Goal: Task Accomplishment & Management: Complete application form

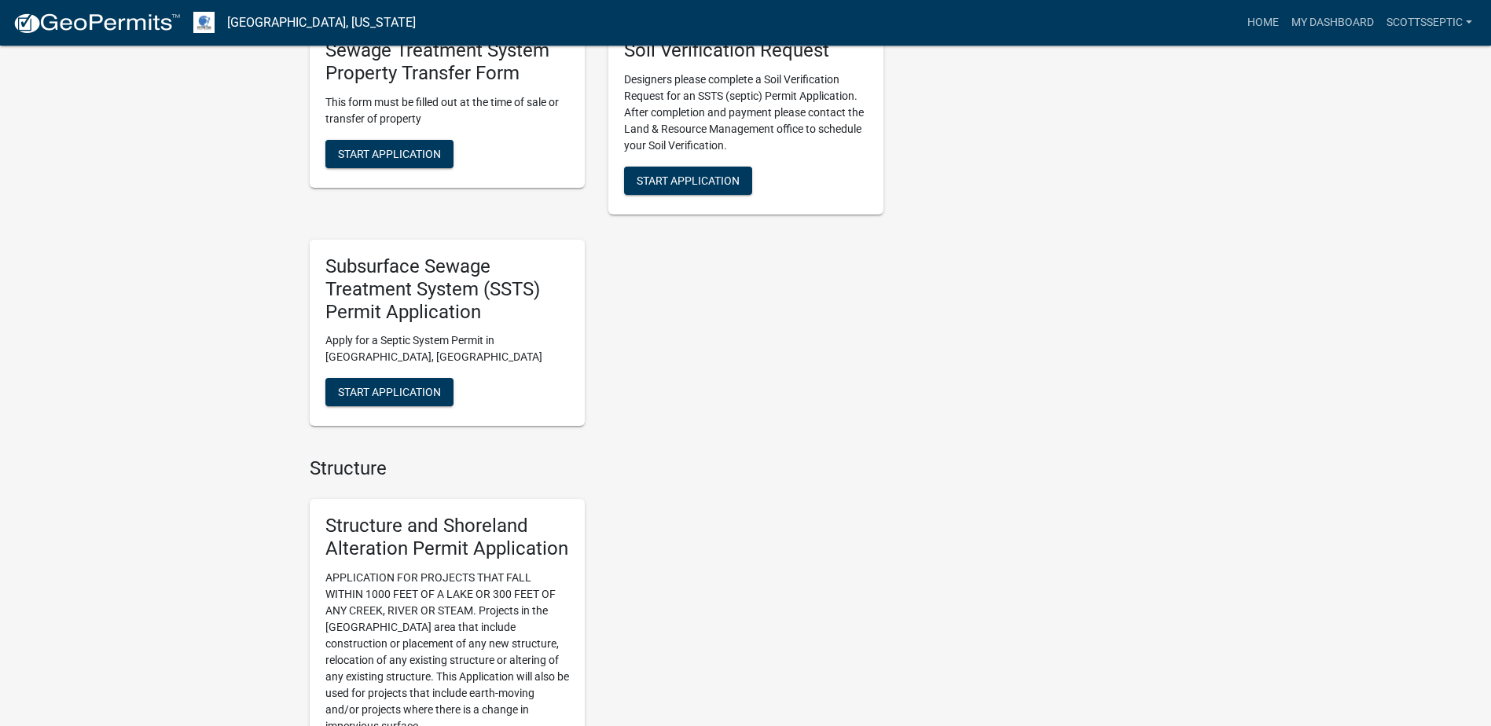
scroll to position [1494, 0]
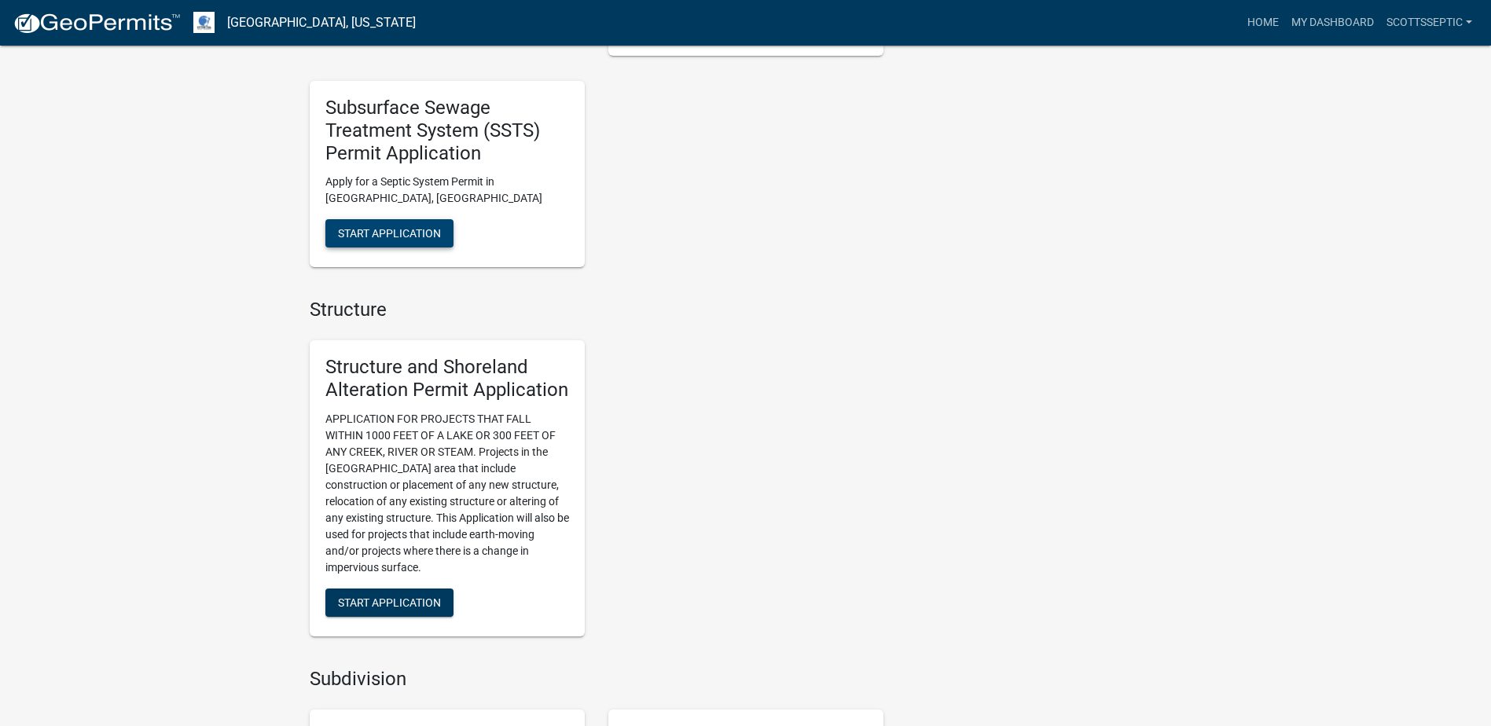
click at [406, 228] on span "Start Application" at bounding box center [389, 233] width 103 height 13
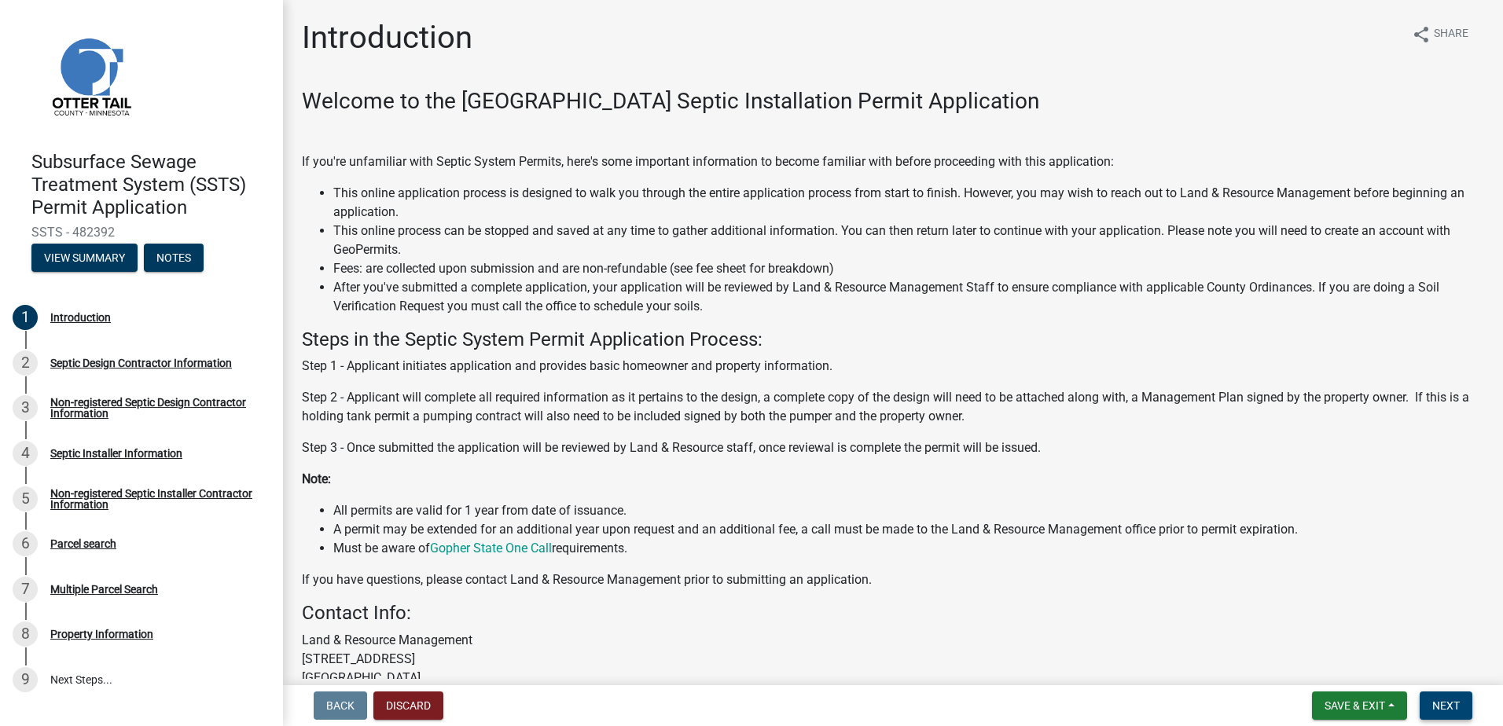
click at [1450, 696] on button "Next" at bounding box center [1446, 706] width 53 height 28
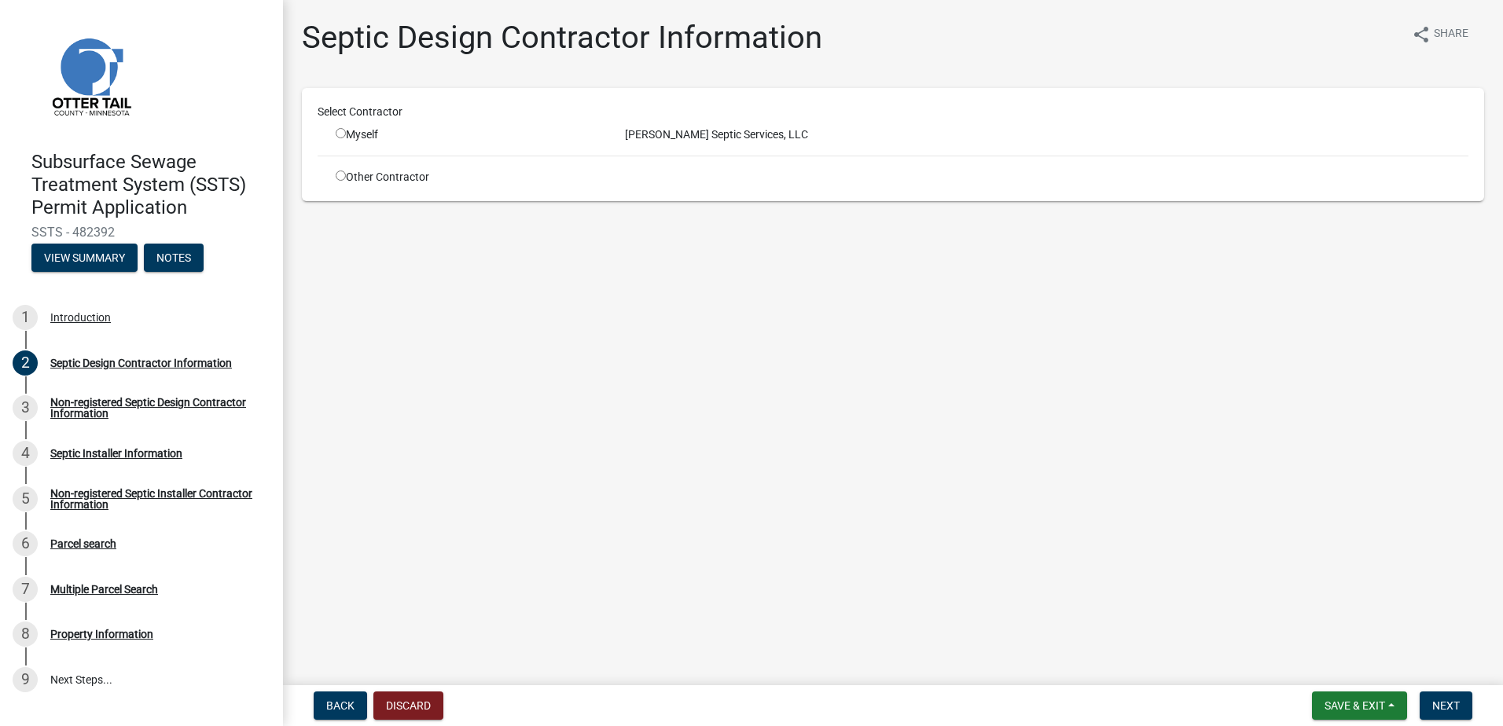
click at [341, 133] on input "radio" at bounding box center [341, 133] width 10 height 10
radio input "true"
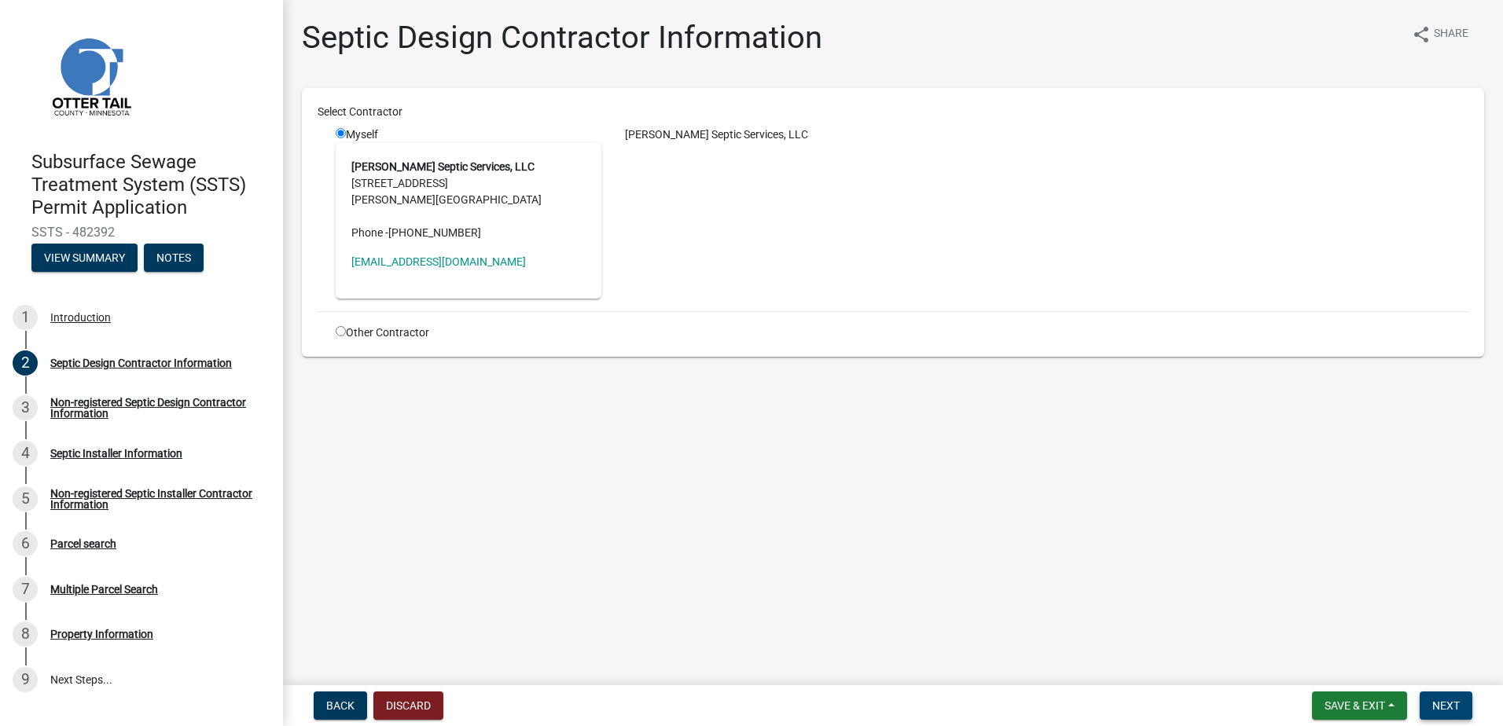
drag, startPoint x: 1435, startPoint y: 704, endPoint x: 1431, endPoint y: 697, distance: 8.1
click at [1435, 704] on span "Next" at bounding box center [1446, 706] width 28 height 13
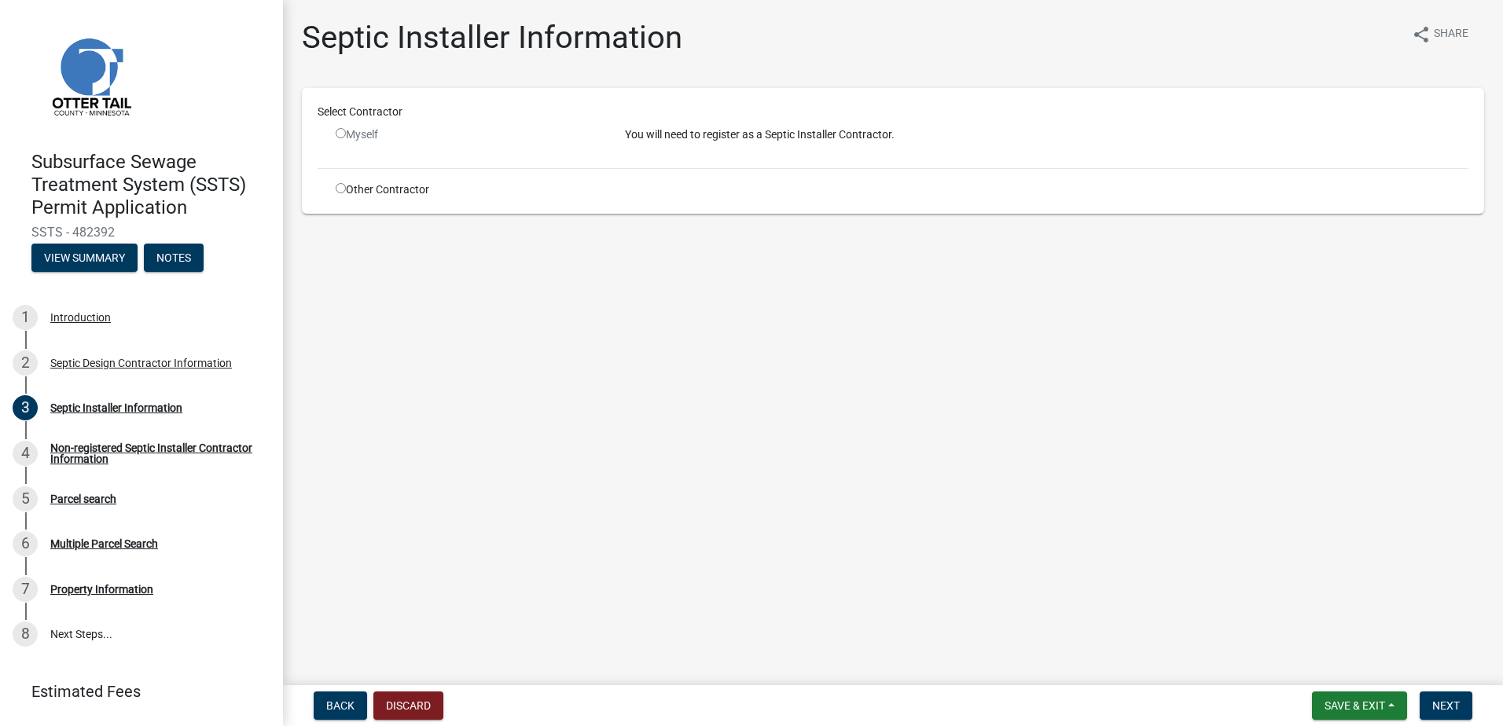
click at [340, 186] on input "radio" at bounding box center [341, 188] width 10 height 10
radio input "true"
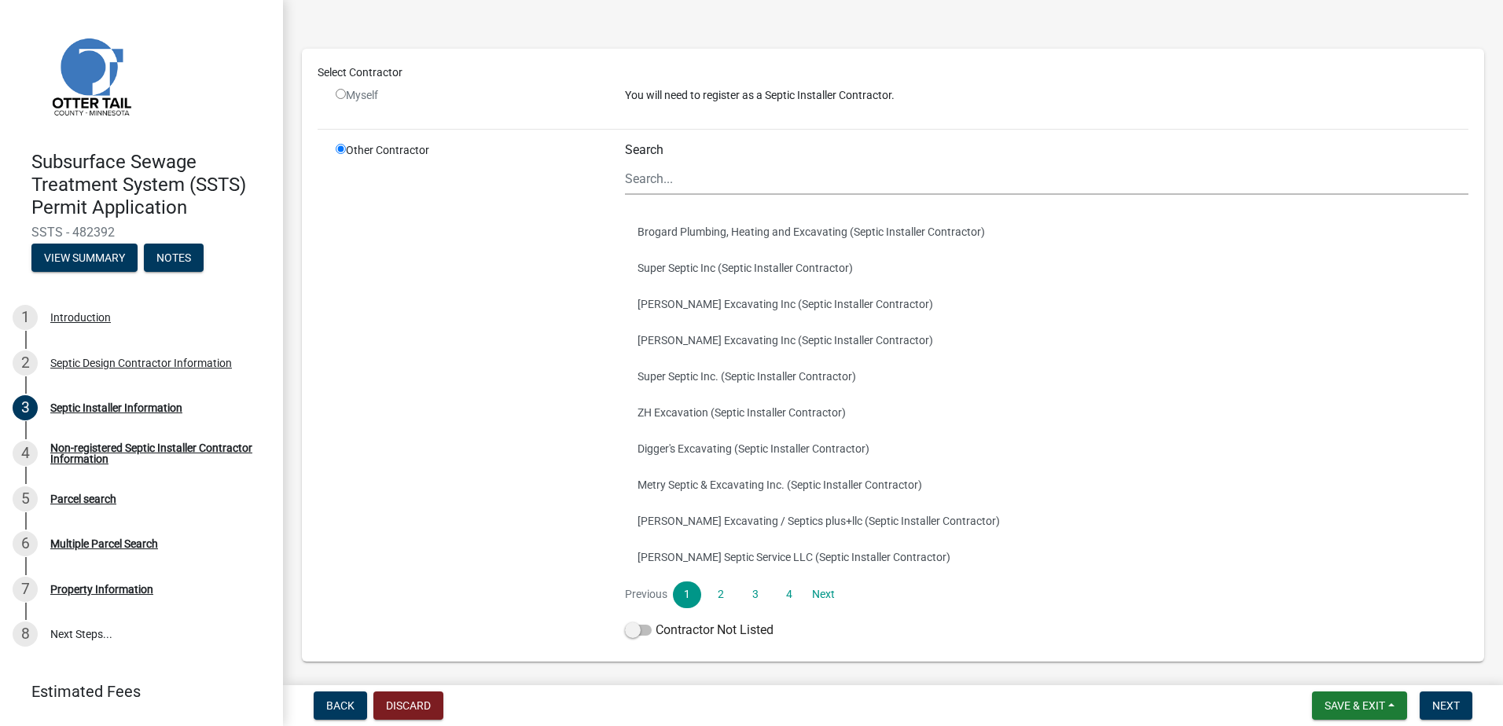
scroll to position [118, 0]
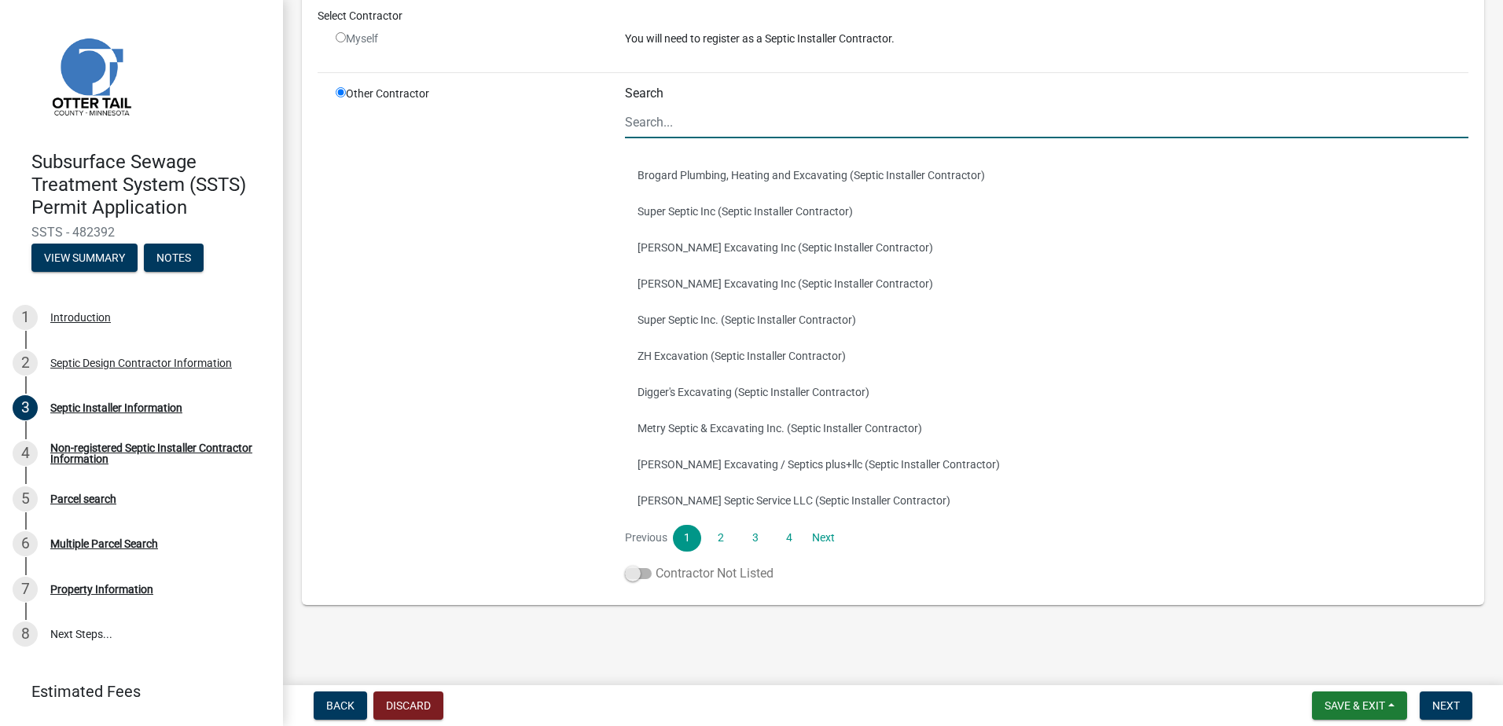
click at [629, 577] on span at bounding box center [638, 573] width 27 height 11
click at [656, 564] on input "Contractor Not Listed" at bounding box center [656, 564] width 0 height 0
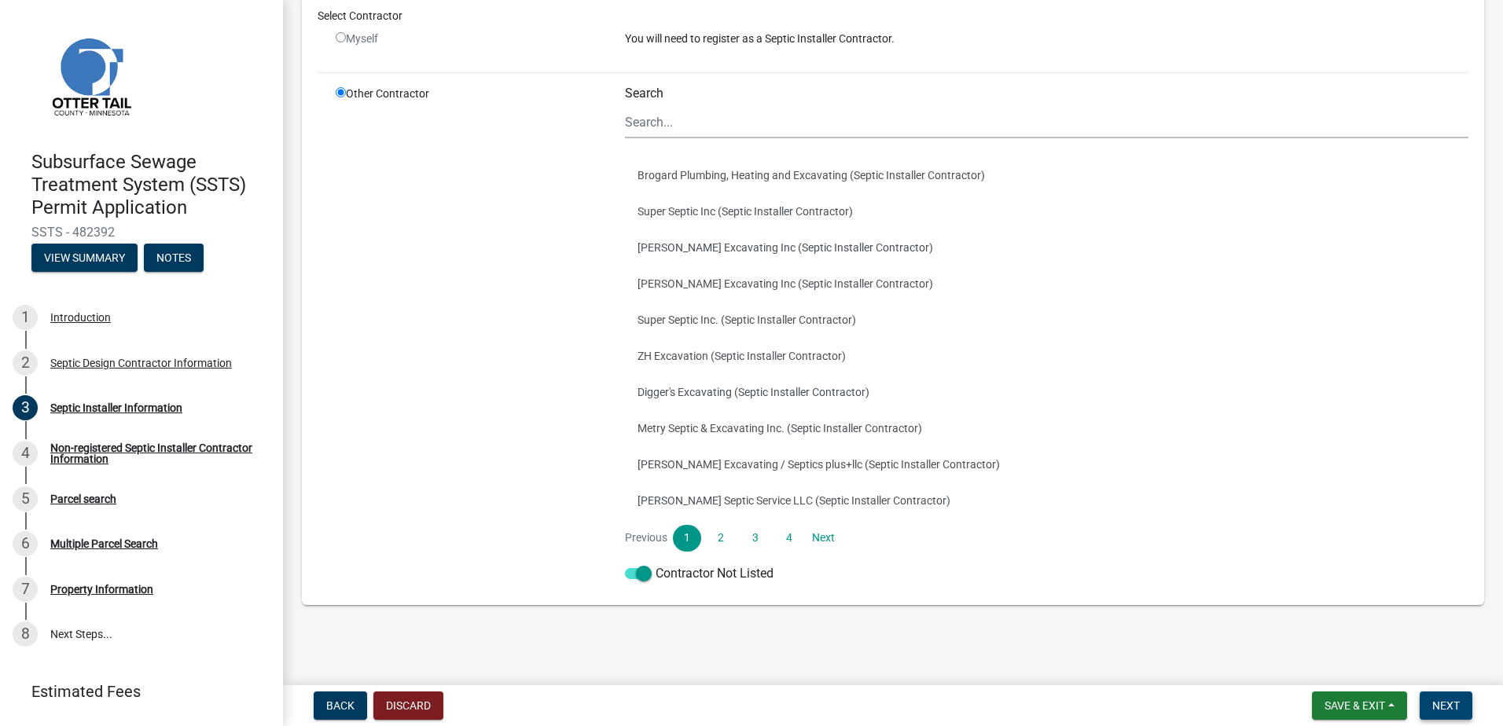
click at [1443, 706] on span "Next" at bounding box center [1446, 706] width 28 height 13
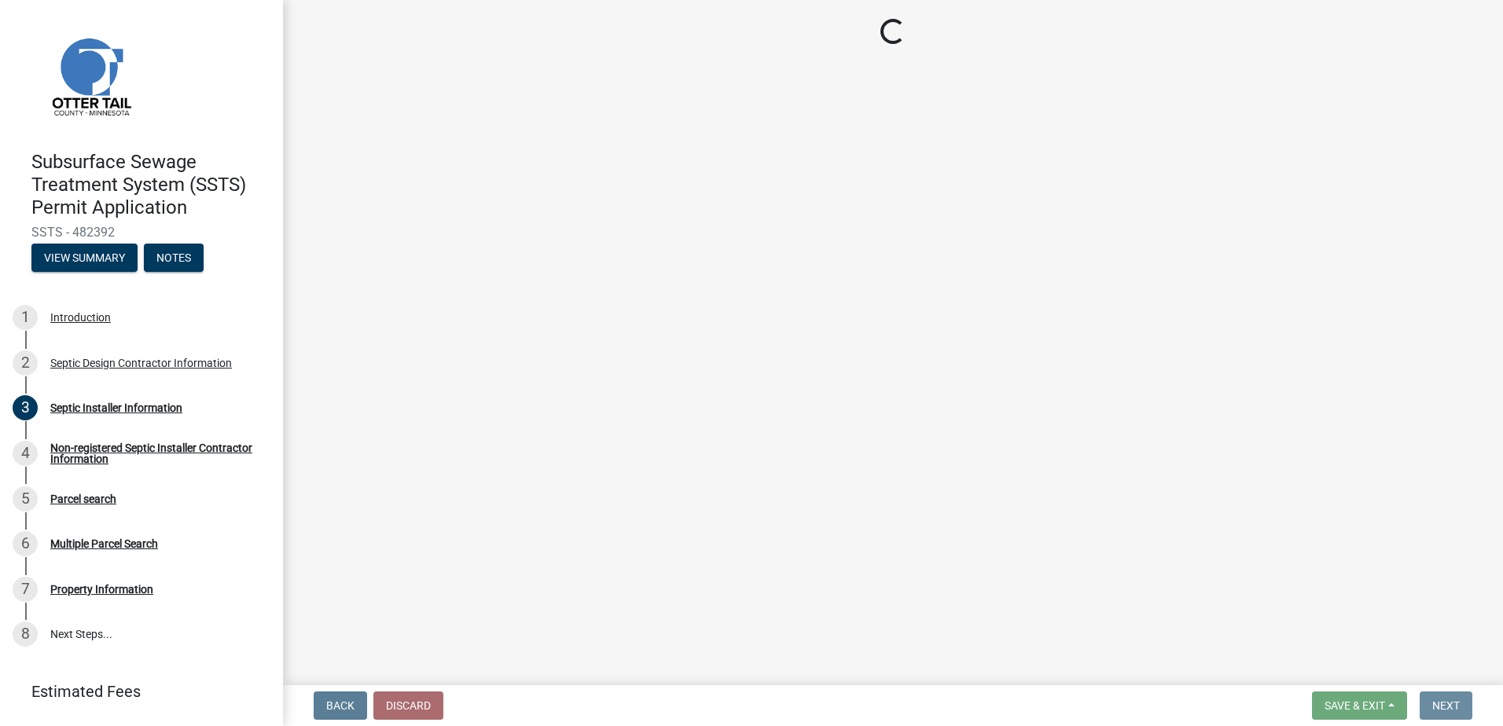
scroll to position [0, 0]
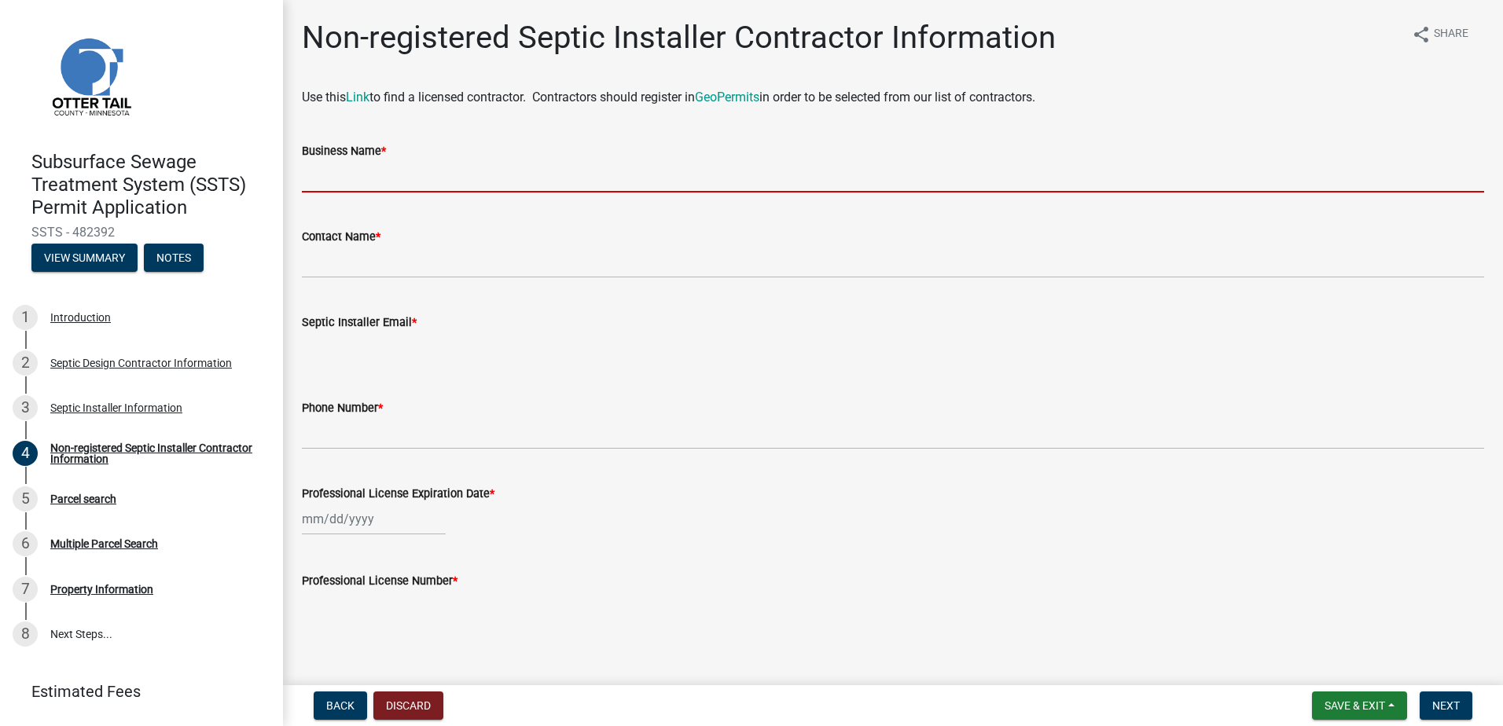
click at [381, 184] on input "Business Name *" at bounding box center [893, 176] width 1182 height 32
type input "[PERSON_NAME] Excavating"
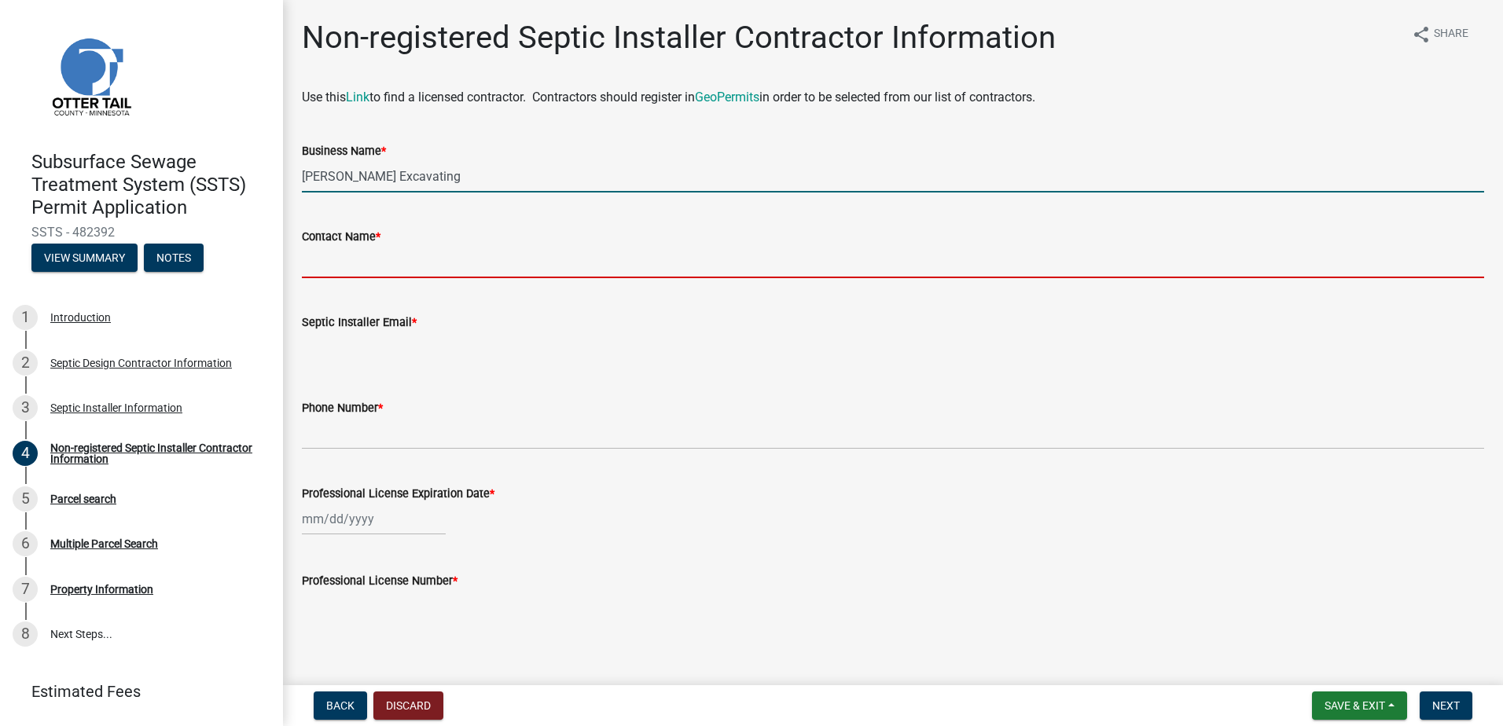
type input "[PERSON_NAME]"
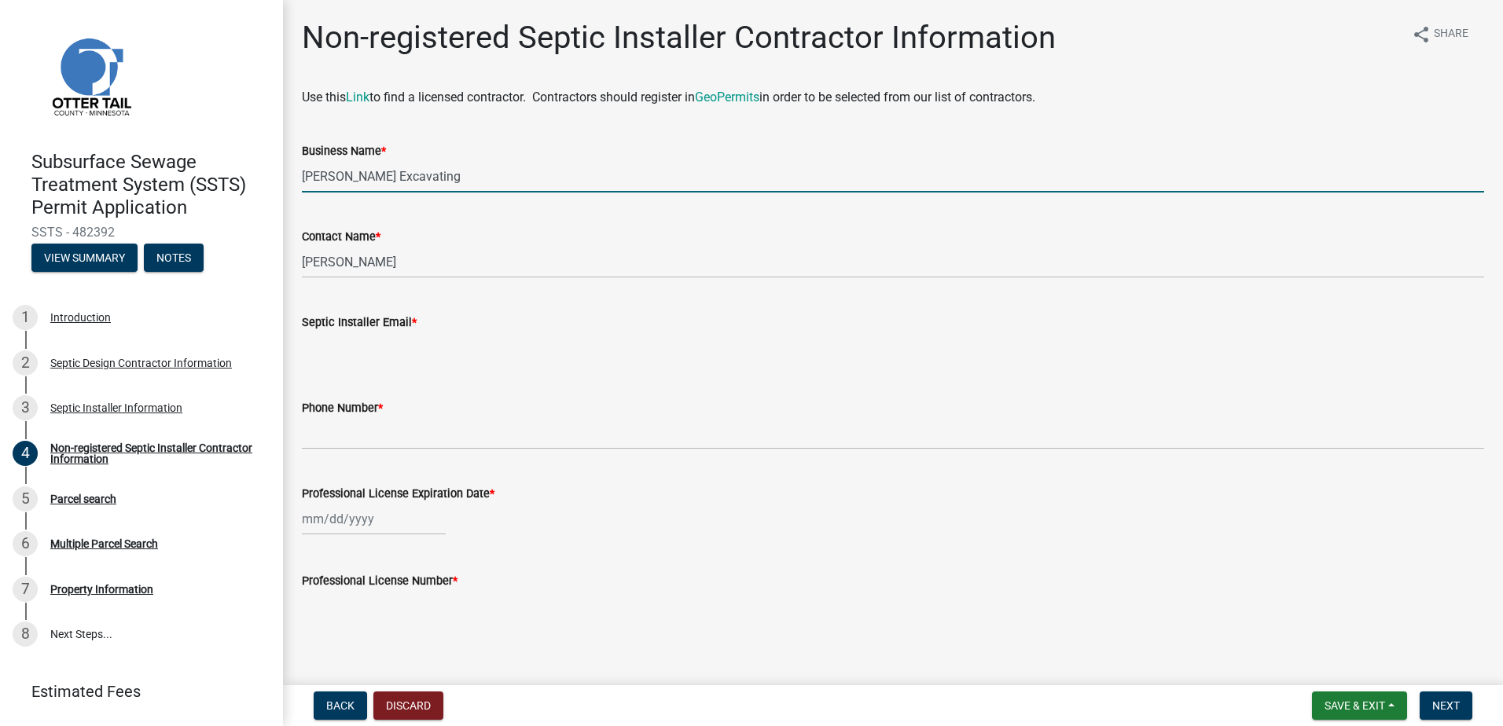
type input "[EMAIL_ADDRESS][DOMAIN_NAME]"
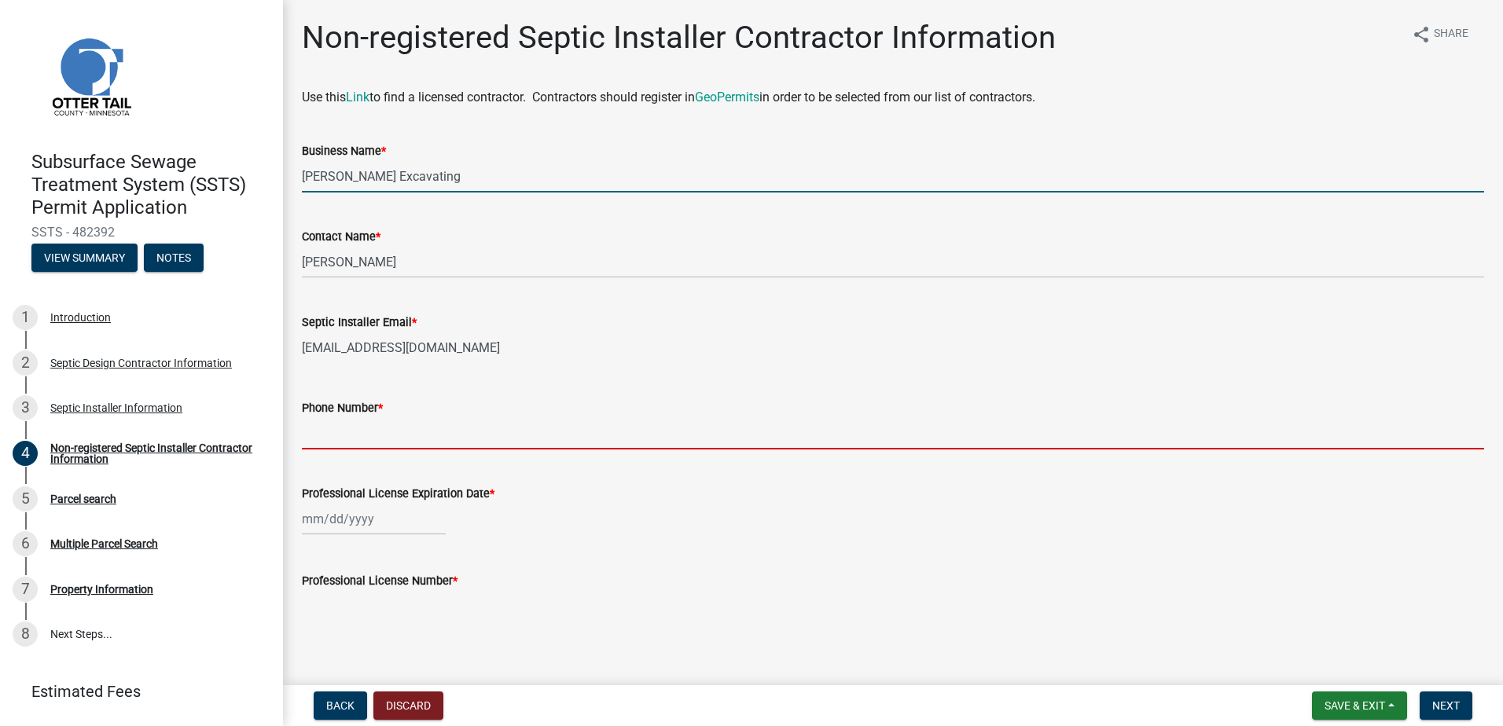
type input "2183712754"
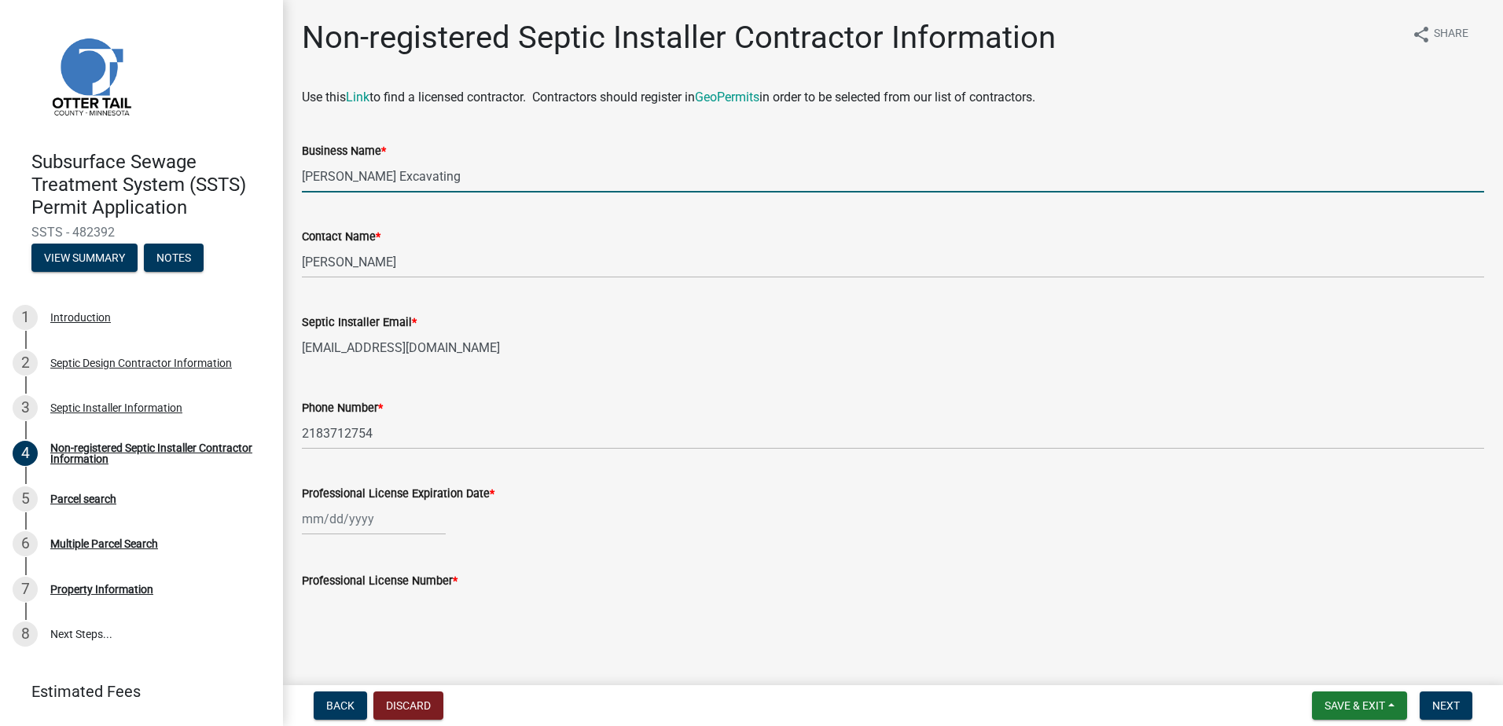
select select "9"
select select "2025"
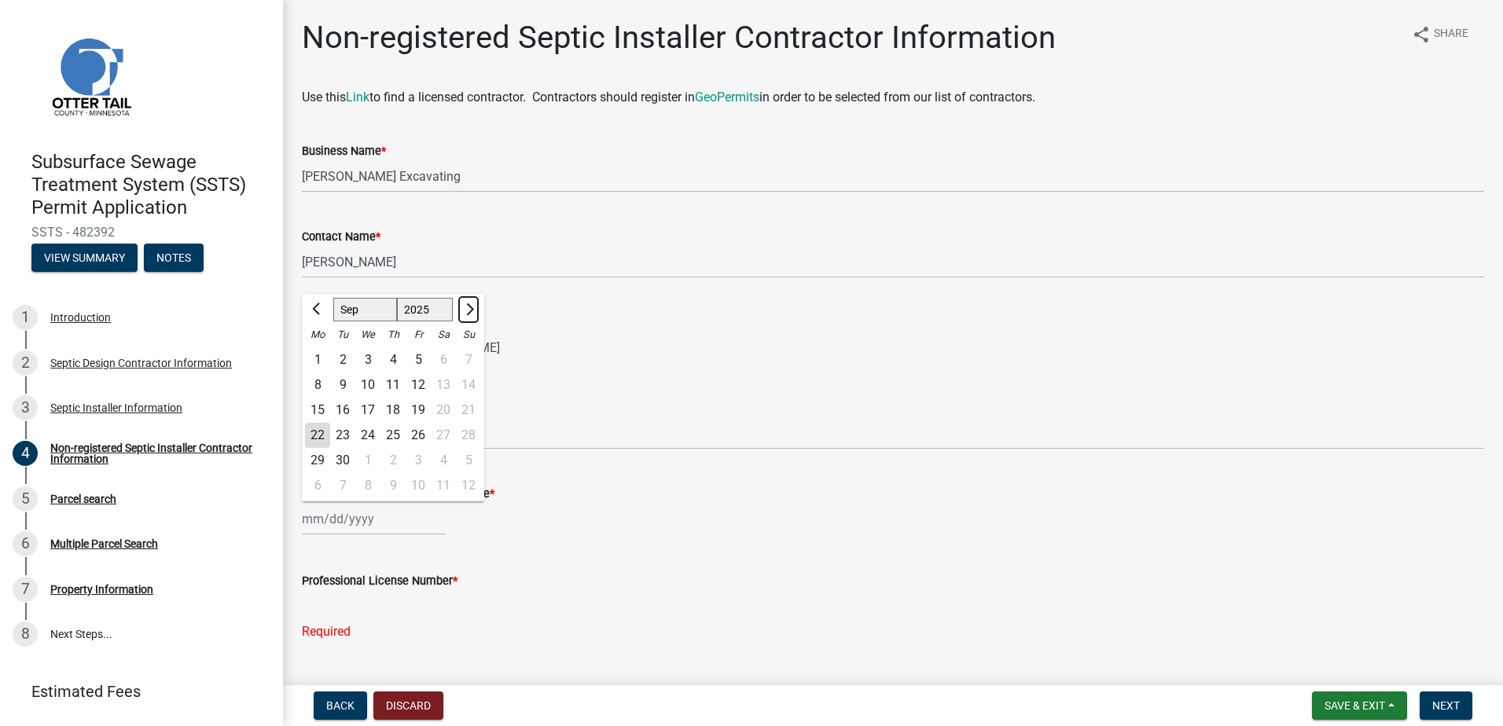
click at [466, 311] on span "Next month" at bounding box center [468, 309] width 12 height 12
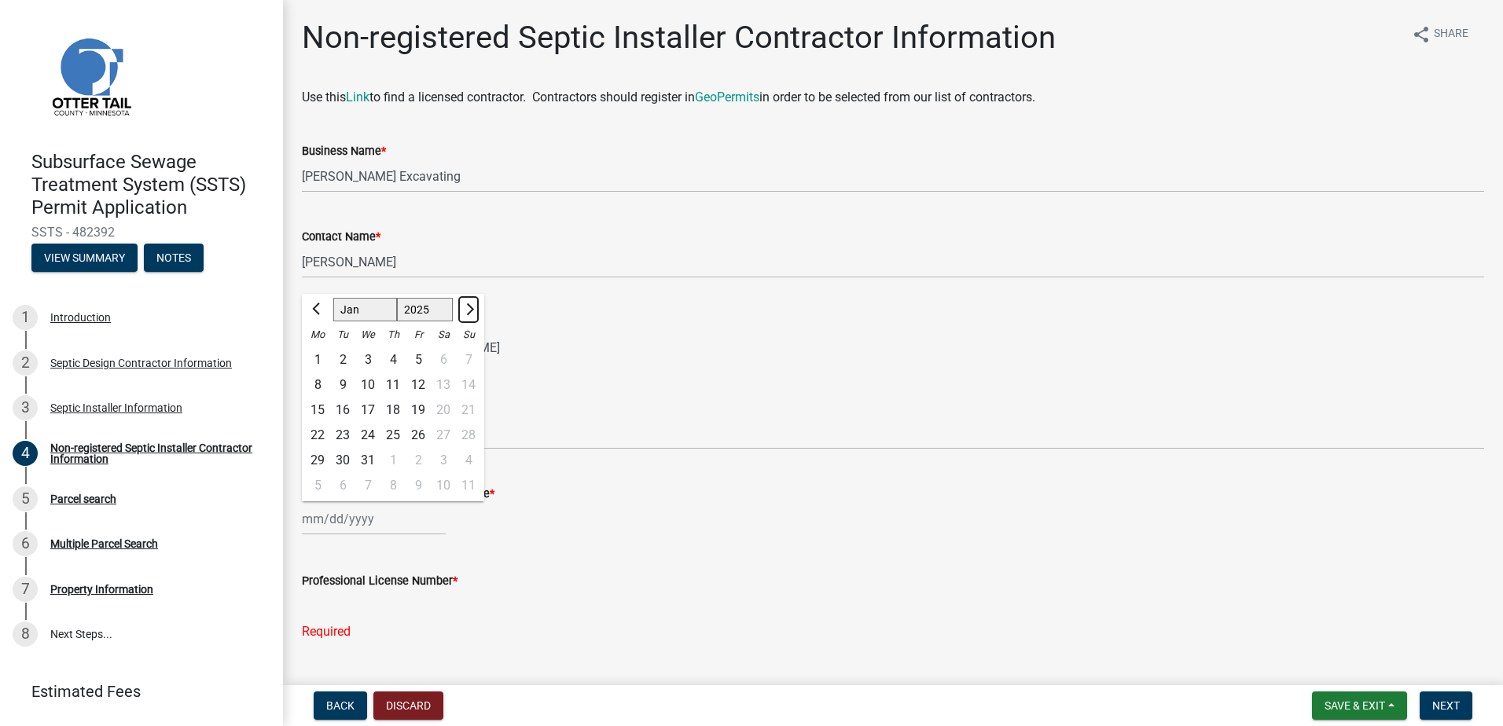
select select "2"
select select "2026"
click at [466, 311] on span "Next month" at bounding box center [468, 309] width 12 height 12
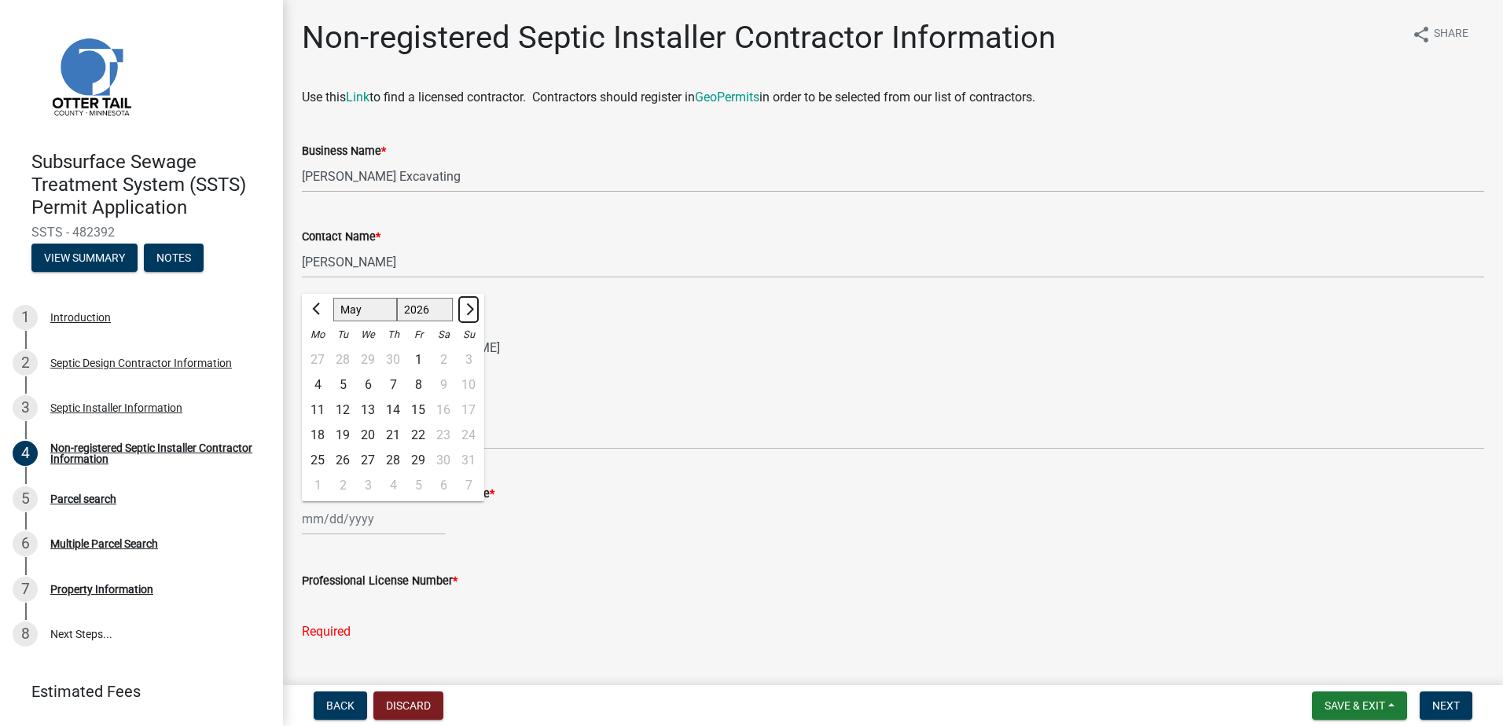
click at [466, 311] on span "Next month" at bounding box center [468, 309] width 12 height 12
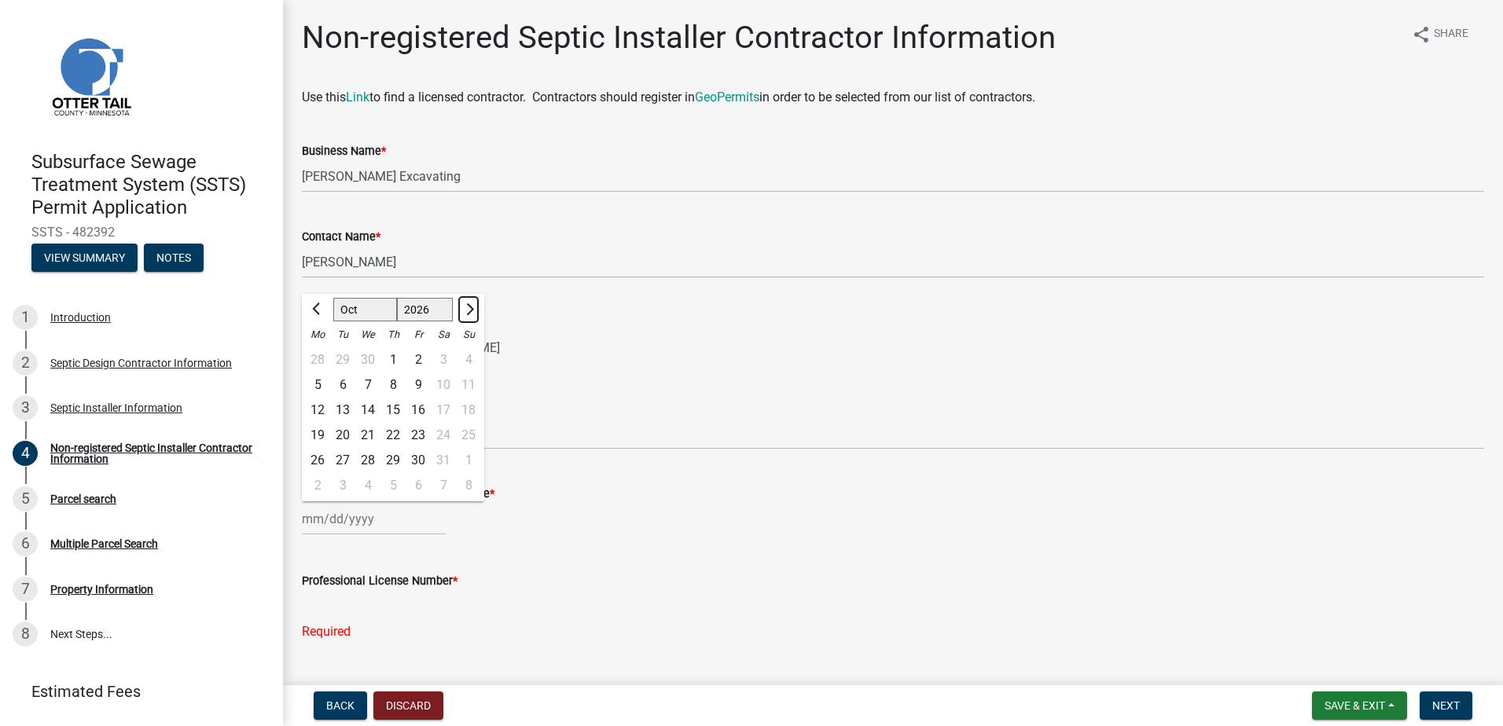
click at [466, 311] on span "Next month" at bounding box center [468, 309] width 12 height 12
select select "1"
select select "2027"
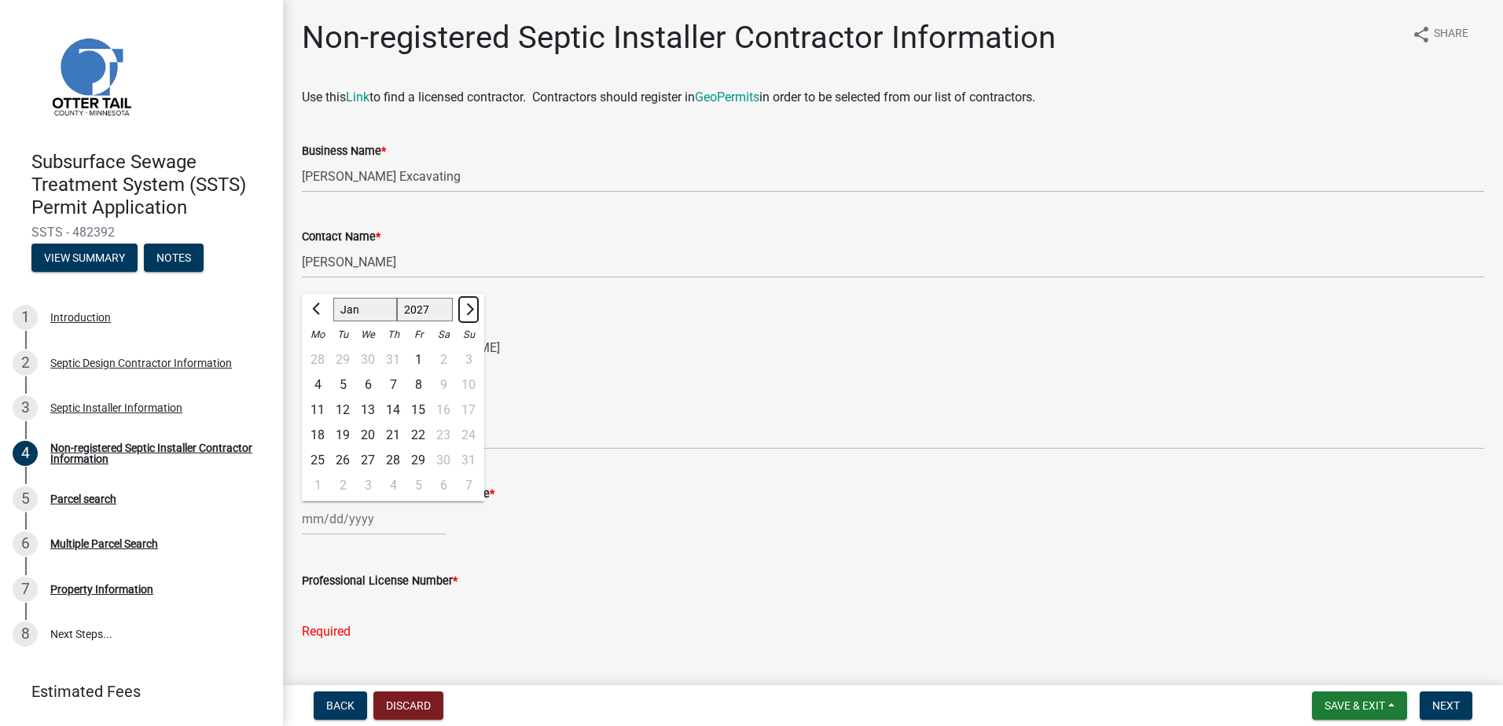
click at [466, 311] on span "Next month" at bounding box center [468, 309] width 12 height 12
click at [465, 312] on span "Next month" at bounding box center [468, 309] width 12 height 12
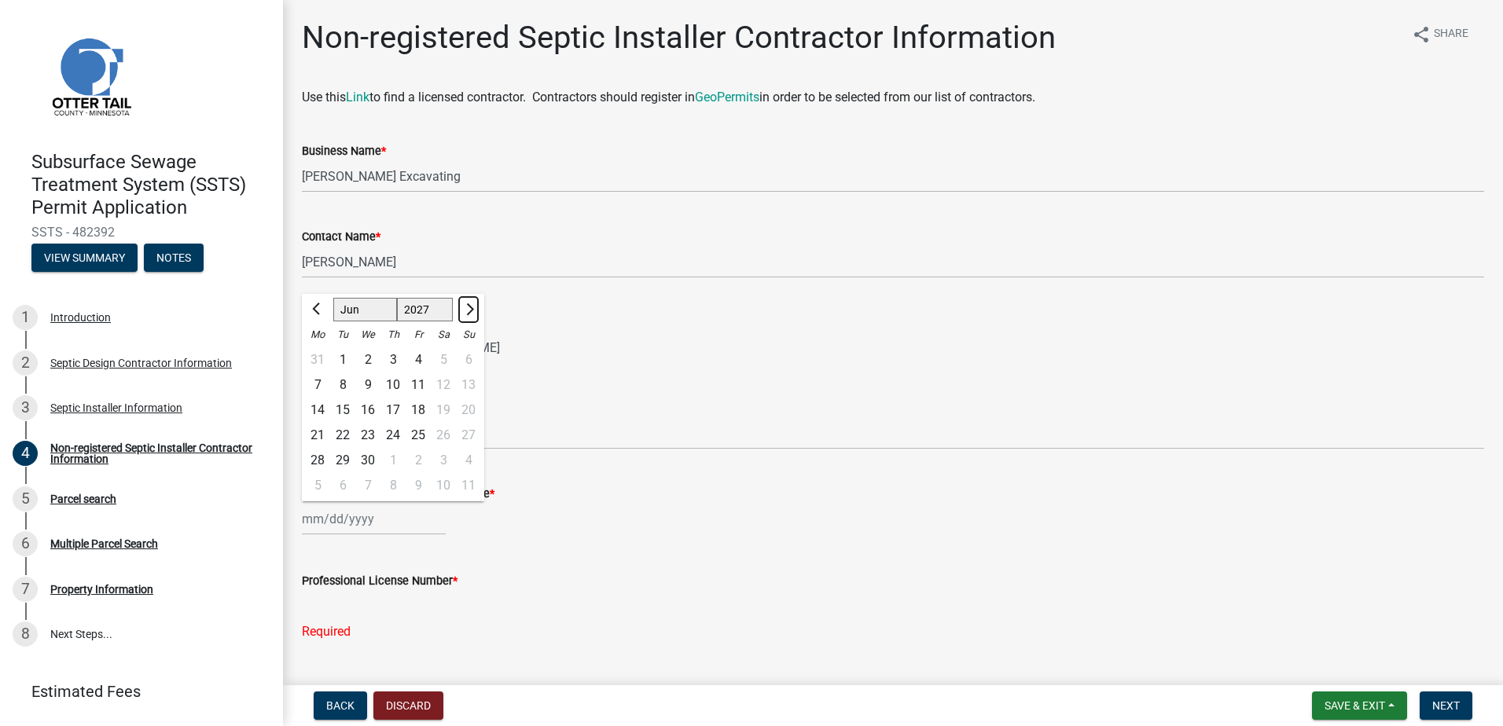
click at [465, 312] on span "Next month" at bounding box center [468, 309] width 12 height 12
click at [325, 314] on button "Previous month" at bounding box center [317, 309] width 19 height 25
select select "6"
click at [321, 430] on div "21" at bounding box center [317, 435] width 25 height 25
type input "[DATE]"
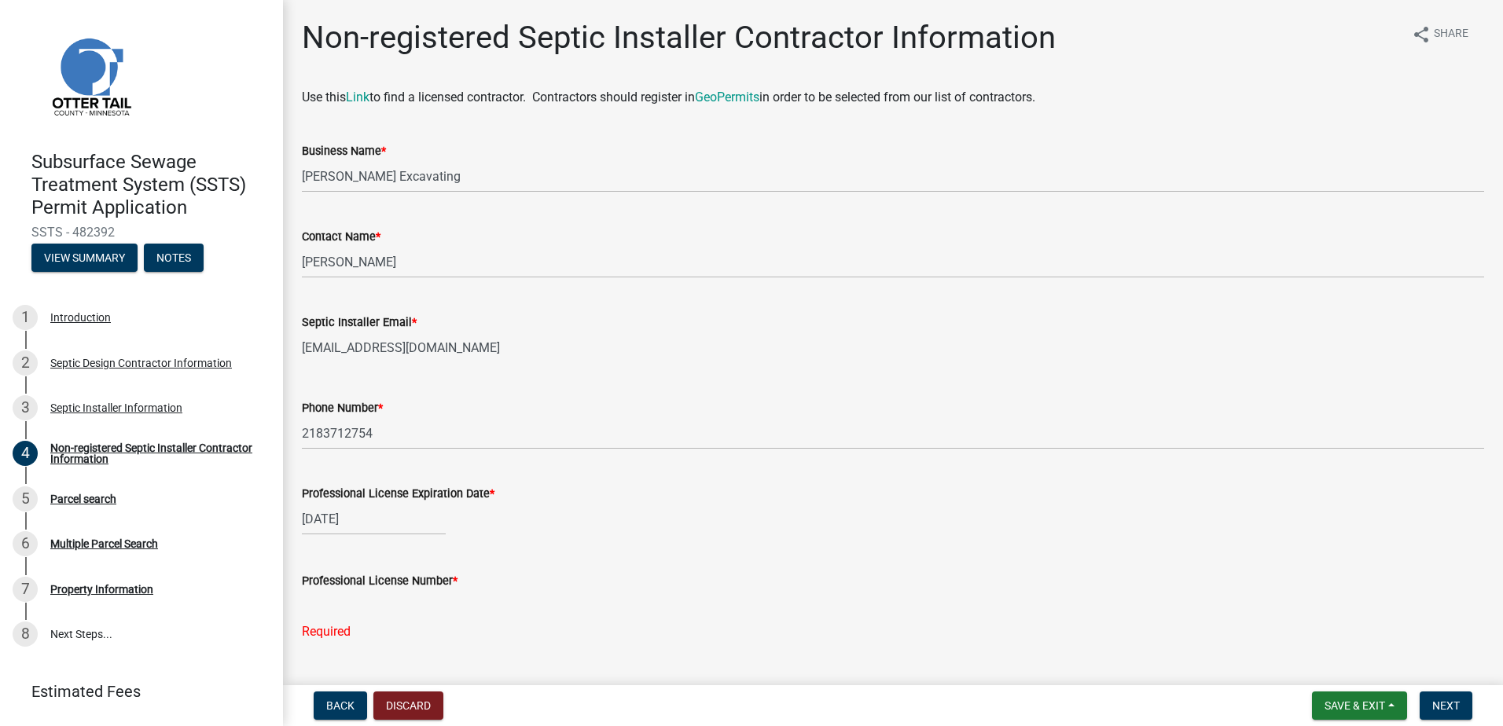
click at [325, 604] on input "Professional License Number *" at bounding box center [893, 606] width 1182 height 32
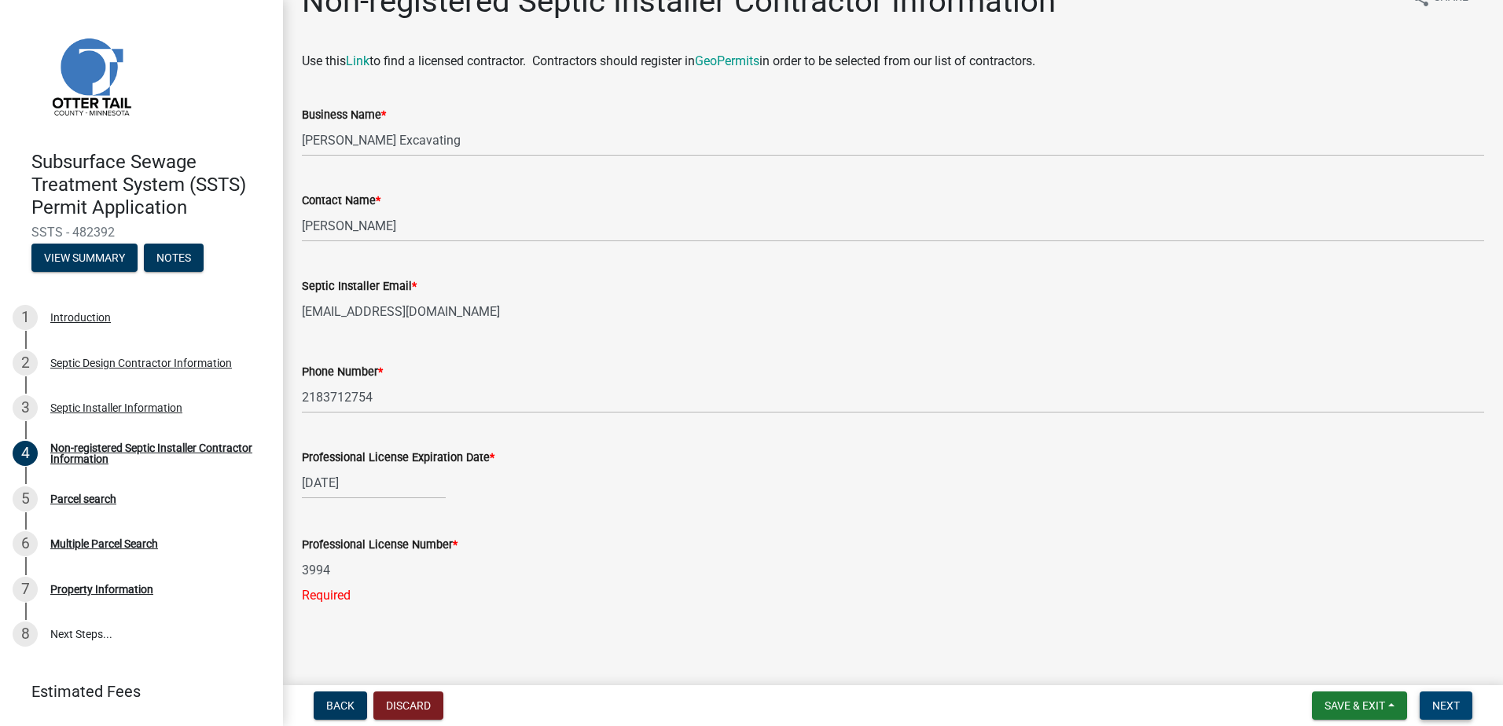
type input "3994"
click at [1457, 704] on span "Next" at bounding box center [1446, 706] width 28 height 13
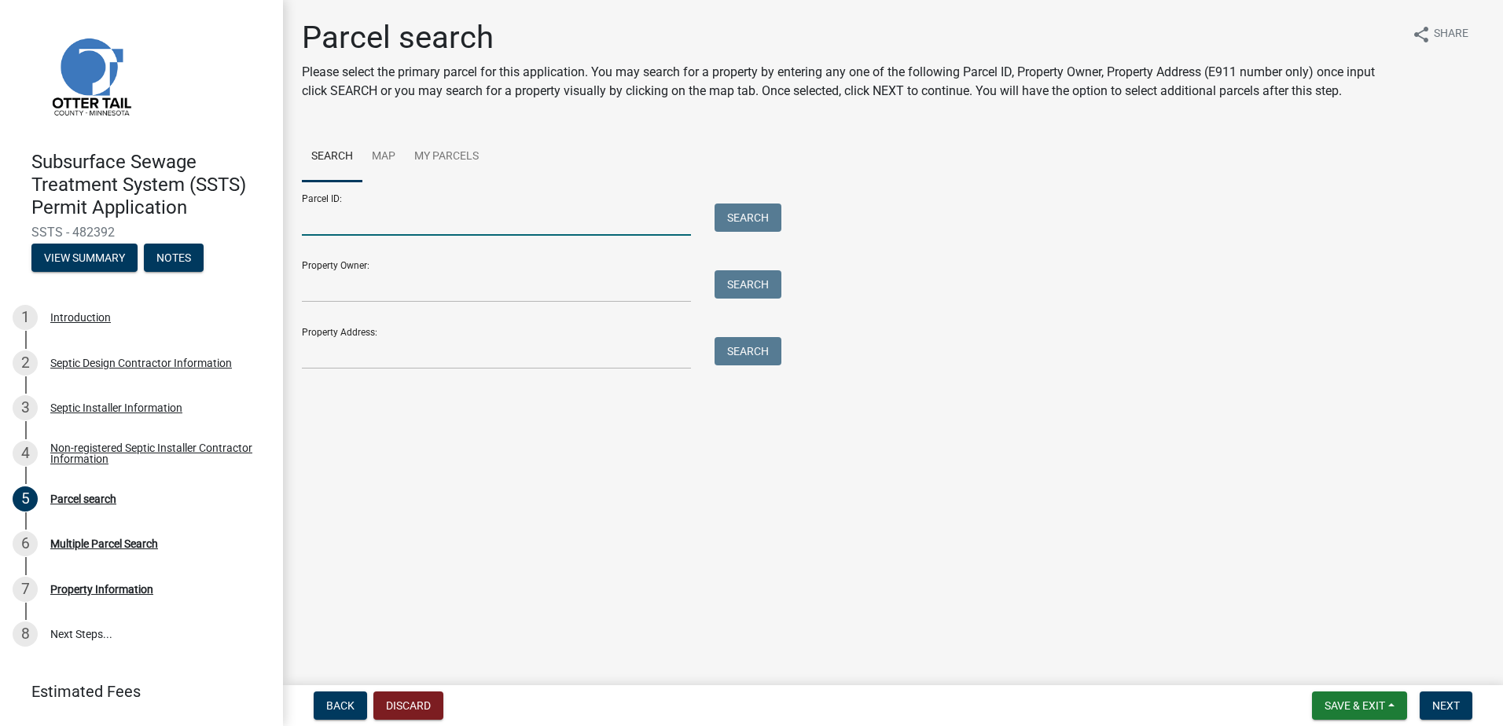
drag, startPoint x: 341, startPoint y: 220, endPoint x: 361, endPoint y: 214, distance: 20.6
click at [341, 220] on input "Parcel ID:" at bounding box center [496, 220] width 389 height 32
type input "2"
type input "35000230204002"
click at [748, 208] on button "Search" at bounding box center [748, 218] width 67 height 28
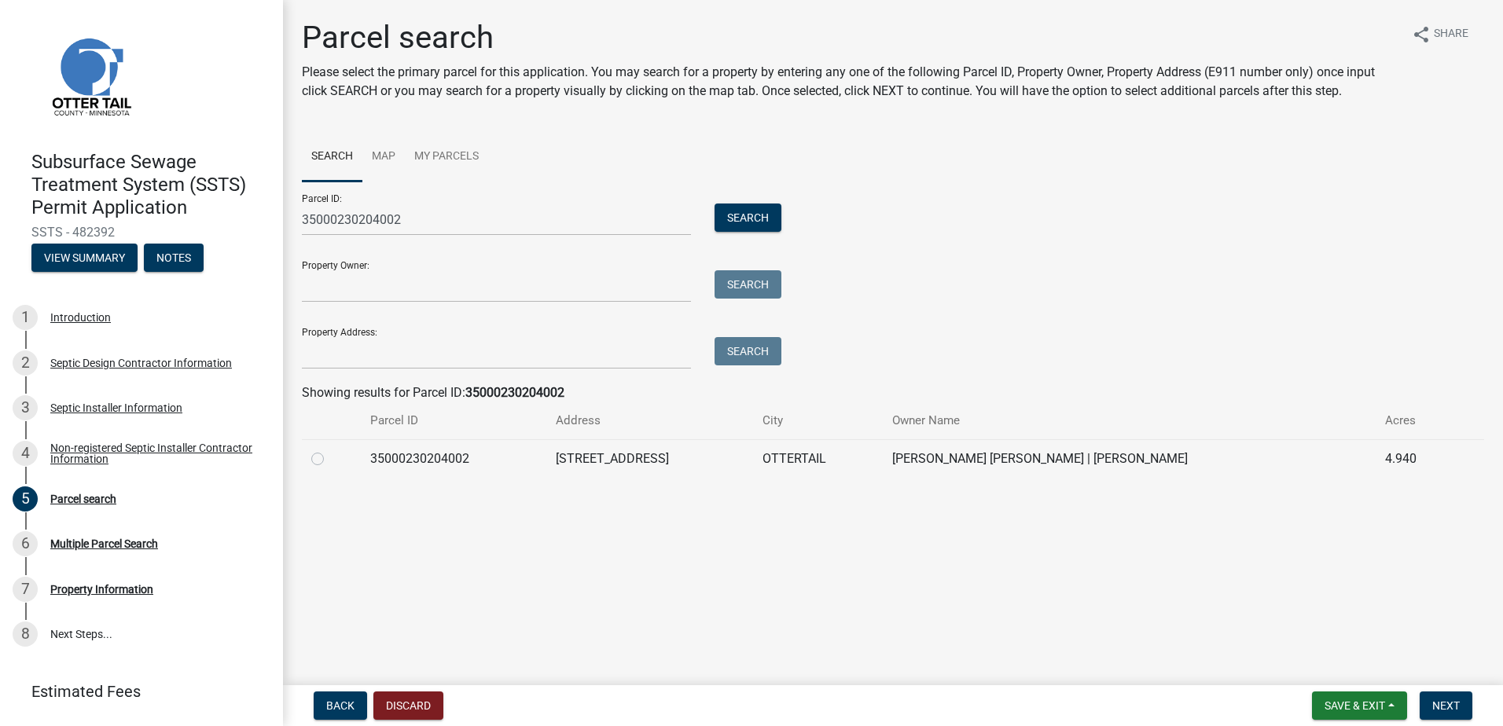
click at [330, 450] on label at bounding box center [330, 450] width 0 height 0
click at [330, 459] on input "radio" at bounding box center [335, 455] width 10 height 10
radio input "true"
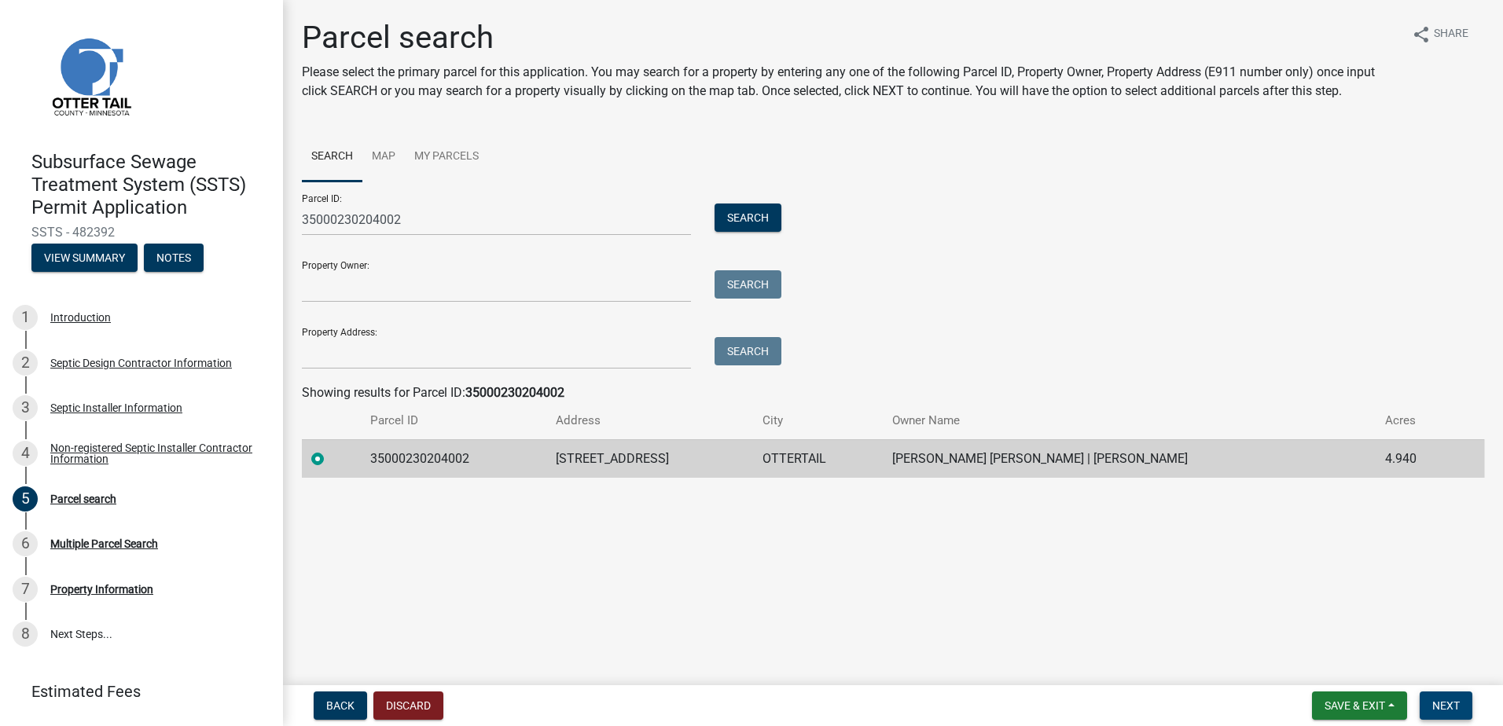
click at [1433, 705] on span "Next" at bounding box center [1446, 706] width 28 height 13
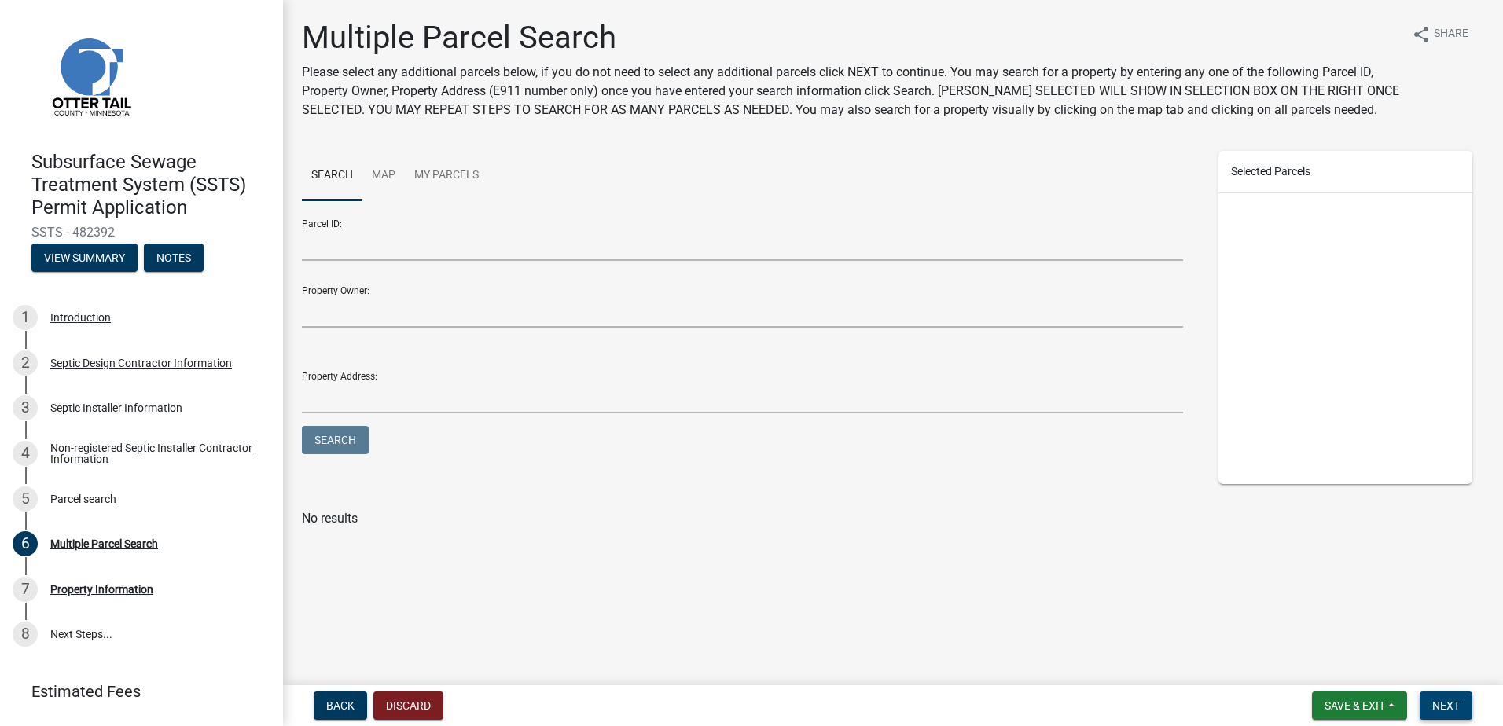
click at [1436, 704] on span "Next" at bounding box center [1446, 706] width 28 height 13
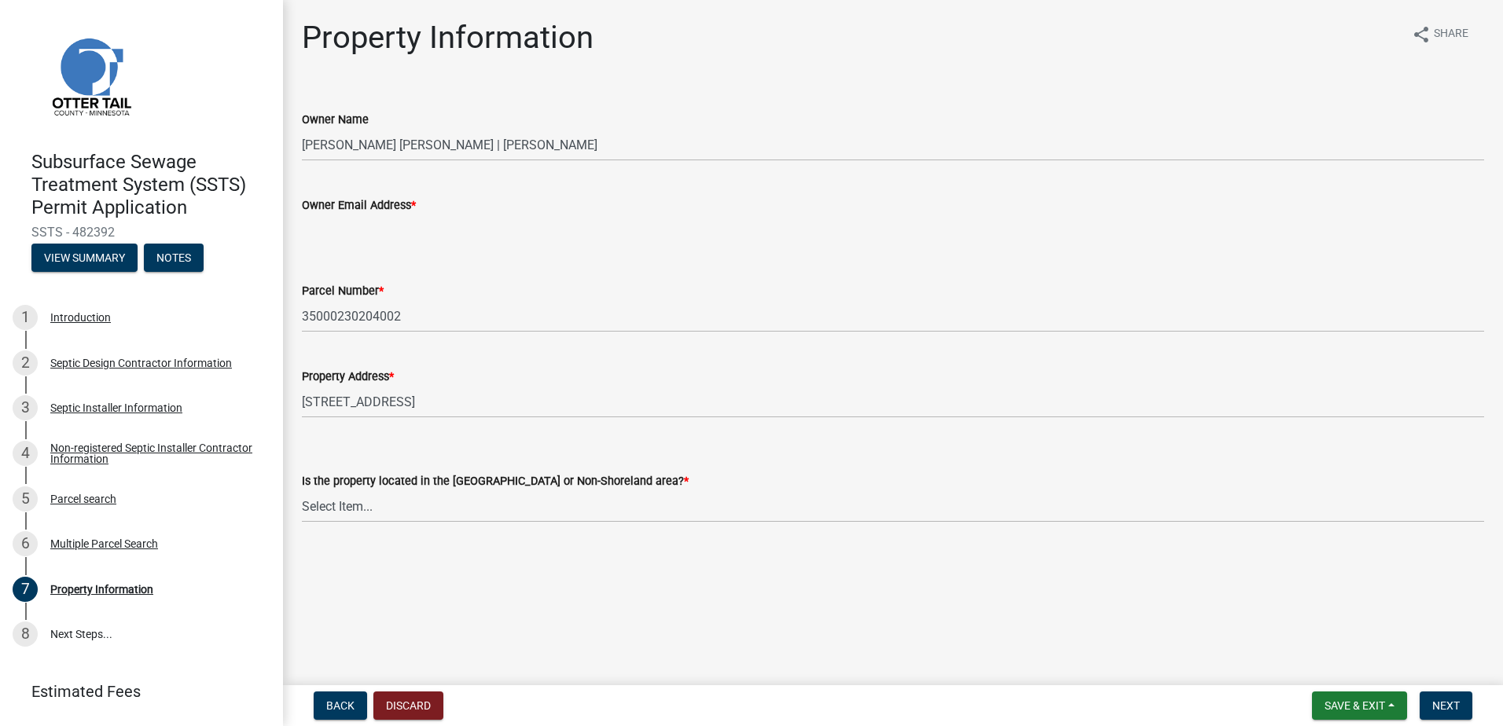
click at [308, 226] on input "Owner Email Address *" at bounding box center [893, 231] width 1182 height 32
type input "[EMAIL_ADDRESS][DOMAIN_NAME]"
click at [341, 505] on select "Select Item... Shoreland Non-Shoreland" at bounding box center [893, 507] width 1182 height 32
click at [302, 491] on select "Select Item... Shoreland Non-Shoreland" at bounding box center [893, 507] width 1182 height 32
select select "f91142e6-e911-469c-9754-896c7e7f9e05"
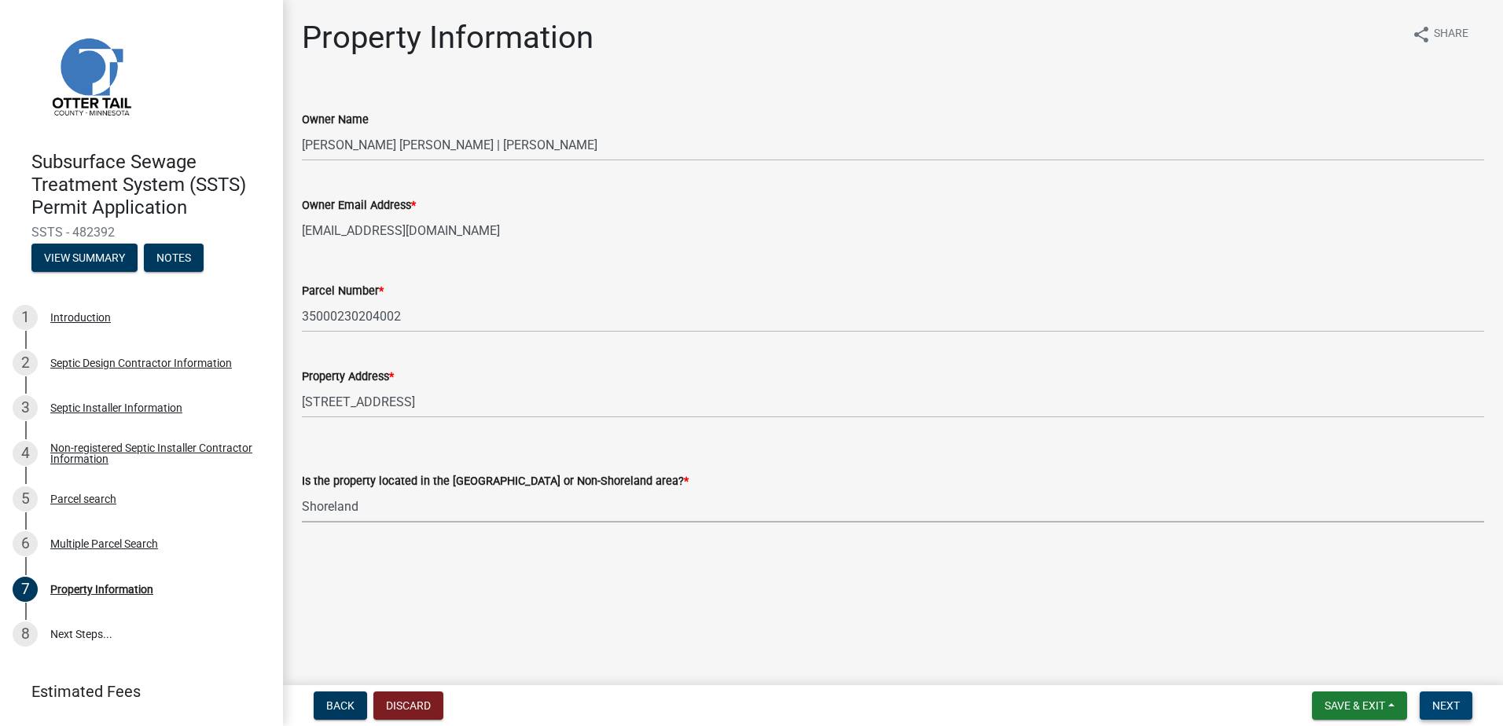
click at [1457, 704] on span "Next" at bounding box center [1446, 706] width 28 height 13
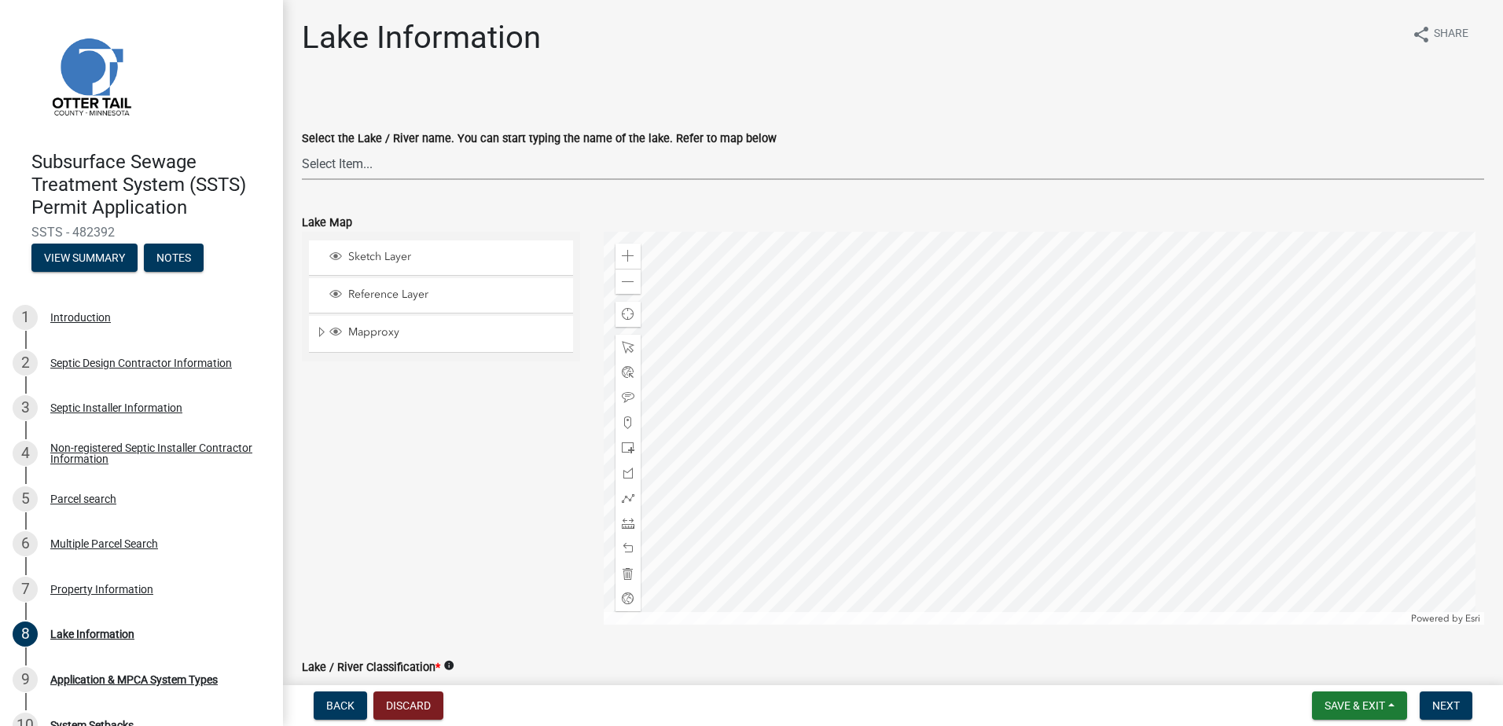
click at [329, 168] on select "Select Item... None [PERSON_NAME] 56-031 [PERSON_NAME] 56-118 [PERSON_NAME] 56-…" at bounding box center [893, 164] width 1182 height 32
click at [302, 148] on select "Select Item... None [PERSON_NAME] 56-031 [PERSON_NAME] 56-118 [PERSON_NAME] 56-…" at bounding box center [893, 164] width 1182 height 32
select select "30be7144-c1db-40f2-b333-35001147d61f"
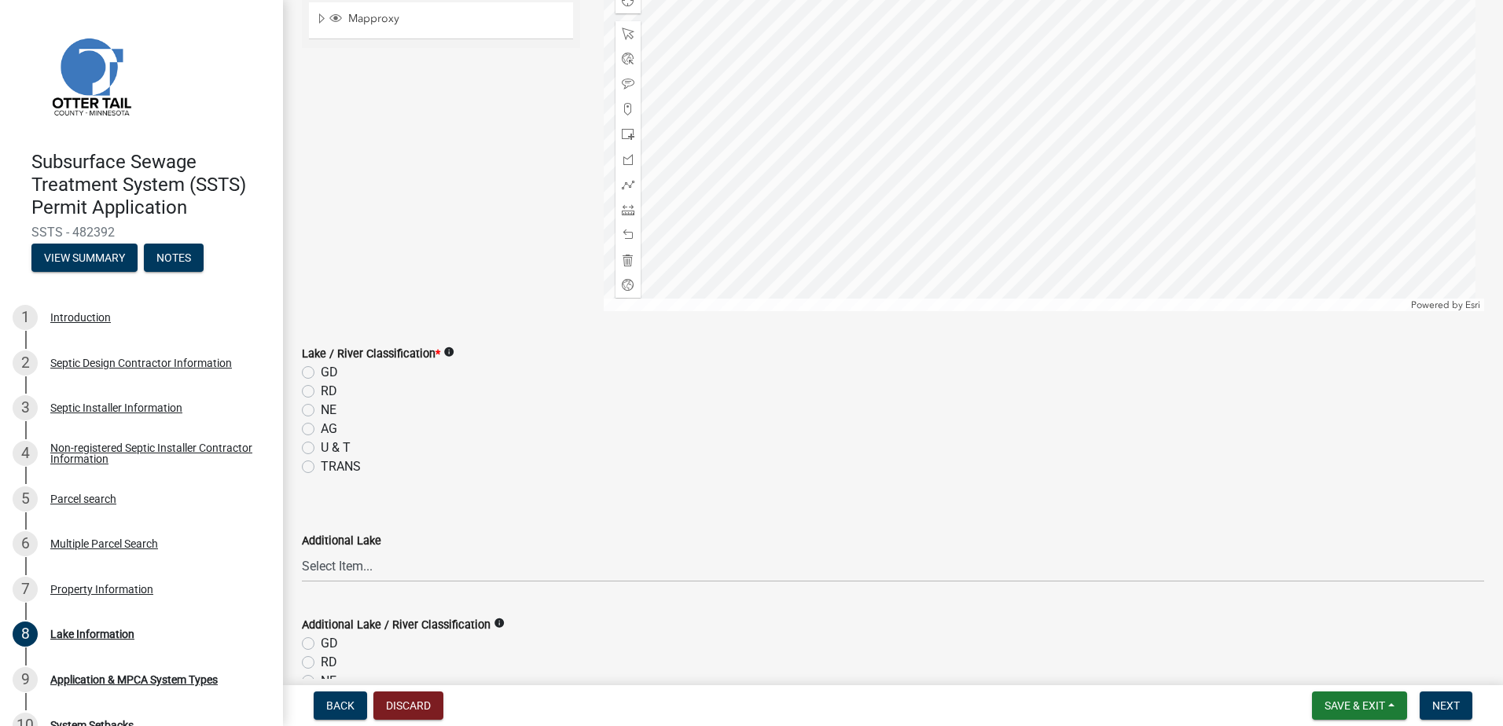
scroll to position [314, 0]
click at [321, 394] on label "RD" at bounding box center [329, 390] width 17 height 19
click at [321, 392] on input "RD" at bounding box center [326, 386] width 10 height 10
radio input "true"
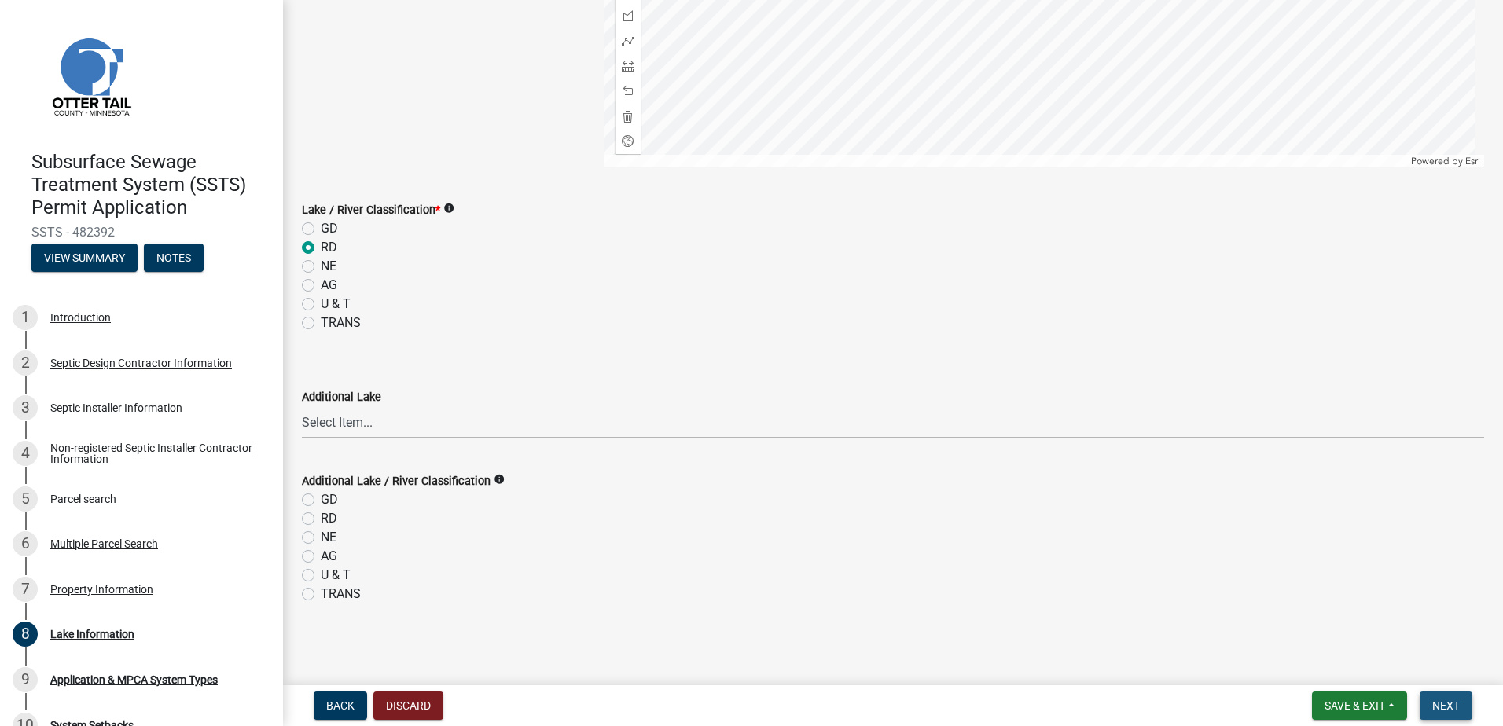
click at [1450, 708] on span "Next" at bounding box center [1446, 706] width 28 height 13
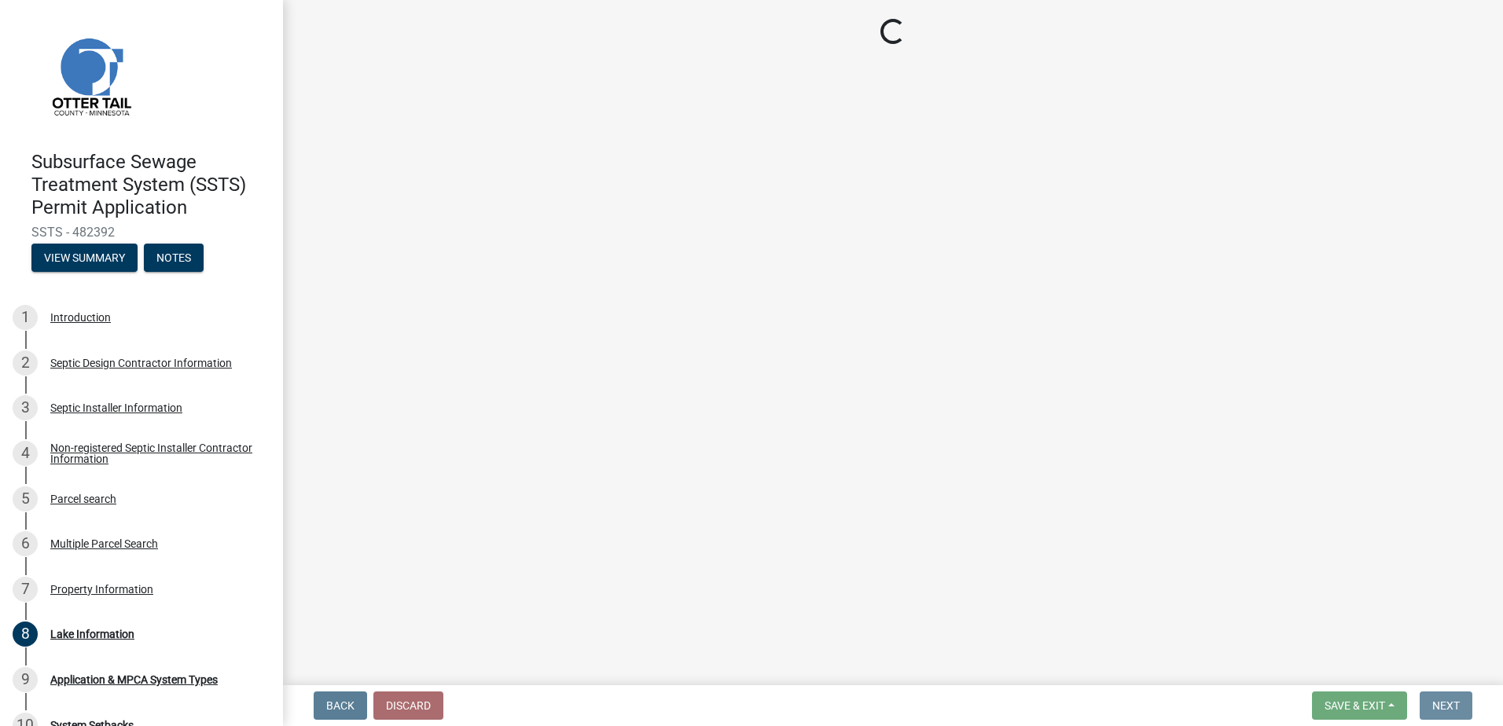
scroll to position [0, 0]
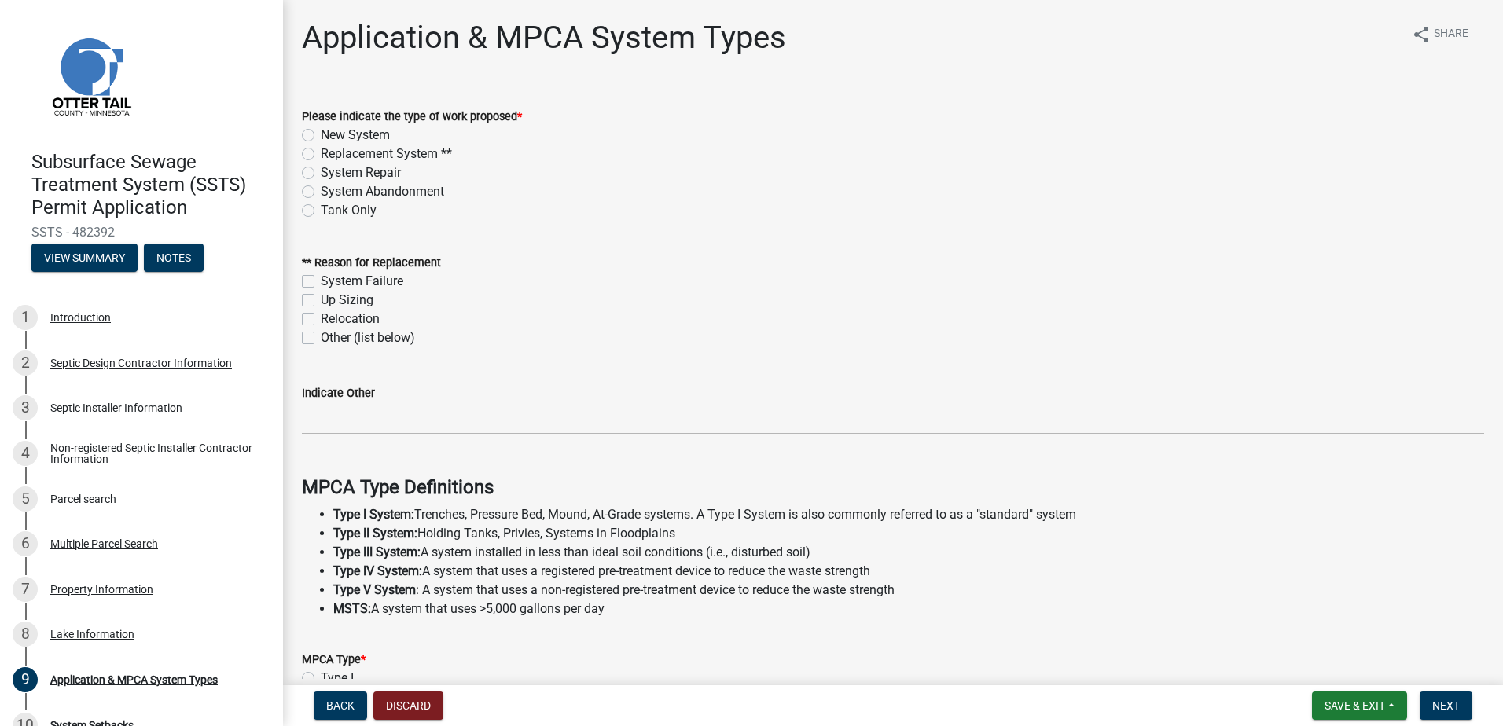
click at [321, 137] on label "New System" at bounding box center [355, 135] width 69 height 19
click at [321, 136] on input "New System" at bounding box center [326, 131] width 10 height 10
radio input "true"
click at [321, 301] on label "Up Sizing" at bounding box center [347, 300] width 53 height 19
click at [321, 301] on input "Up Sizing" at bounding box center [326, 296] width 10 height 10
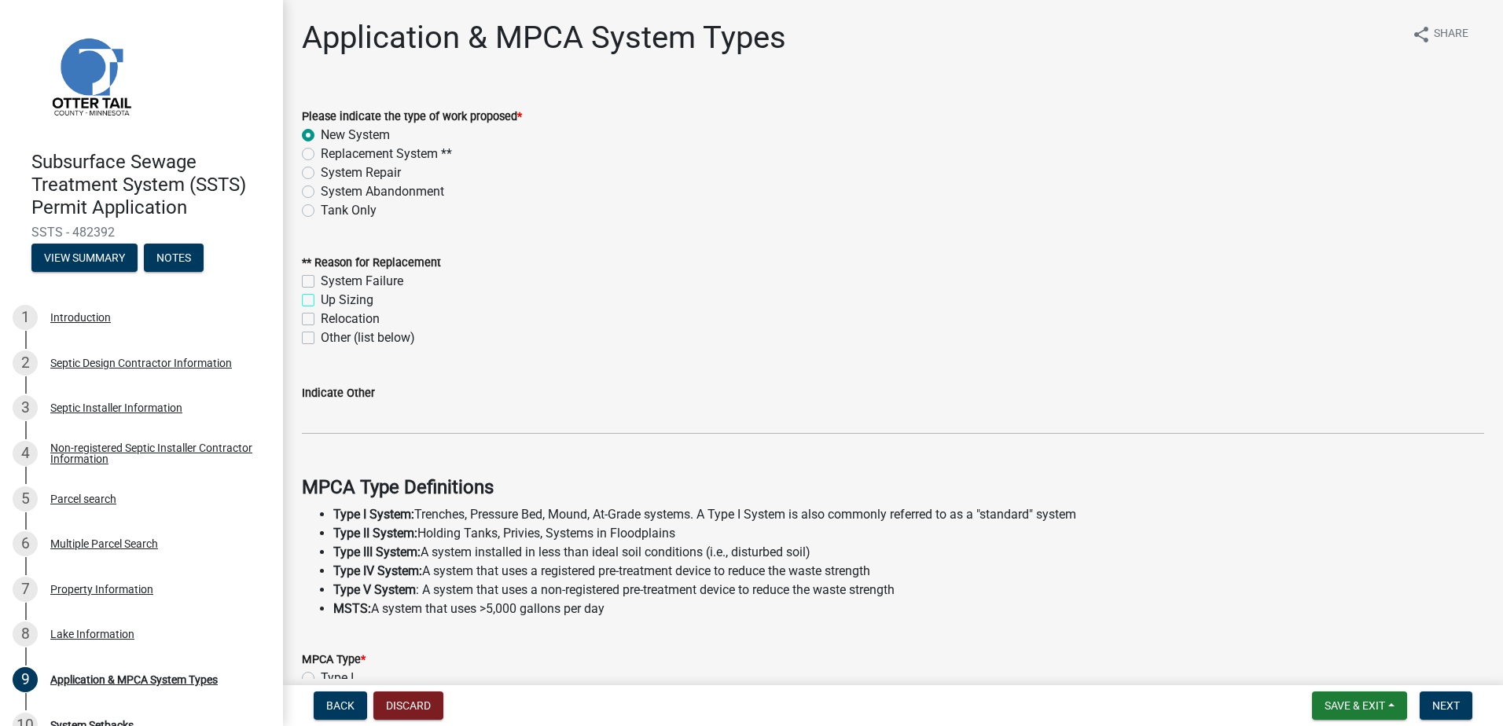
checkbox input "true"
checkbox input "false"
checkbox input "true"
checkbox input "false"
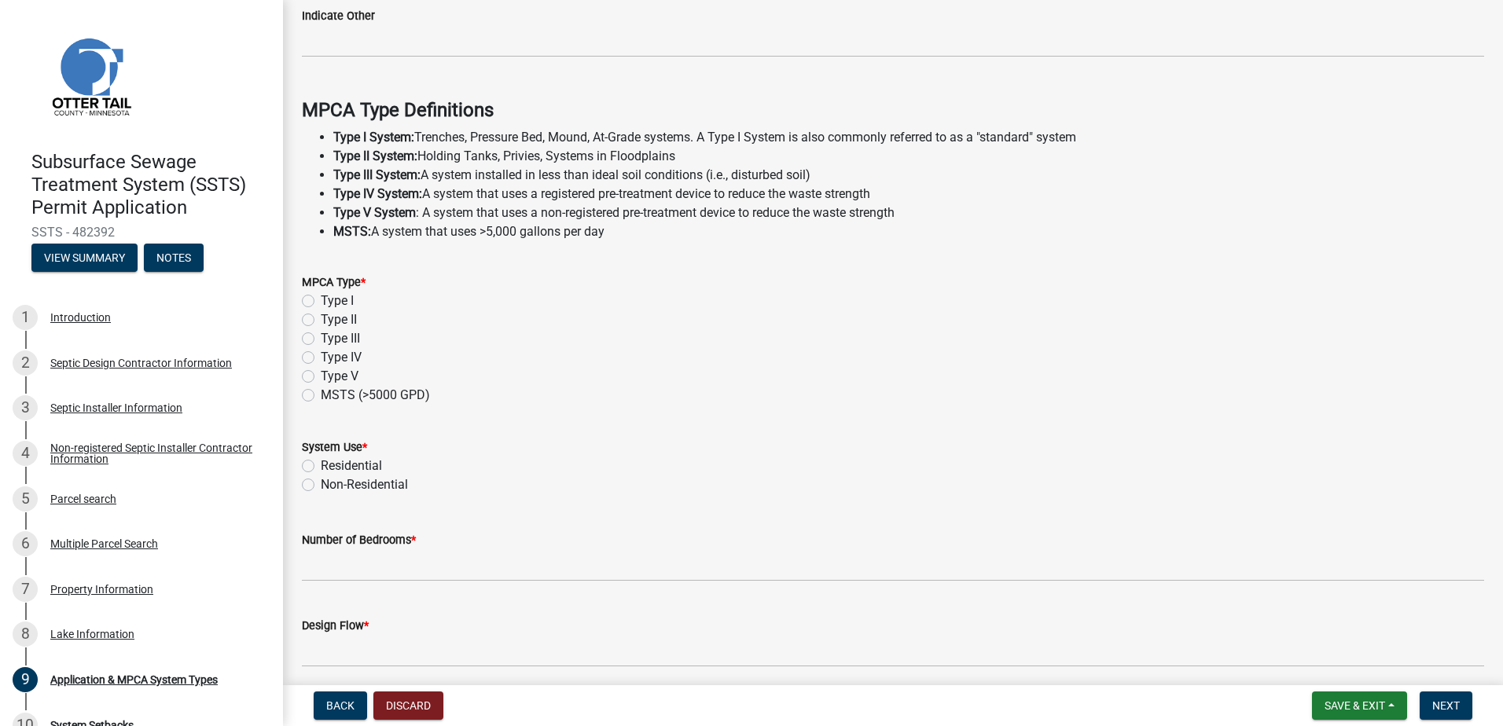
scroll to position [393, 0]
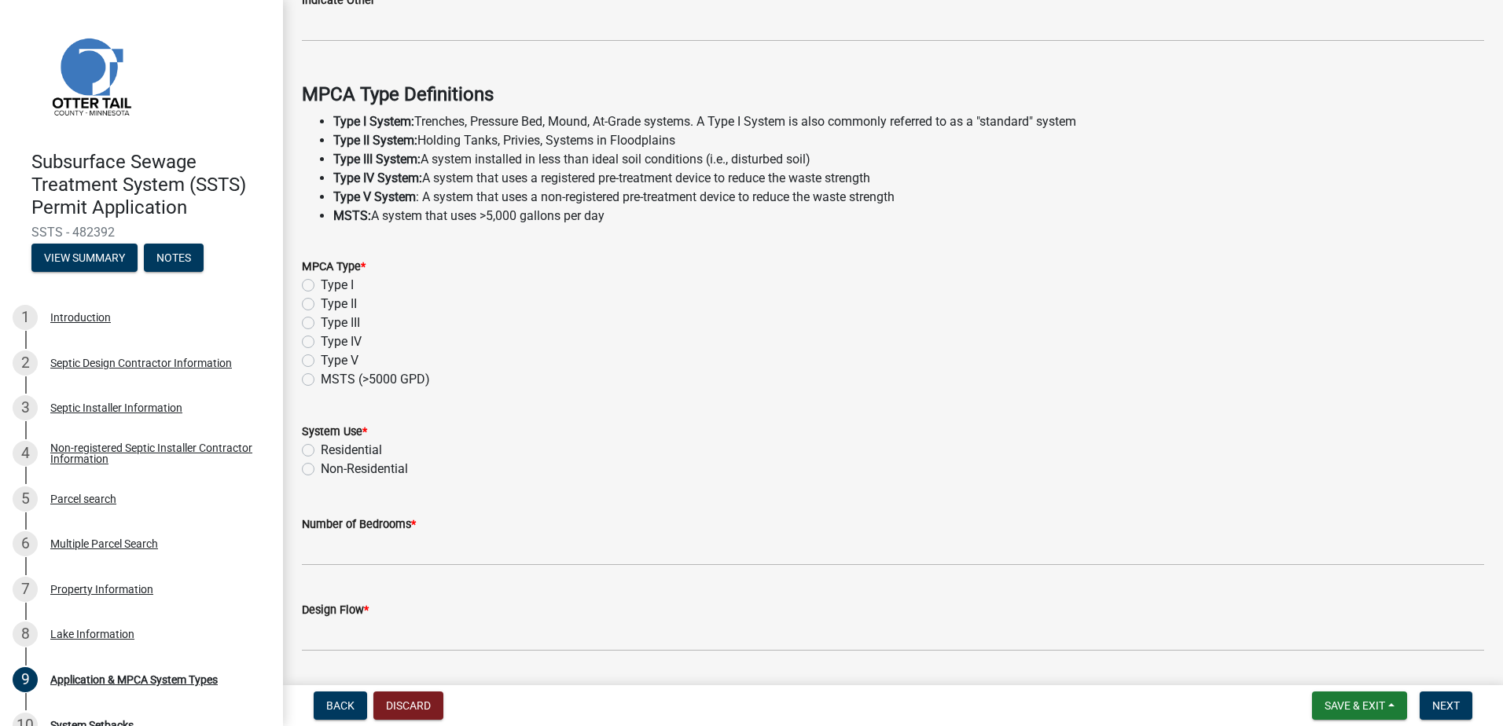
click at [321, 324] on label "Type III" at bounding box center [340, 323] width 39 height 19
click at [321, 324] on input "Type III" at bounding box center [326, 319] width 10 height 10
radio input "true"
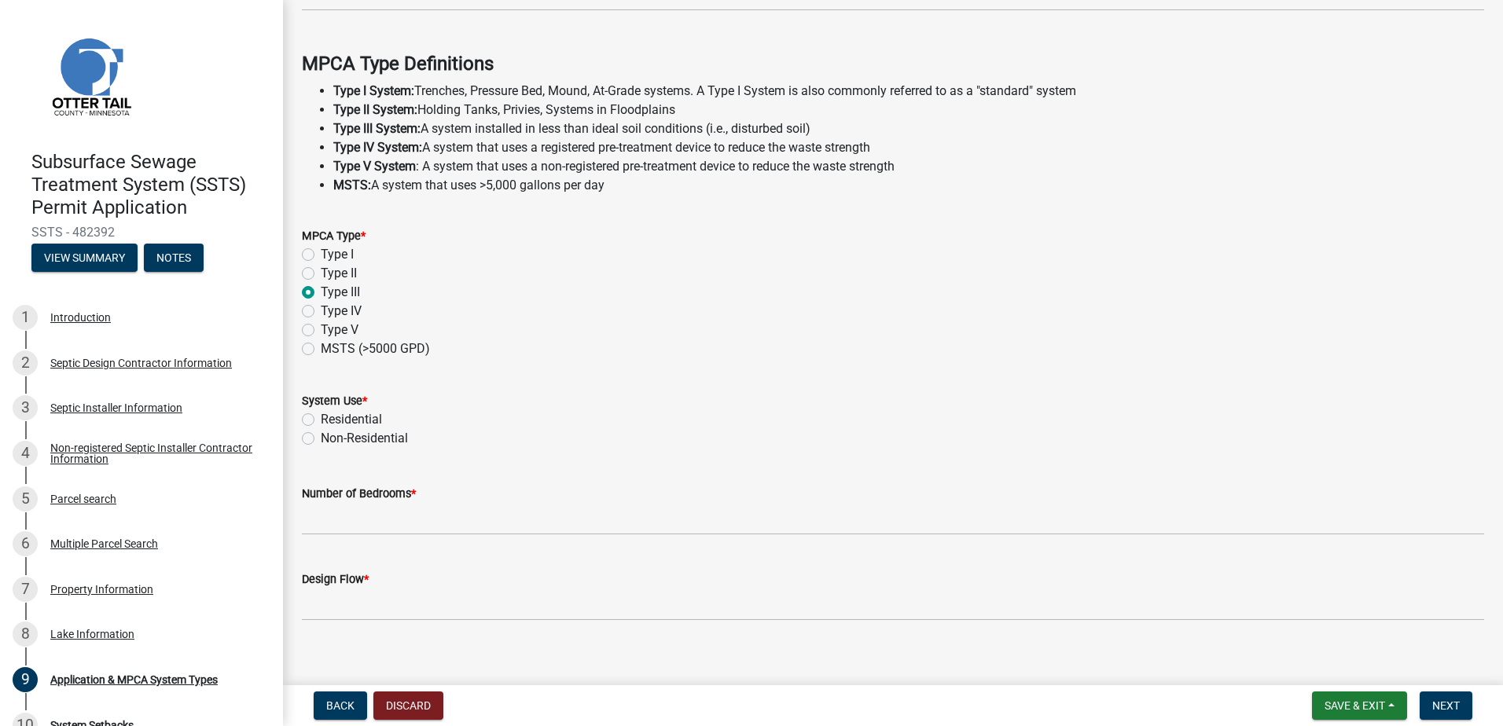
scroll to position [439, 0]
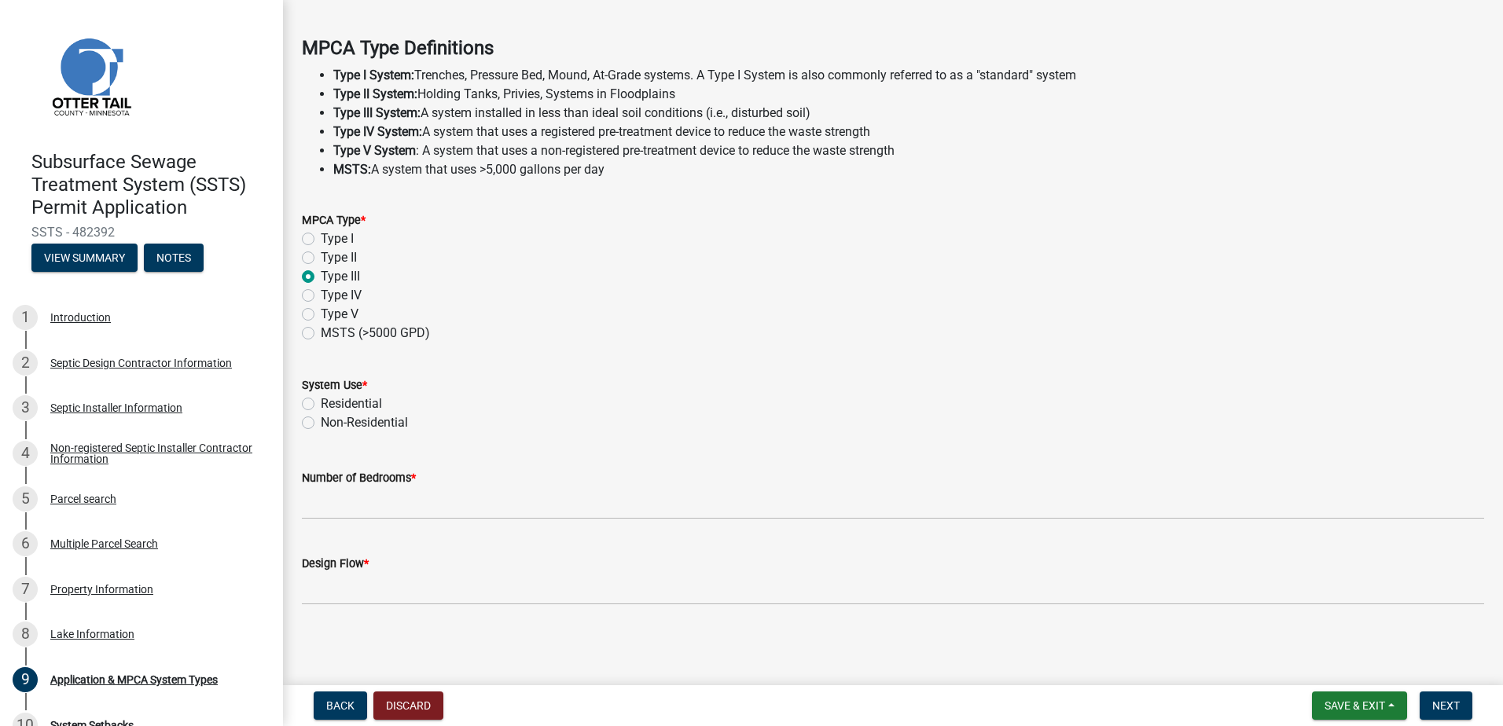
click at [321, 403] on label "Residential" at bounding box center [351, 404] width 61 height 19
click at [321, 403] on input "Residential" at bounding box center [326, 400] width 10 height 10
radio input "true"
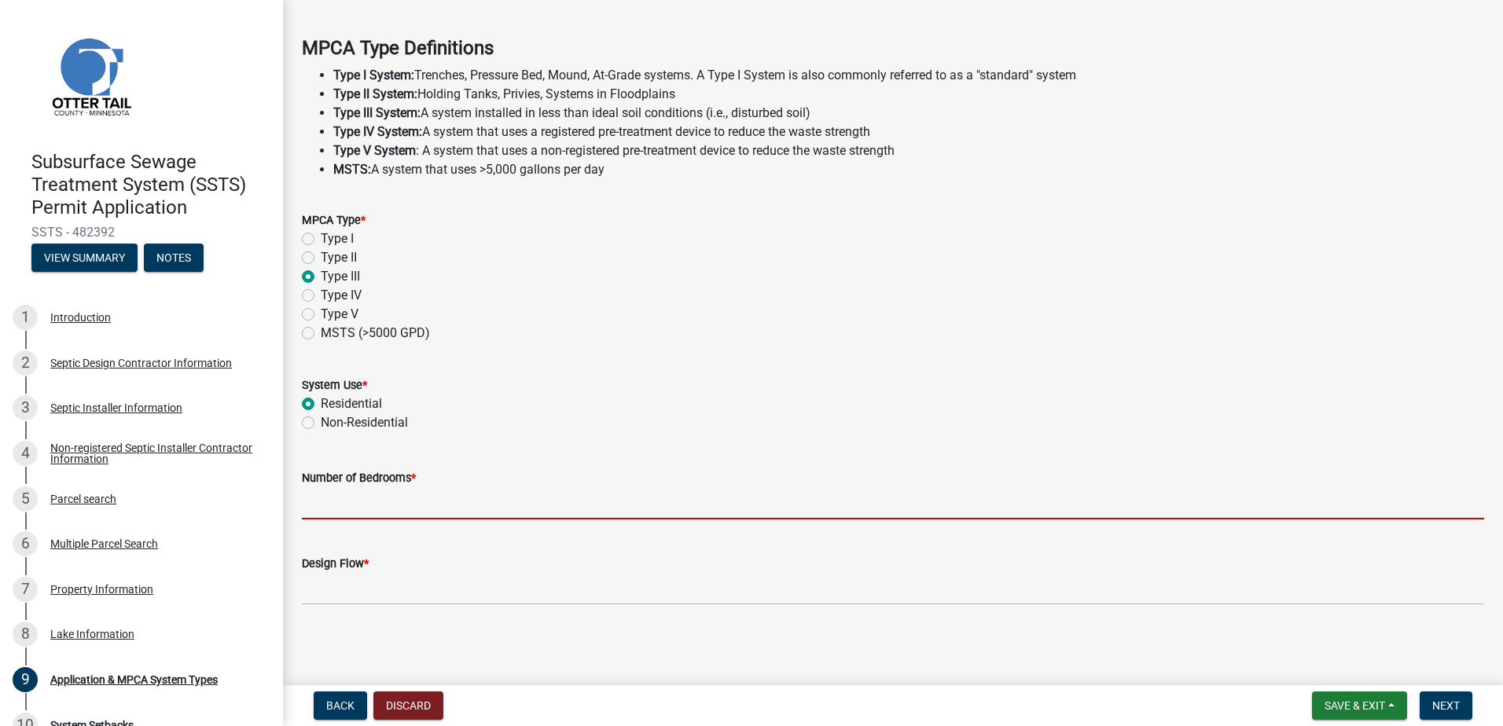
click at [336, 507] on input "Number of Bedrooms *" at bounding box center [893, 503] width 1182 height 32
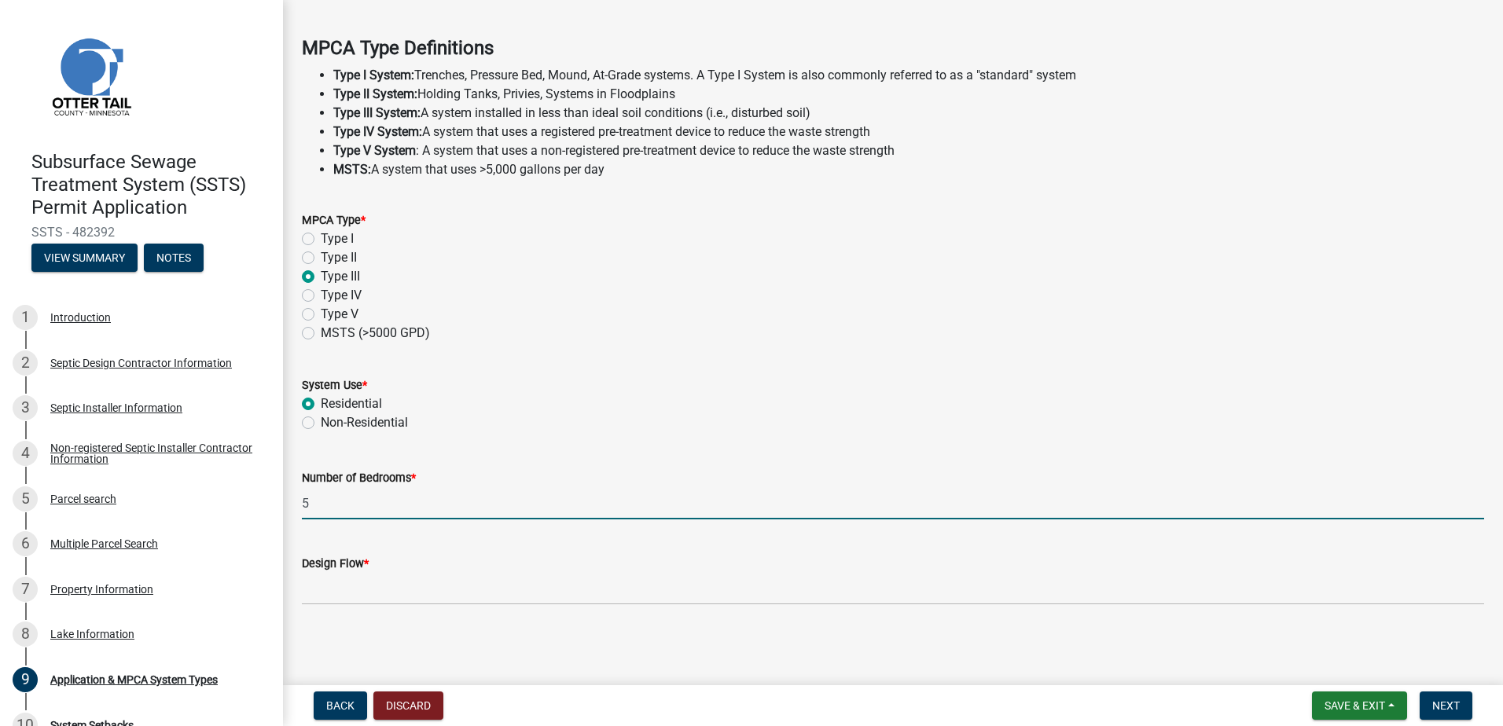
type input "5"
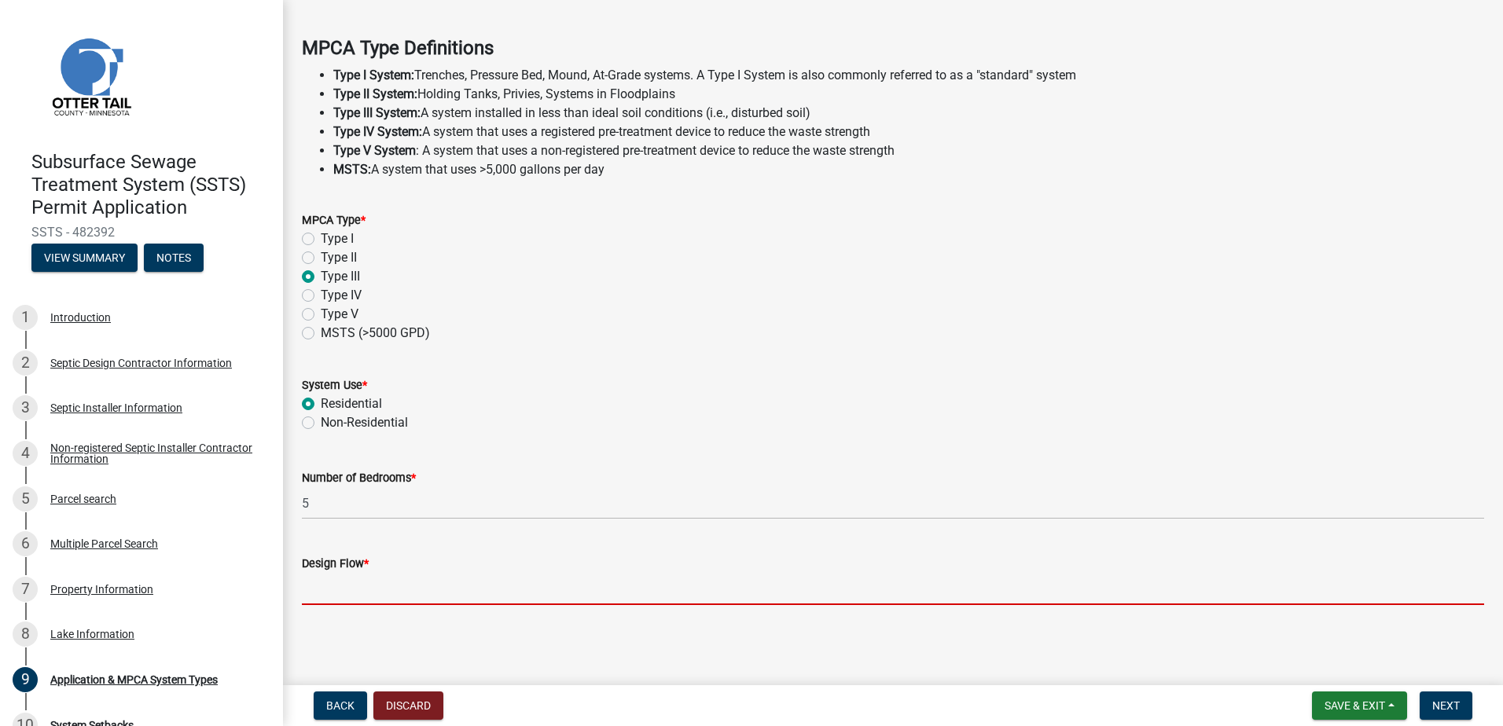
click at [318, 593] on input "Design Flow *" at bounding box center [893, 589] width 1182 height 32
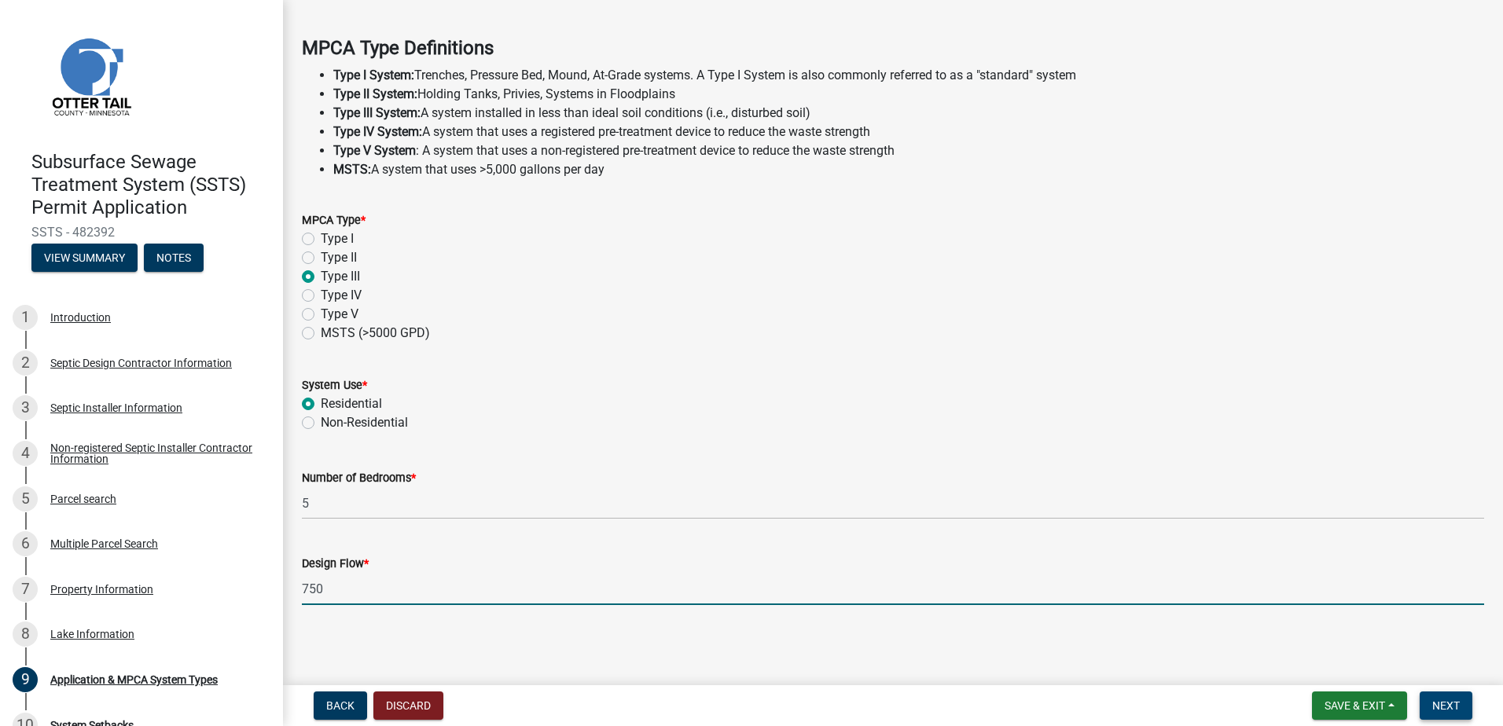
type input "750"
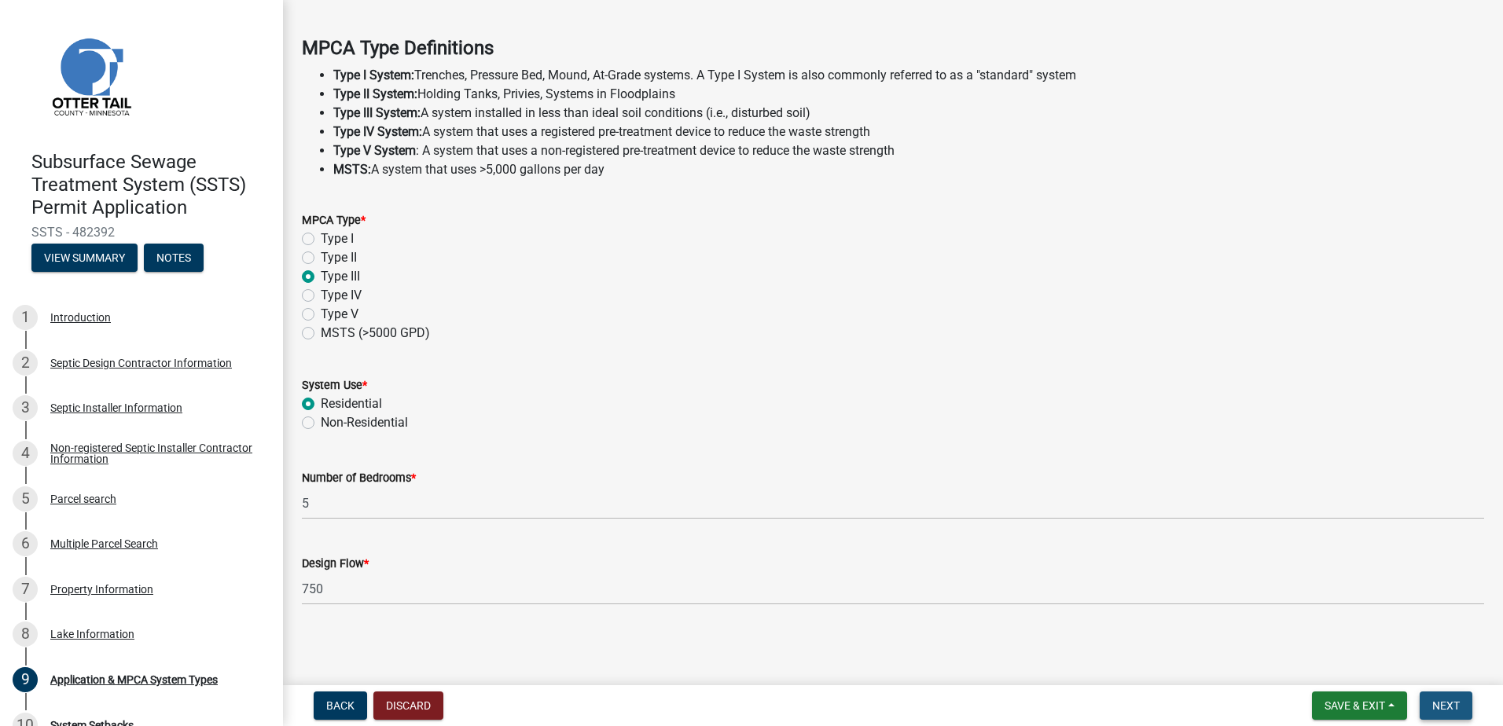
click at [1442, 705] on span "Next" at bounding box center [1446, 706] width 28 height 13
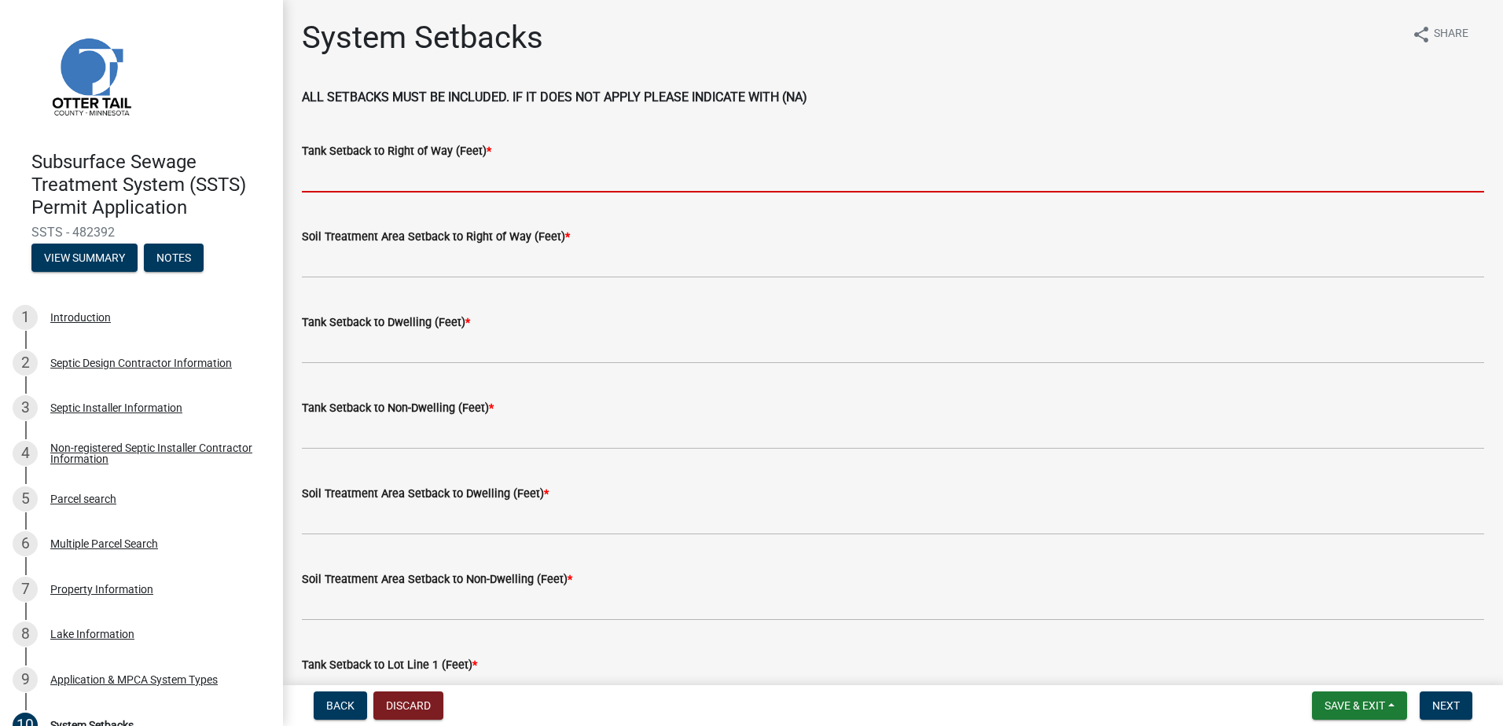
click at [350, 182] on input "Tank Setback to Right of Way (Feet) *" at bounding box center [893, 176] width 1182 height 32
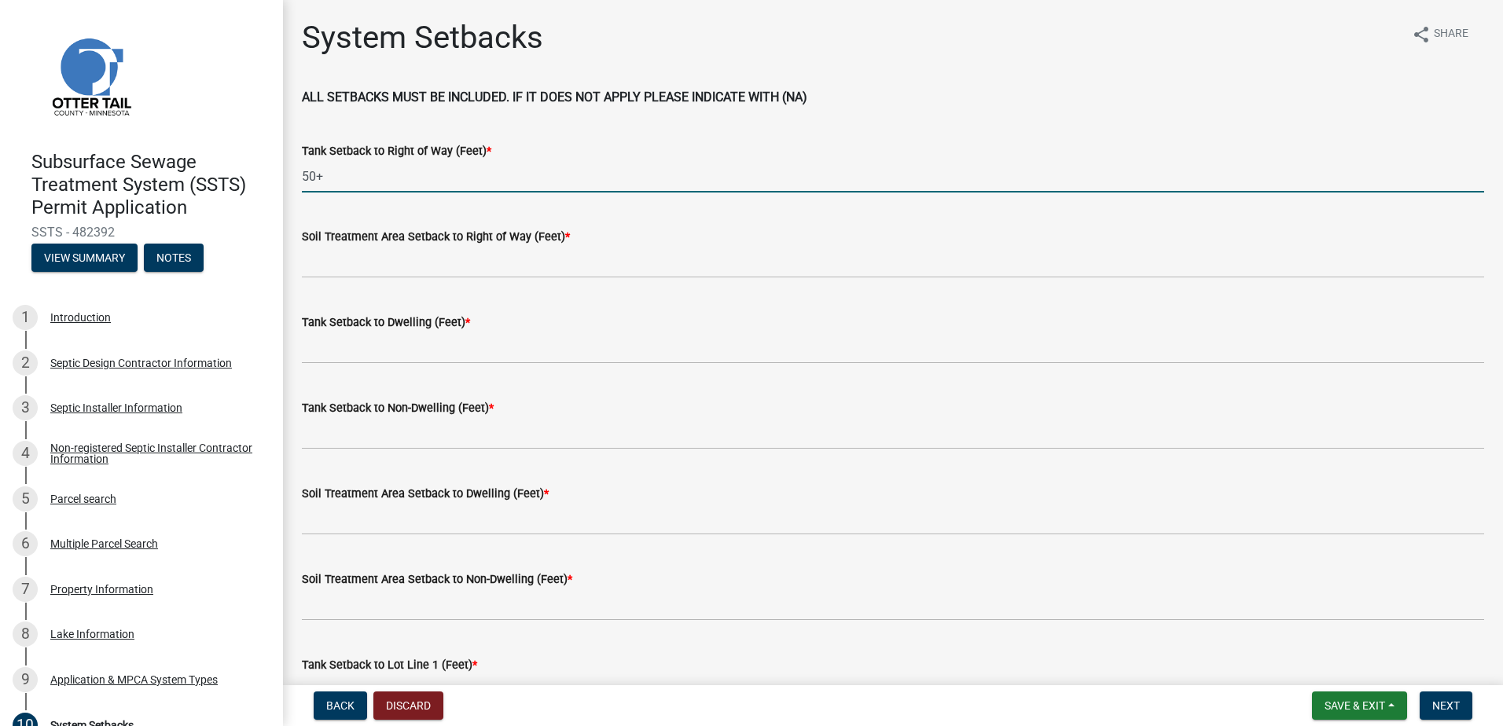
type input "50+"
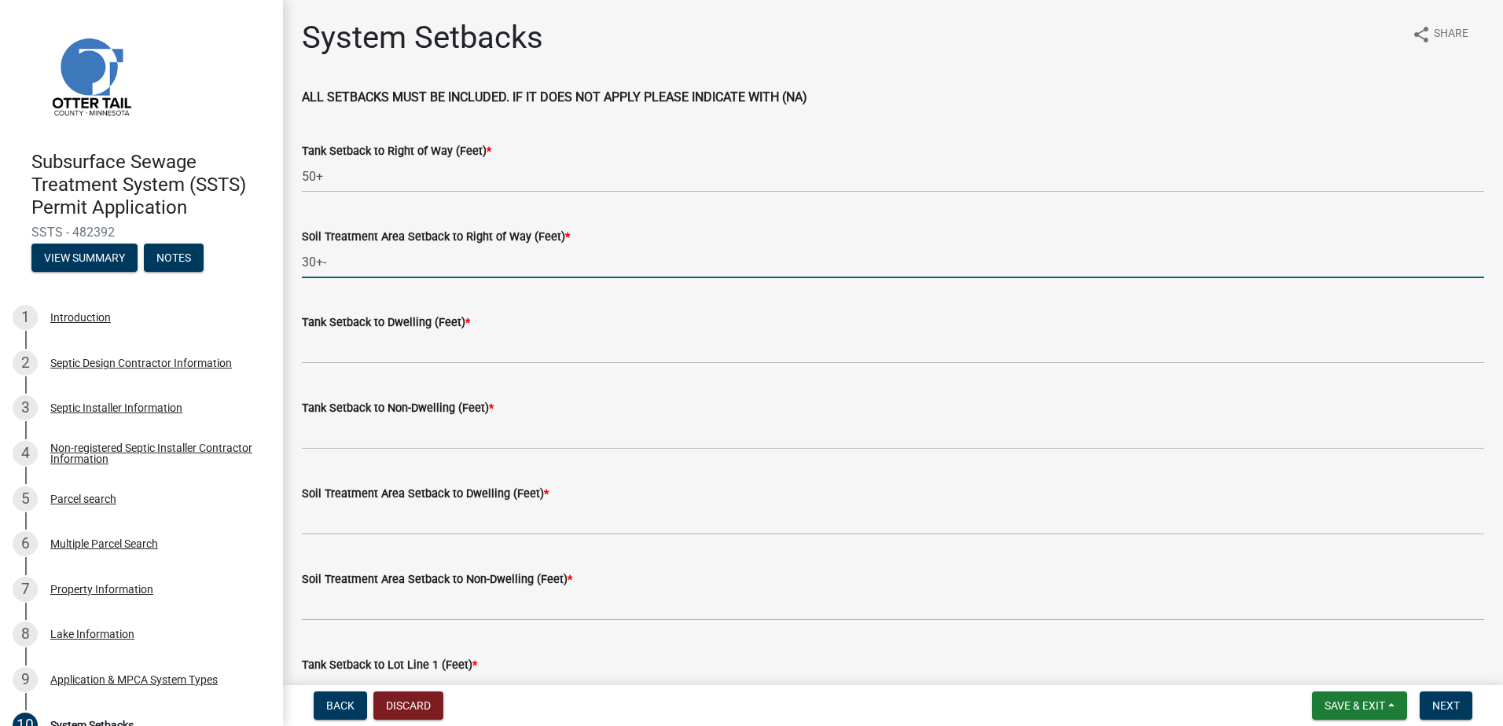
type input "30+-`"
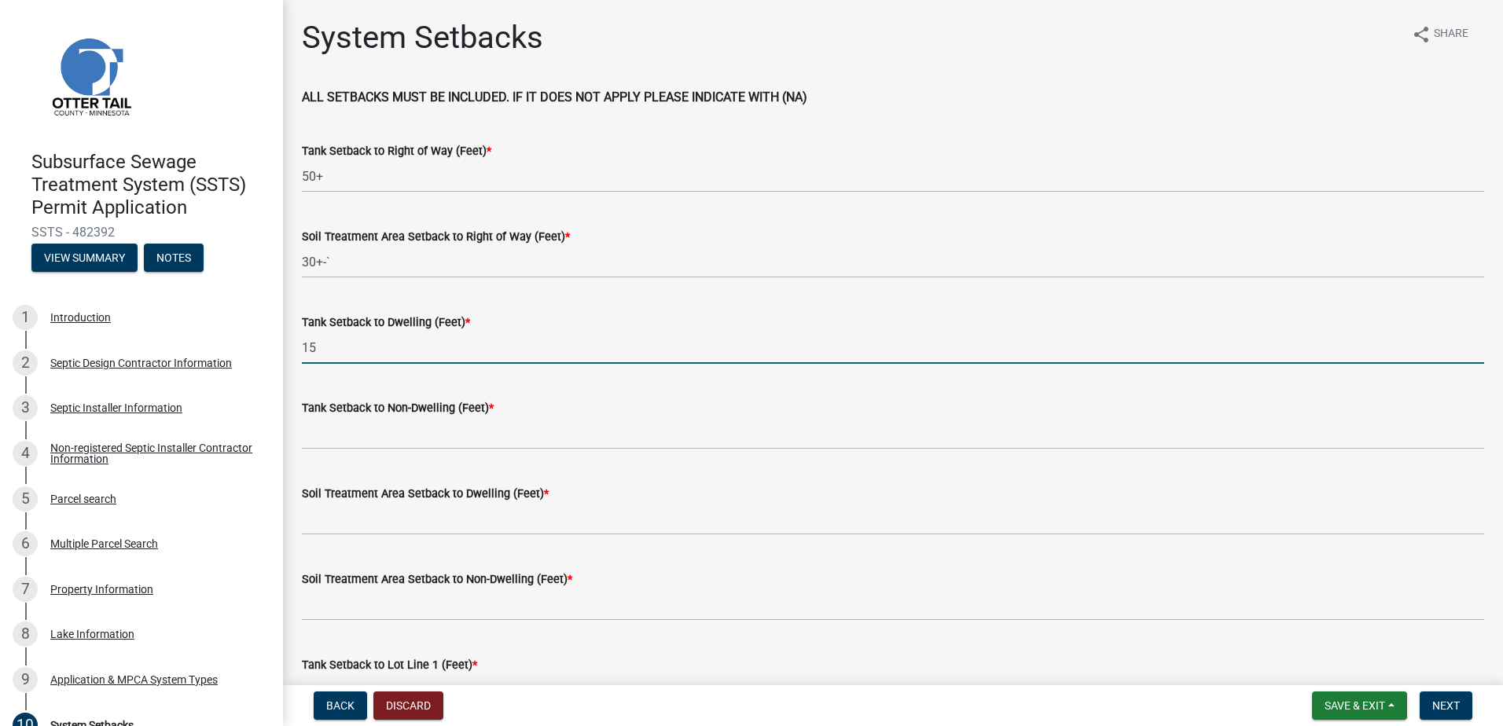
type input "15"
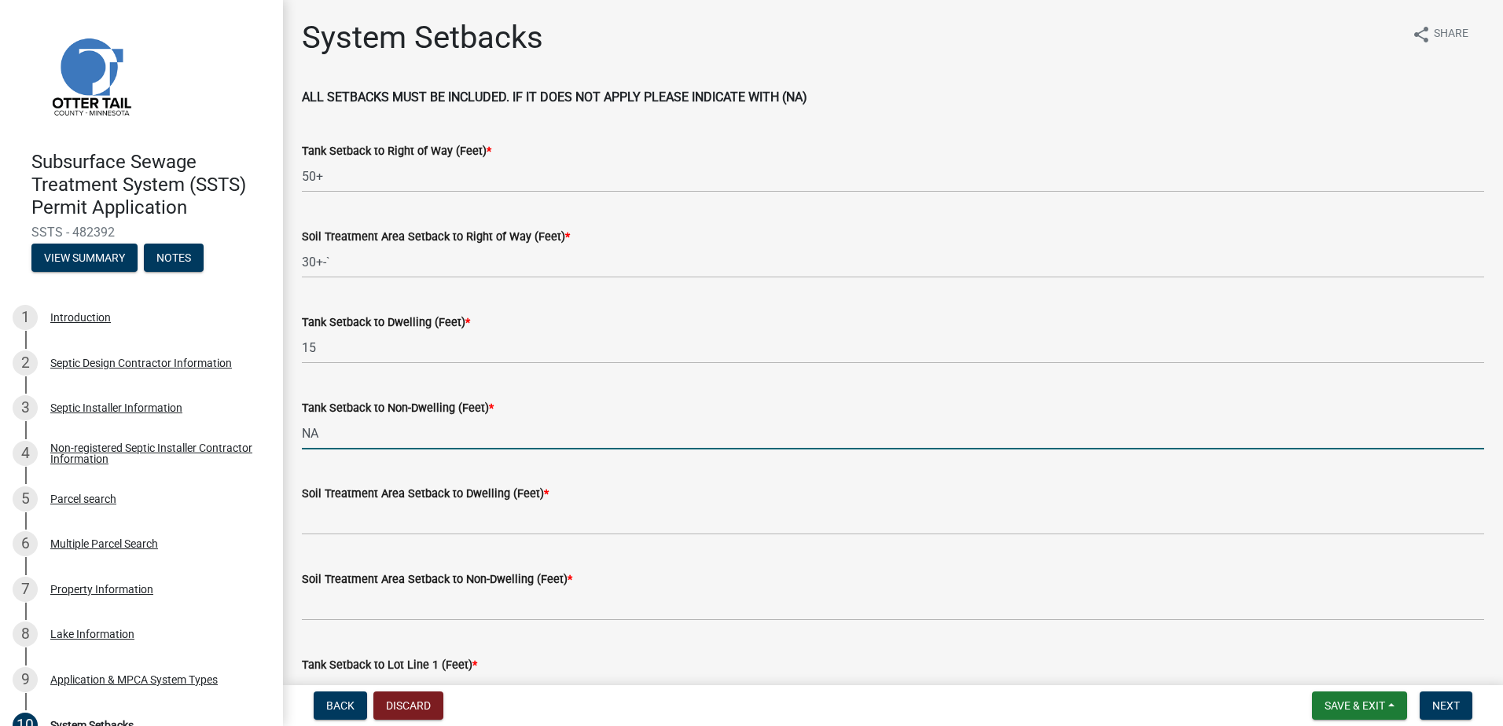
type input "NA"
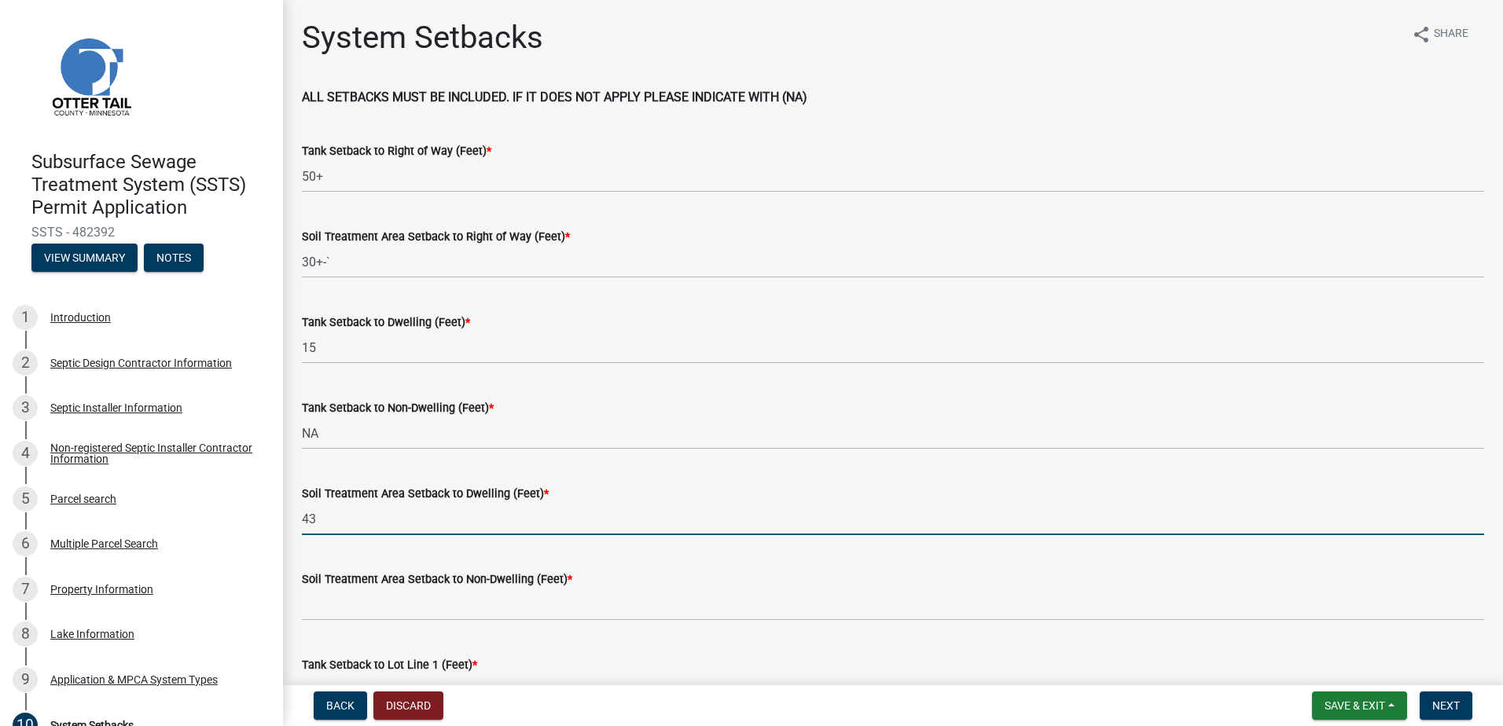
type input "43"
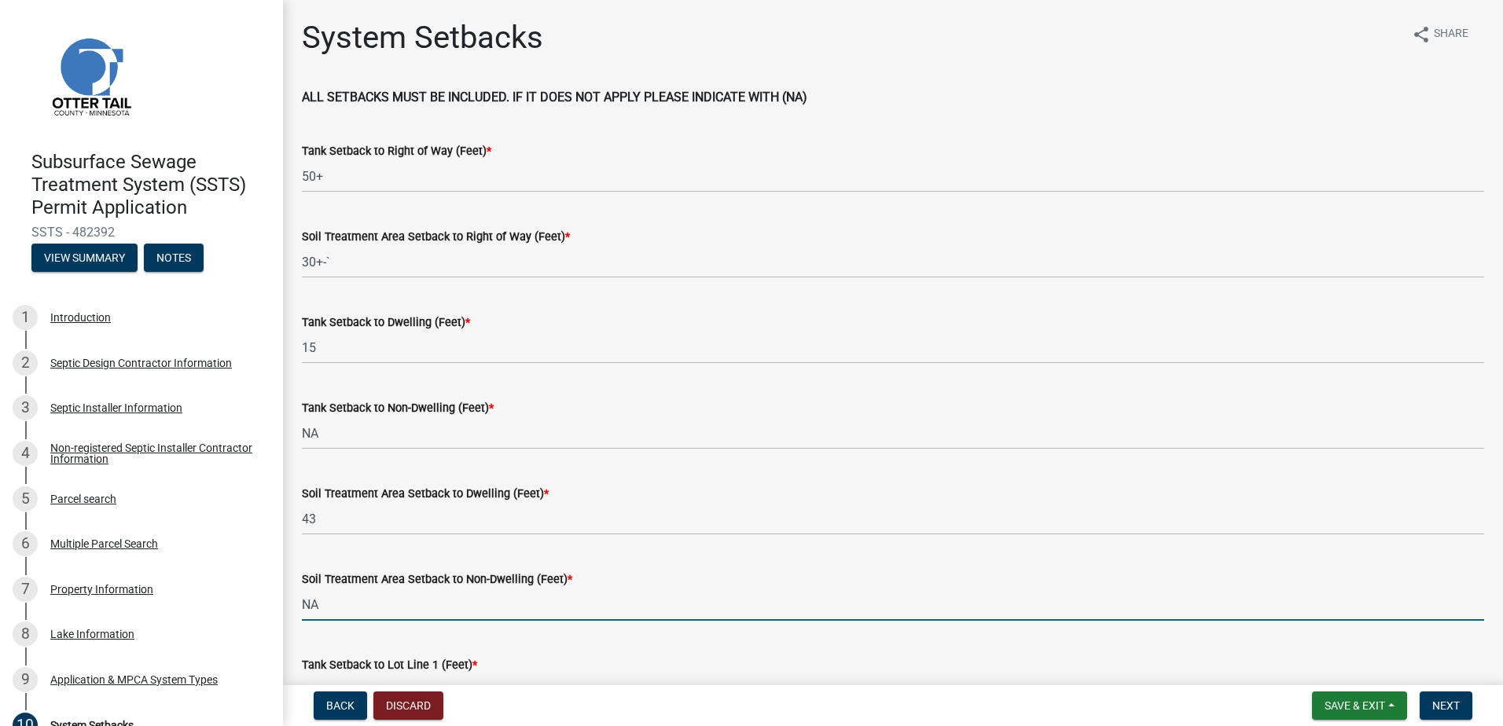
type input "NA"
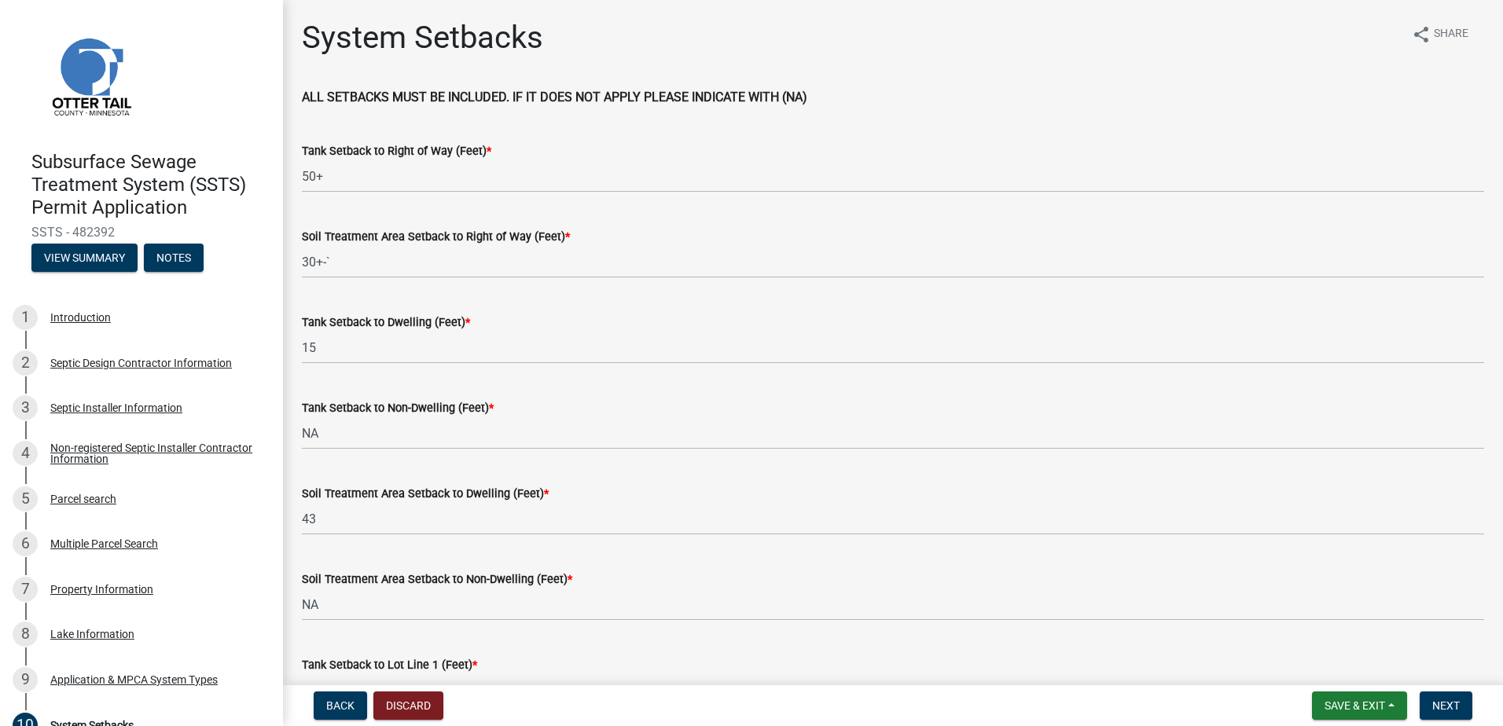
scroll to position [28, 0]
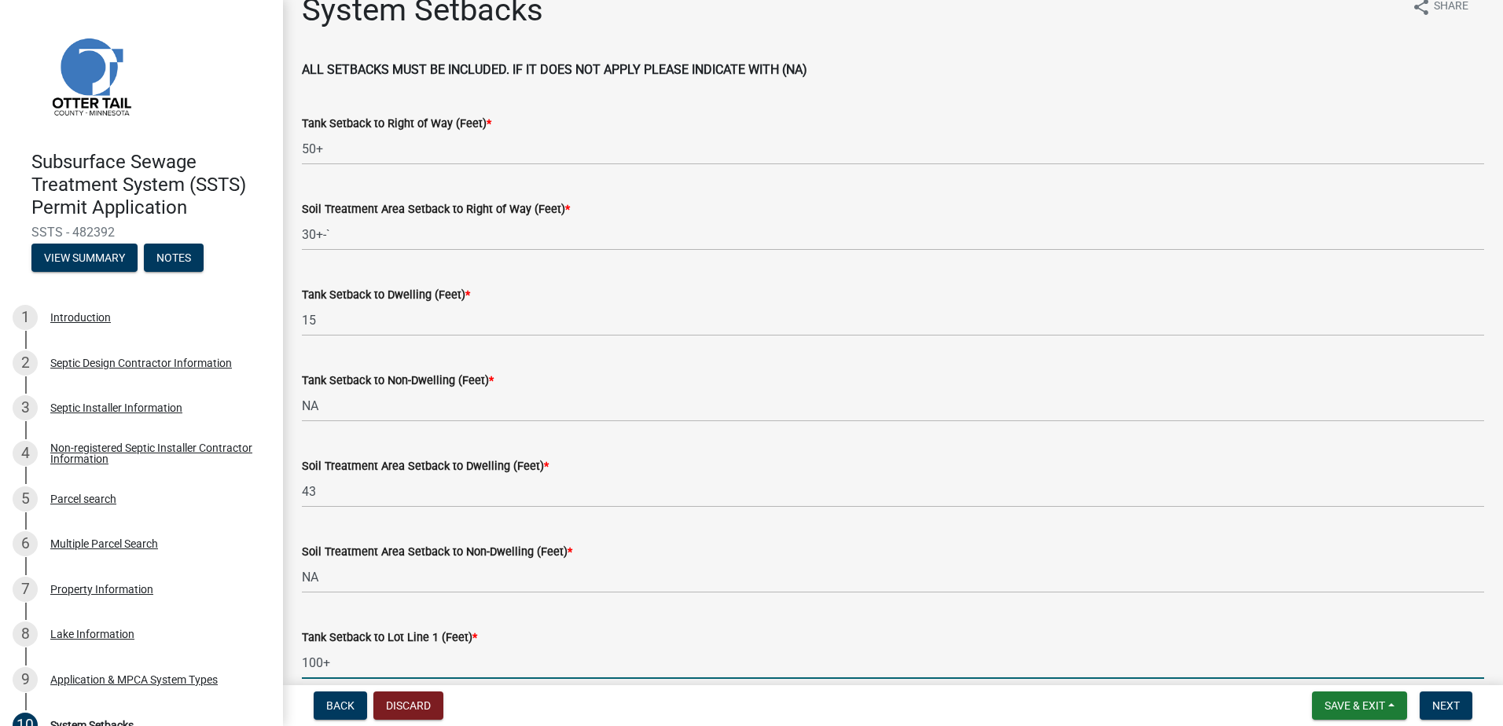
type input "100+"
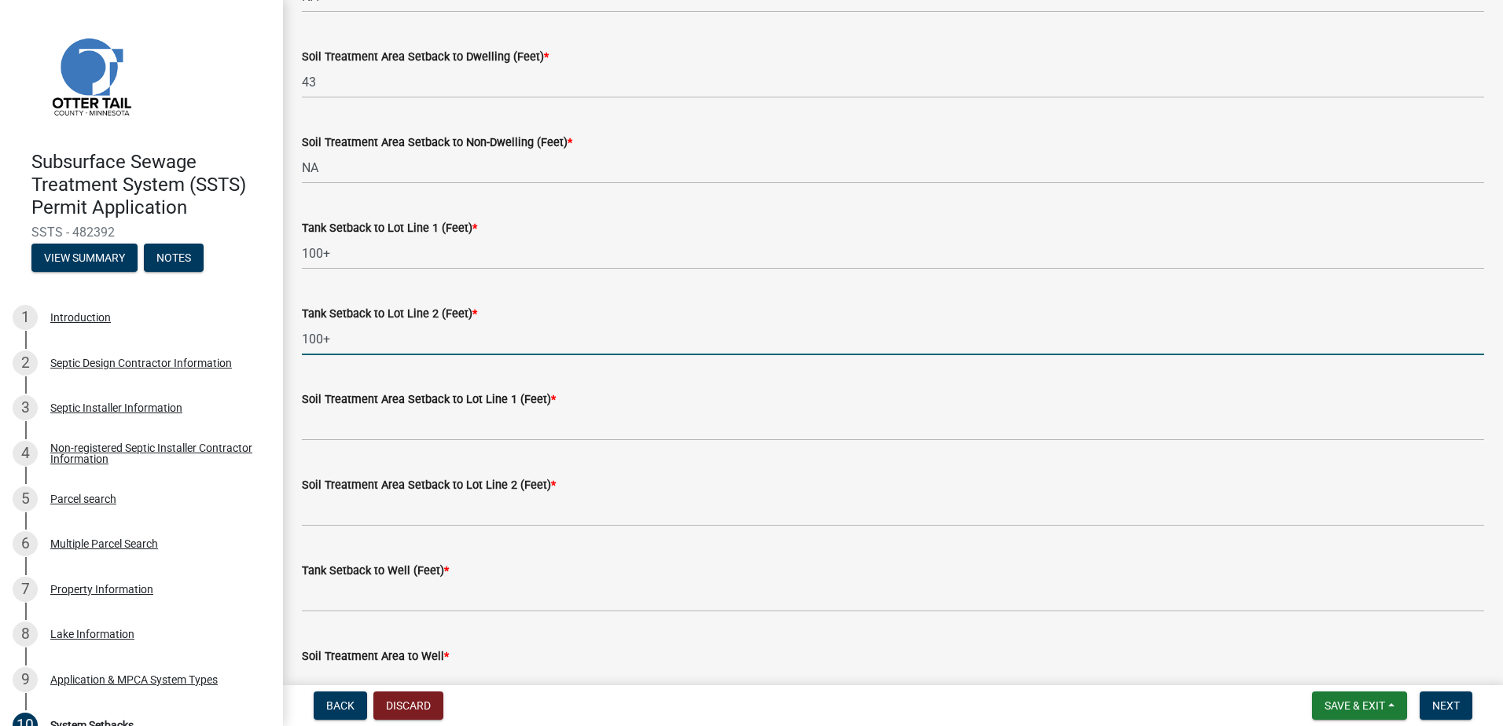
type input "100+"
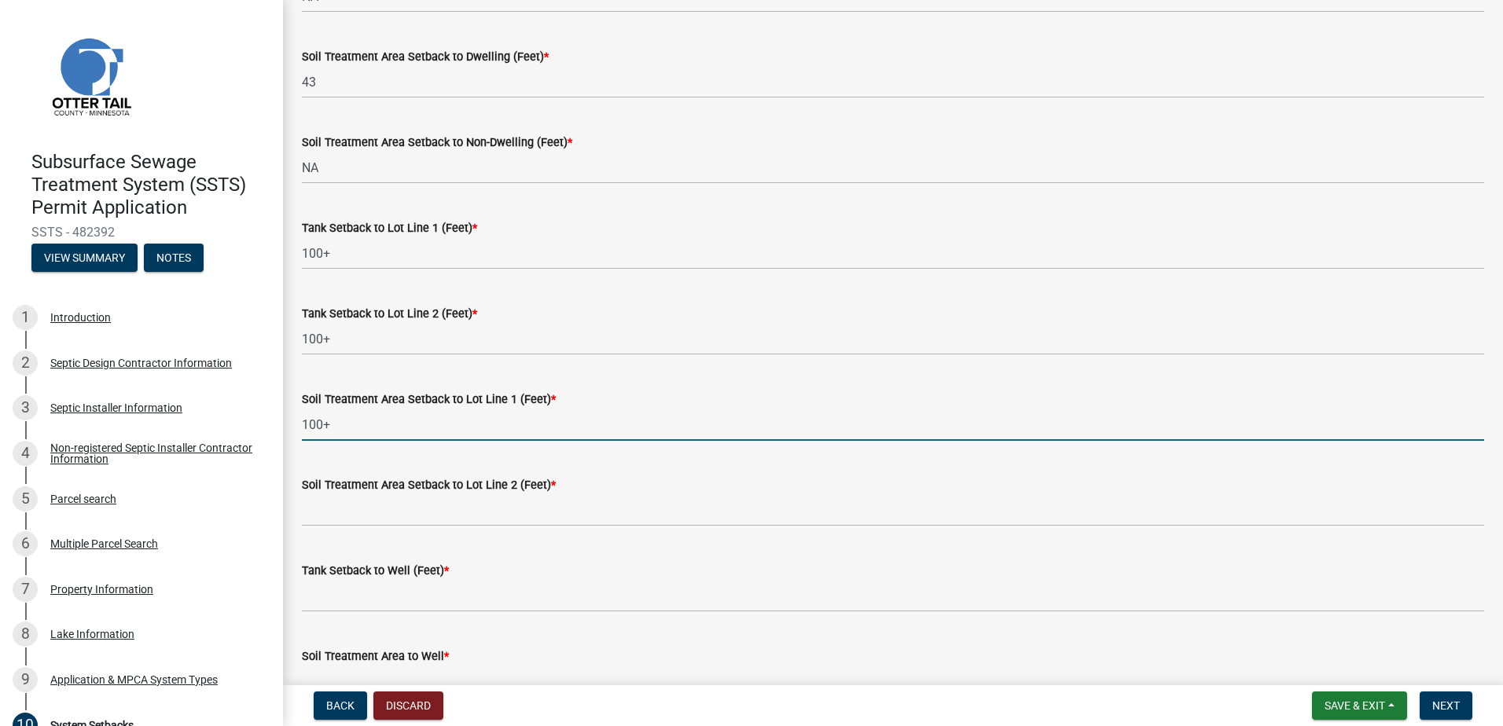
type input "100+"
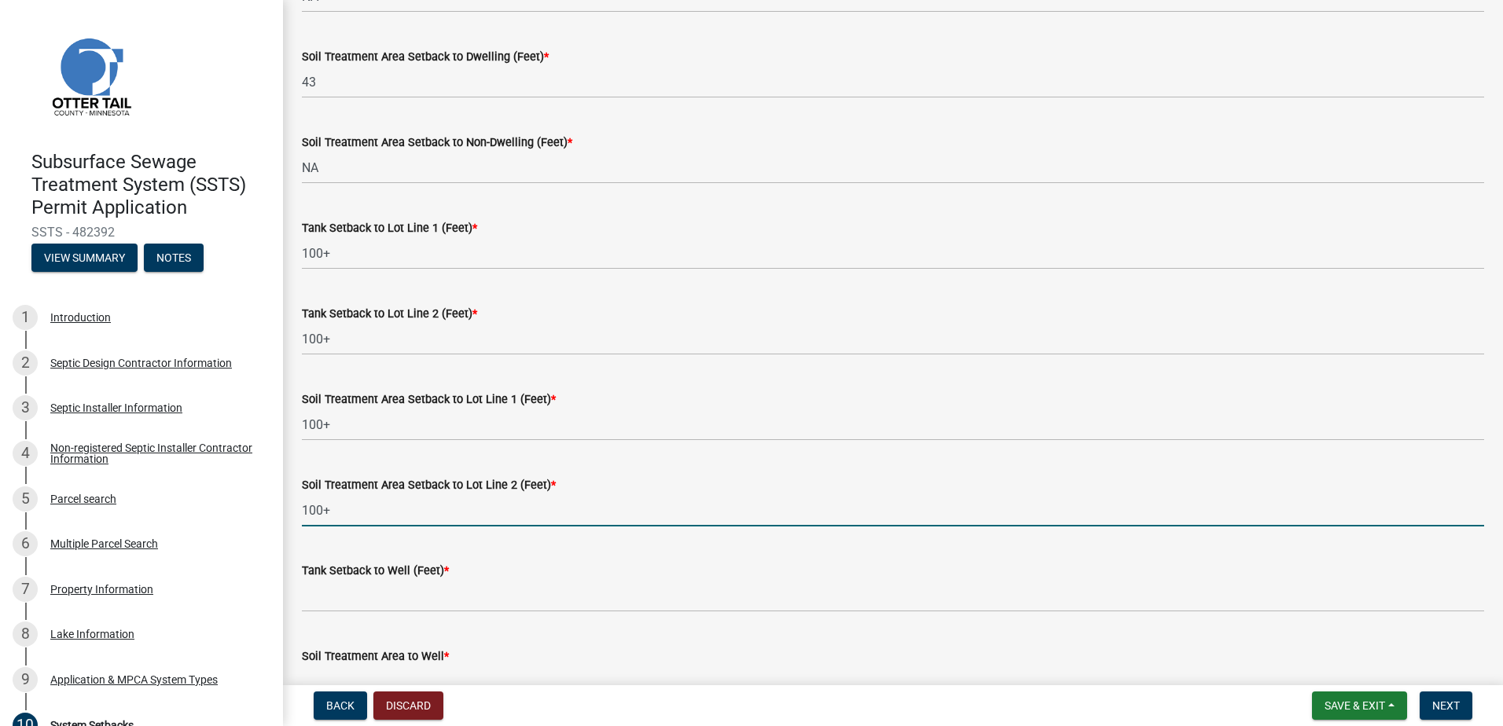
type input "100+"
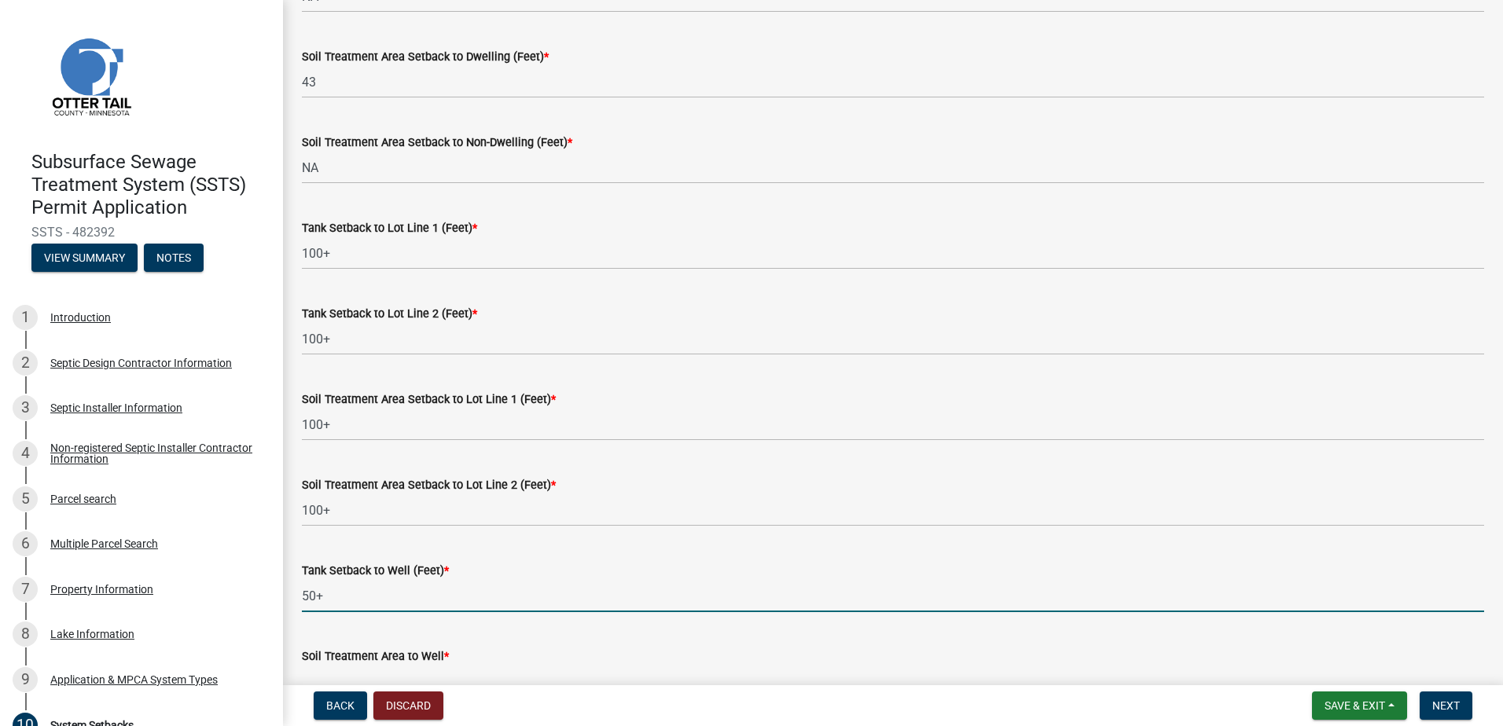
type input "50+"
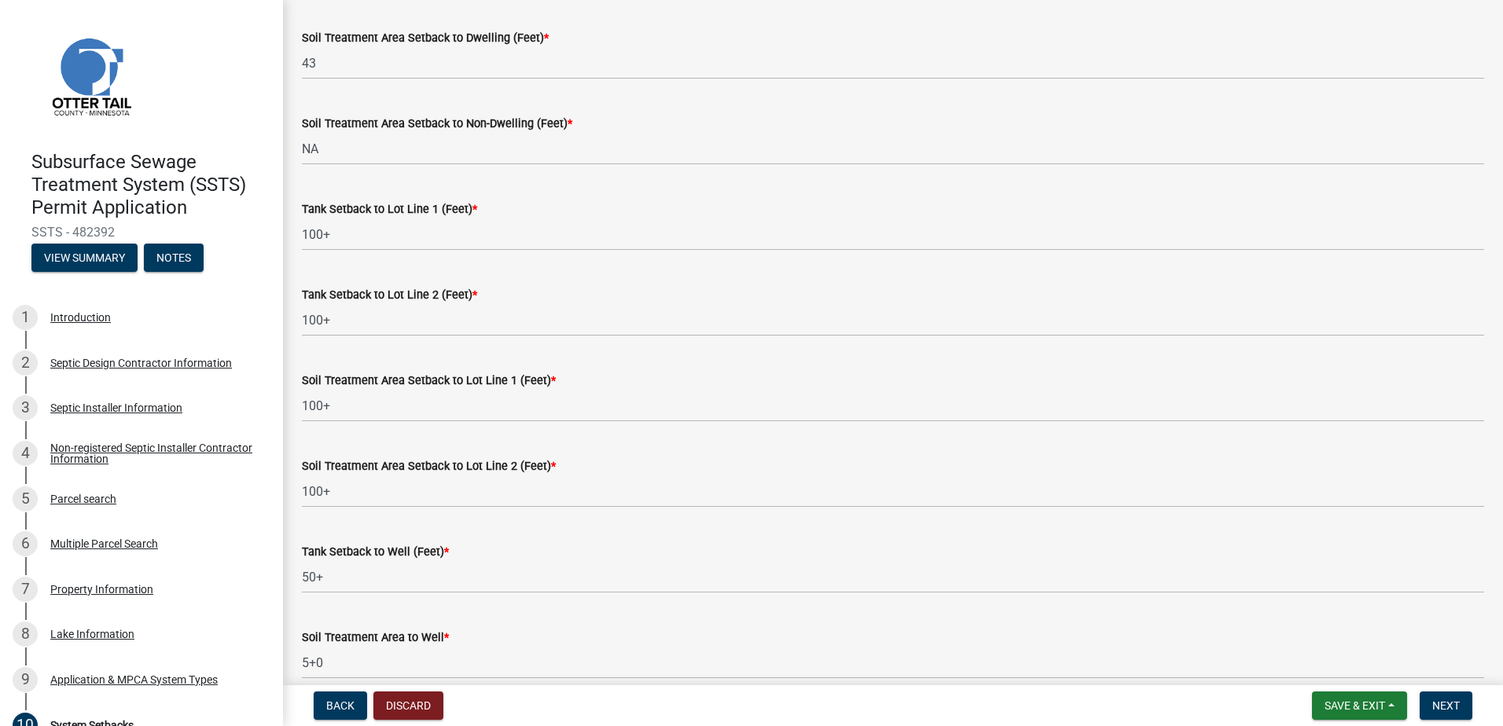
scroll to position [866, 0]
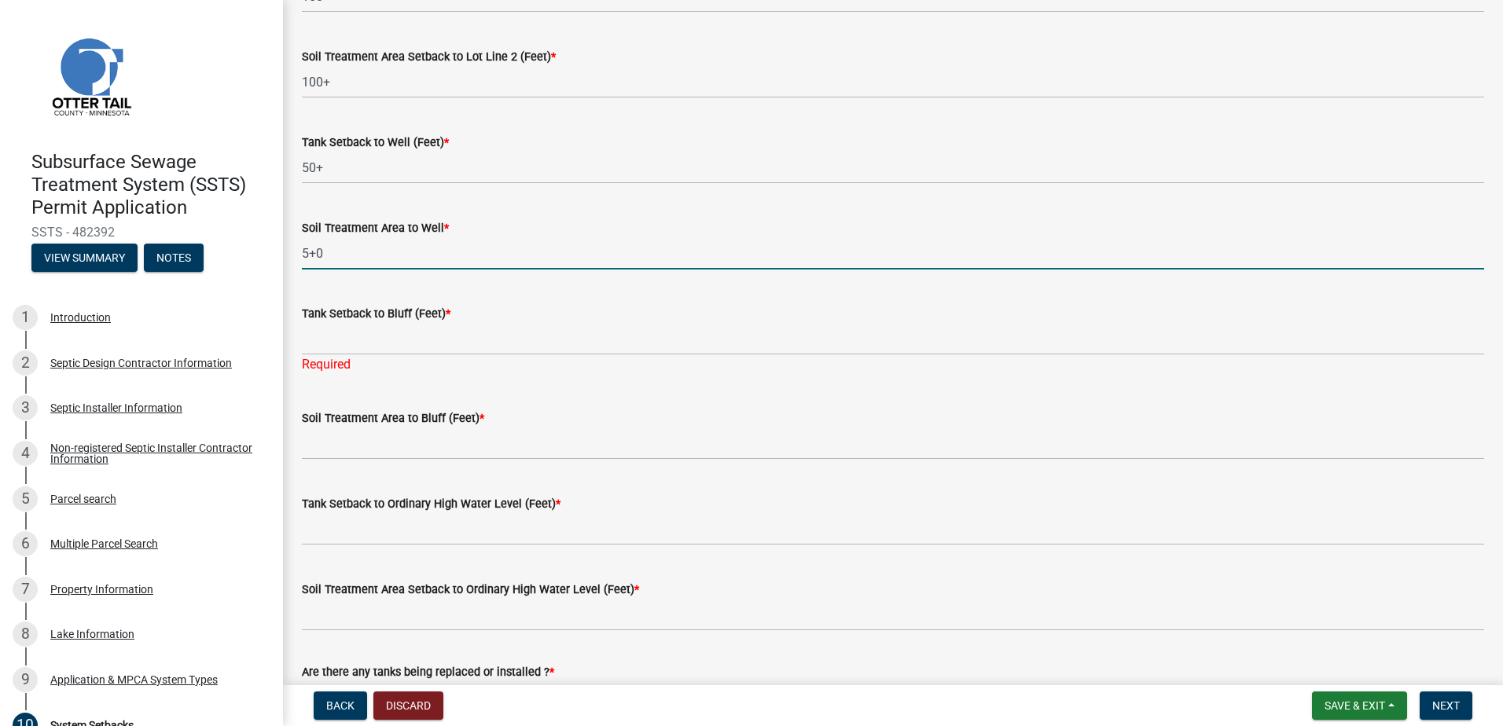
click at [343, 250] on input "5+0" at bounding box center [893, 253] width 1182 height 32
type input "50+"
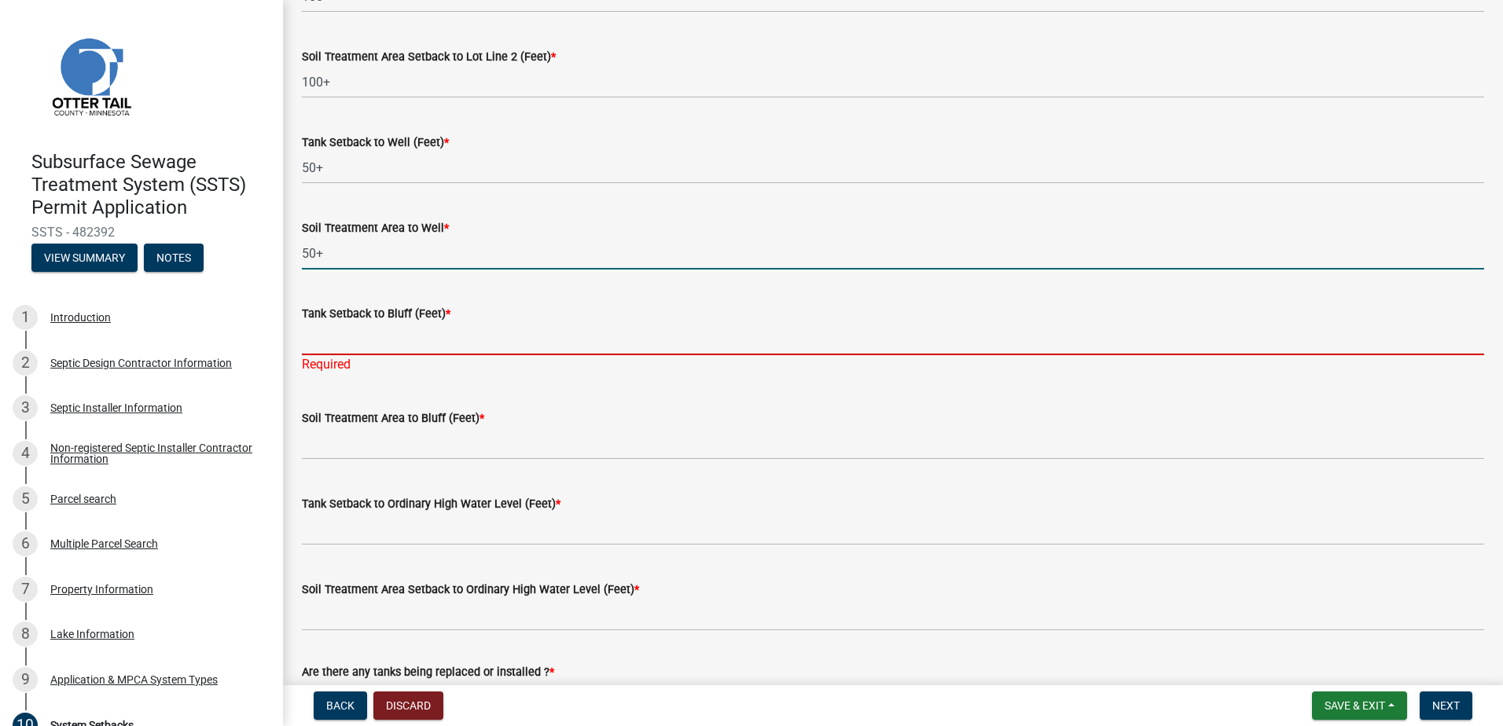
click at [313, 339] on input "Tank Setback to Bluff (Feet) *" at bounding box center [893, 339] width 1182 height 32
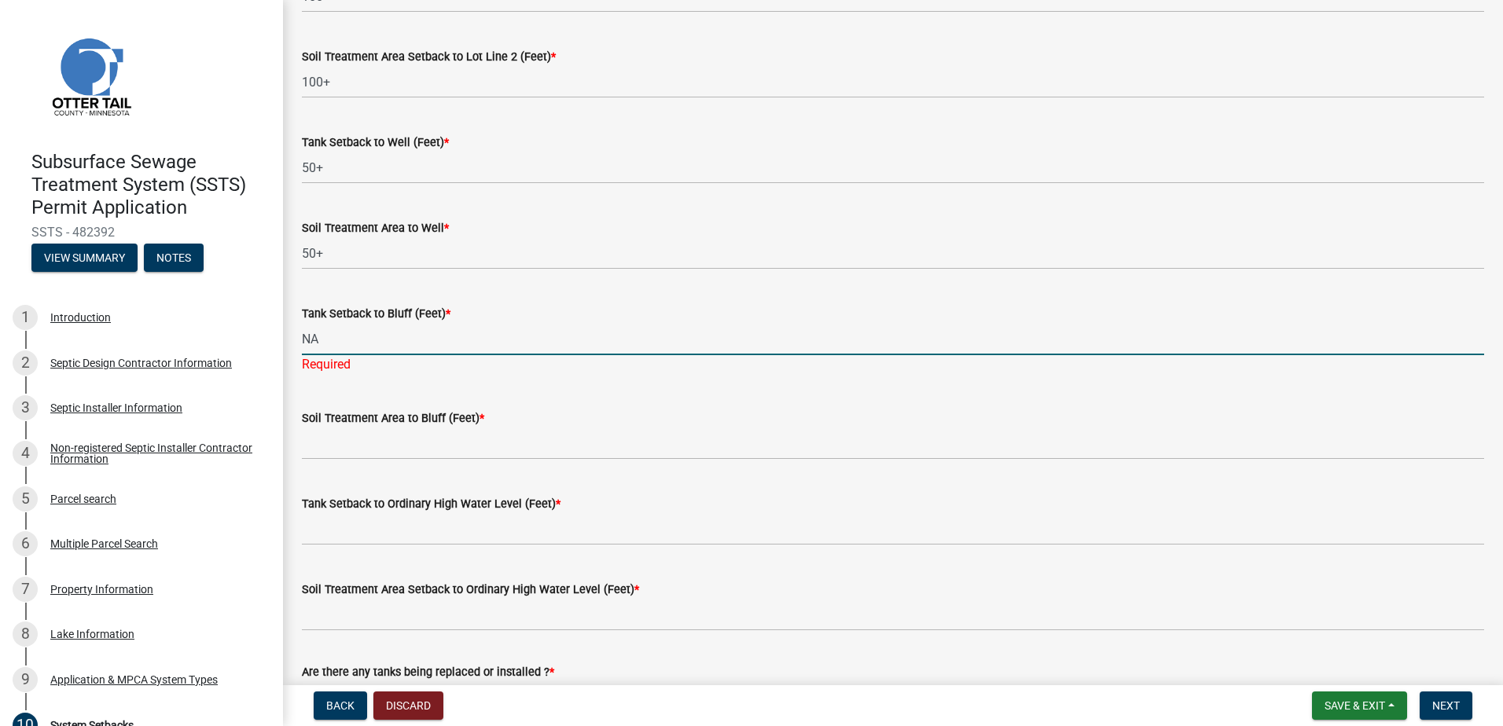
type input "NA"
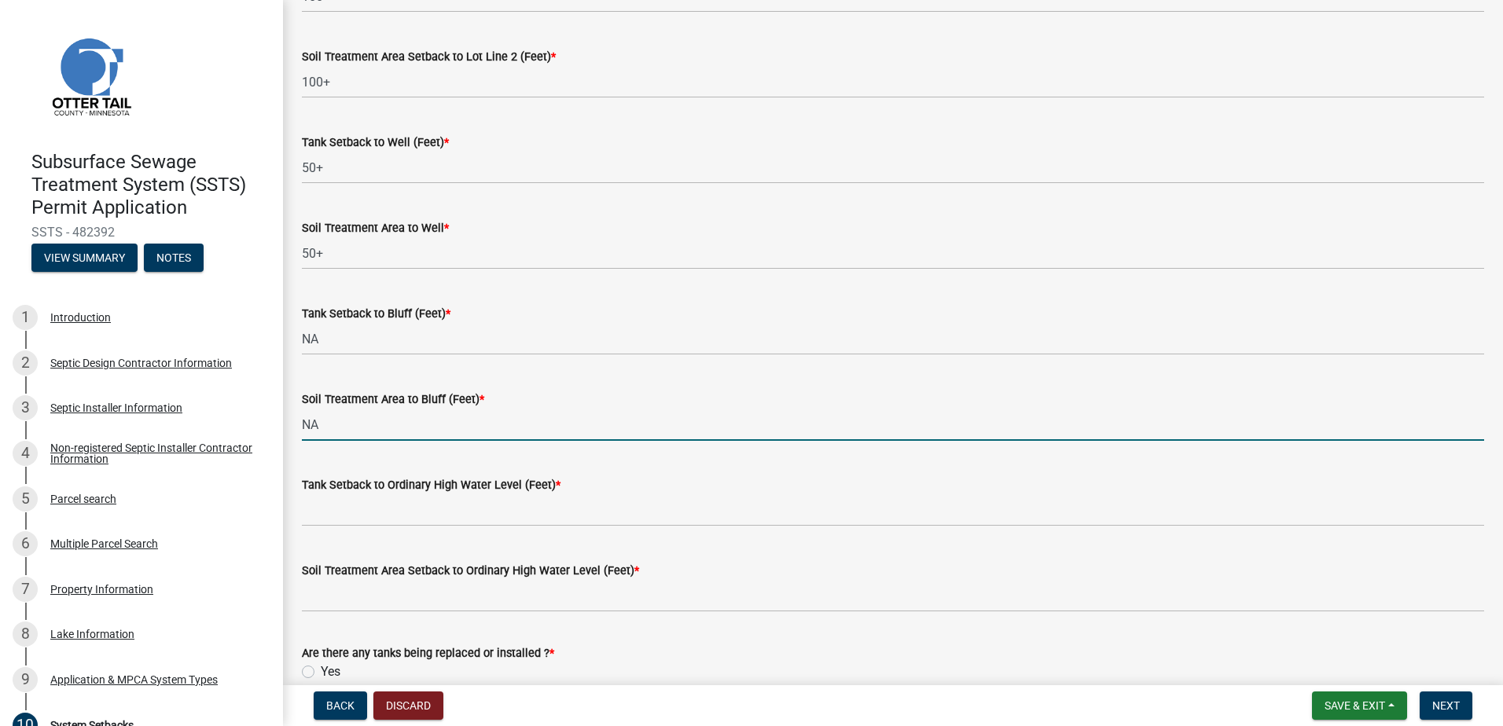
type input "NA"
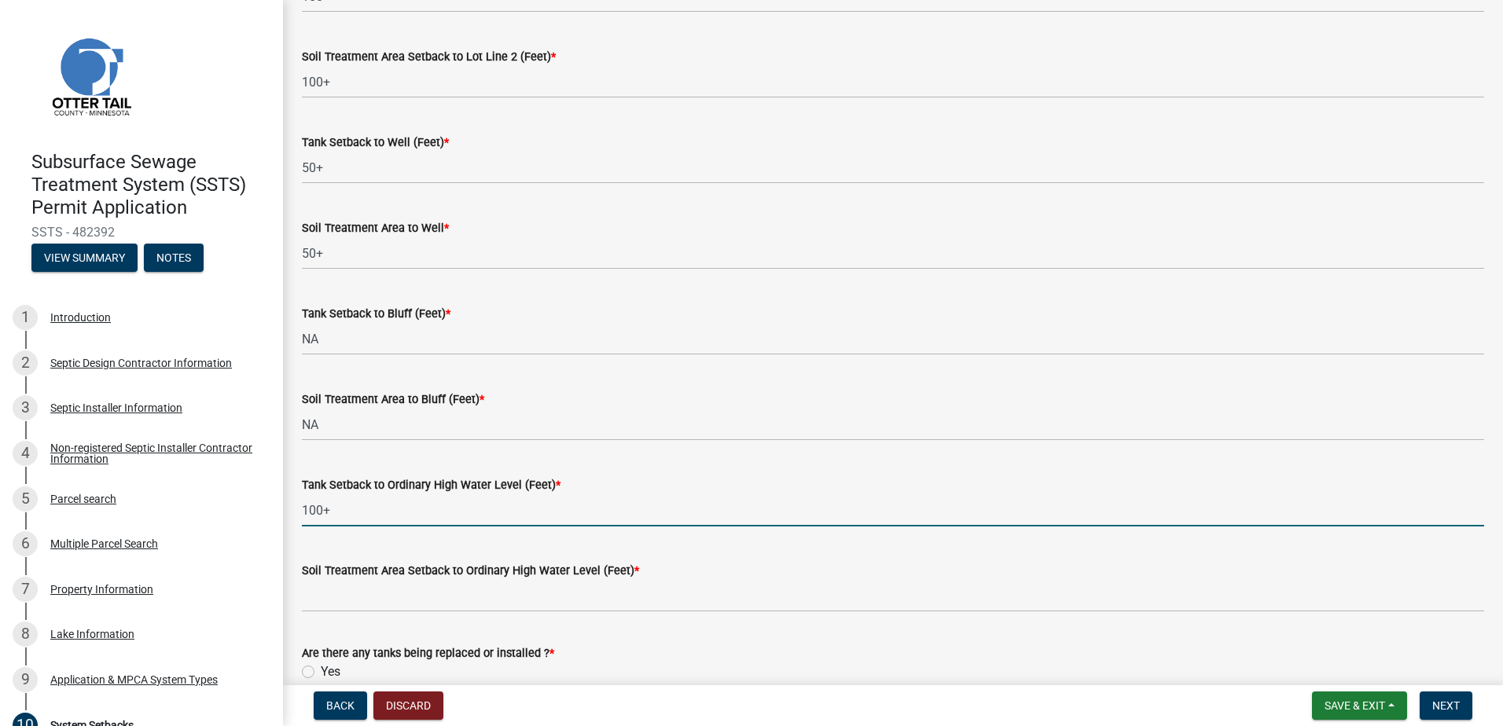
type input "100+"
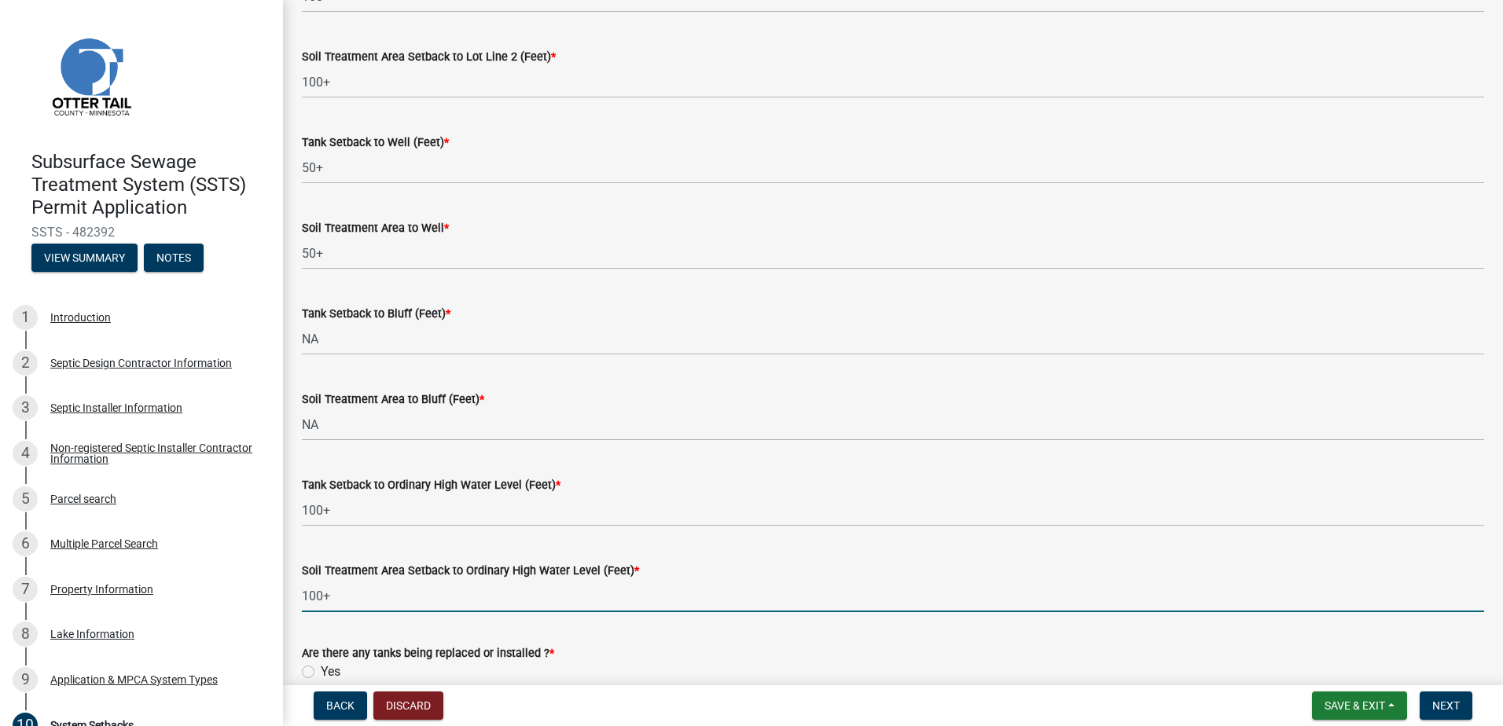
type input "100+"
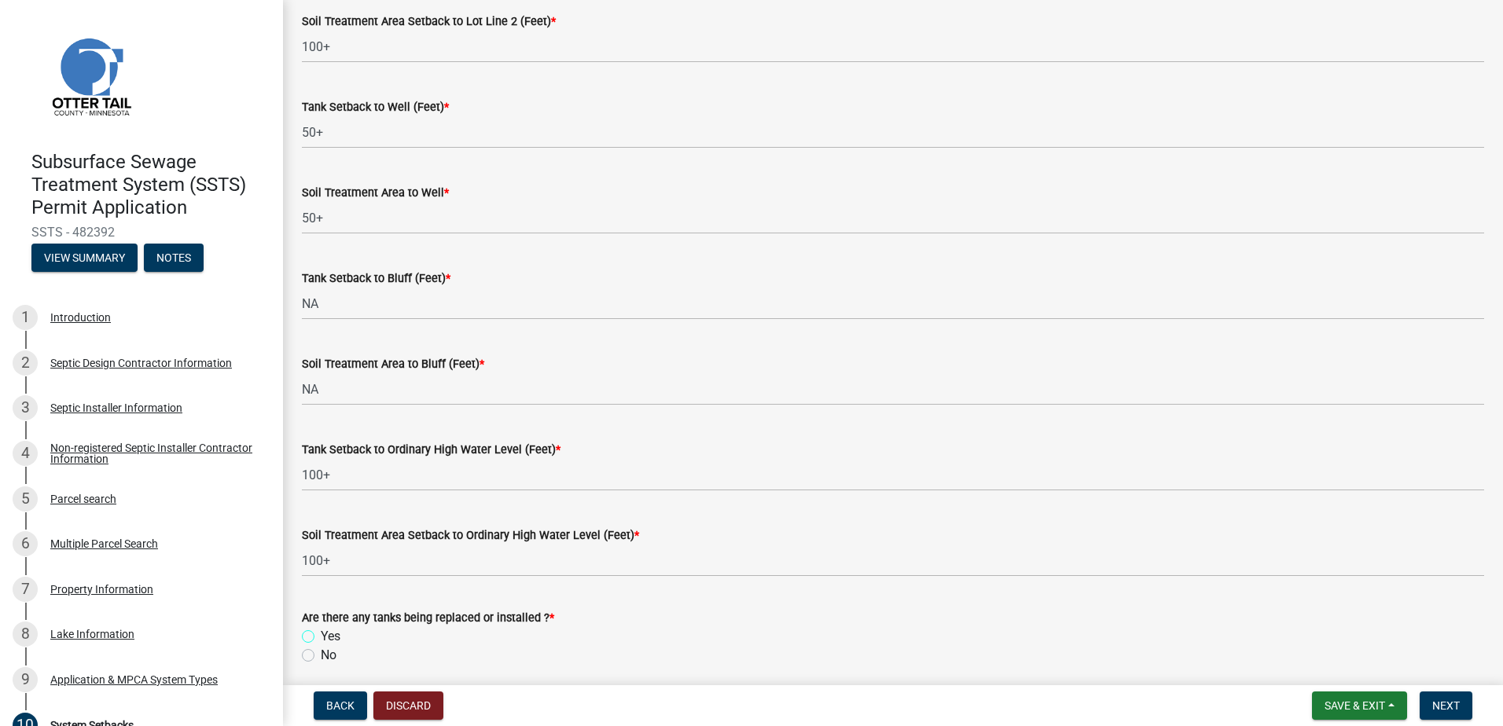
scroll to position [962, 0]
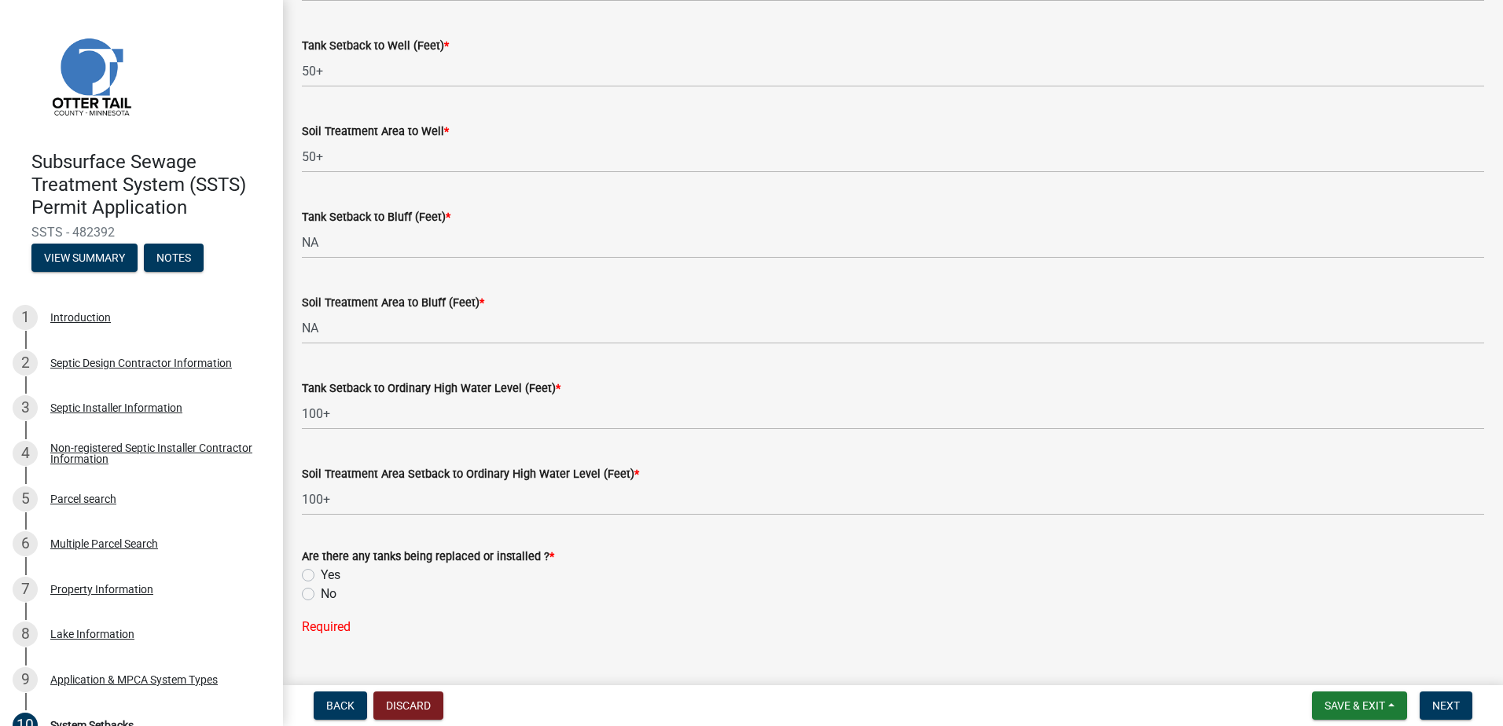
click at [321, 578] on label "Yes" at bounding box center [331, 575] width 20 height 19
click at [321, 576] on input "Yes" at bounding box center [326, 571] width 10 height 10
radio input "true"
click at [1439, 706] on span "Next" at bounding box center [1446, 706] width 28 height 13
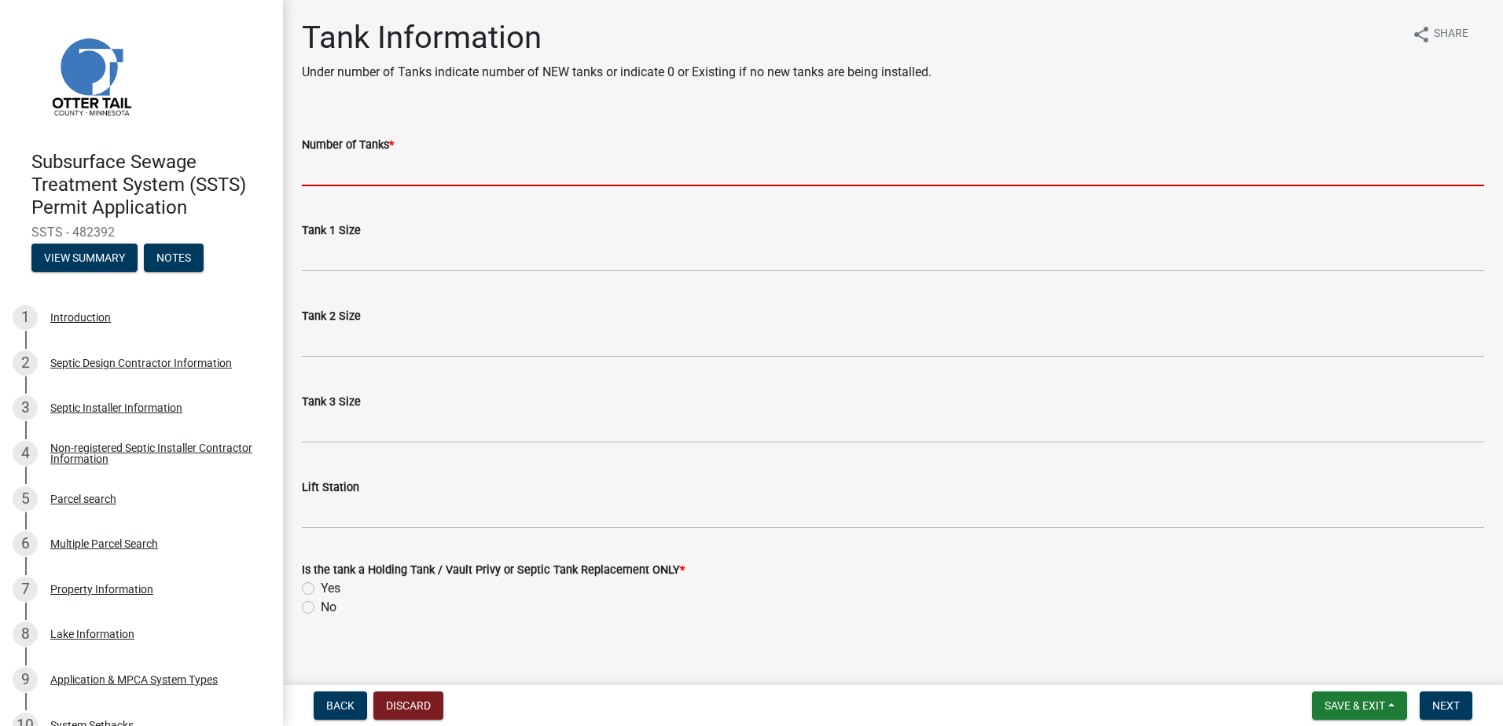
click at [317, 171] on input "Number of Tanks *" at bounding box center [893, 170] width 1182 height 32
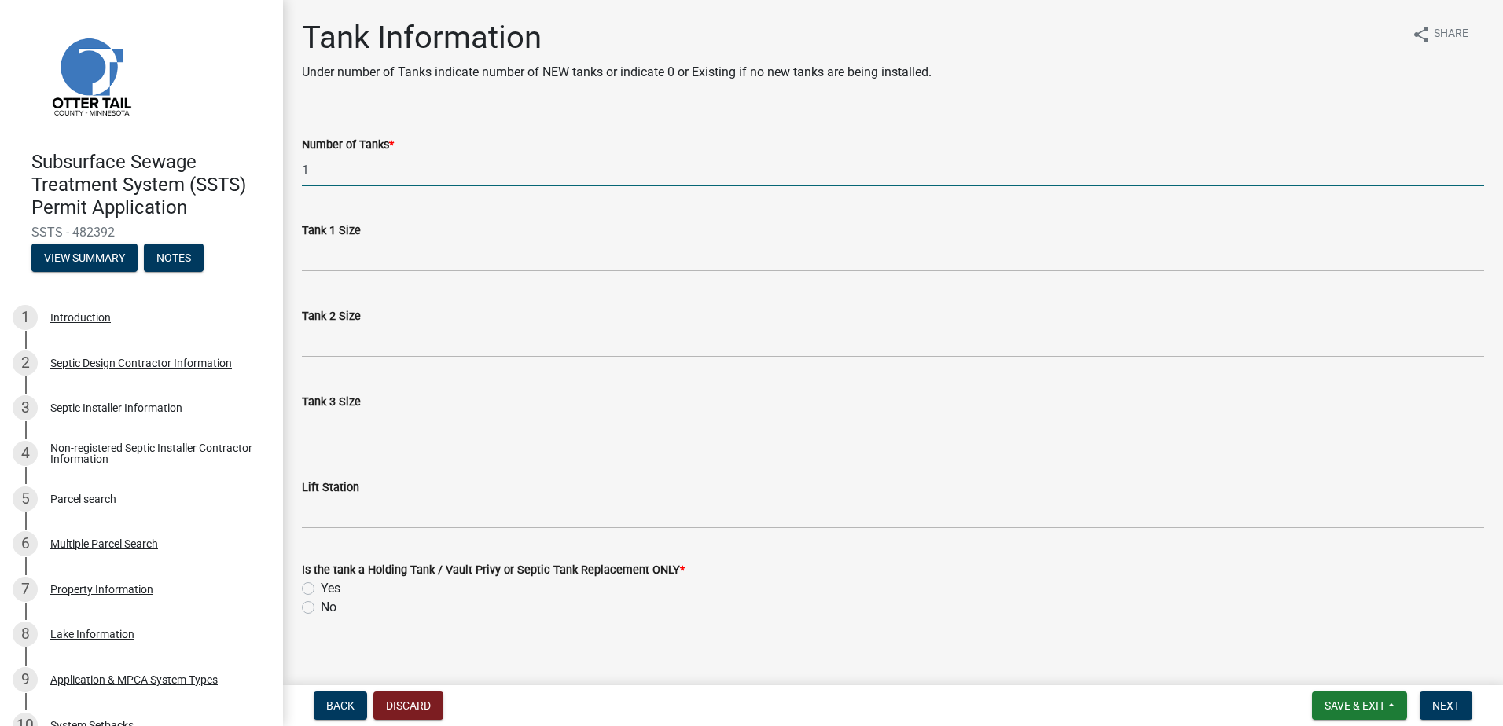
type input "1"
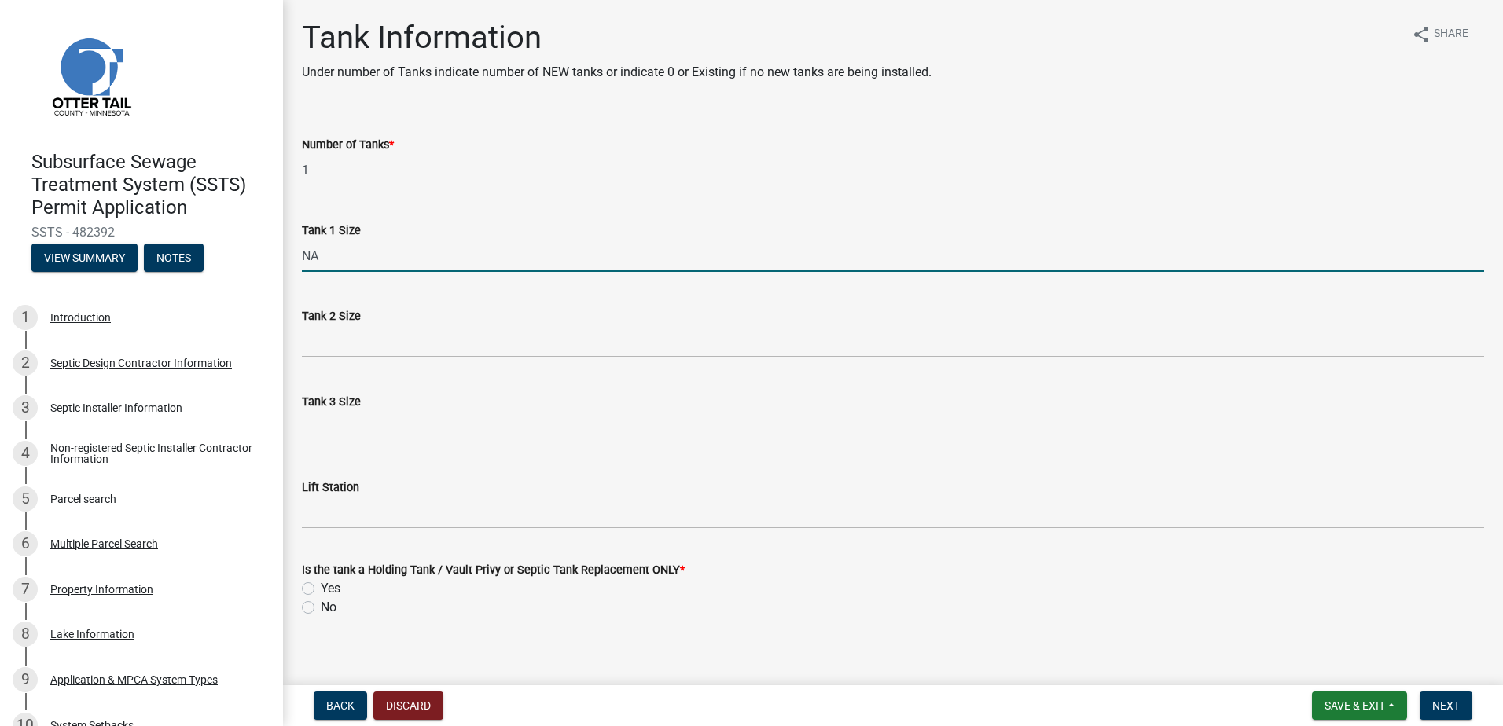
type input "NA"
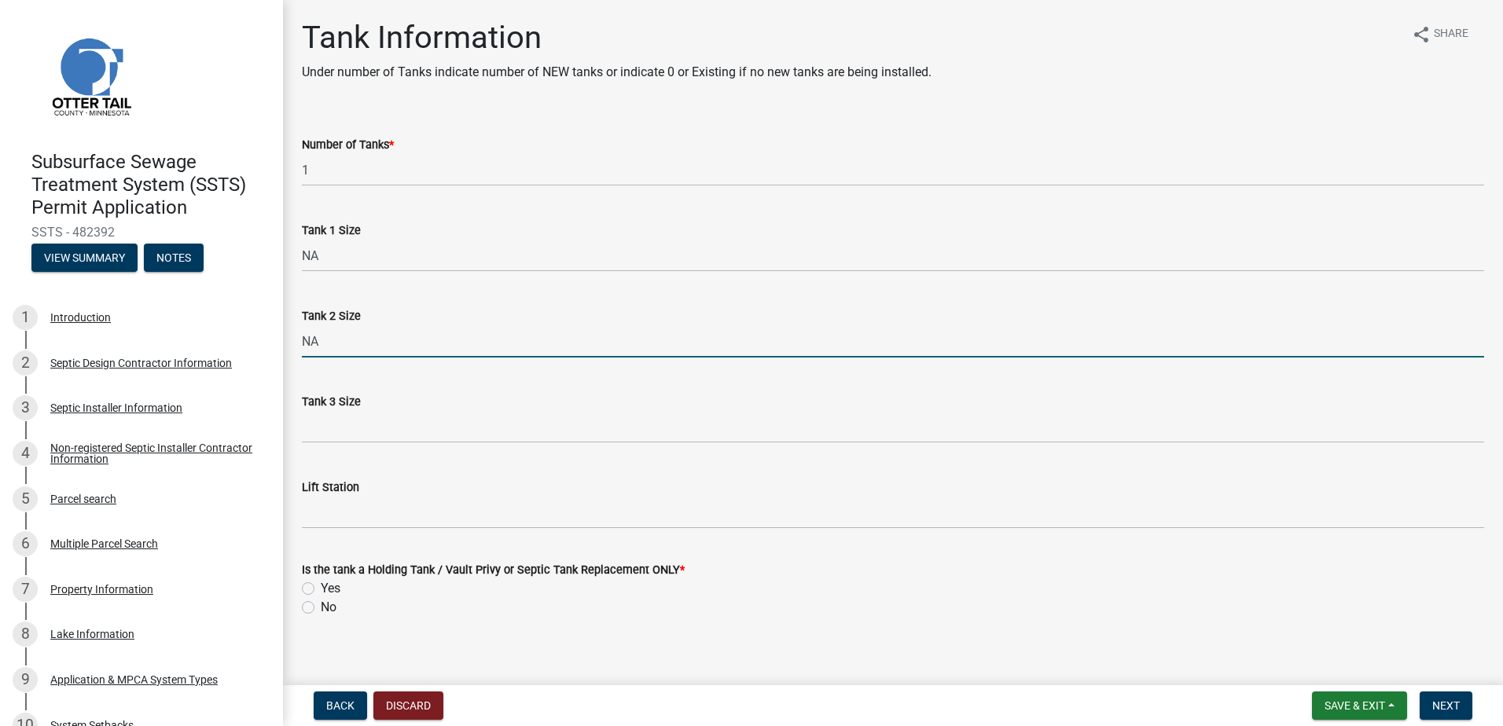
type input "NA"
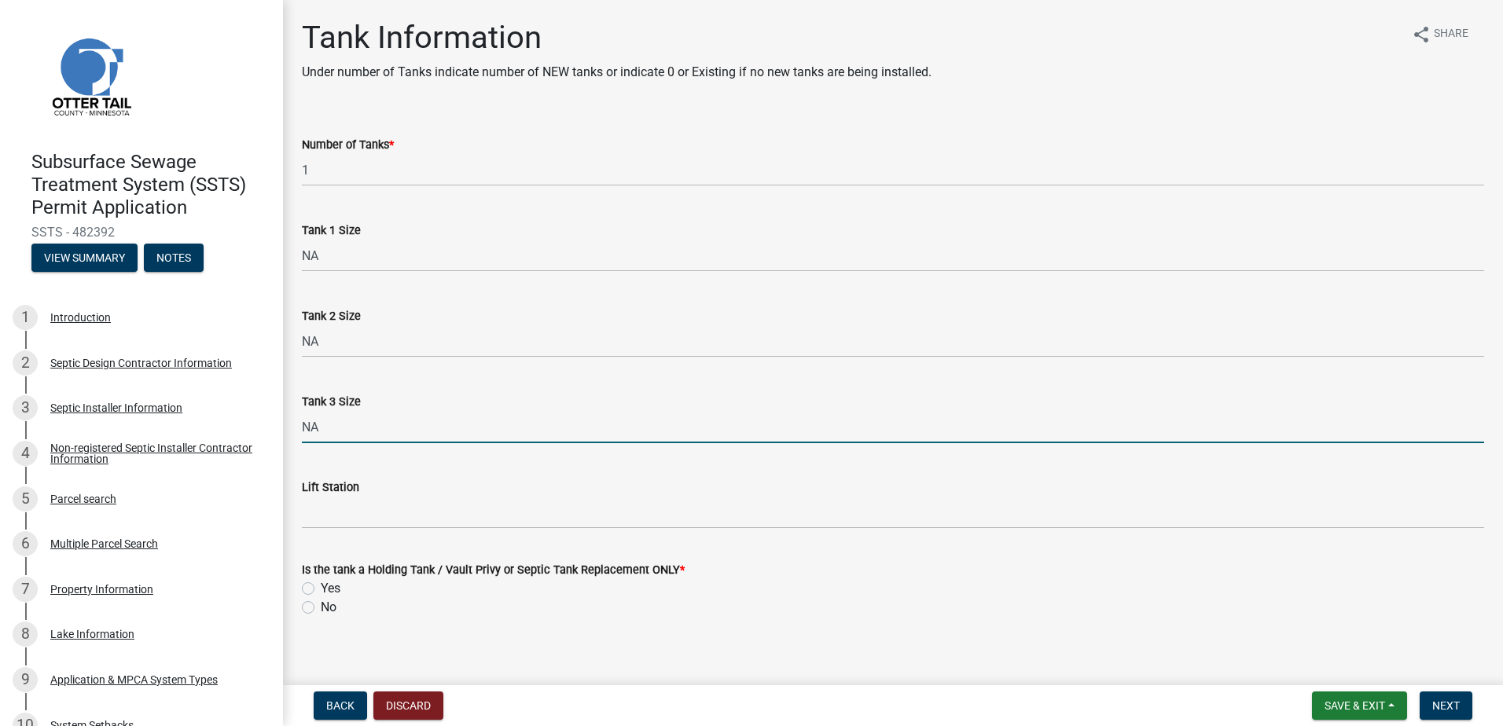
type input "NA"
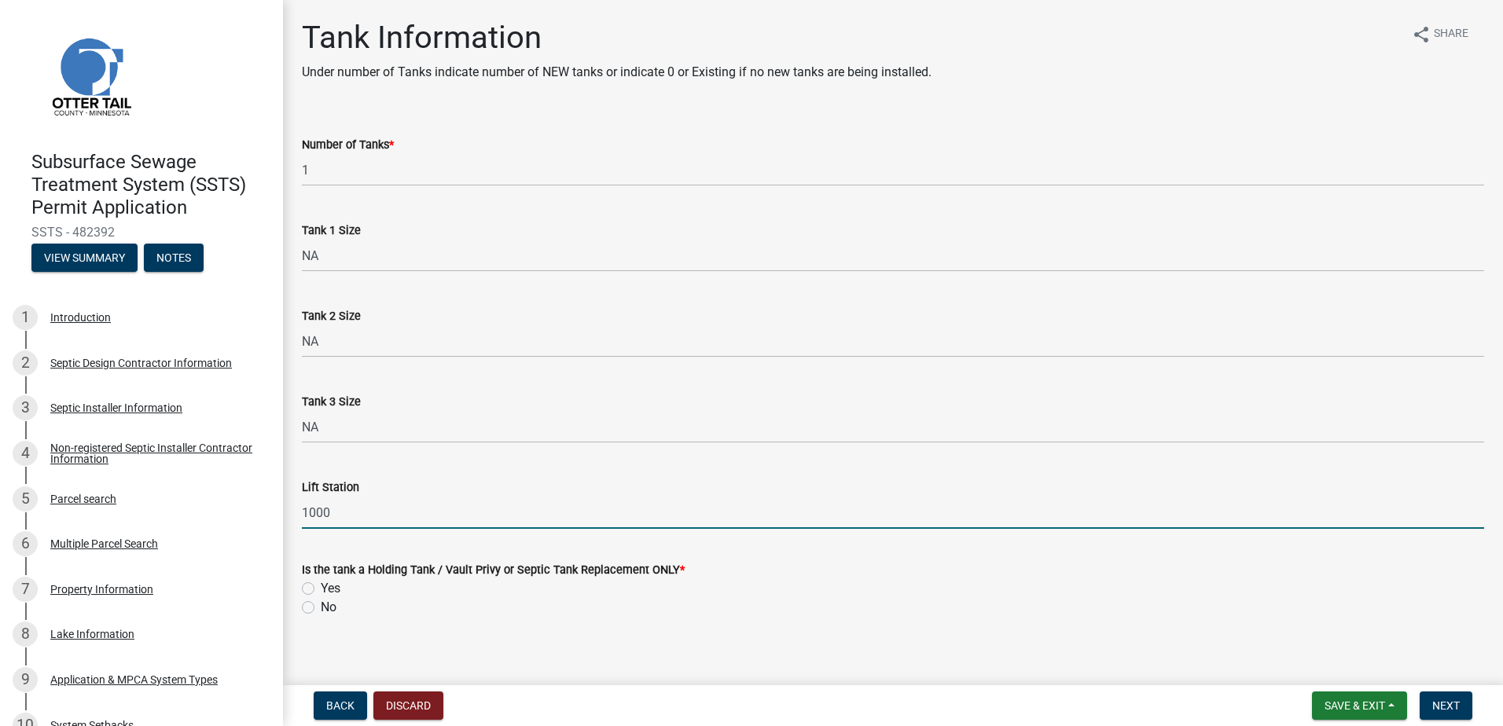
type input "1000"
click at [321, 606] on label "No" at bounding box center [329, 607] width 16 height 19
click at [321, 606] on input "No" at bounding box center [326, 603] width 10 height 10
radio input "true"
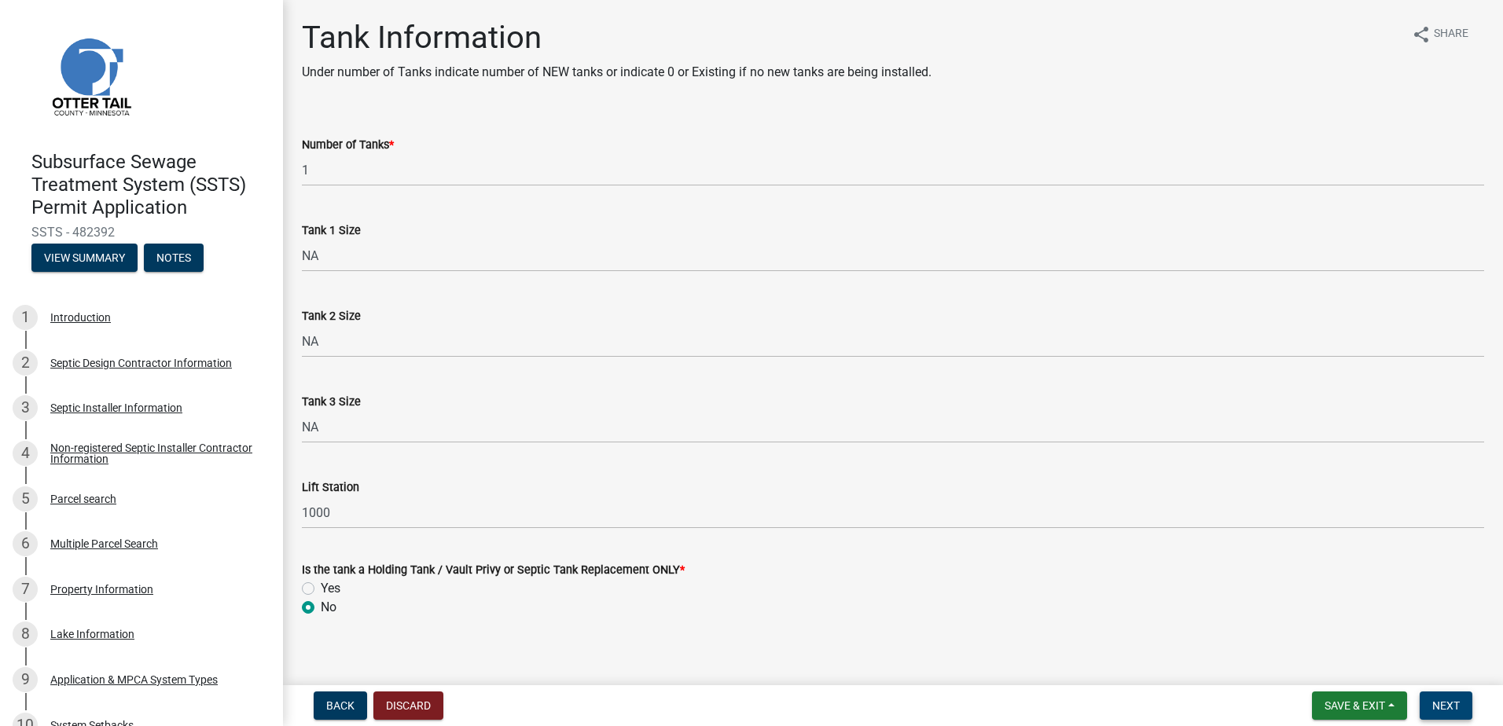
click at [1453, 704] on span "Next" at bounding box center [1446, 706] width 28 height 13
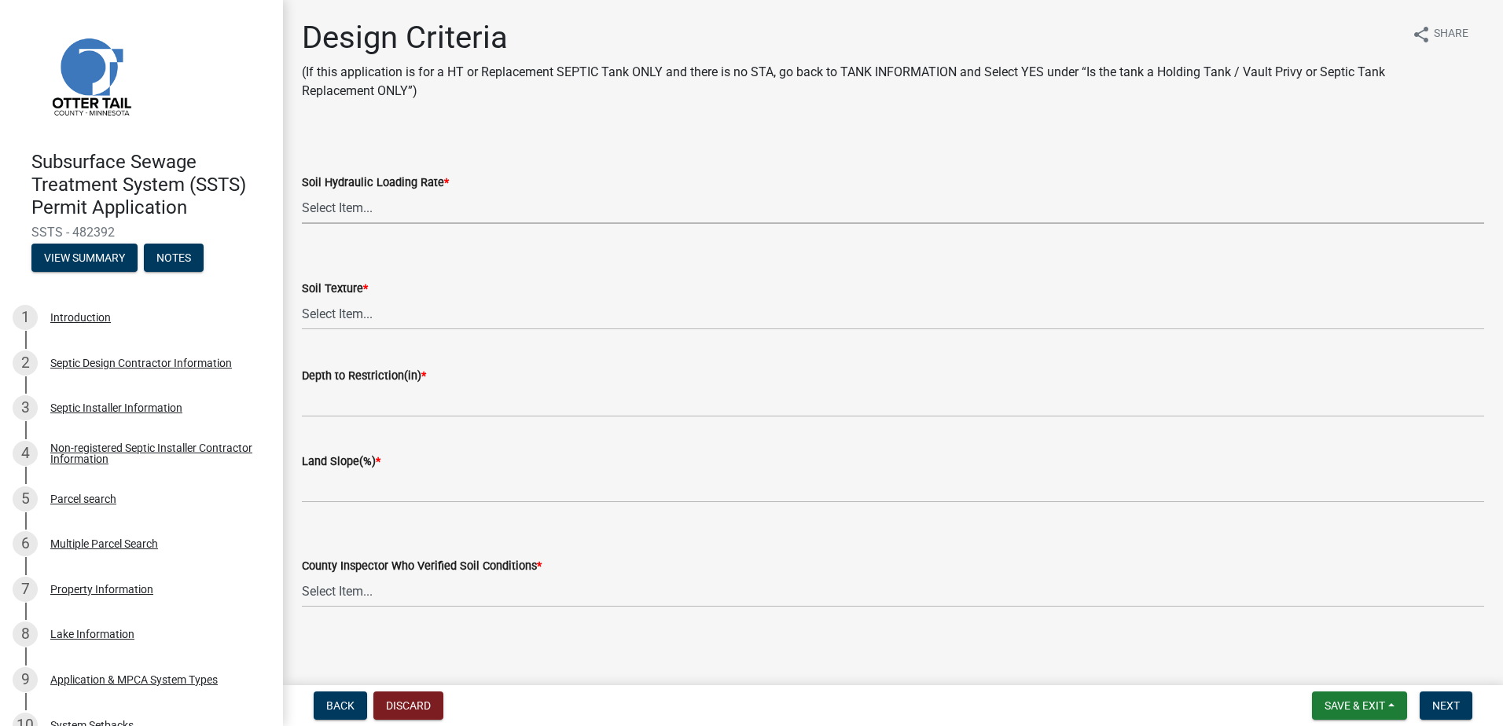
click at [339, 204] on select "Select Item... 1.6 gpd/ft2 1.2 gpd/ft2 1.0 gpd/ft2 0.87 gpd/ft2 0.78 gpd/ft2 0.…" at bounding box center [893, 208] width 1182 height 32
click at [302, 192] on select "Select Item... 1.6 gpd/ft2 1.2 gpd/ft2 1.0 gpd/ft2 0.87 gpd/ft2 0.78 gpd/ft2 0.…" at bounding box center [893, 208] width 1182 height 32
select select "161dc003-2926-44f5-9717-bc9d566eecc1"
click at [351, 315] on select "Select Item... Coarse Sand (COS) Sand (S) Fine Sand (FS) Very Fine Sand (VFS) L…" at bounding box center [893, 314] width 1182 height 32
click at [302, 298] on select "Select Item... Coarse Sand (COS) Sand (S) Fine Sand (FS) Very Fine Sand (VFS) L…" at bounding box center [893, 314] width 1182 height 32
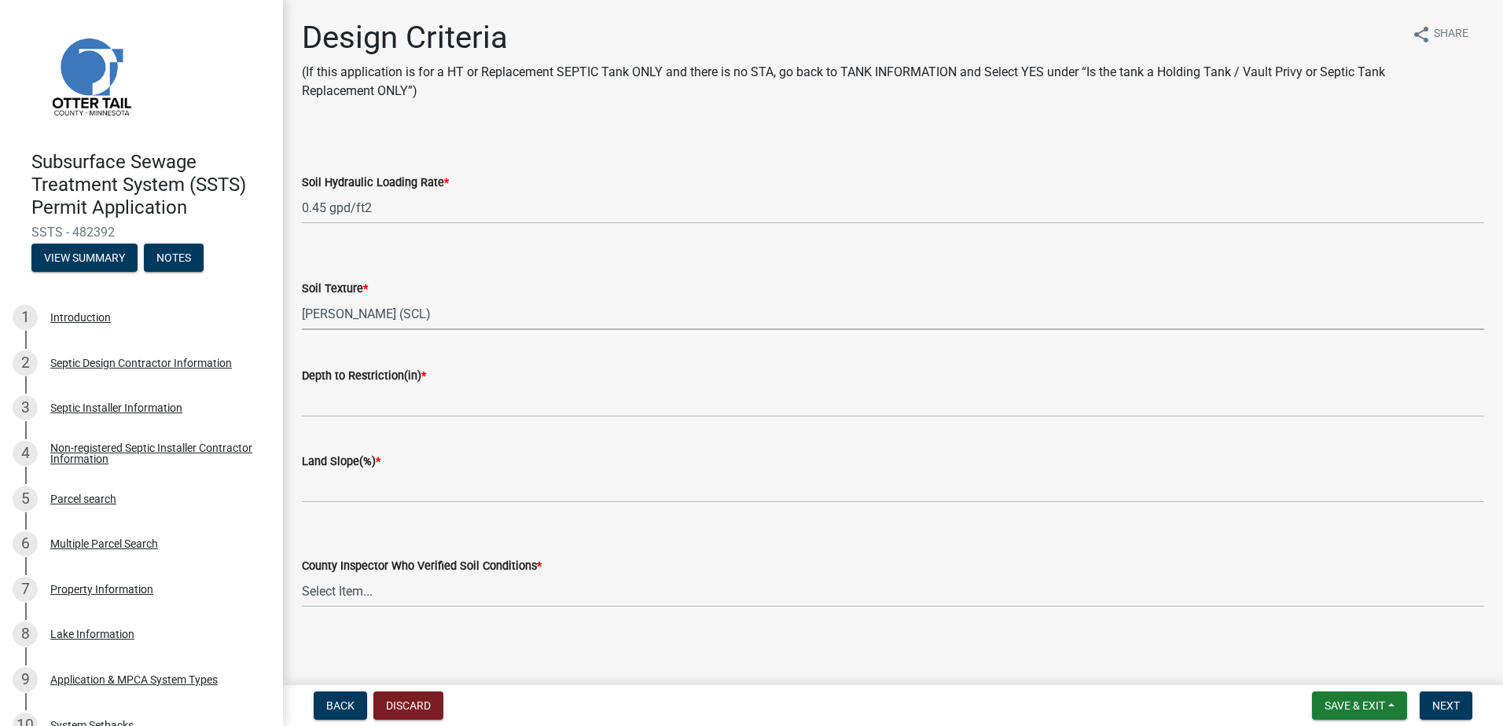
select select "3153871a-0646-45c0-8d36-98762e1aaded"
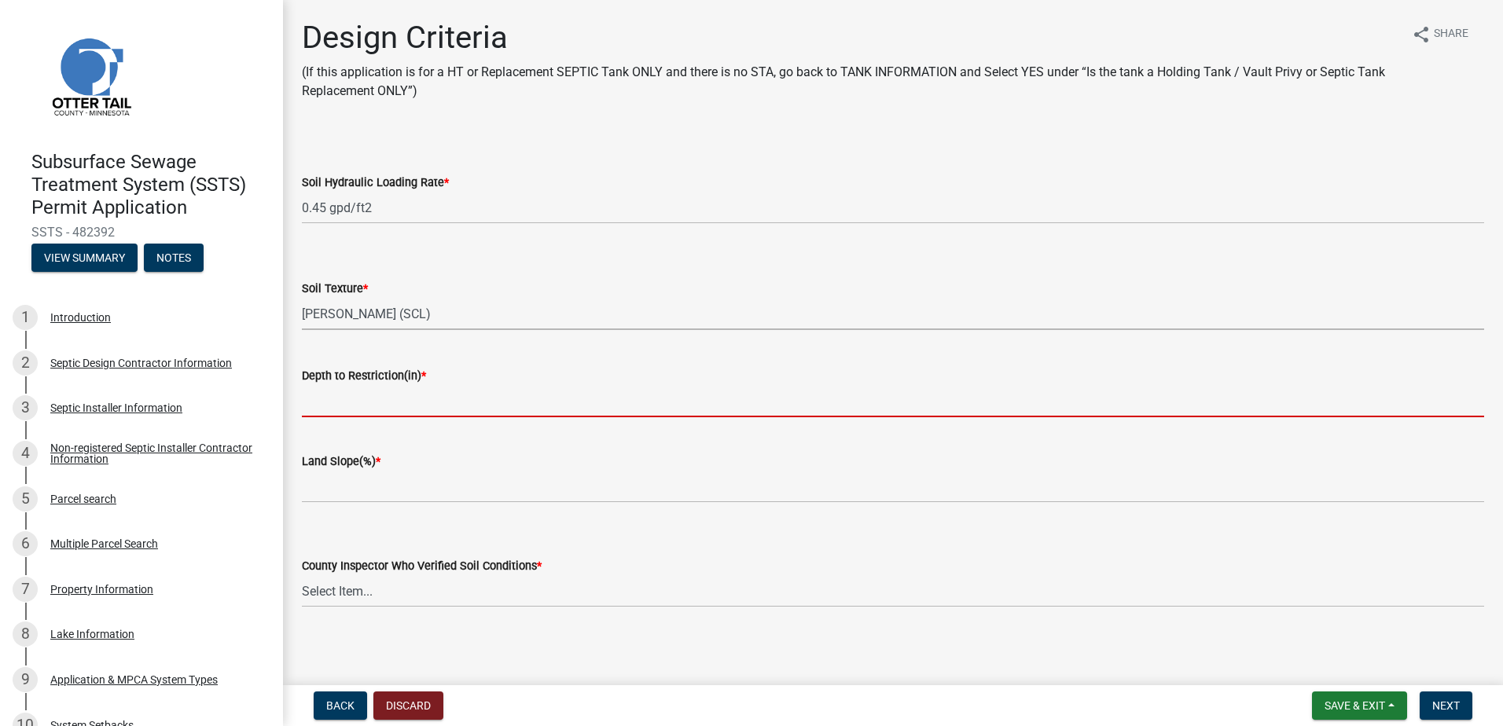
click at [351, 395] on input "Depth to Restriction(in) *" at bounding box center [893, 401] width 1182 height 32
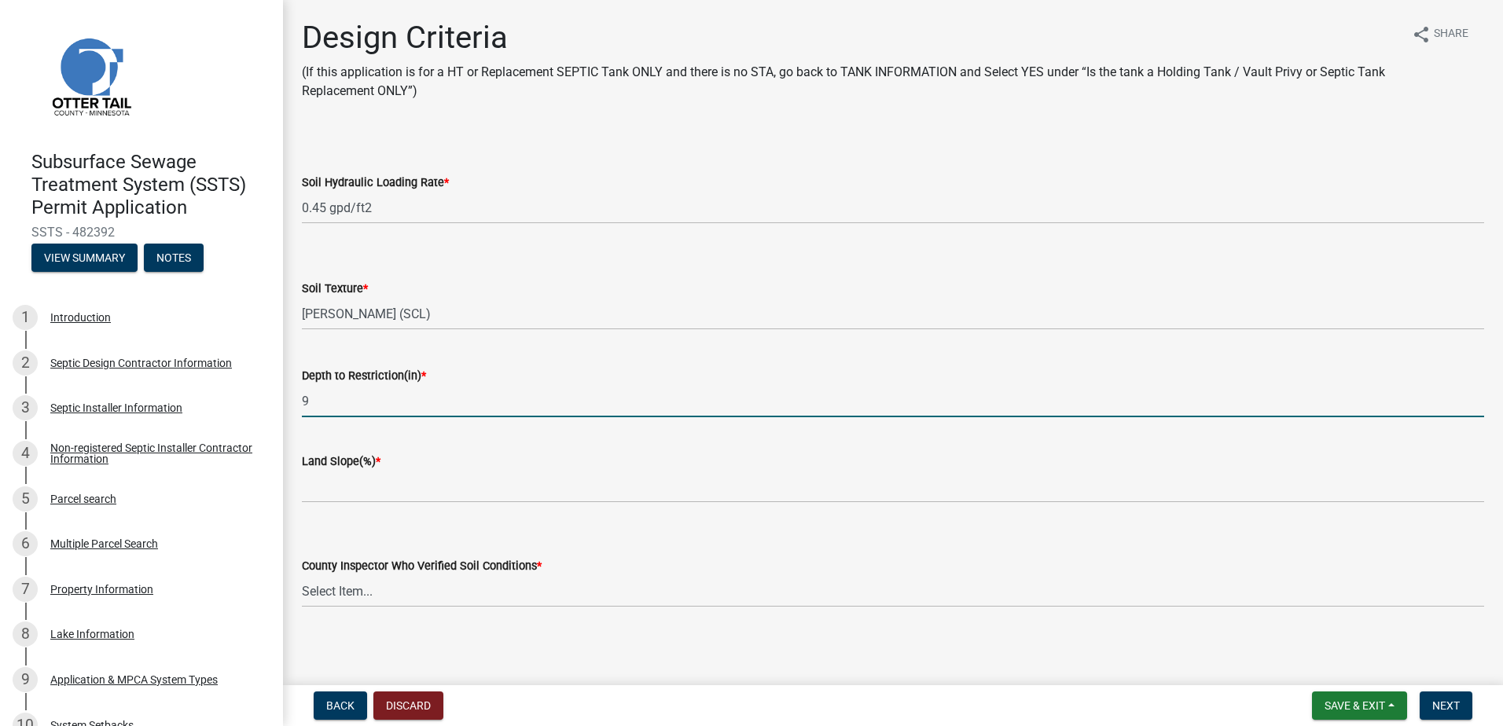
type input "9"
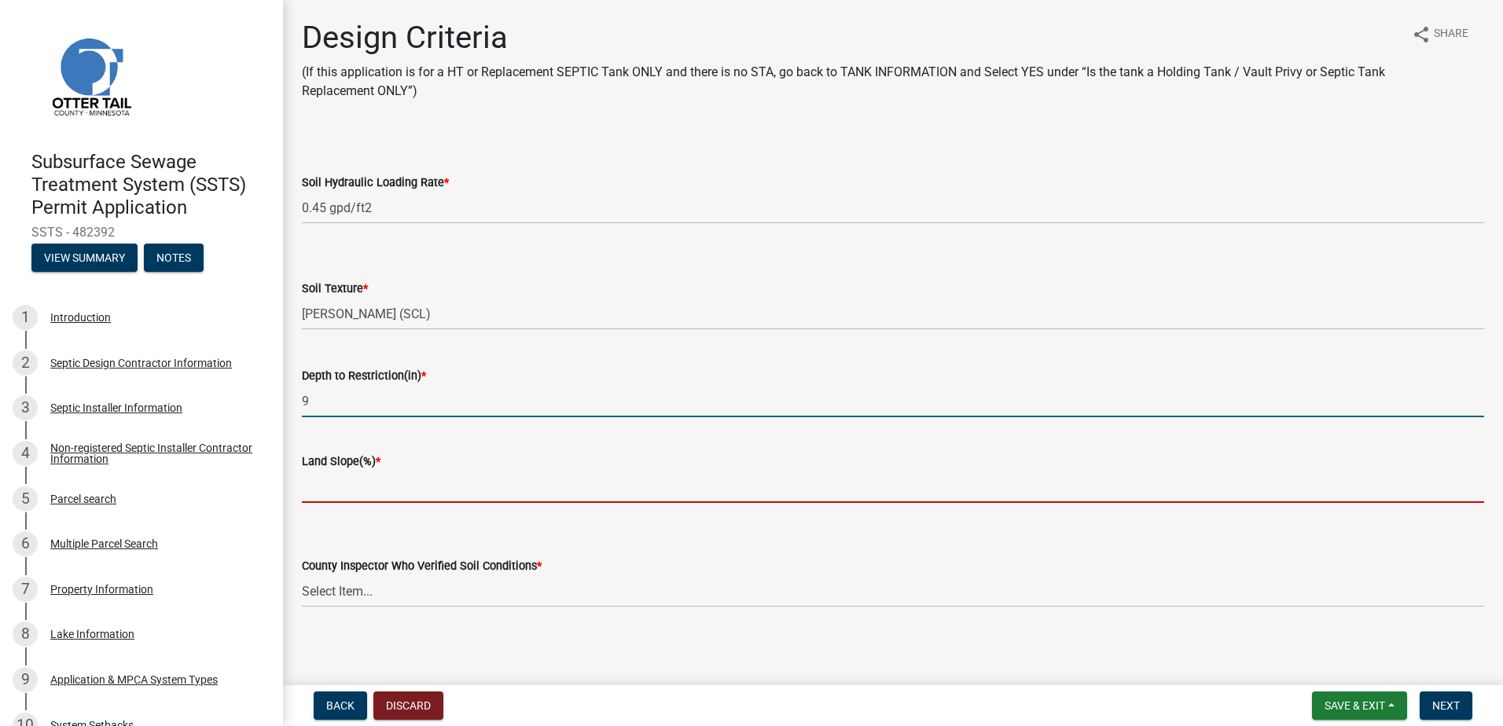
click at [326, 483] on input "Land Slope(%) *" at bounding box center [893, 487] width 1182 height 32
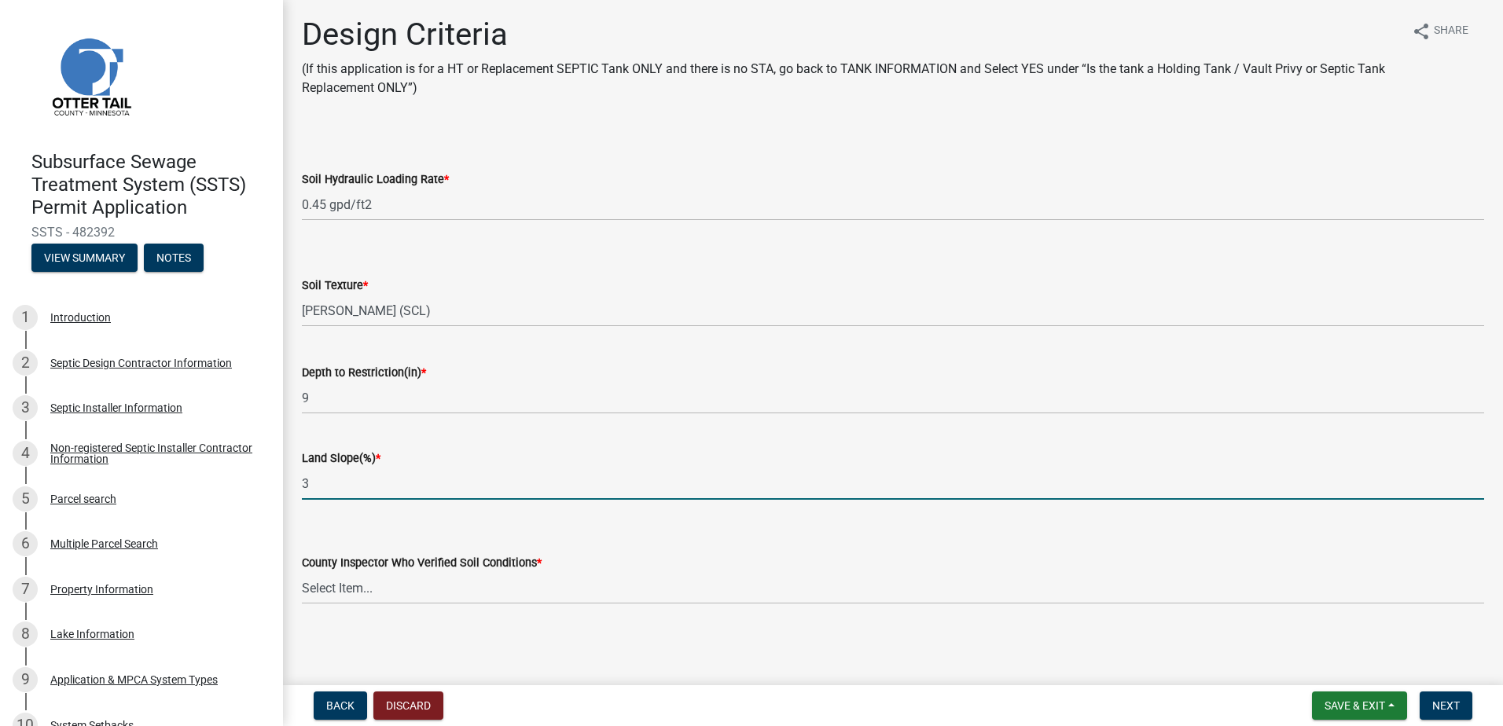
scroll to position [4, 0]
type input "3"
drag, startPoint x: 342, startPoint y: 576, endPoint x: 340, endPoint y: 604, distance: 27.6
click at [342, 579] on select "Select Item... [PERSON_NAME] [PERSON_NAME] [PERSON_NAME] [PERSON_NAME] [PERSON_…" at bounding box center [893, 588] width 1182 height 32
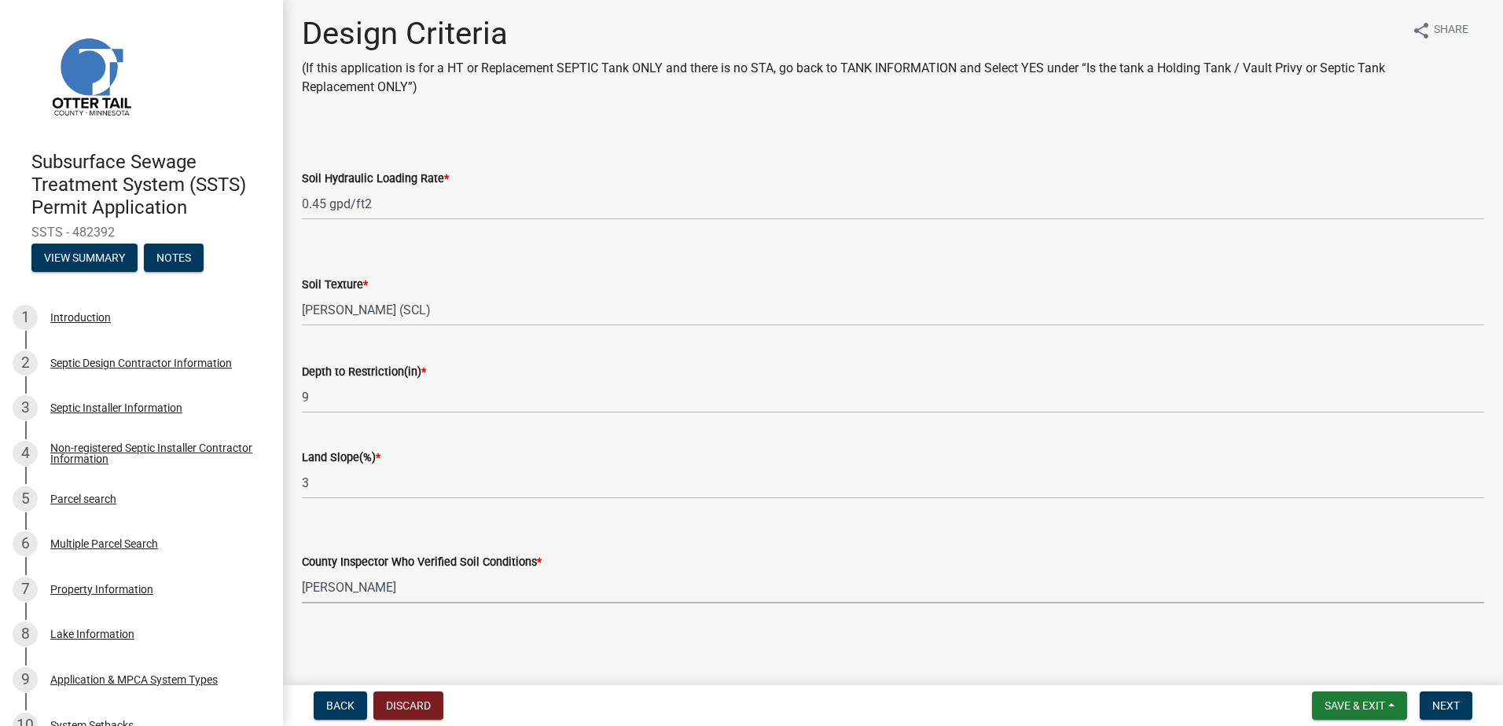
click at [302, 572] on select "Select Item... [PERSON_NAME] [PERSON_NAME] [PERSON_NAME] [PERSON_NAME] [PERSON_…" at bounding box center [893, 588] width 1182 height 32
select select "77ed3ba4-a6d5-4048-ab27-59c0bc717e6e"
click at [1436, 707] on span "Next" at bounding box center [1446, 706] width 28 height 13
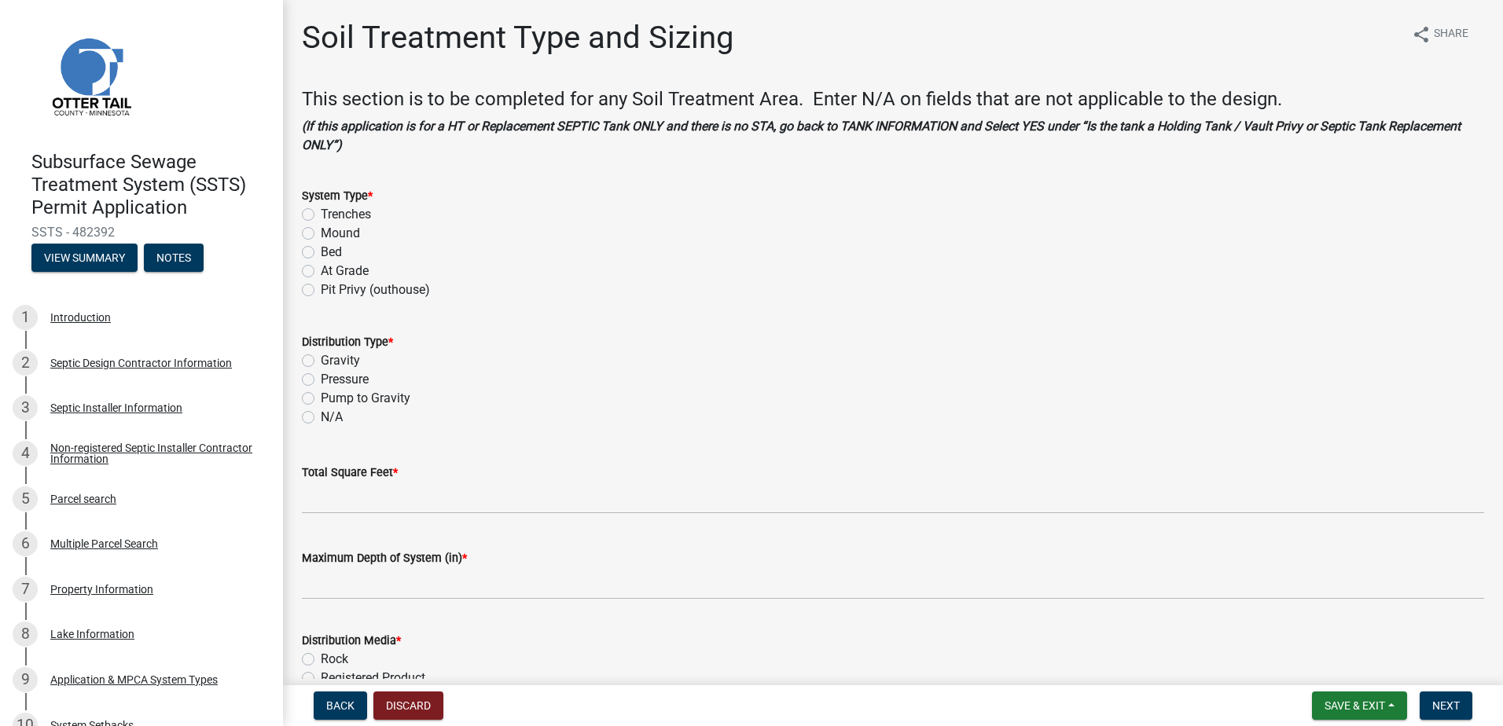
click at [321, 233] on label "Mound" at bounding box center [340, 233] width 39 height 19
click at [321, 233] on input "Mound" at bounding box center [326, 229] width 10 height 10
radio input "true"
click at [321, 381] on label "Pressure" at bounding box center [345, 379] width 48 height 19
click at [321, 381] on input "Pressure" at bounding box center [326, 375] width 10 height 10
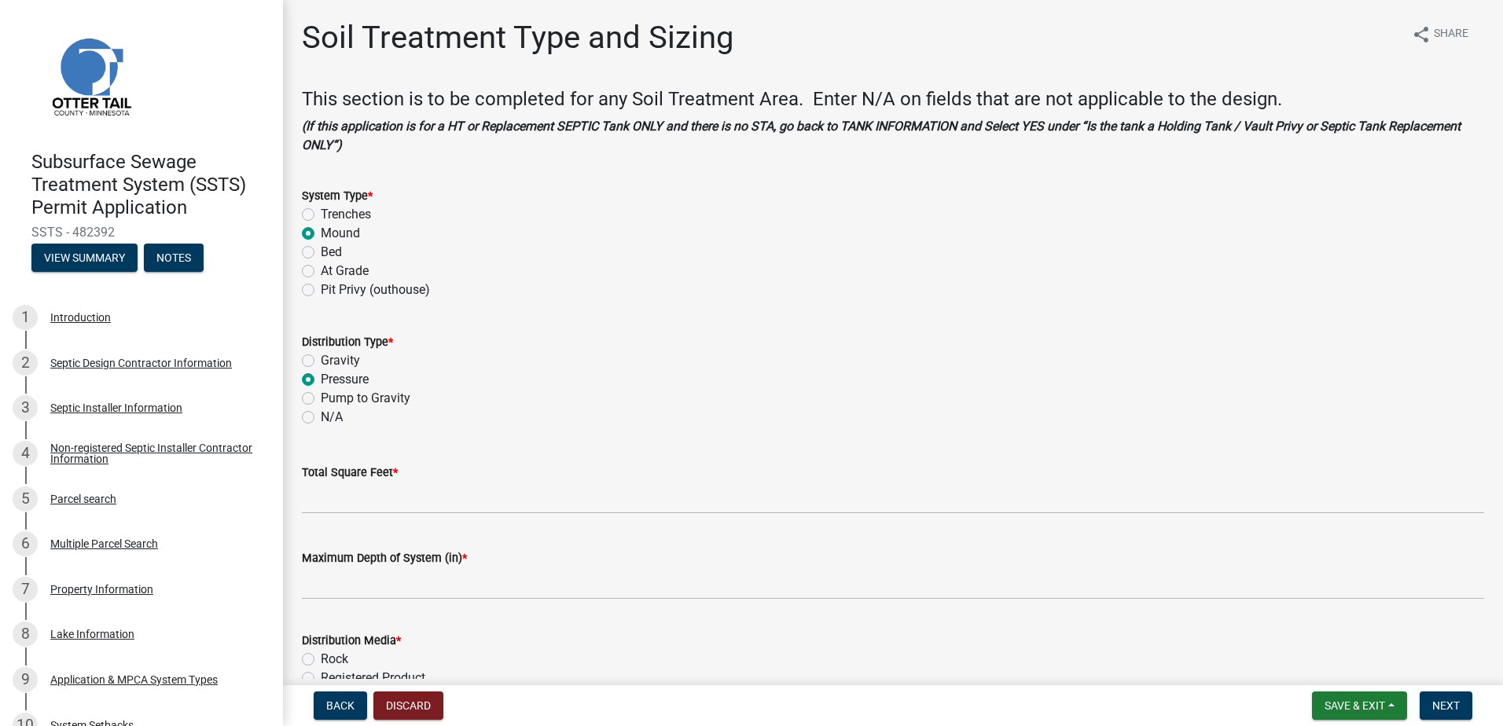
radio input "true"
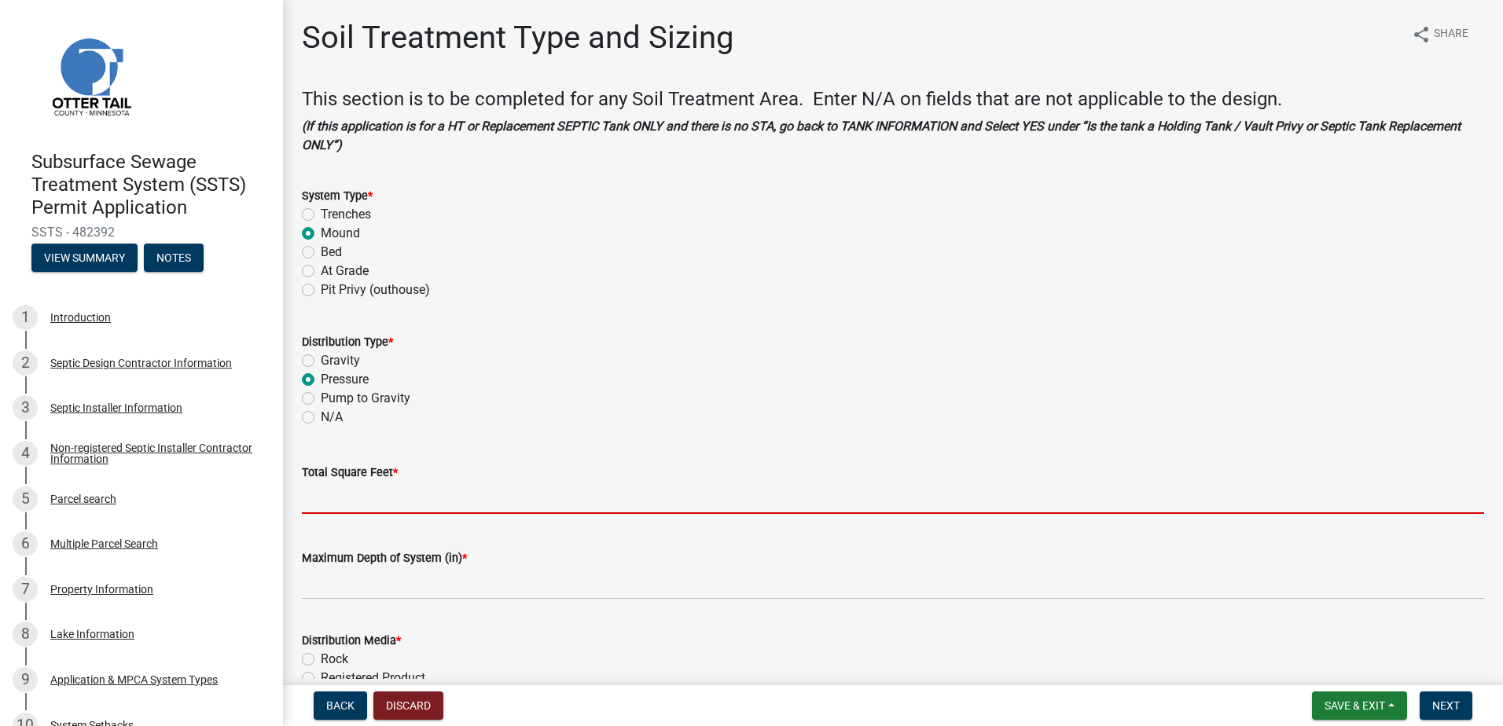
click at [316, 498] on input "Total Square Feet *" at bounding box center [893, 498] width 1182 height 32
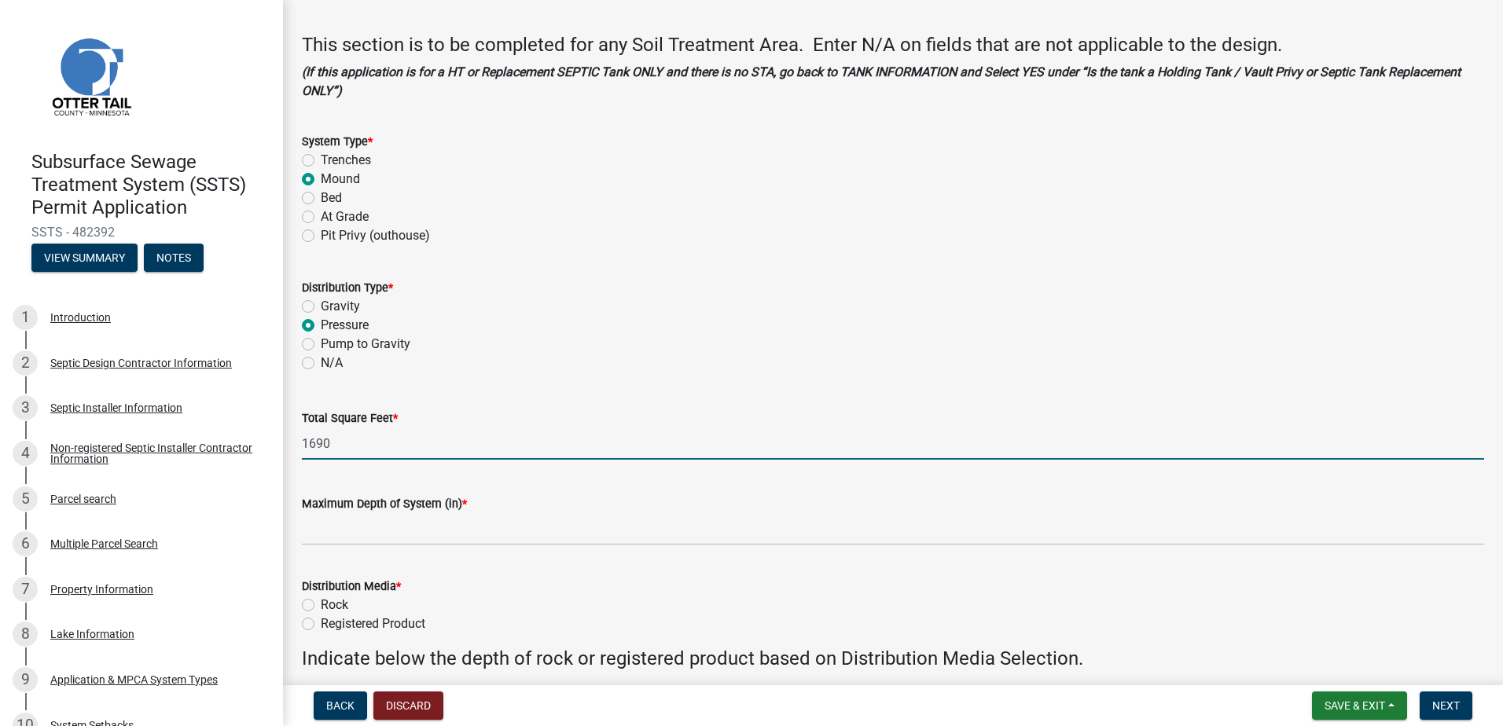
scroll to position [79, 0]
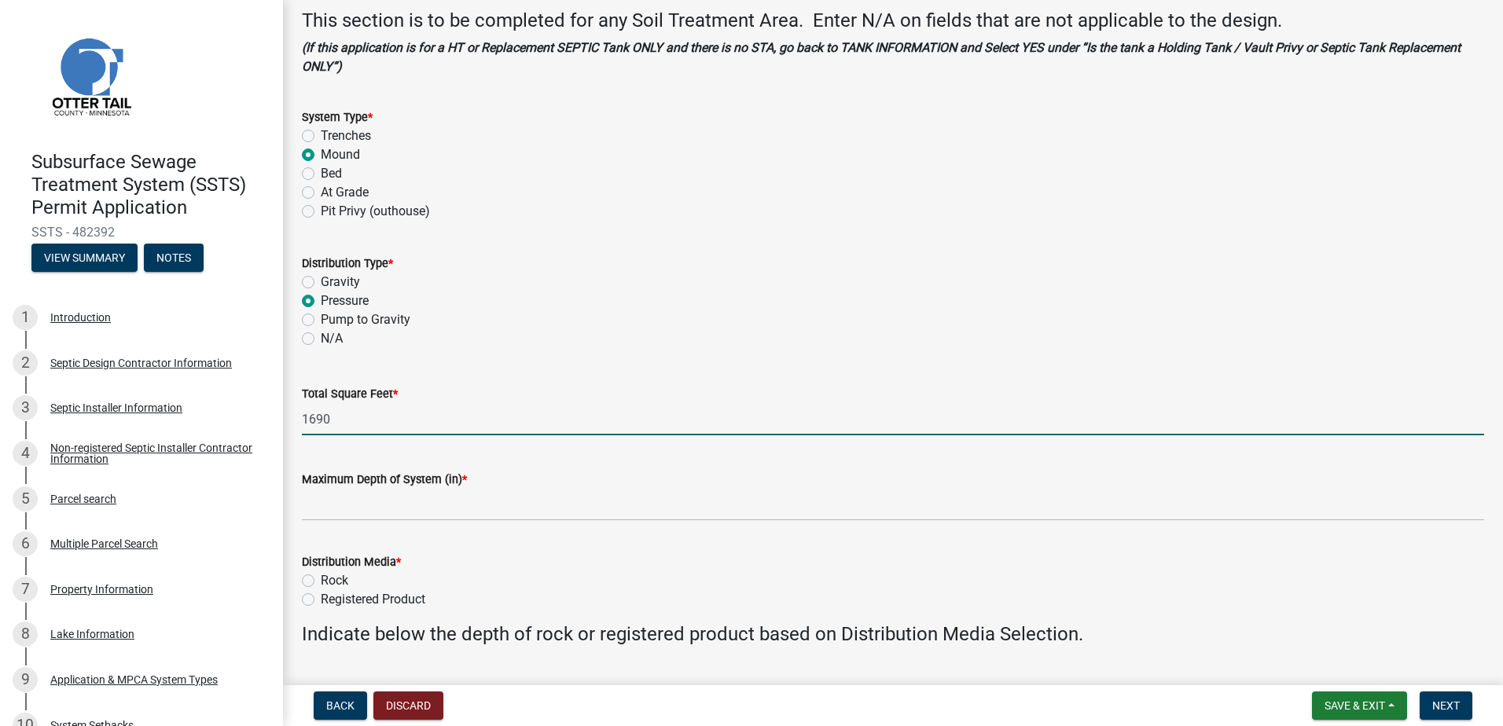
type input "1690"
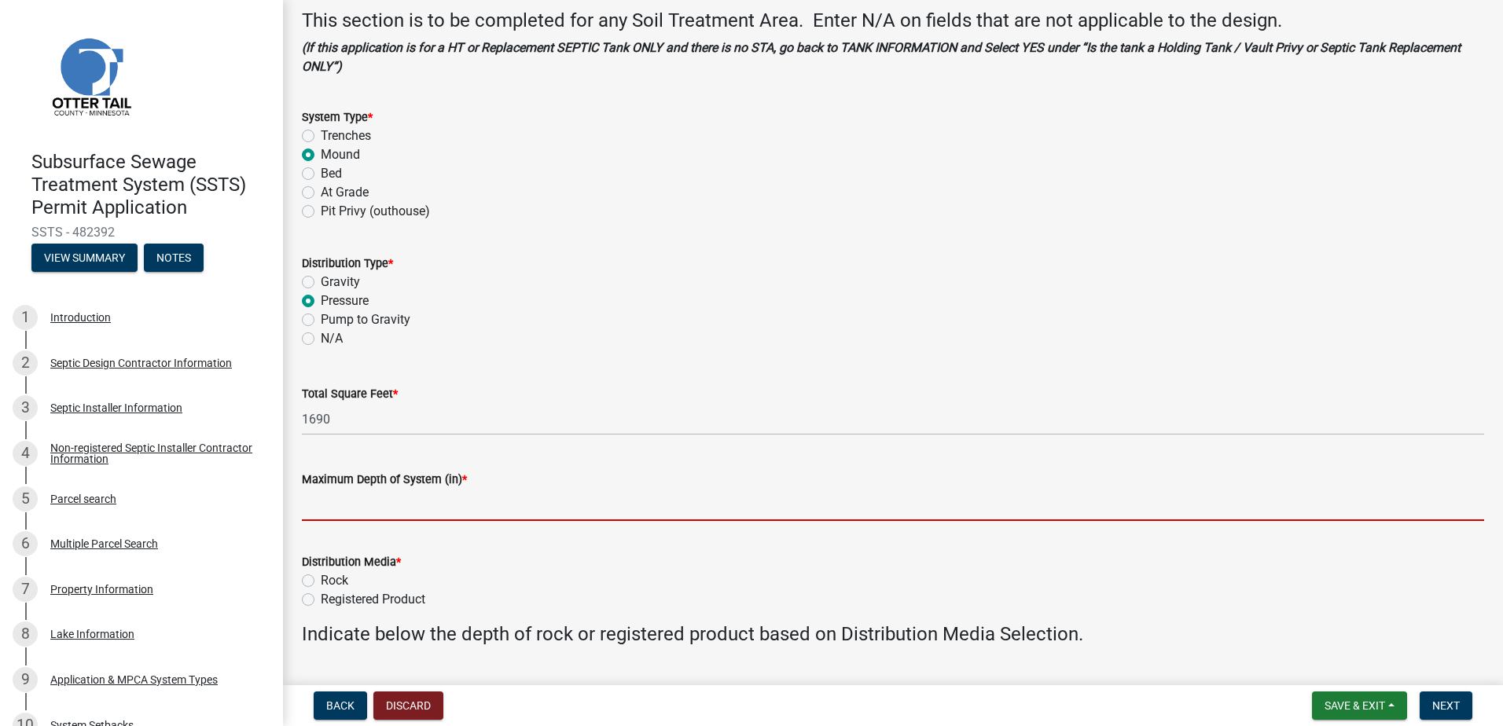
click at [369, 505] on input "Maximum Depth of System (in) *" at bounding box center [893, 505] width 1182 height 32
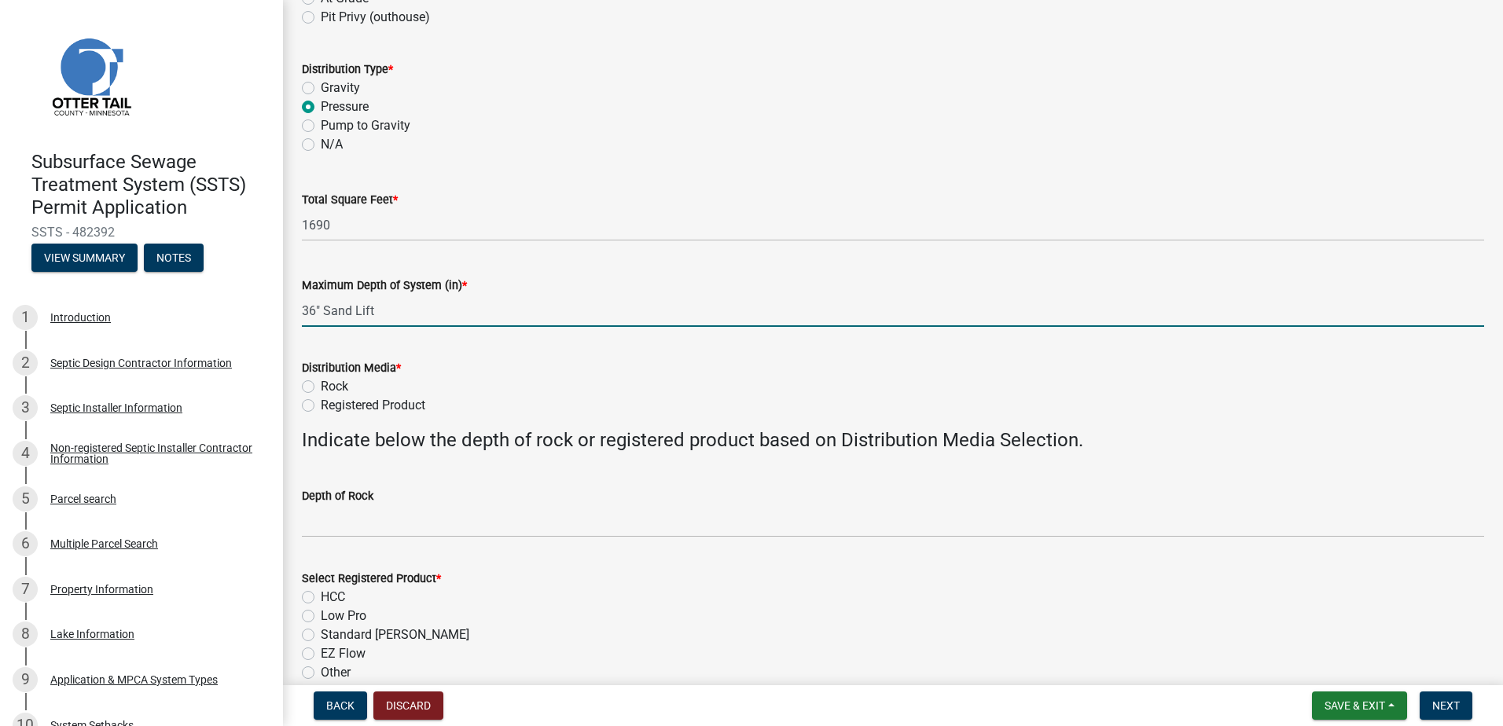
scroll to position [314, 0]
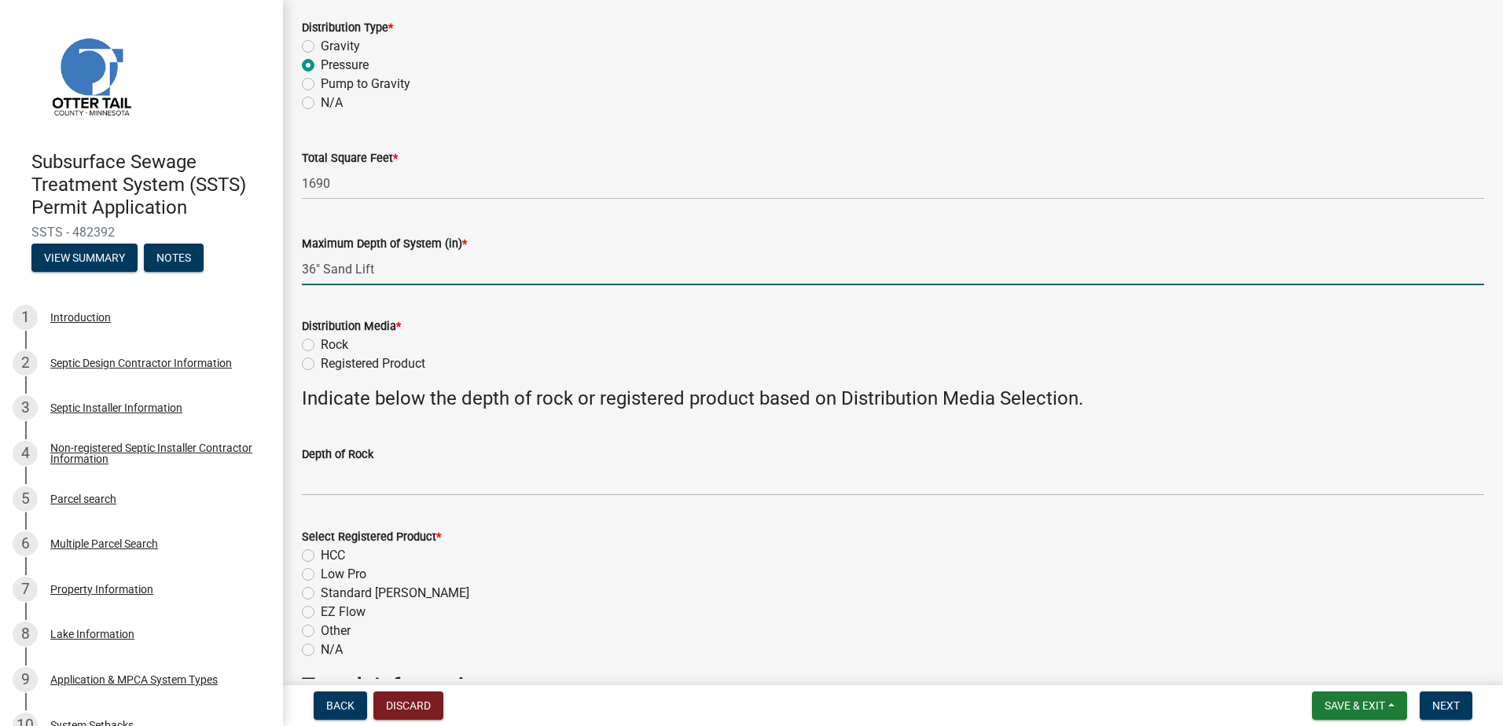
type input "36" Sand Lift"
click at [321, 345] on label "Rock" at bounding box center [335, 345] width 28 height 19
click at [321, 345] on input "Rock" at bounding box center [326, 341] width 10 height 10
radio input "true"
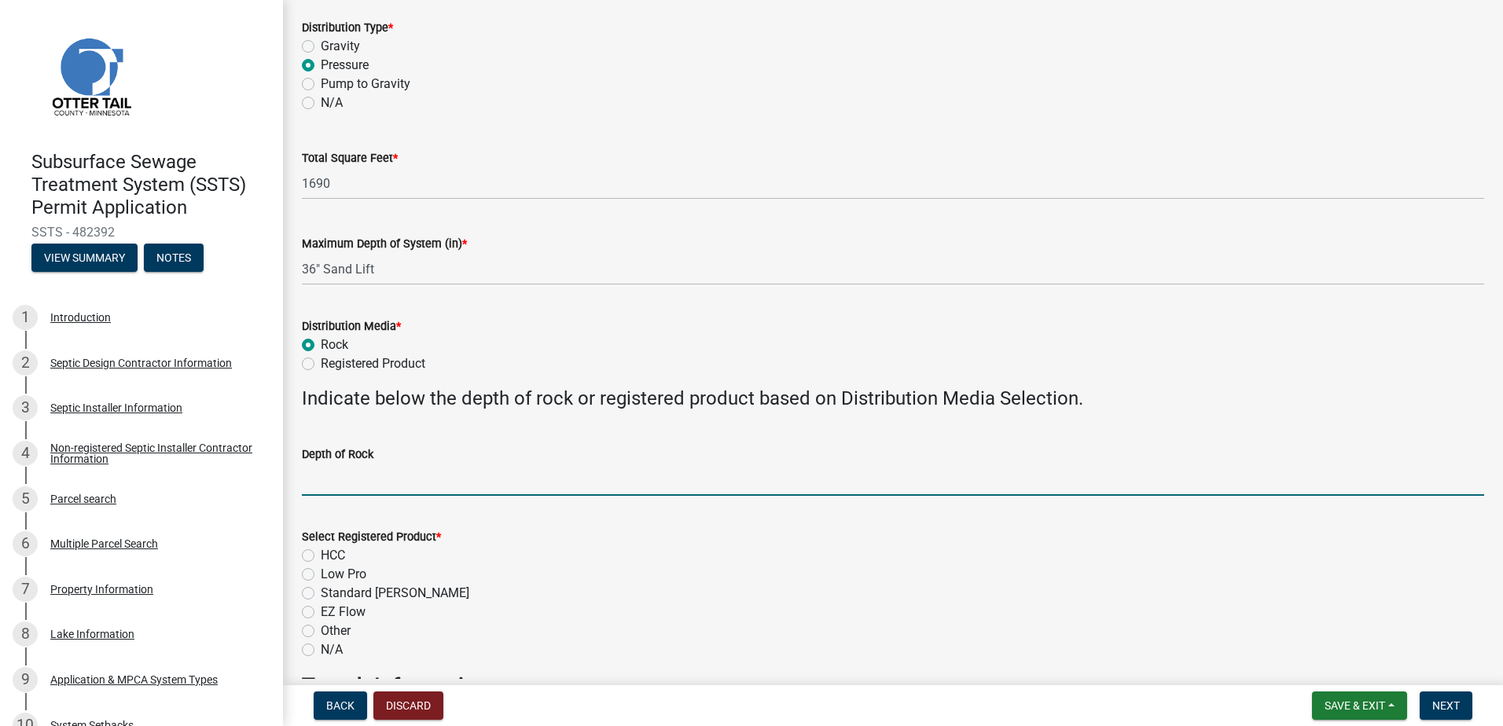
click at [340, 478] on input "Depth of Rock" at bounding box center [893, 480] width 1182 height 32
type input "9" Under Pipe"
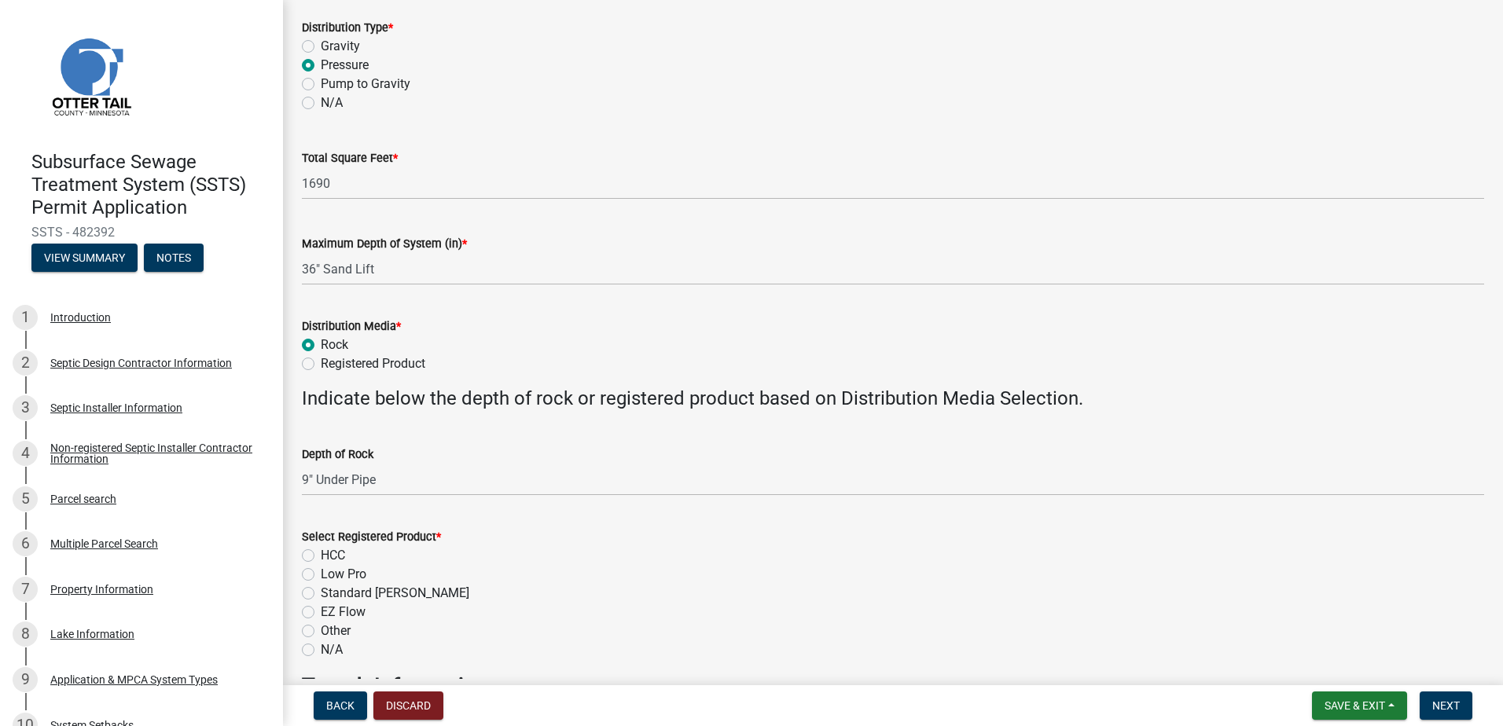
click at [321, 645] on label "N/A" at bounding box center [332, 650] width 22 height 19
click at [321, 645] on input "N/A" at bounding box center [326, 646] width 10 height 10
radio input "true"
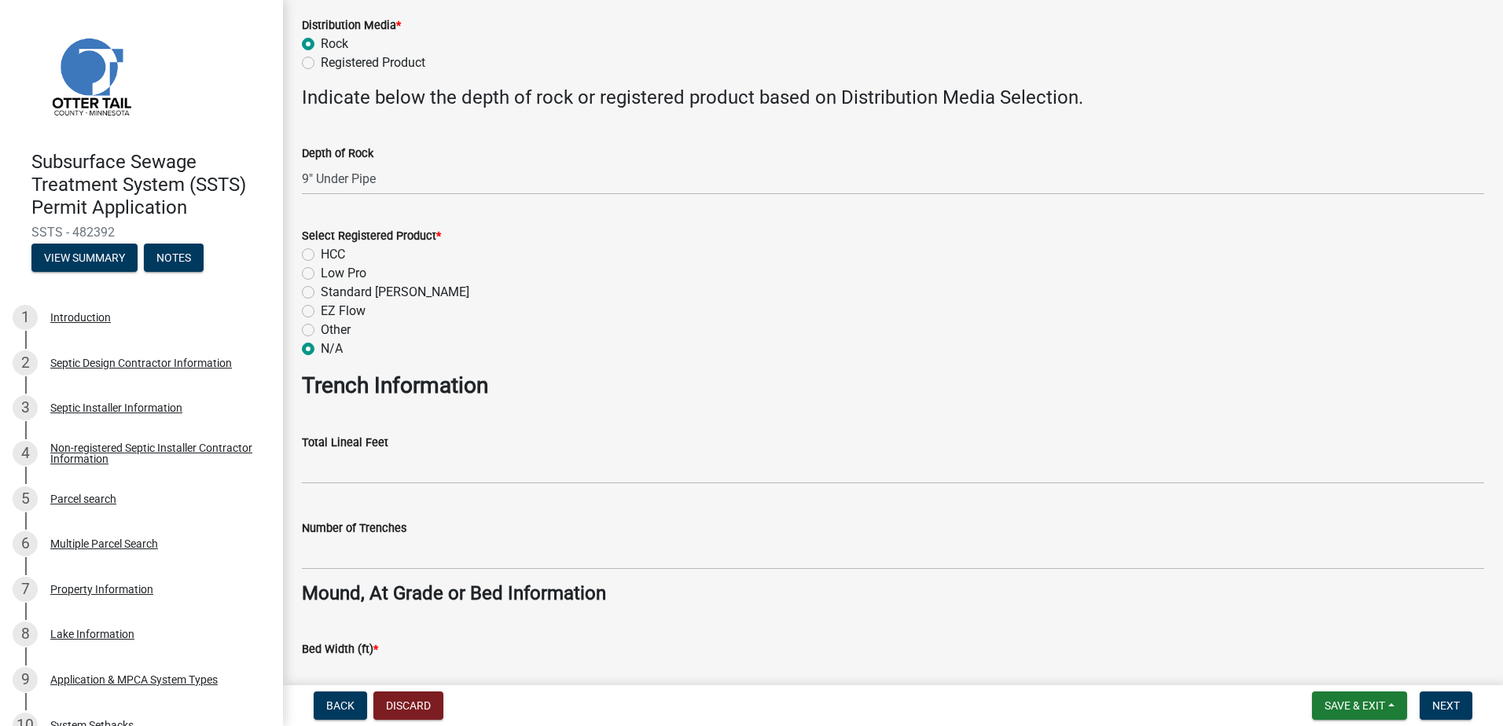
scroll to position [629, 0]
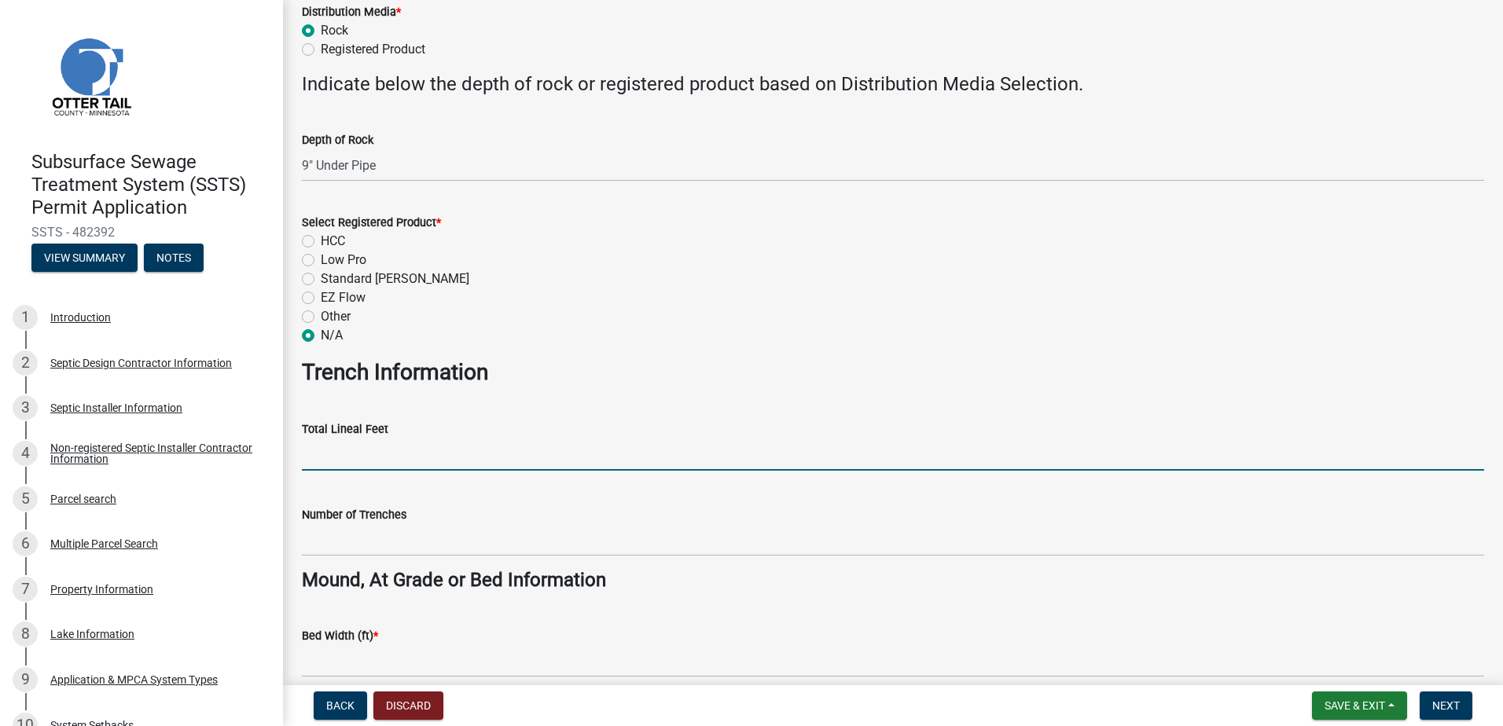
click at [322, 460] on input "Total Lineal Feet" at bounding box center [893, 455] width 1182 height 32
type input "NA"
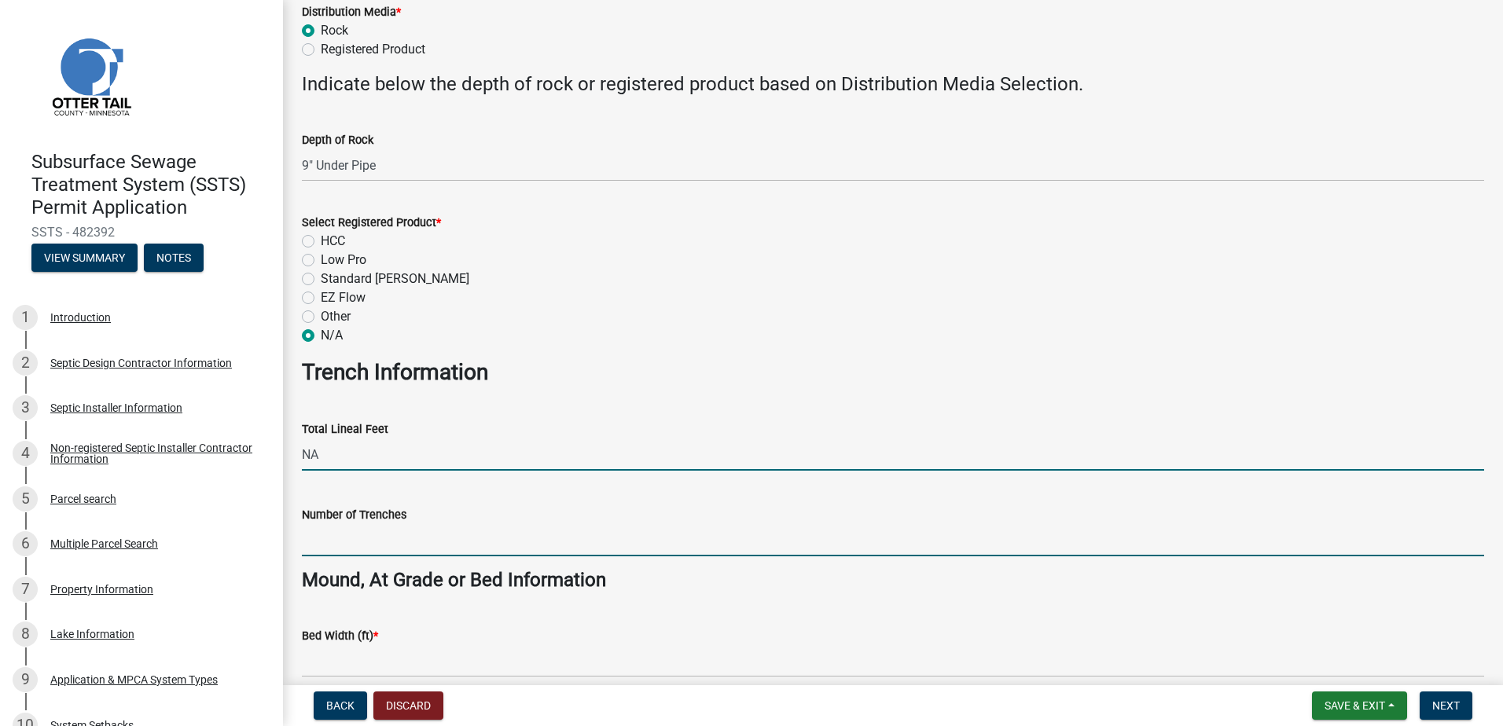
click at [333, 541] on input "Number of Trenches" at bounding box center [893, 540] width 1182 height 32
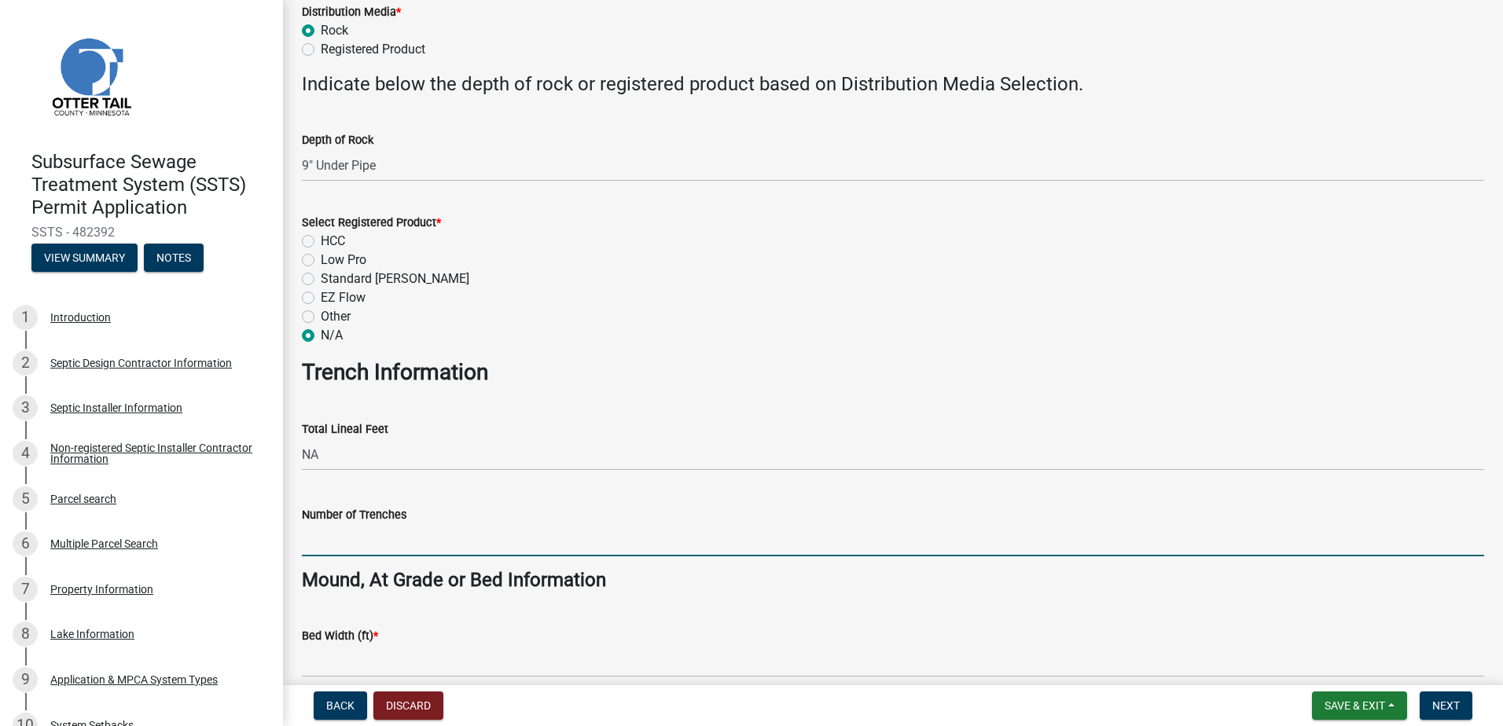
type input "NA"
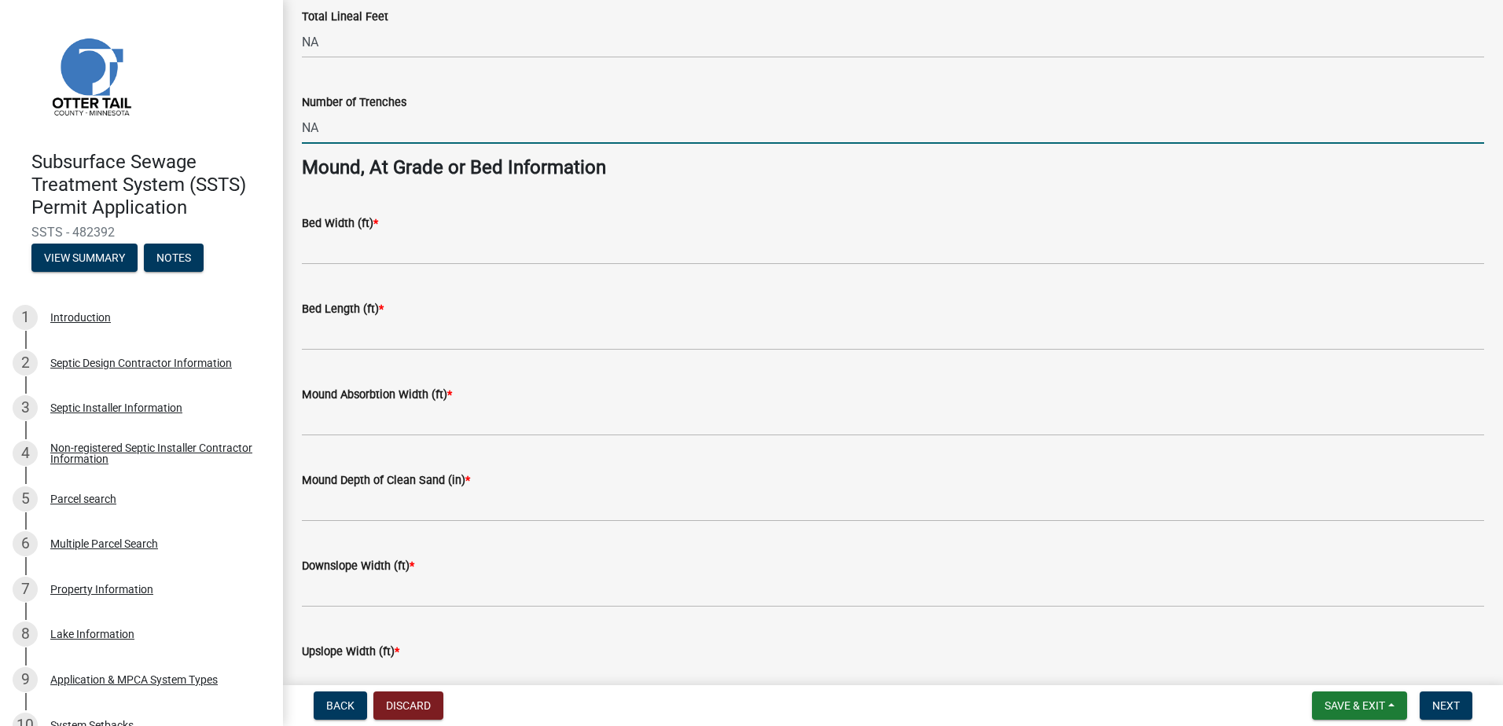
scroll to position [1101, 0]
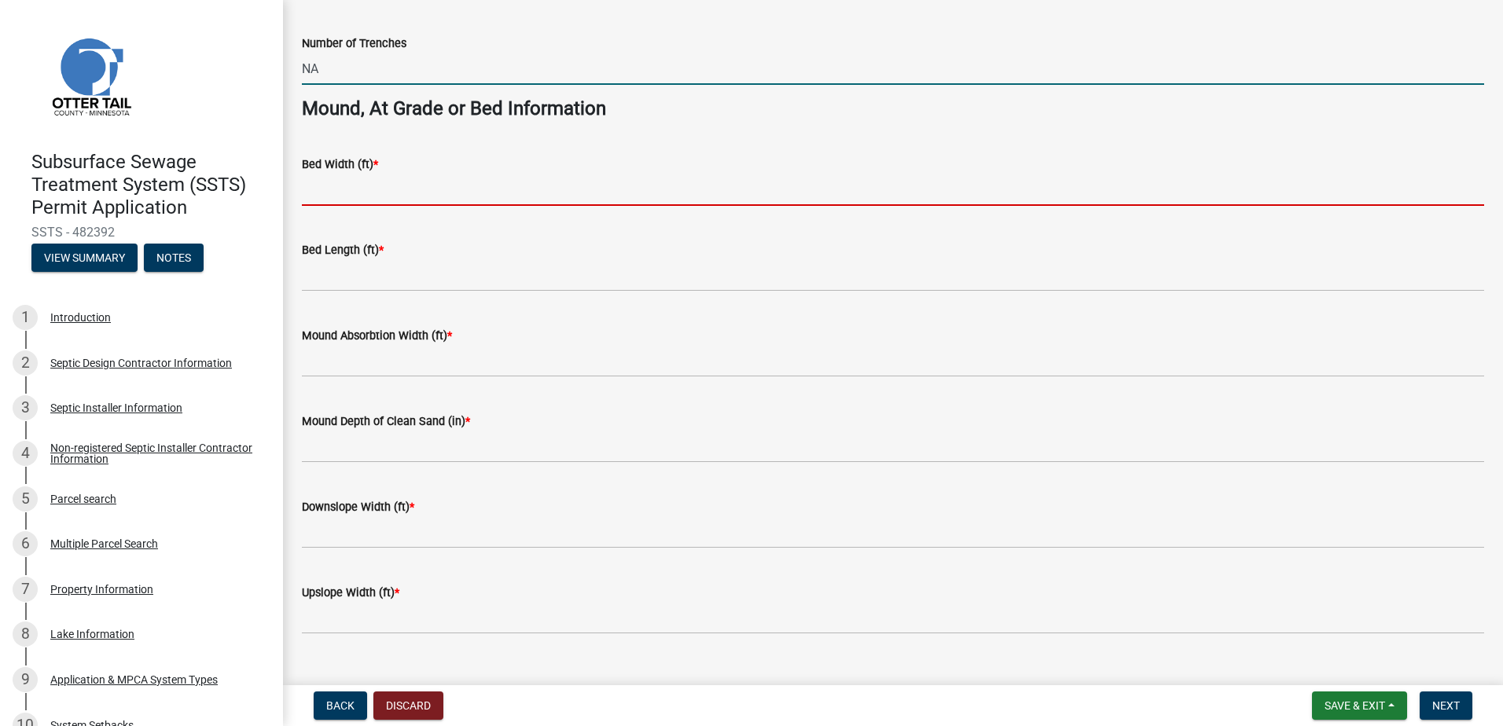
click at [332, 197] on input "Bed Width (ft) *" at bounding box center [893, 190] width 1182 height 32
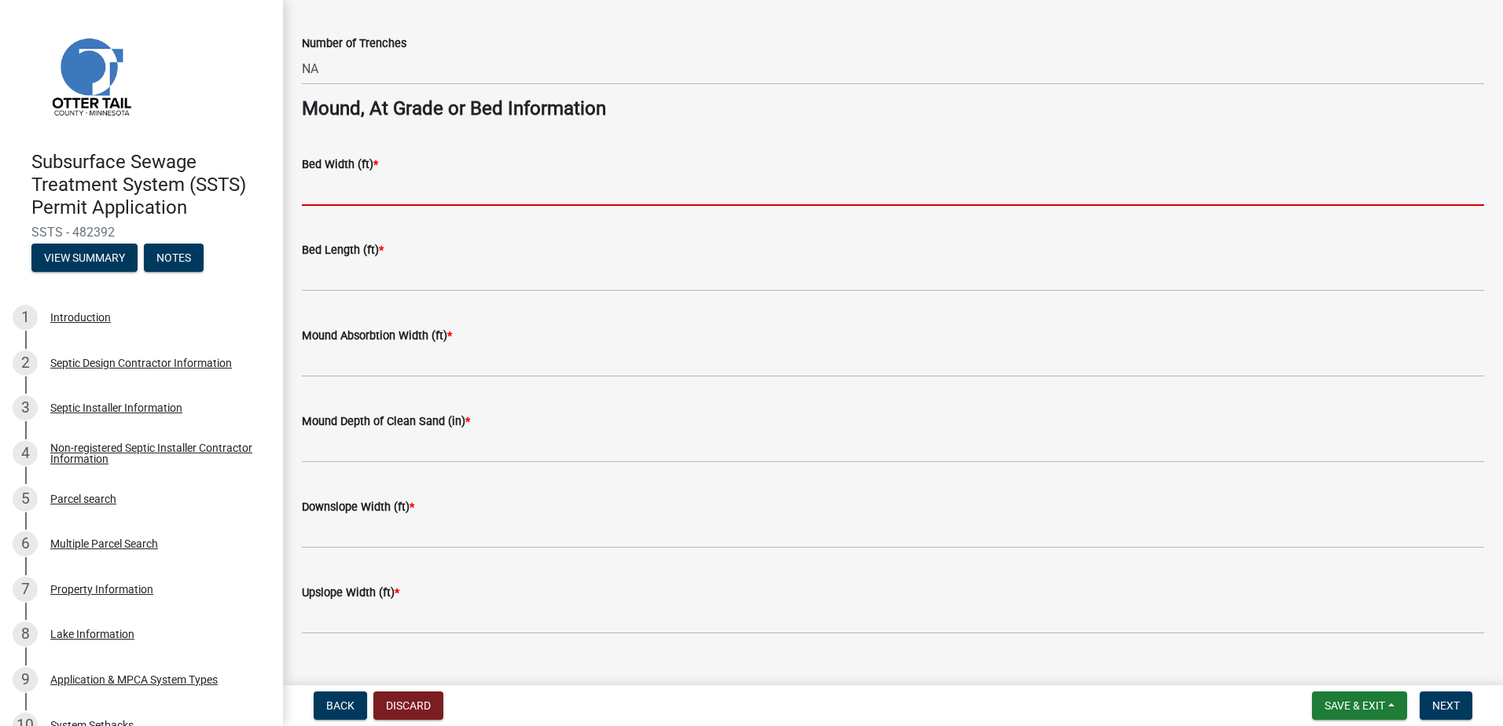
type input "10"
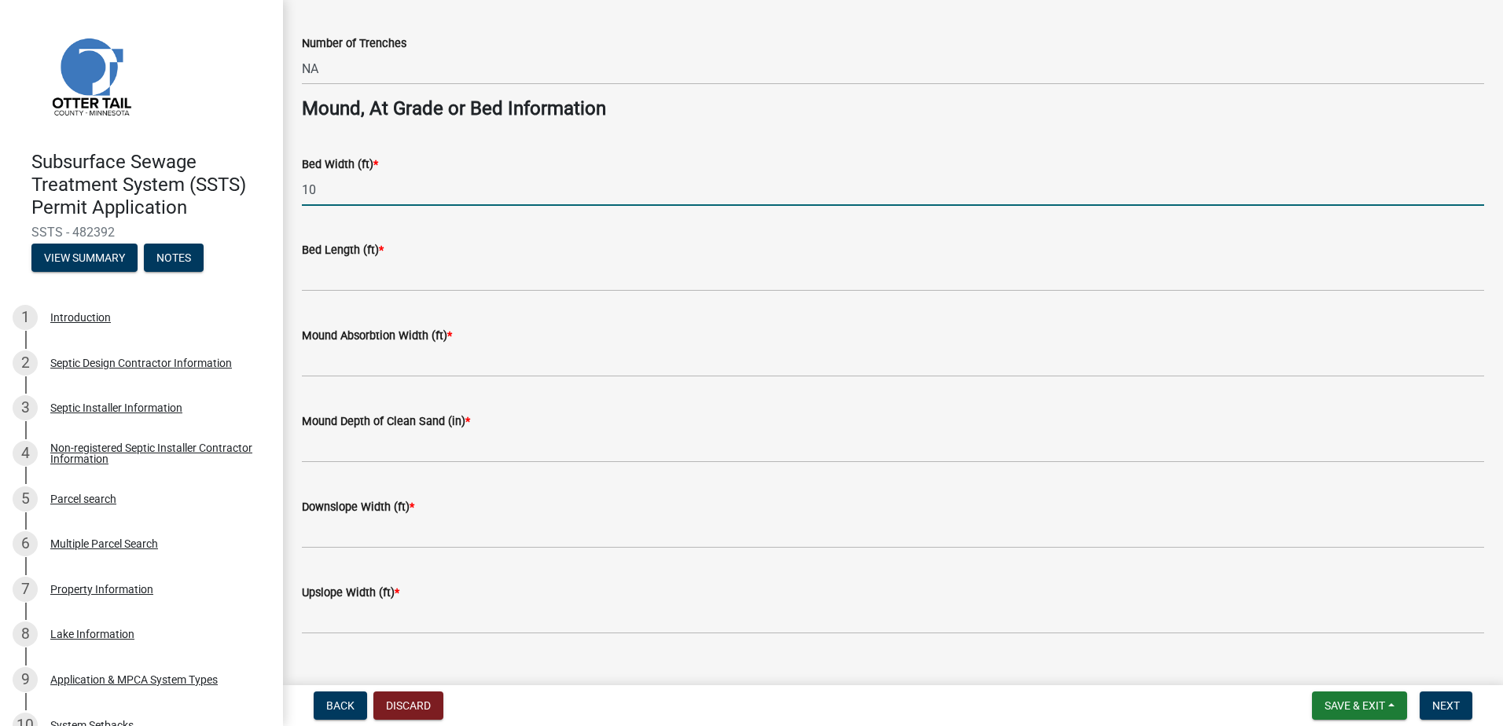
click at [327, 287] on wm-data-entity-input "Bed Length (ft) *" at bounding box center [893, 262] width 1182 height 86
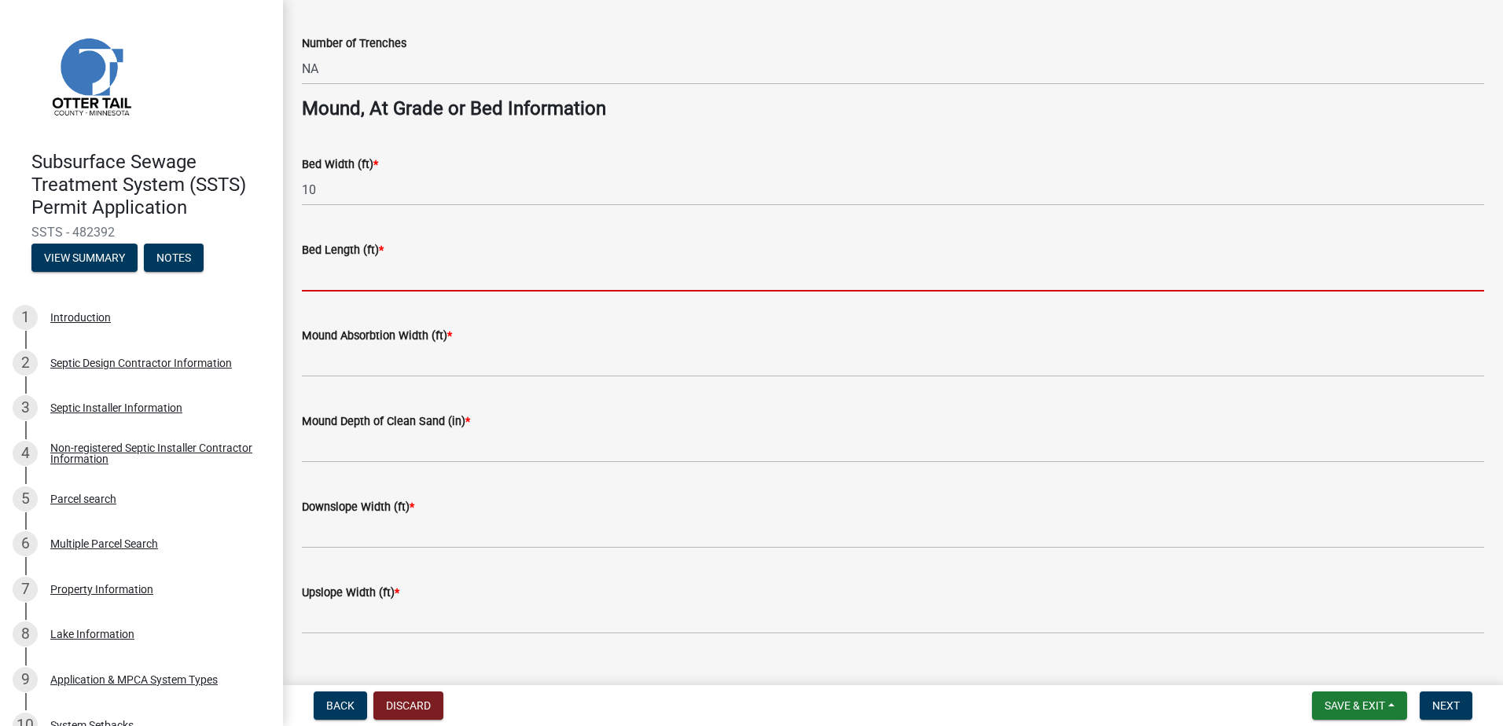
click at [327, 283] on input "Bed Length (ft) *" at bounding box center [893, 275] width 1182 height 32
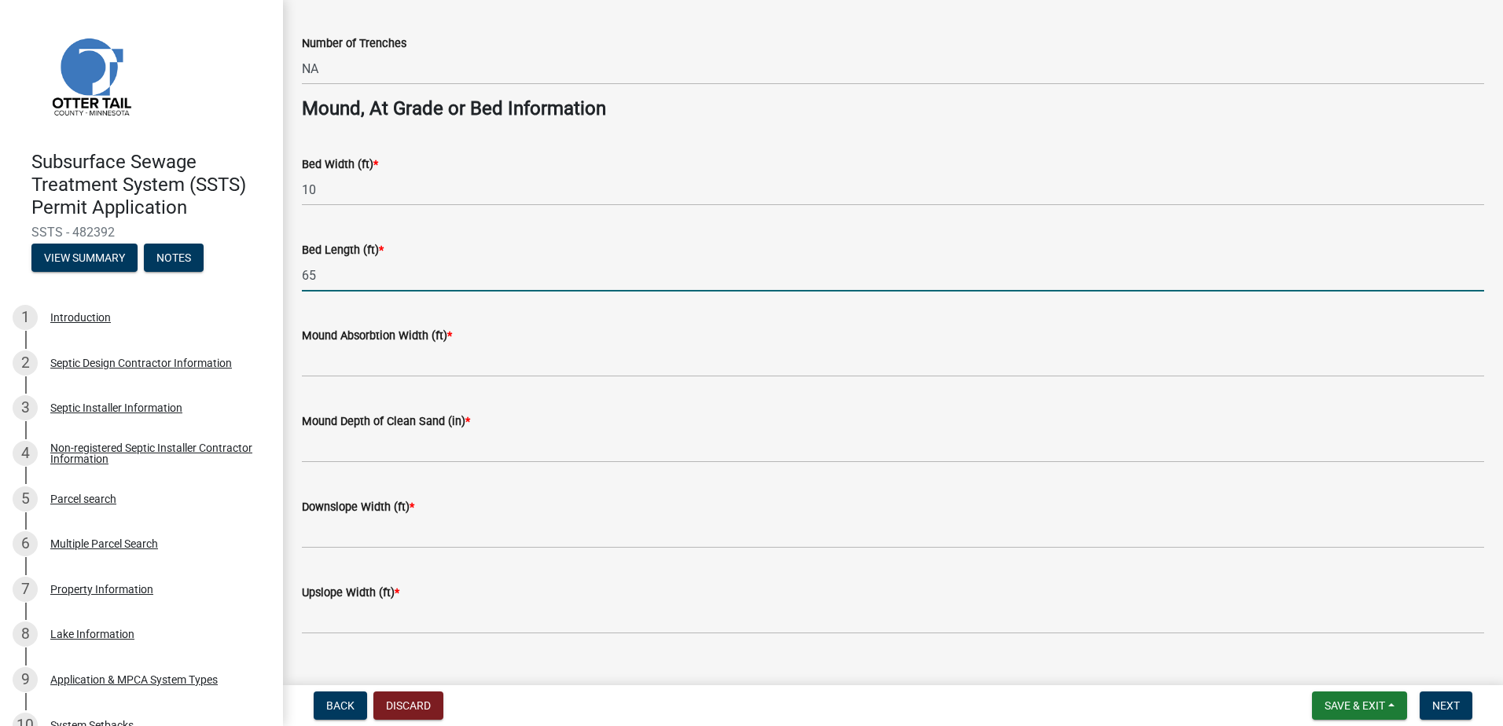
type input "65"
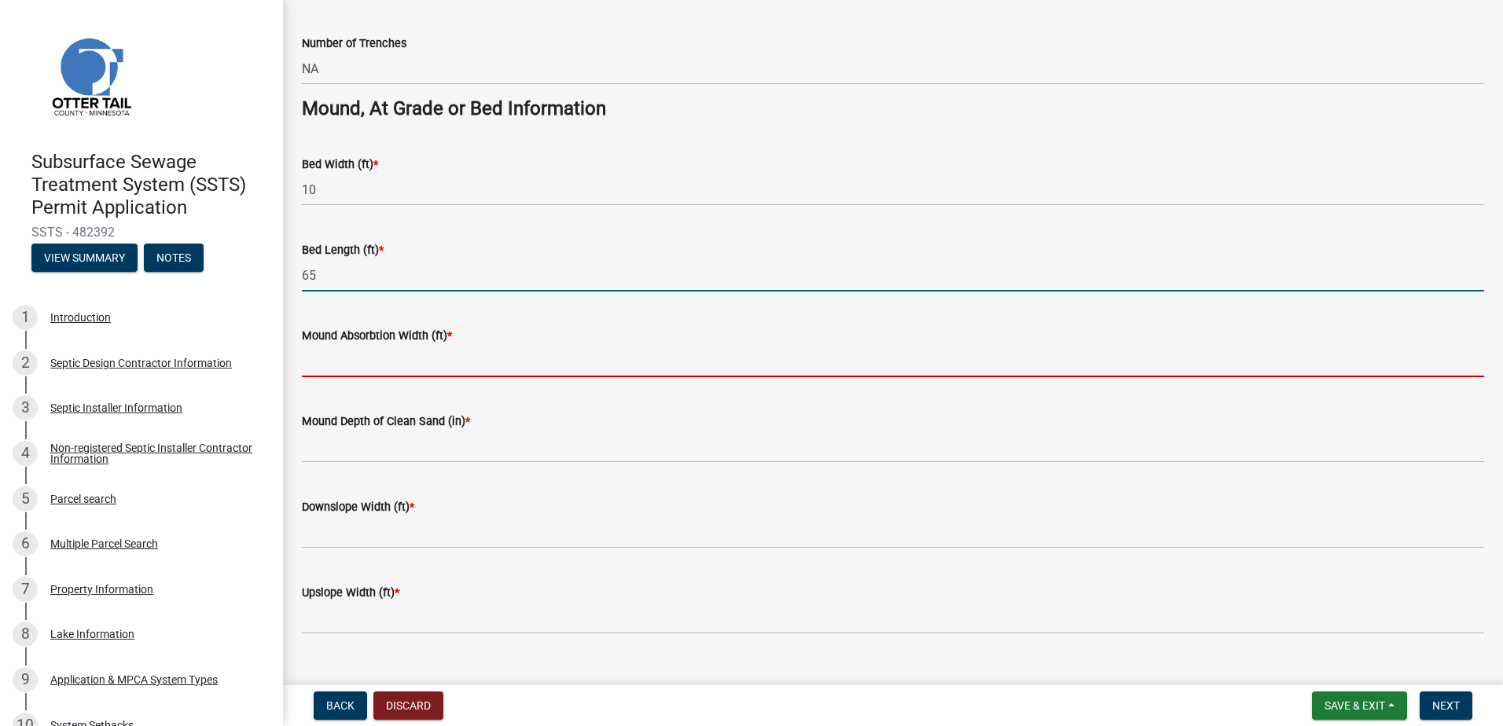
click at [323, 360] on input "Mound Absorbtion Width (ft) *" at bounding box center [893, 361] width 1182 height 32
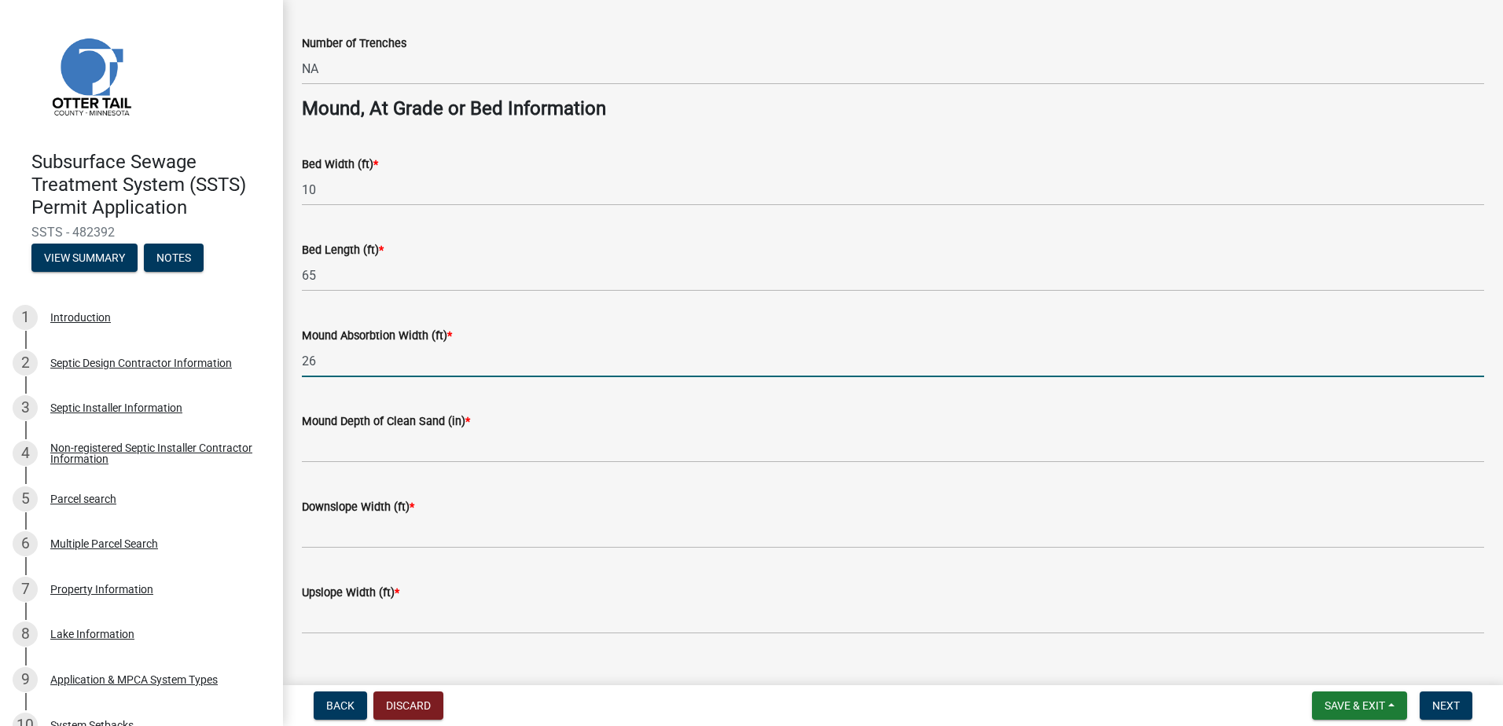
type input "26"
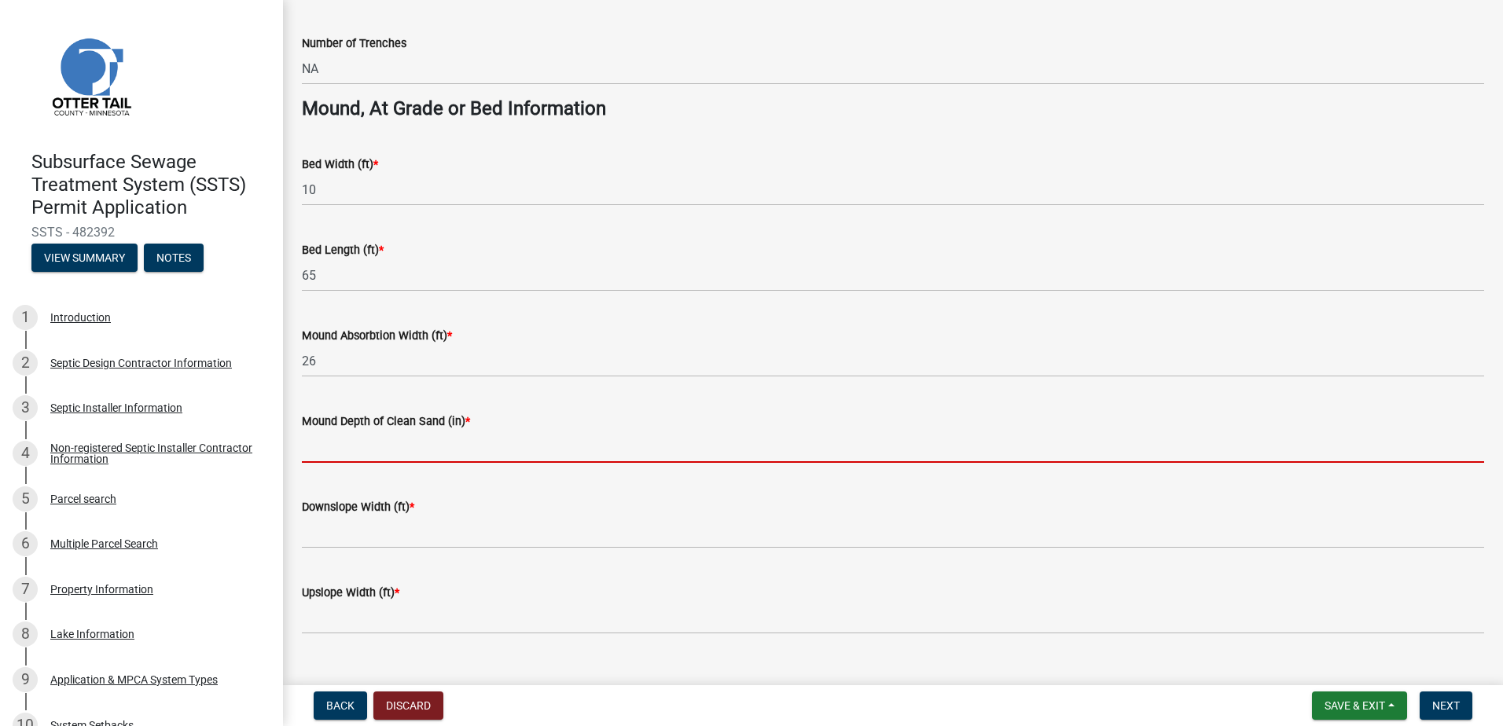
click at [330, 443] on input "Mound Depth of Clean Sand (in) *" at bounding box center [893, 447] width 1182 height 32
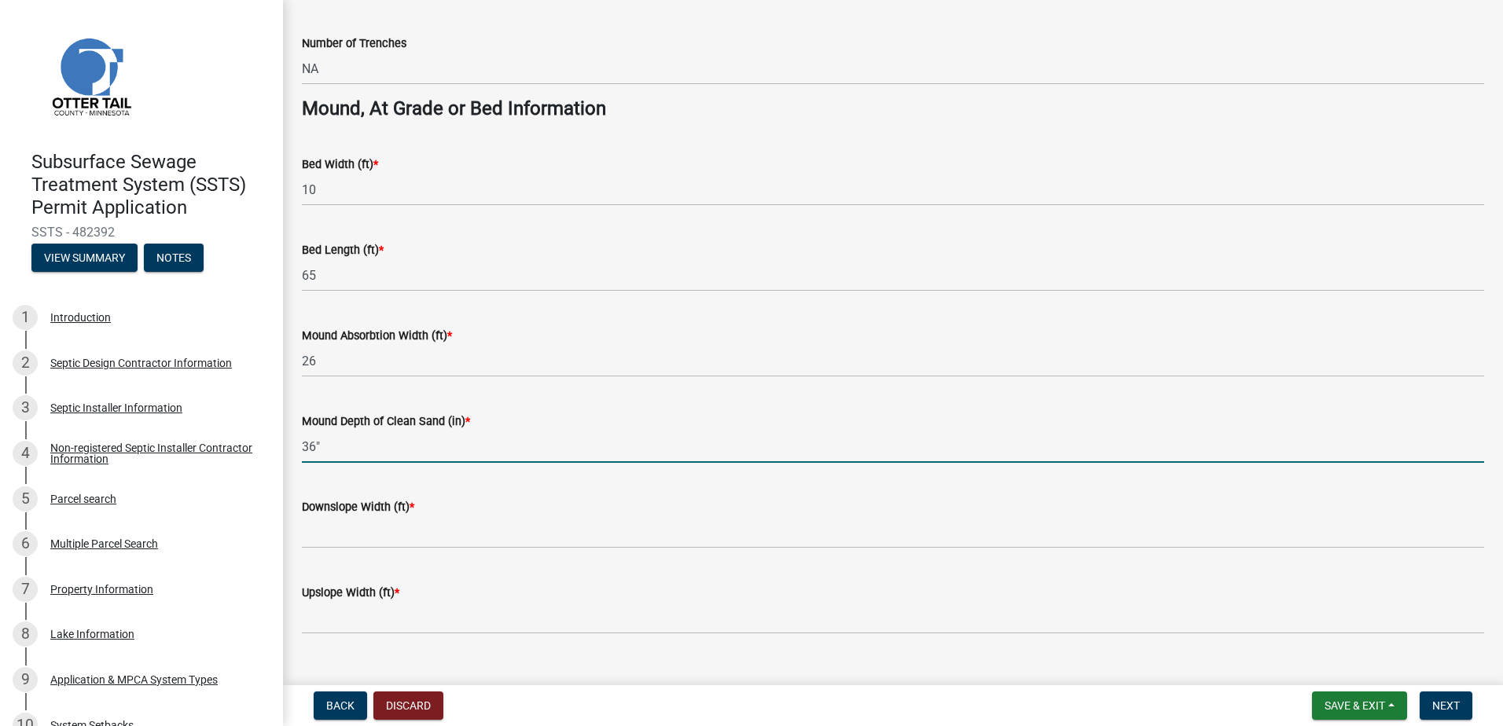
type input "36""
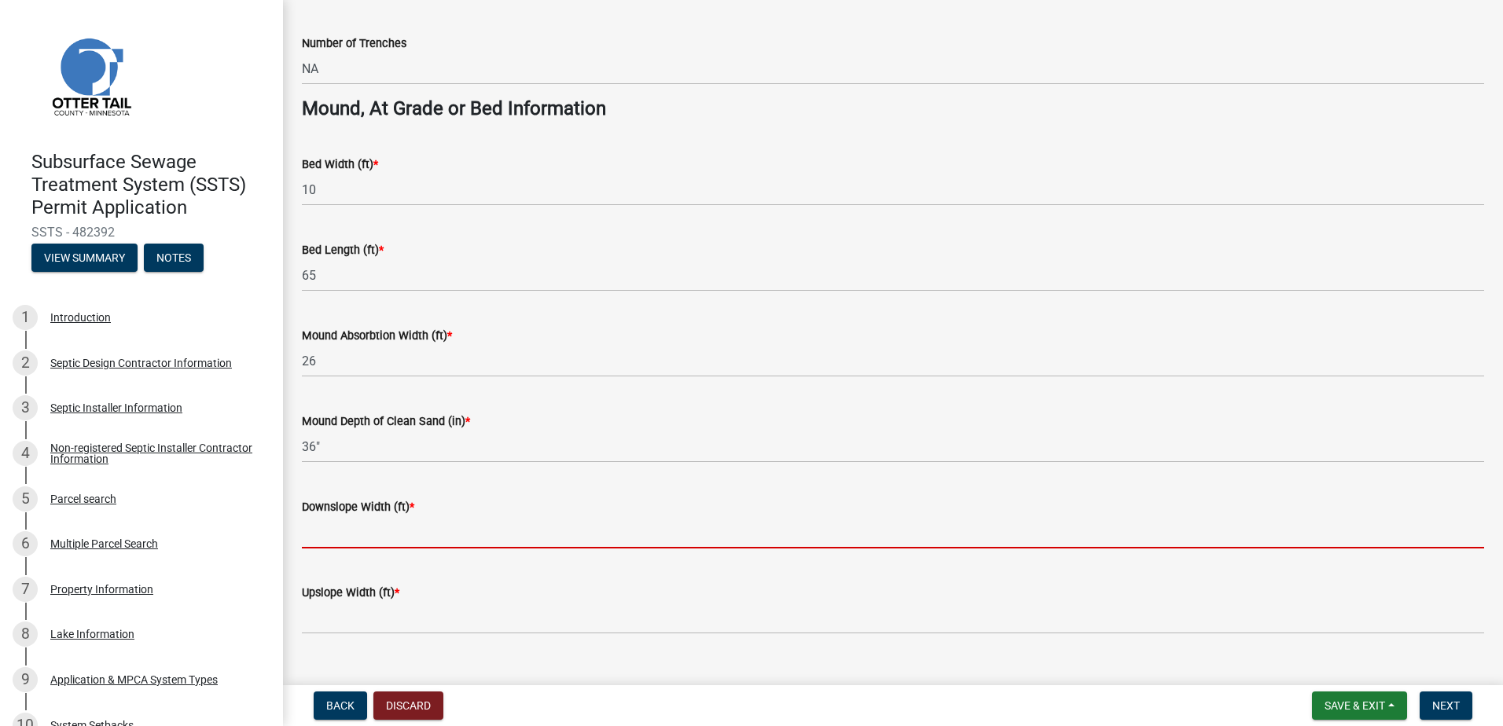
click at [326, 535] on input "Downslope Width (ft) *" at bounding box center [893, 533] width 1182 height 32
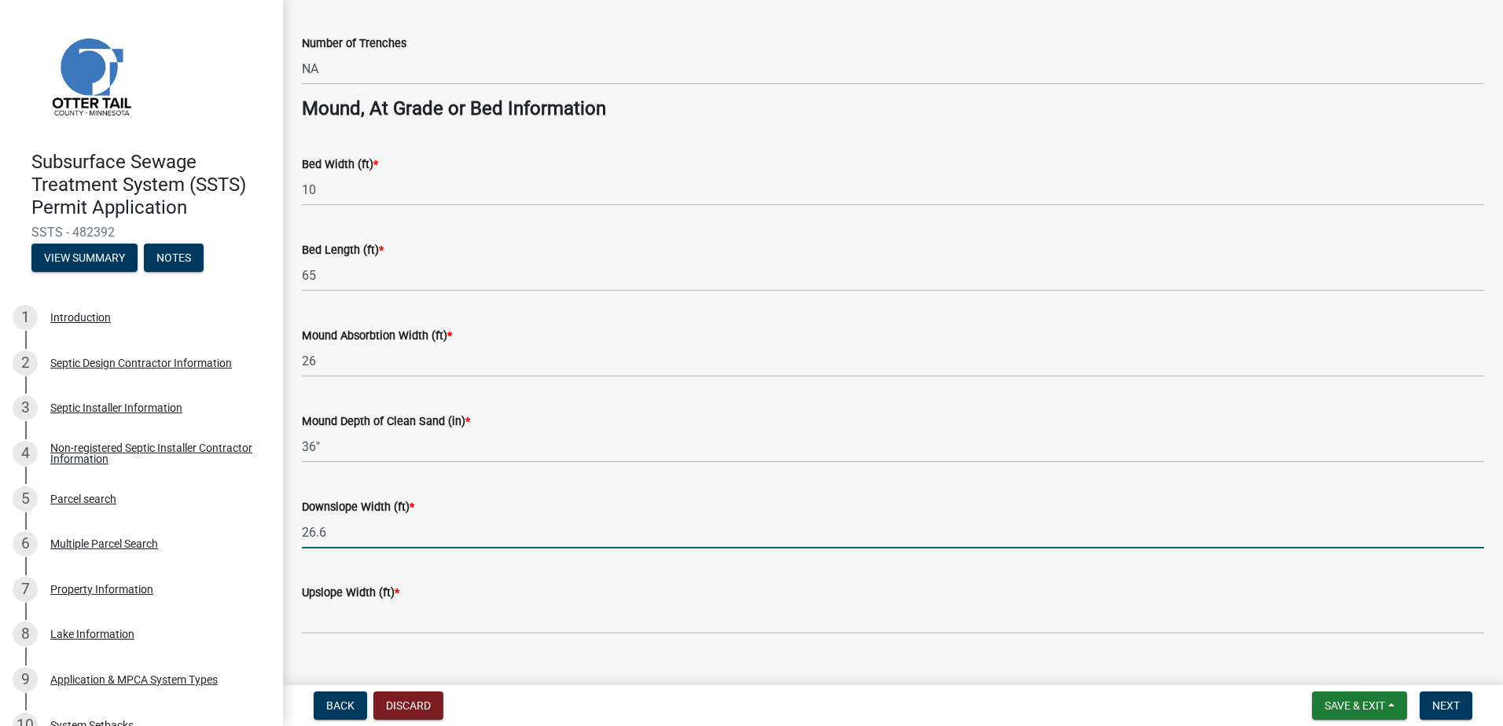
type input "26.6"
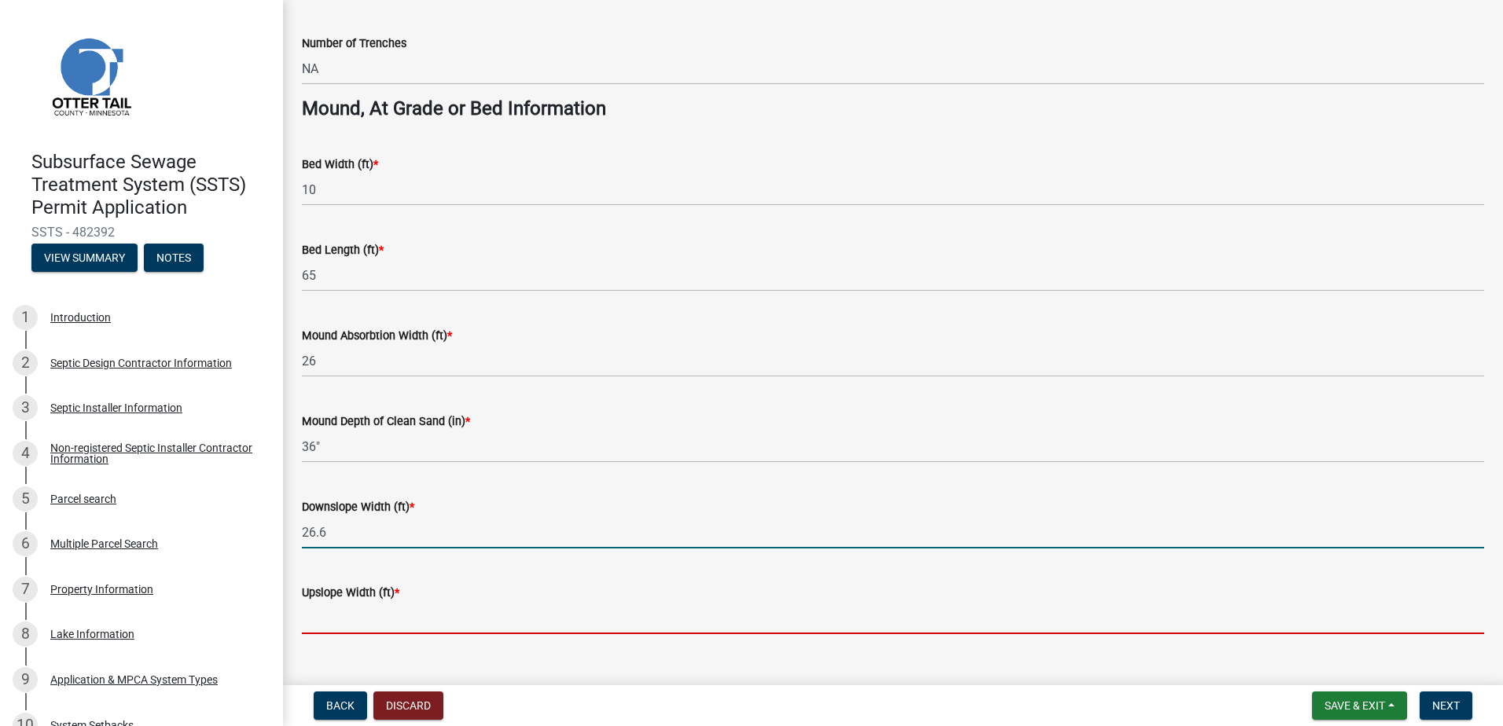
click at [310, 616] on input "Upslope Width (ft) *" at bounding box center [893, 618] width 1182 height 32
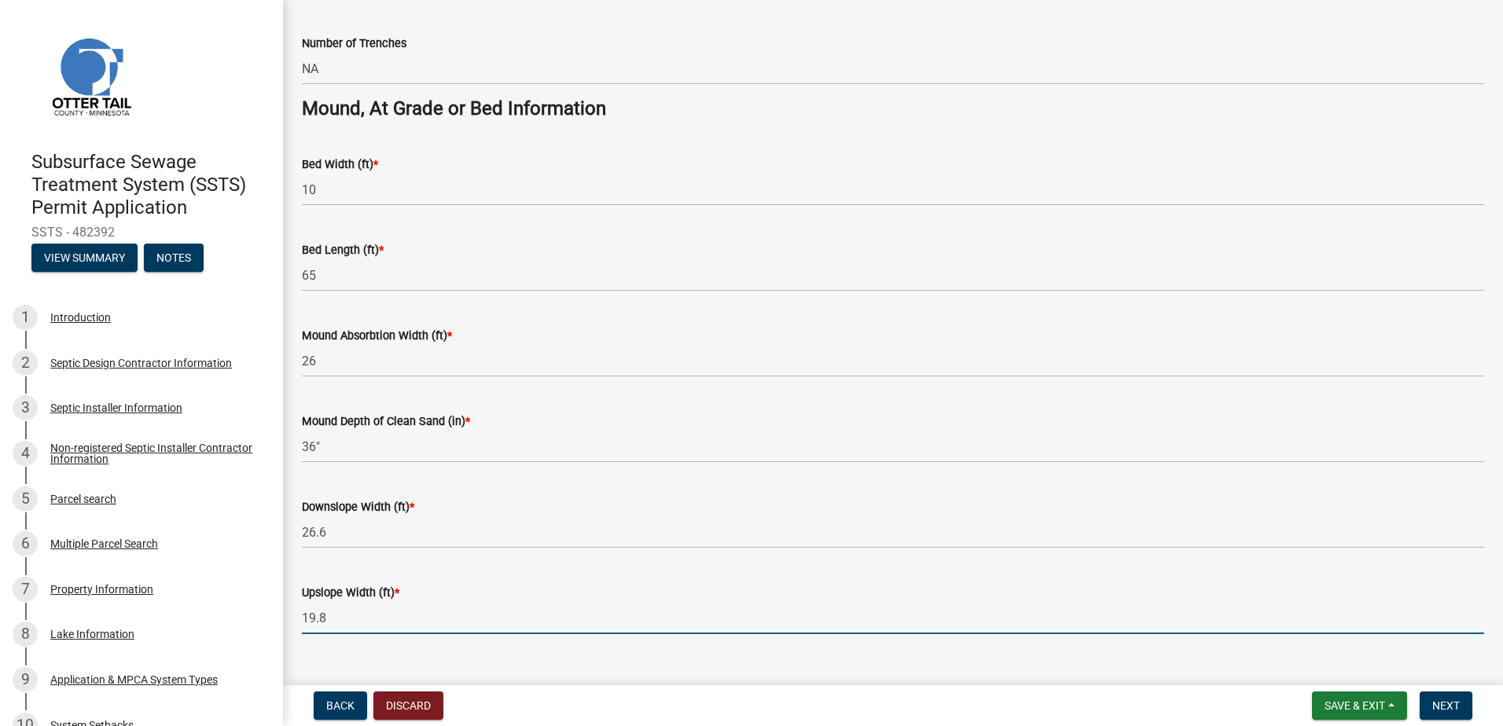
scroll to position [1130, 0]
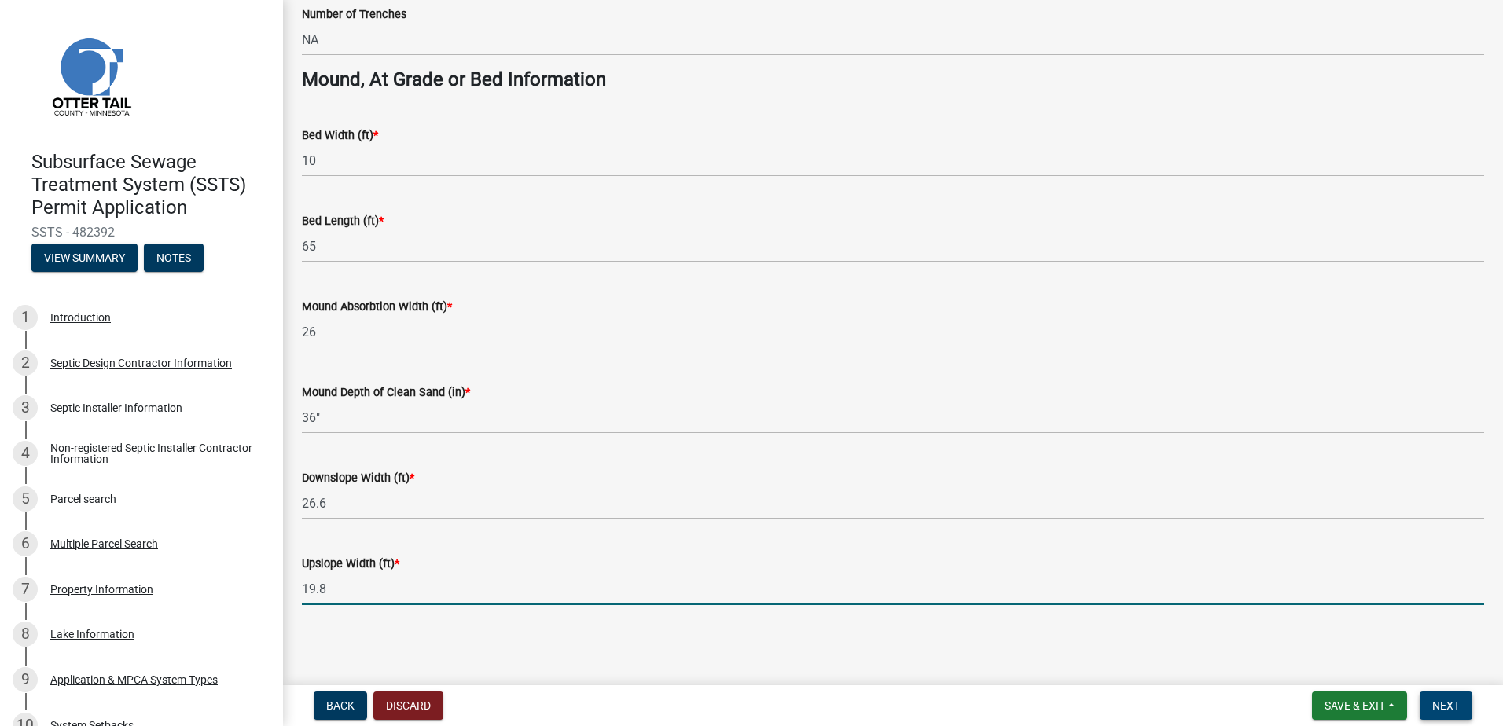
type input "19.8"
click at [1437, 700] on span "Next" at bounding box center [1446, 706] width 28 height 13
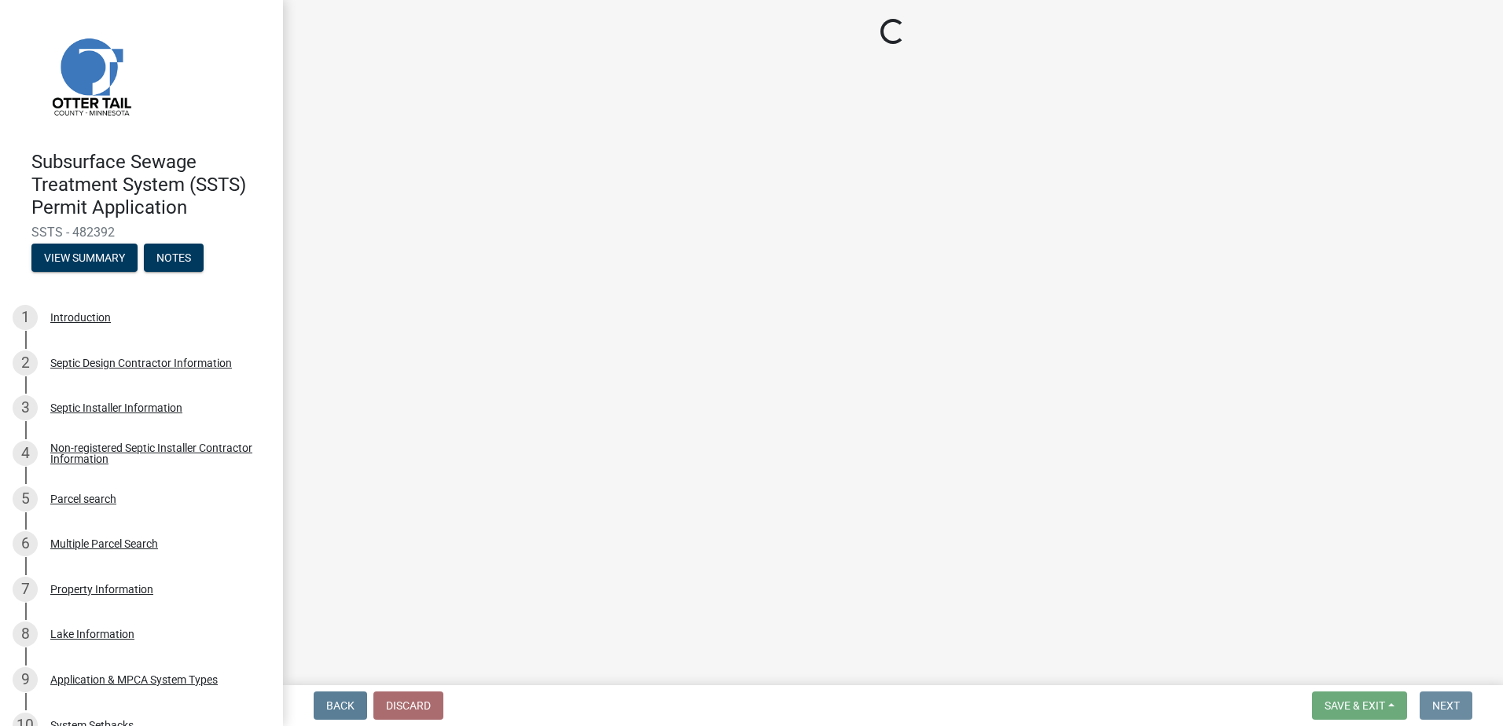
scroll to position [0, 0]
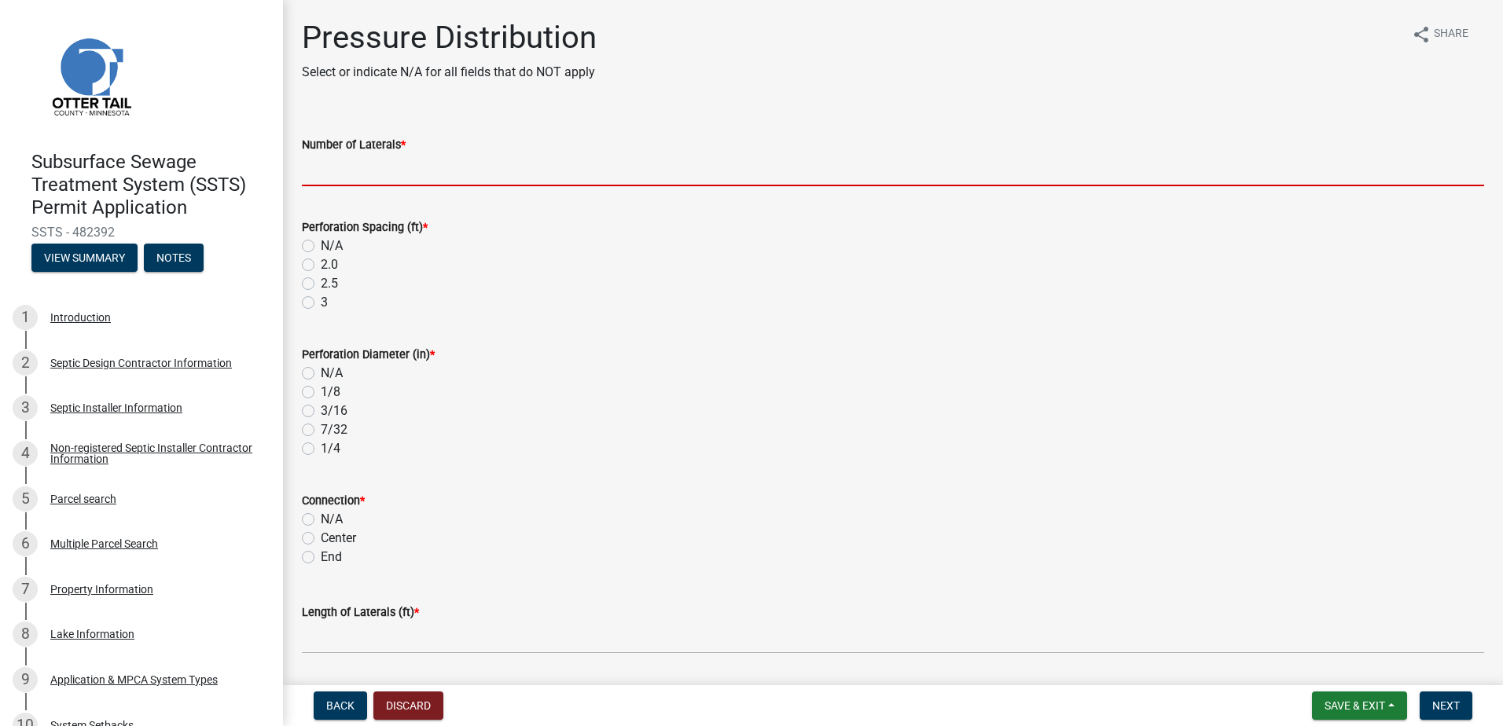
click at [364, 182] on input "Number of Laterals *" at bounding box center [893, 170] width 1182 height 32
type input "6"
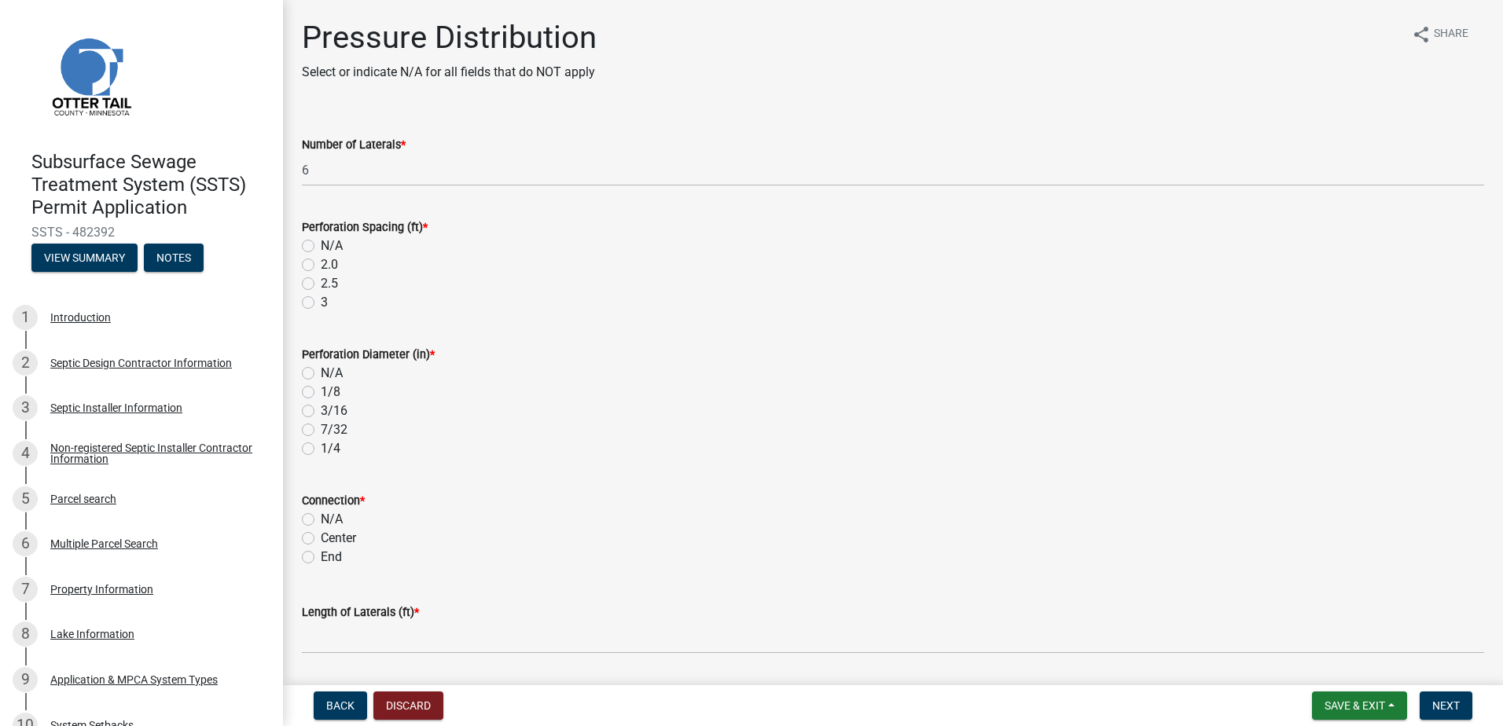
click at [321, 303] on label "3" at bounding box center [324, 302] width 7 height 19
click at [321, 303] on input "3" at bounding box center [326, 298] width 10 height 10
radio input "true"
click at [321, 432] on label "7/32" at bounding box center [334, 430] width 27 height 19
click at [321, 431] on input "7/32" at bounding box center [326, 426] width 10 height 10
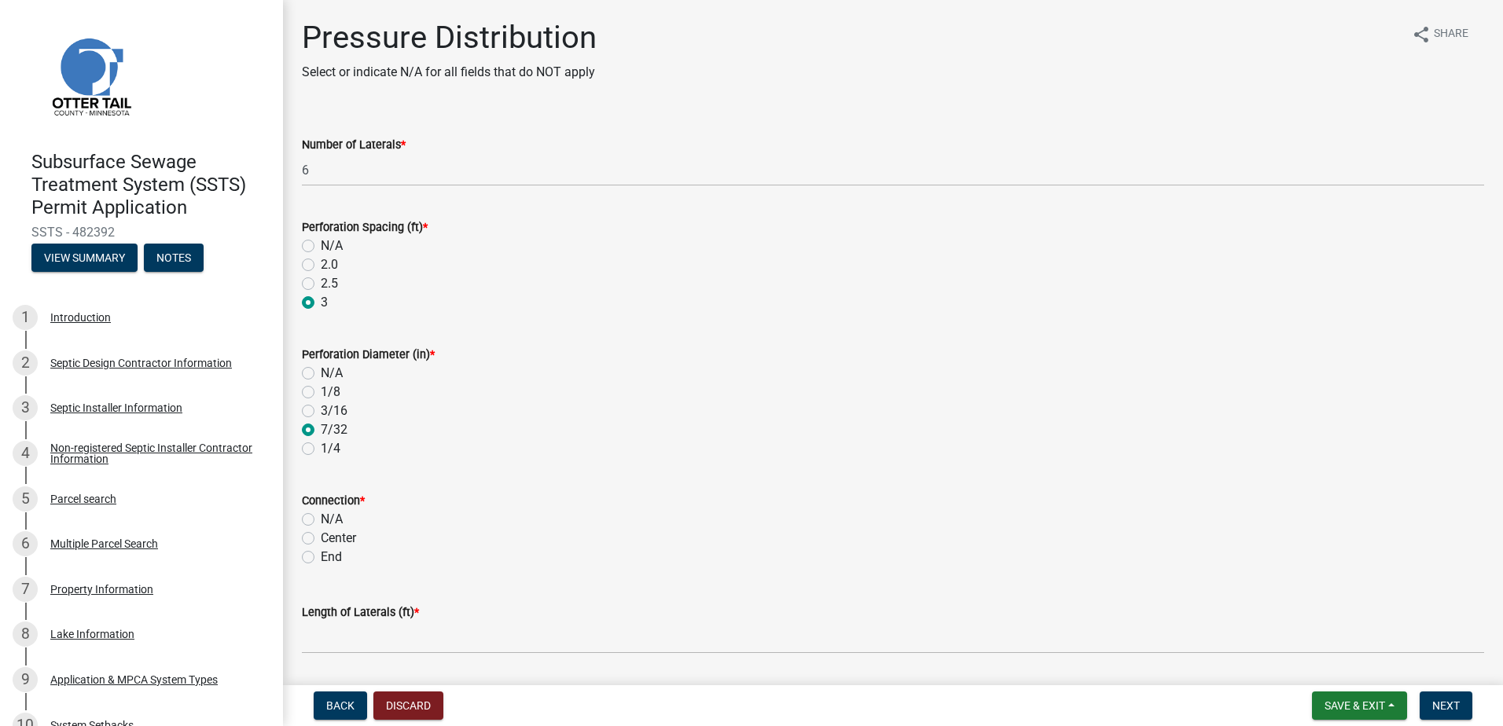
radio input "true"
click at [321, 537] on label "Center" at bounding box center [338, 538] width 35 height 19
click at [321, 537] on input "Center" at bounding box center [326, 534] width 10 height 10
radio input "true"
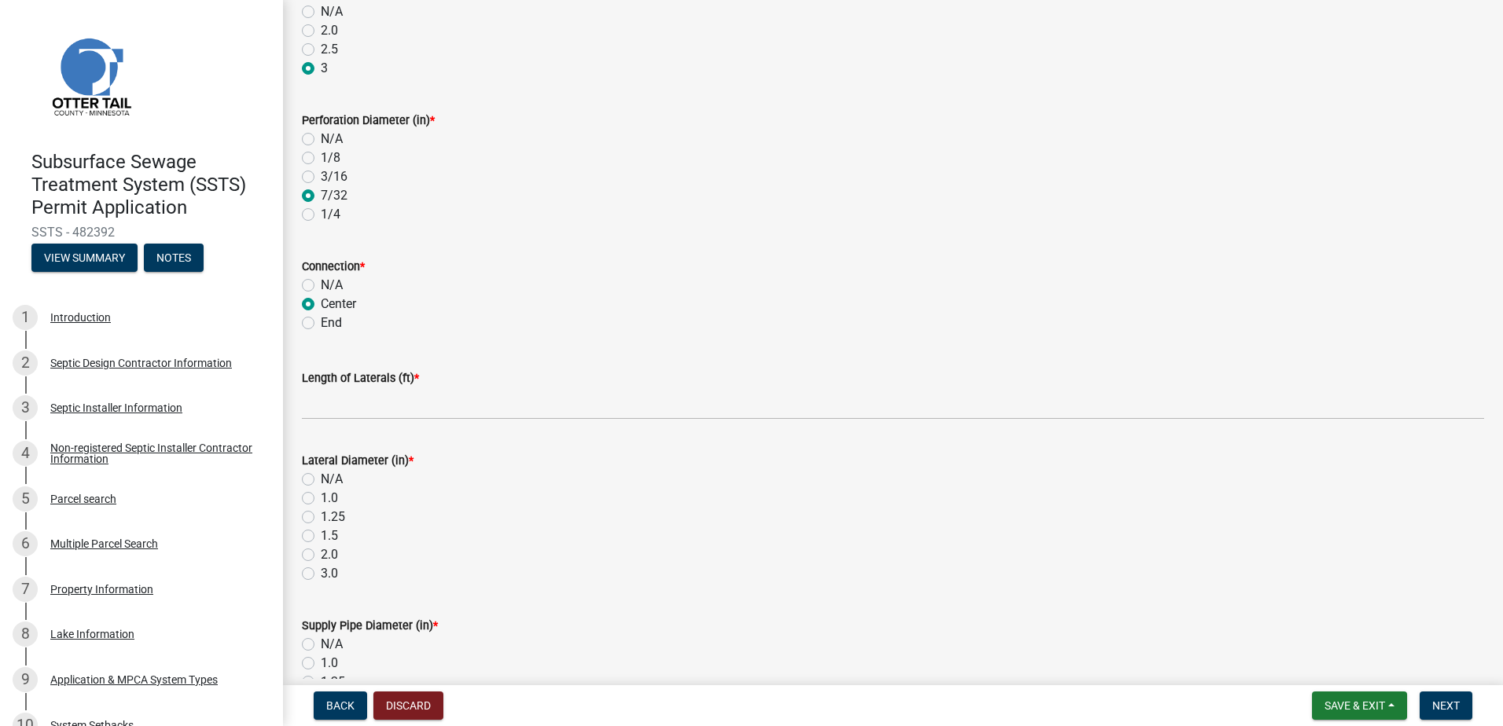
scroll to position [236, 0]
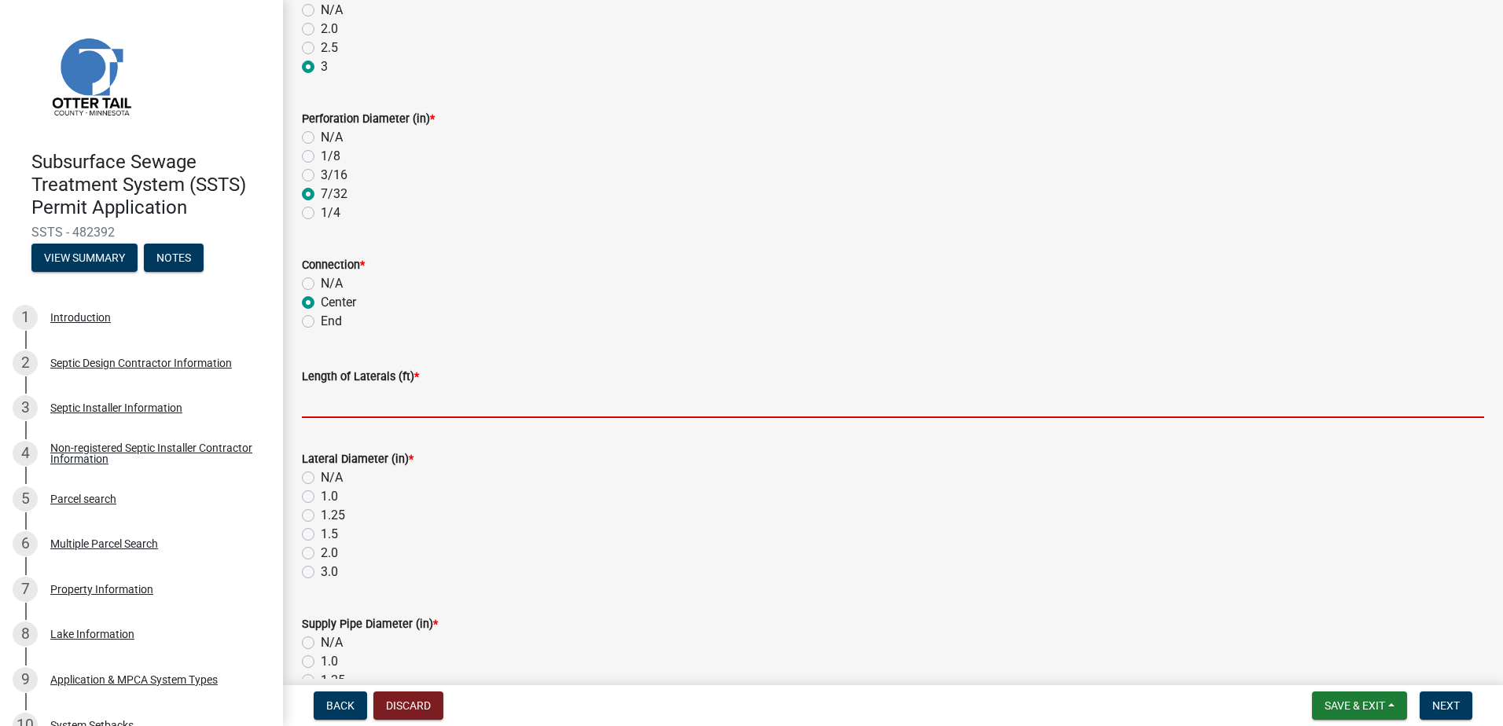
click at [325, 400] on input "Length of Laterals (ft) *" at bounding box center [893, 402] width 1182 height 32
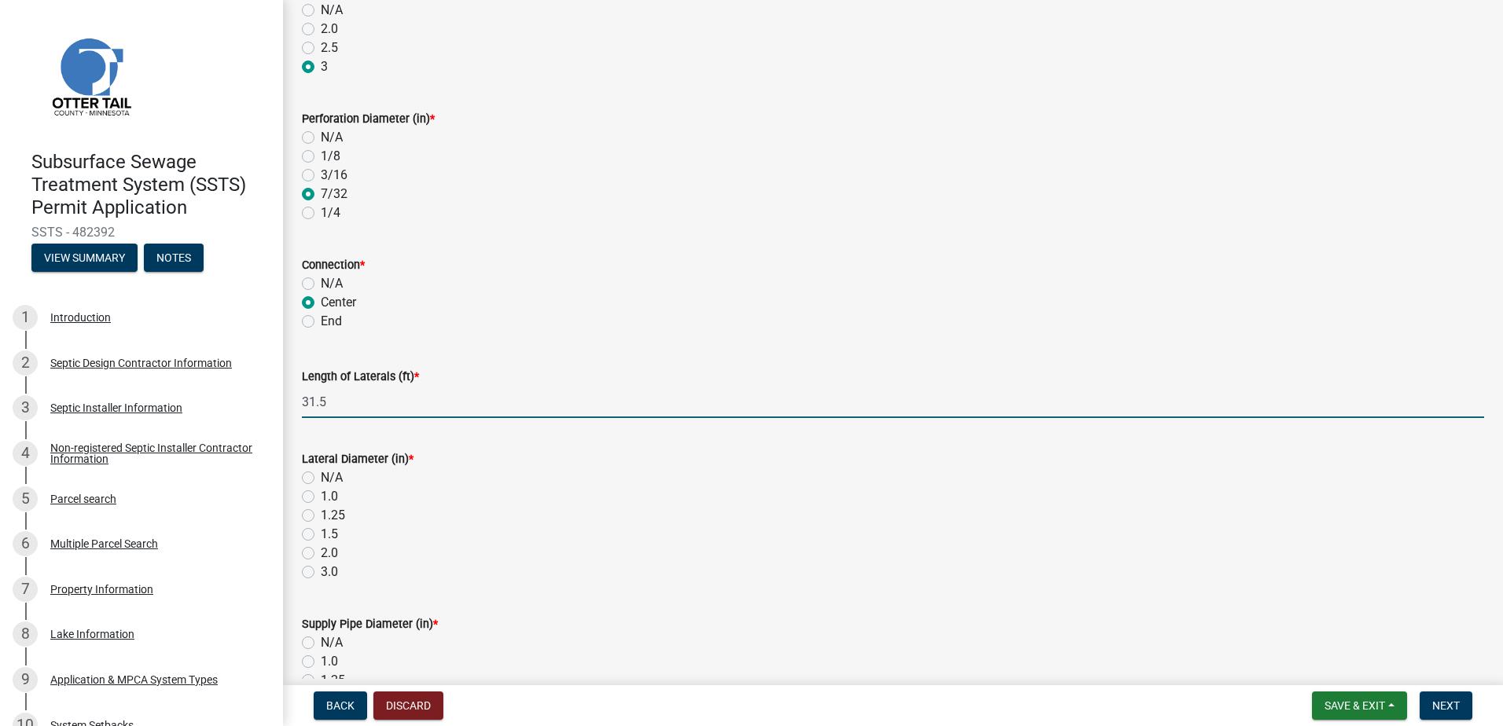
type input "31.5"
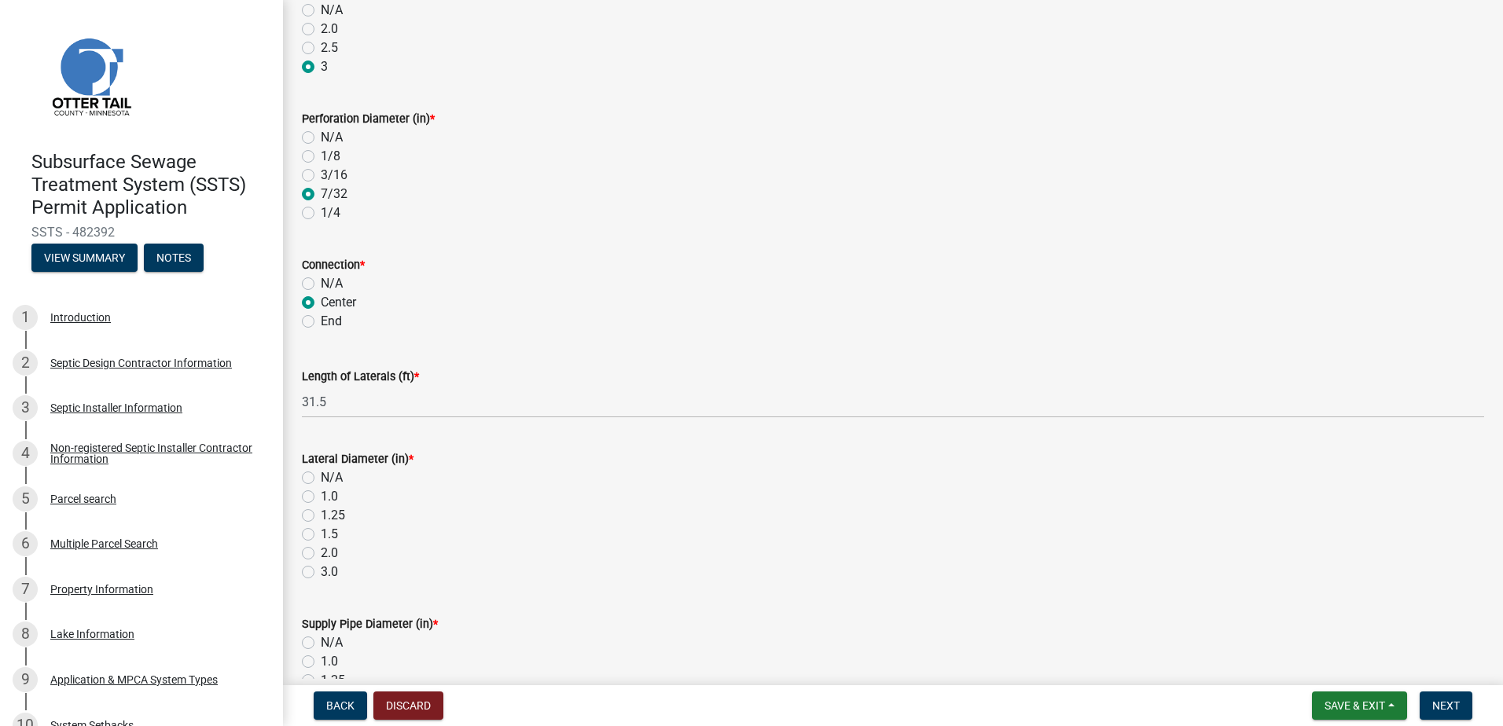
click at [321, 540] on label "1.5" at bounding box center [329, 534] width 17 height 19
click at [321, 535] on input "1.5" at bounding box center [326, 530] width 10 height 10
radio input "true"
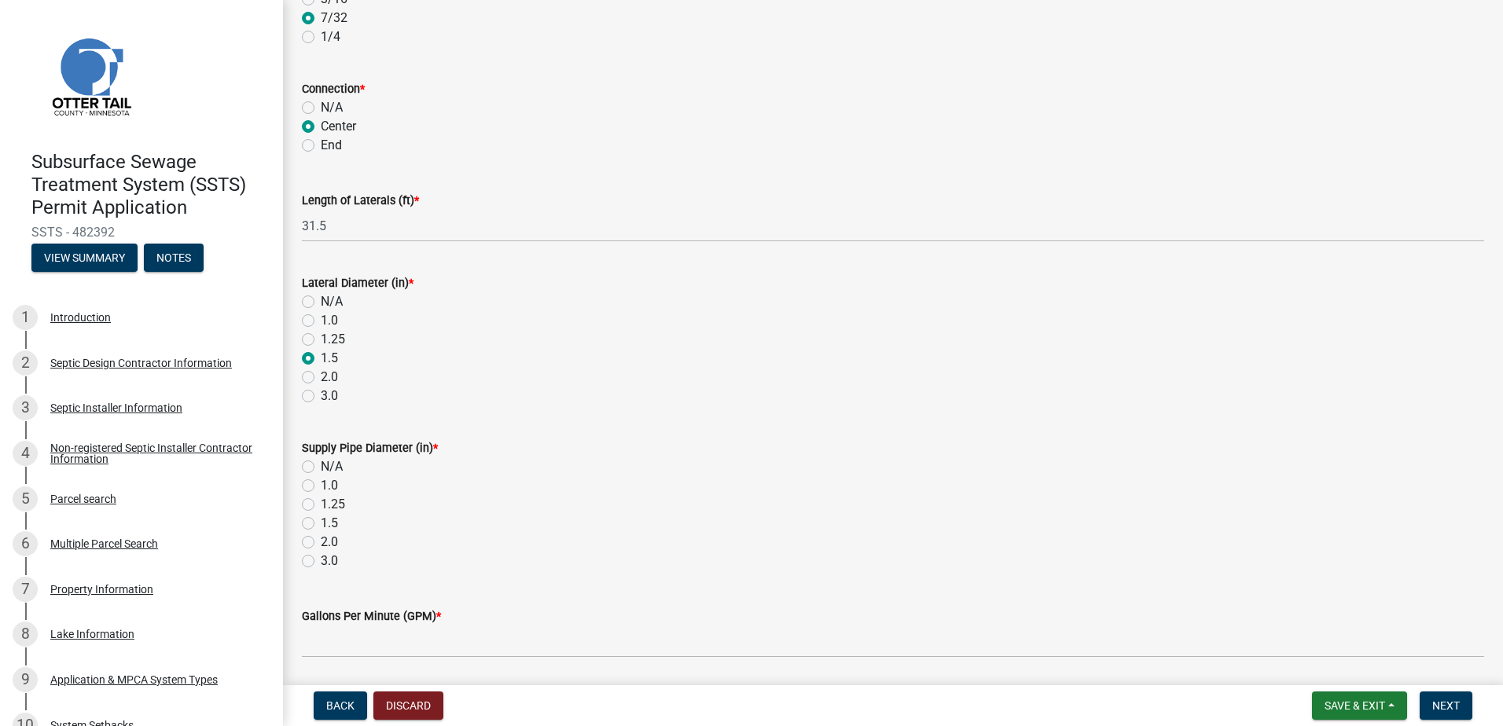
scroll to position [472, 0]
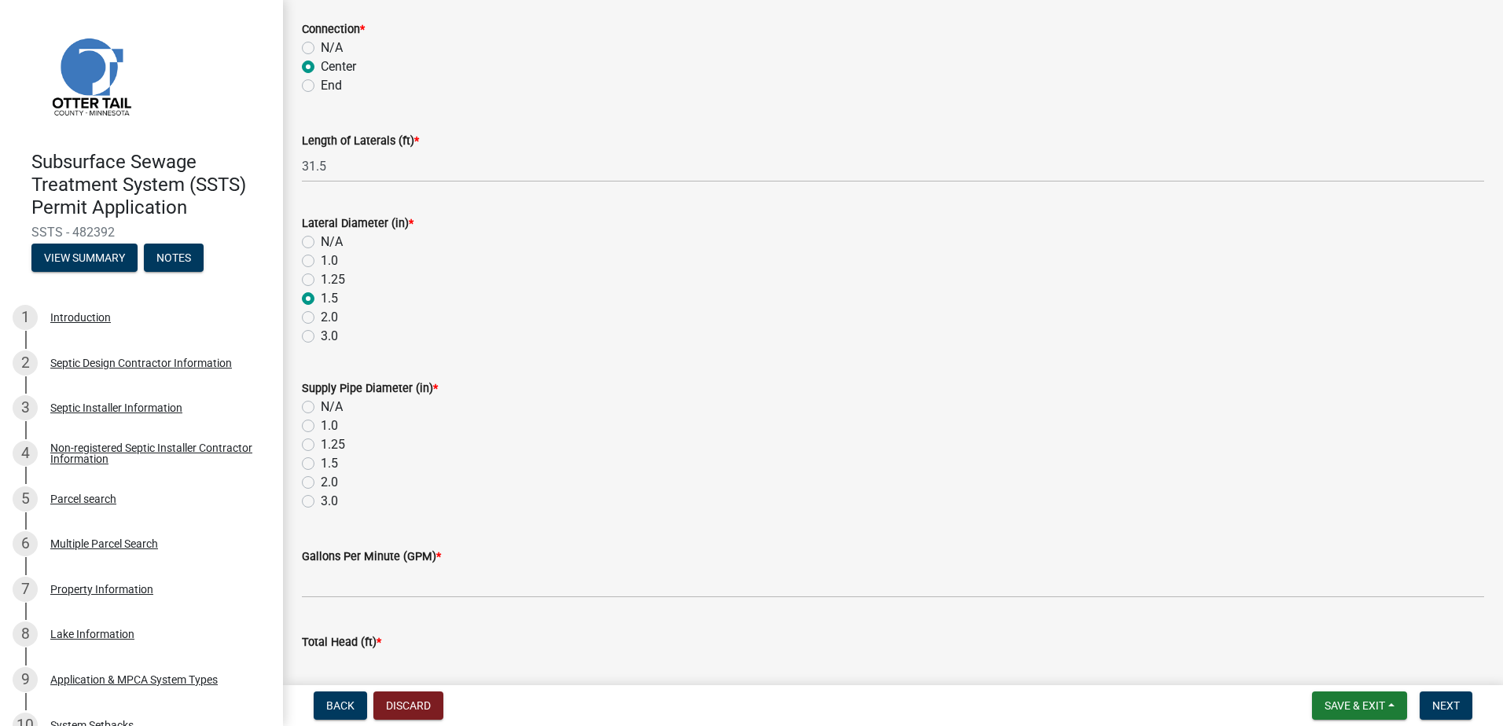
click at [321, 480] on label "2.0" at bounding box center [329, 482] width 17 height 19
click at [321, 480] on input "2.0" at bounding box center [326, 478] width 10 height 10
radio input "true"
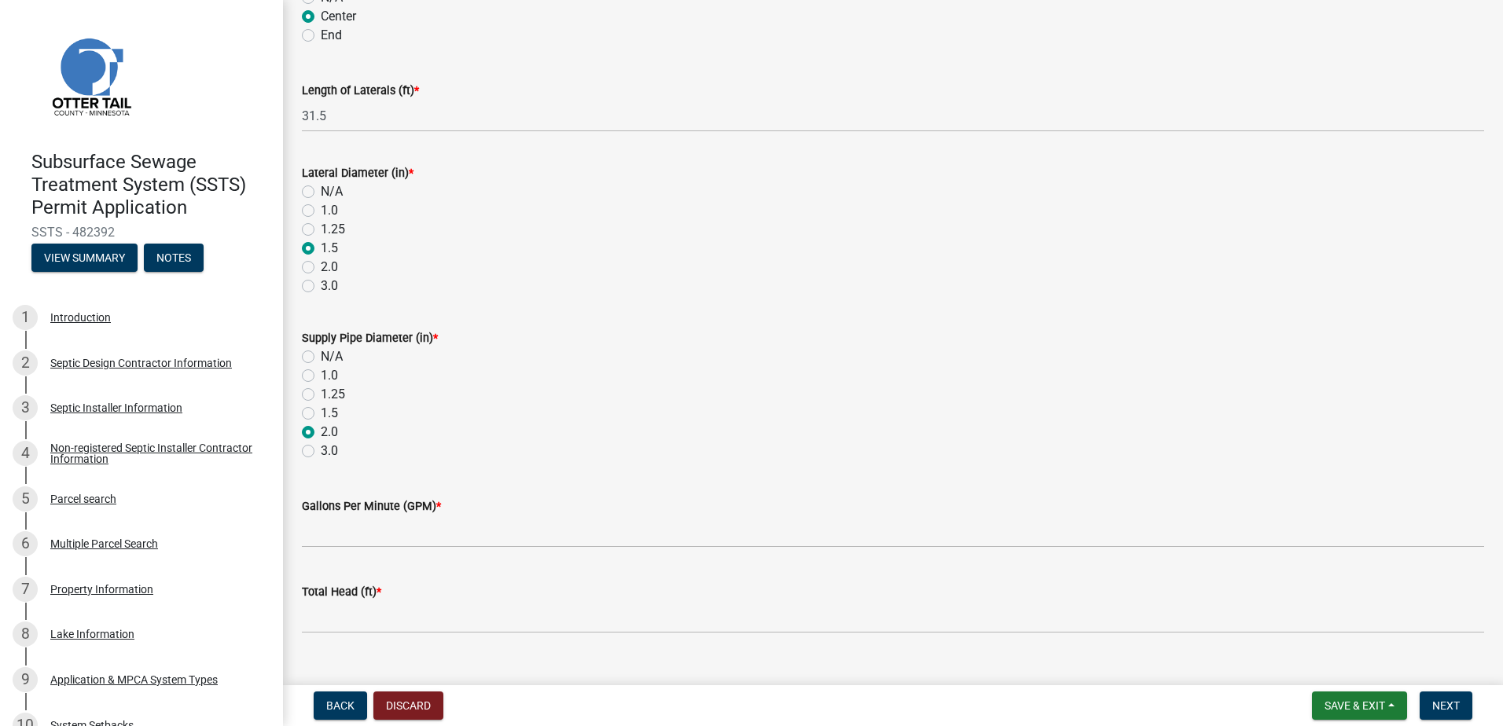
scroll to position [550, 0]
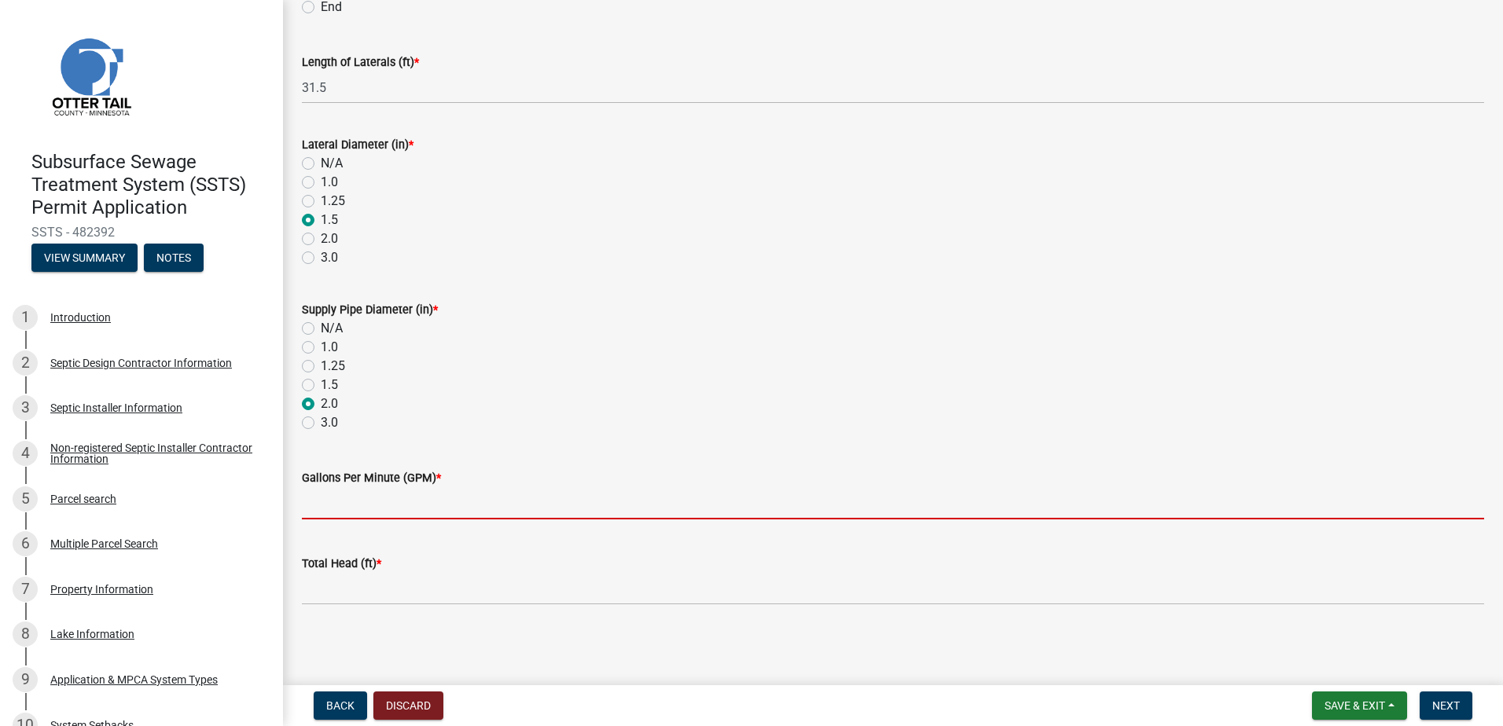
click at [314, 505] on input "Gallons Per Minute (GPM) *" at bounding box center [893, 503] width 1182 height 32
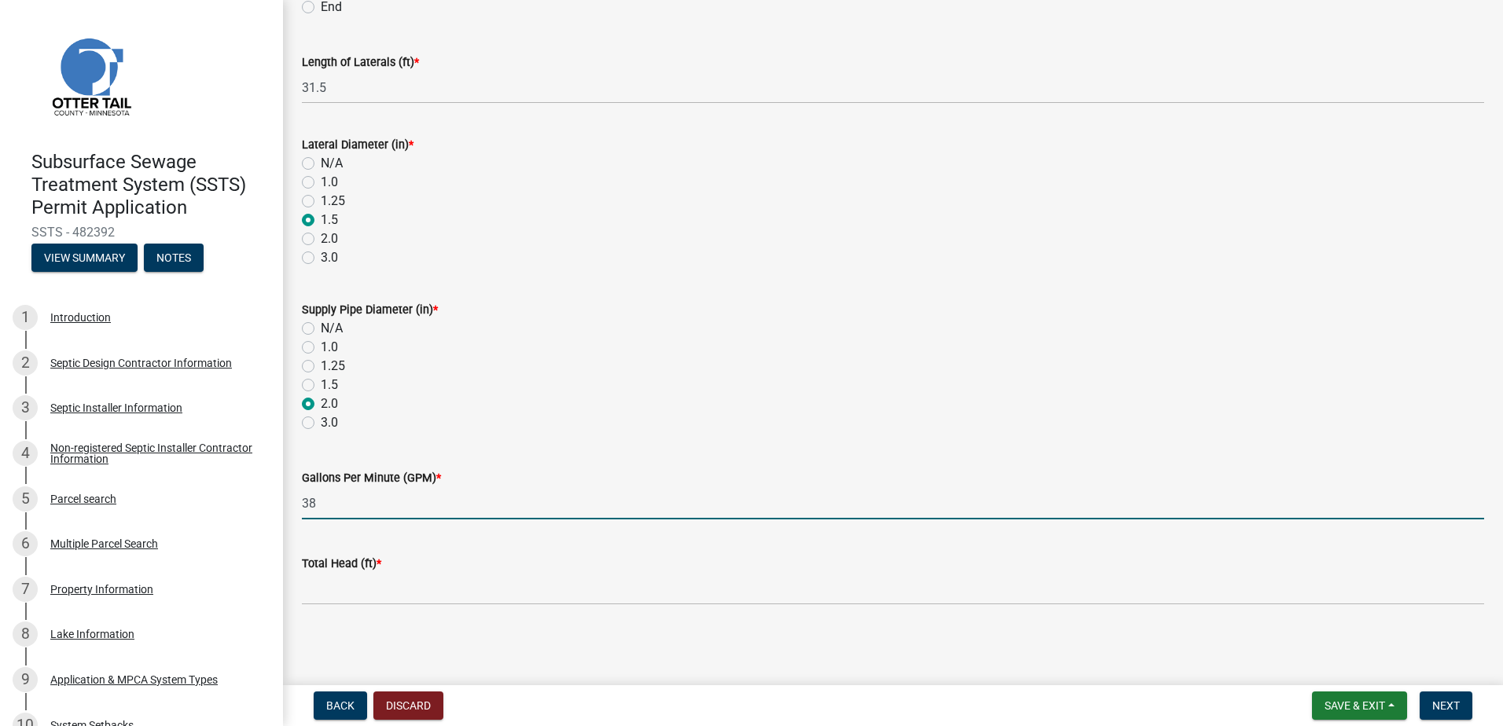
type input "38"
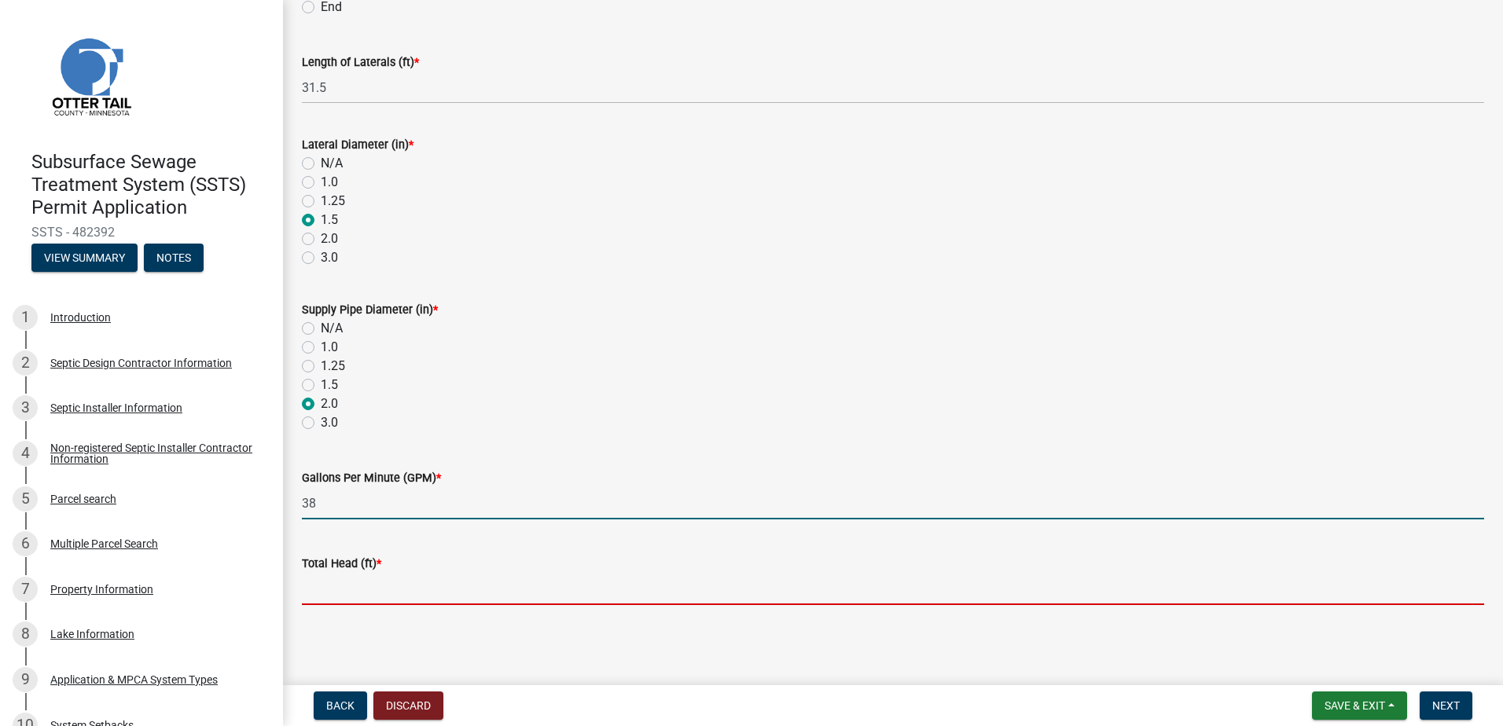
click at [316, 588] on input "Total Head (ft) *" at bounding box center [893, 589] width 1182 height 32
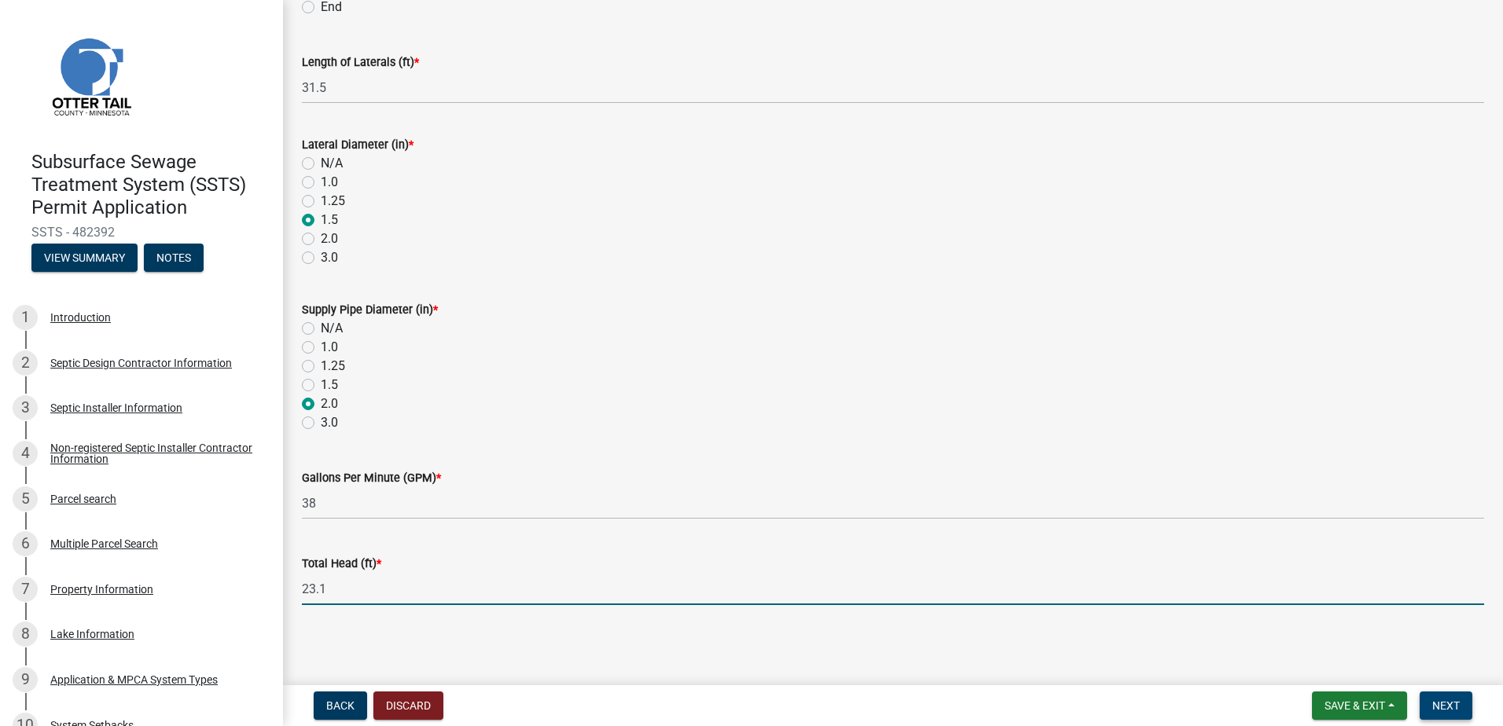
type input "23.1"
click at [1438, 701] on span "Next" at bounding box center [1446, 706] width 28 height 13
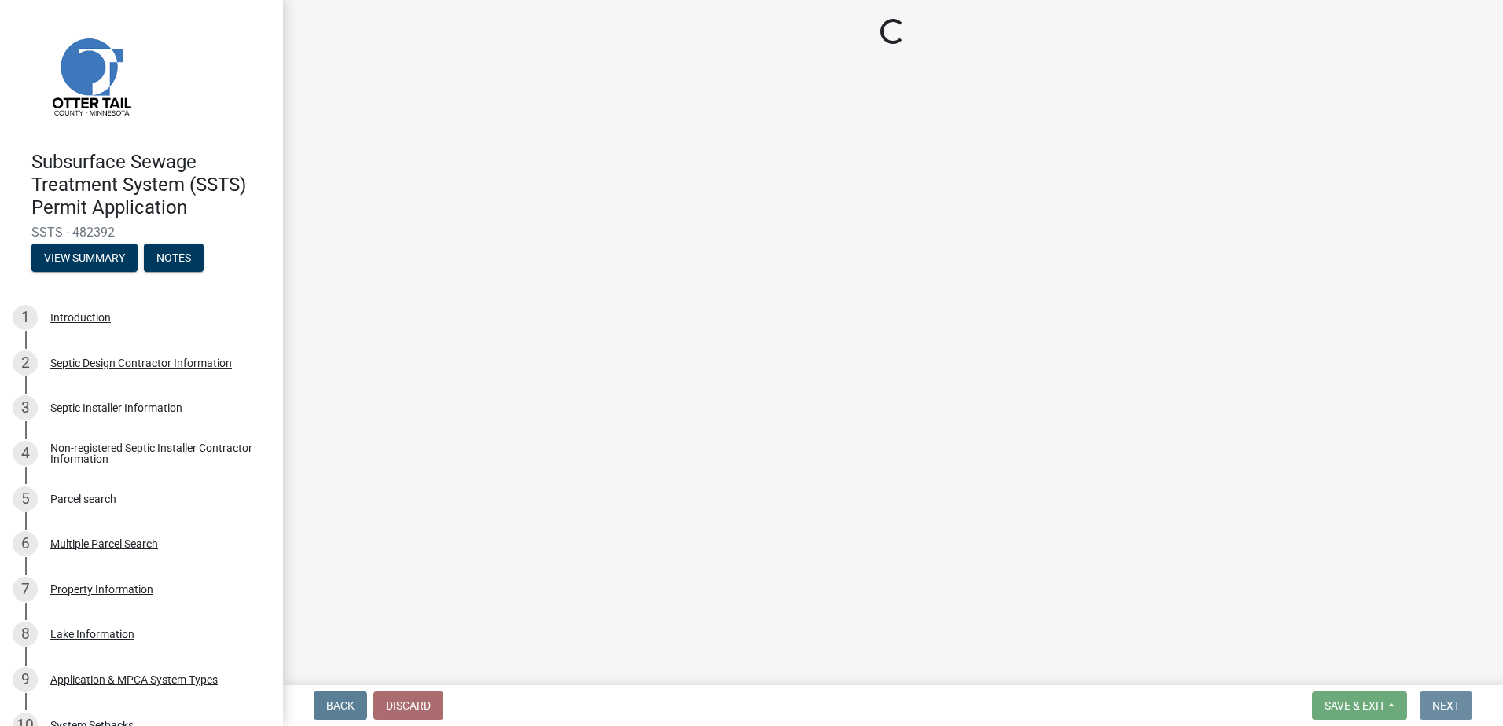
scroll to position [0, 0]
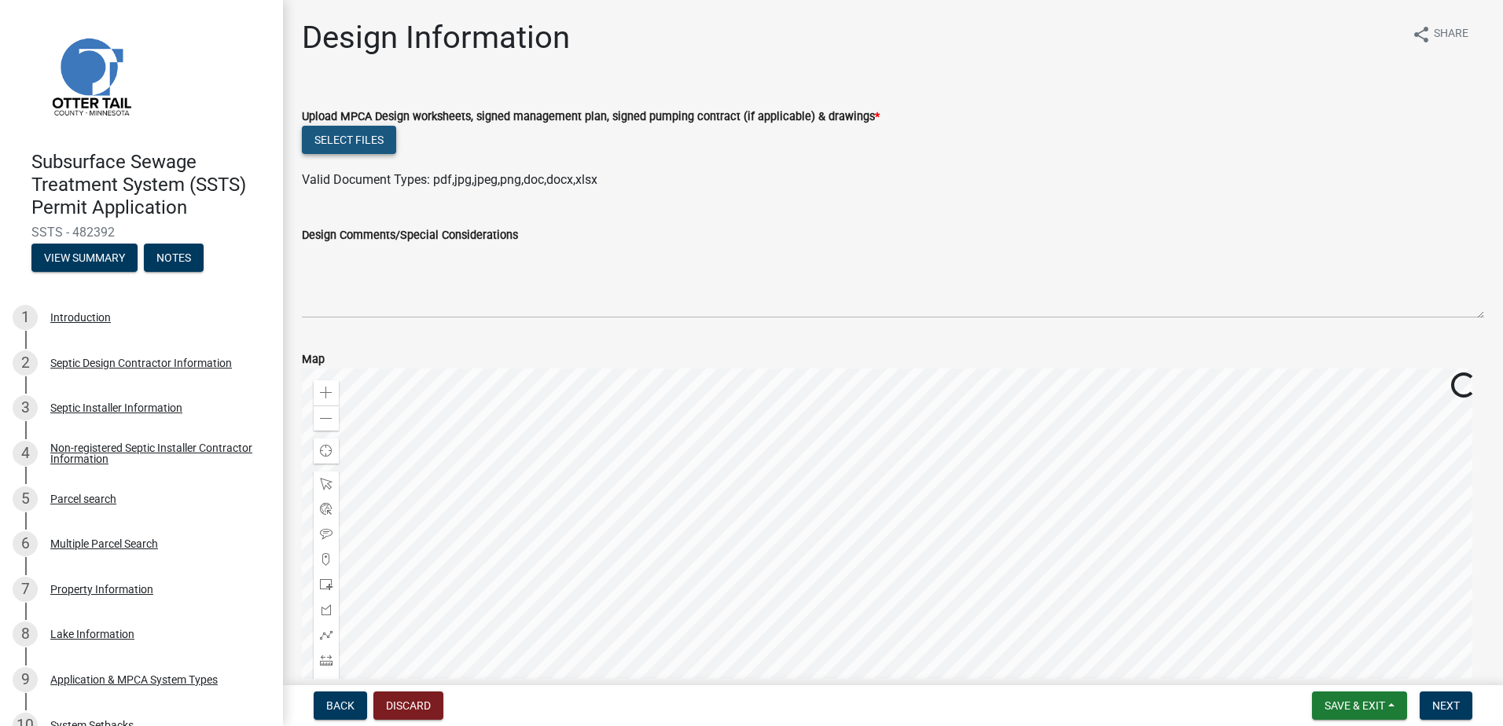
click at [337, 139] on button "Select files" at bounding box center [349, 140] width 94 height 28
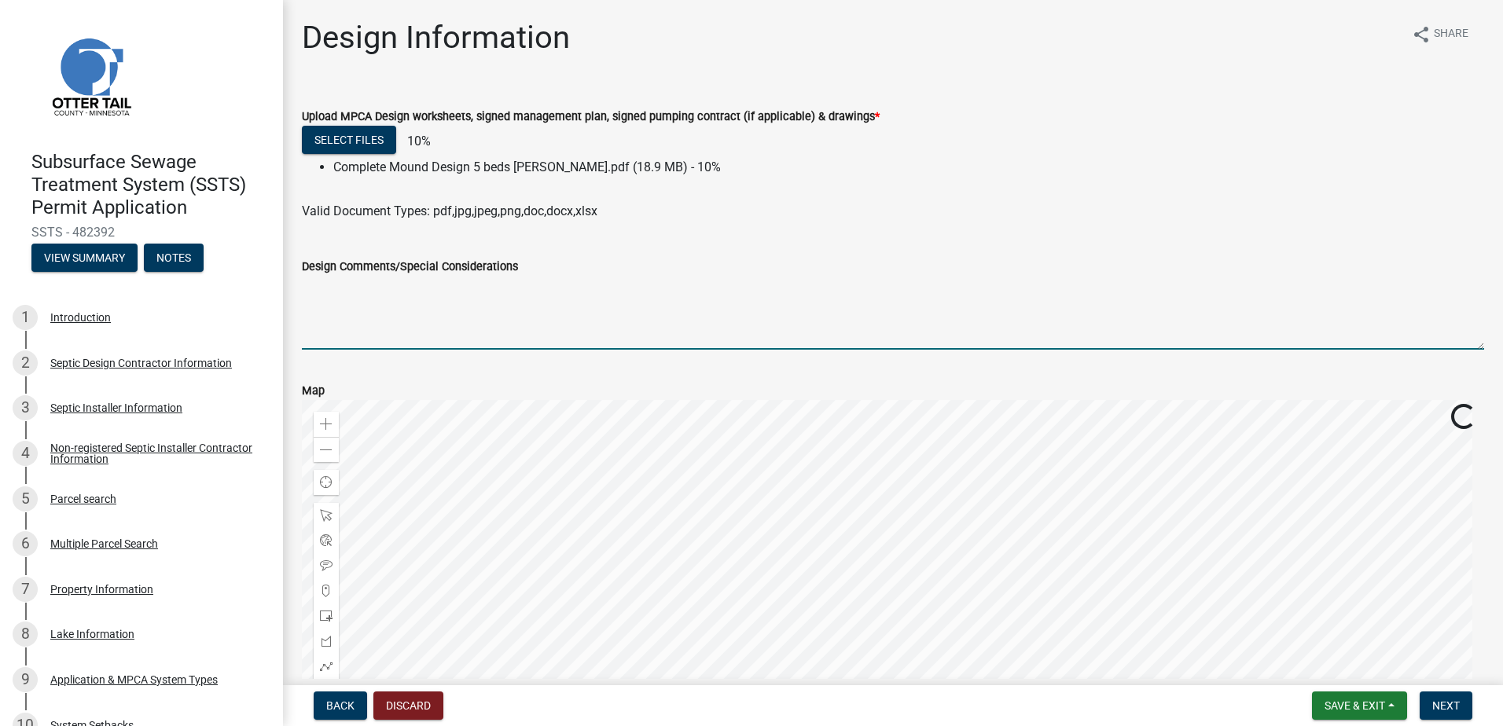
click at [338, 306] on textarea "Design Comments/Special Considerations" at bounding box center [893, 313] width 1182 height 74
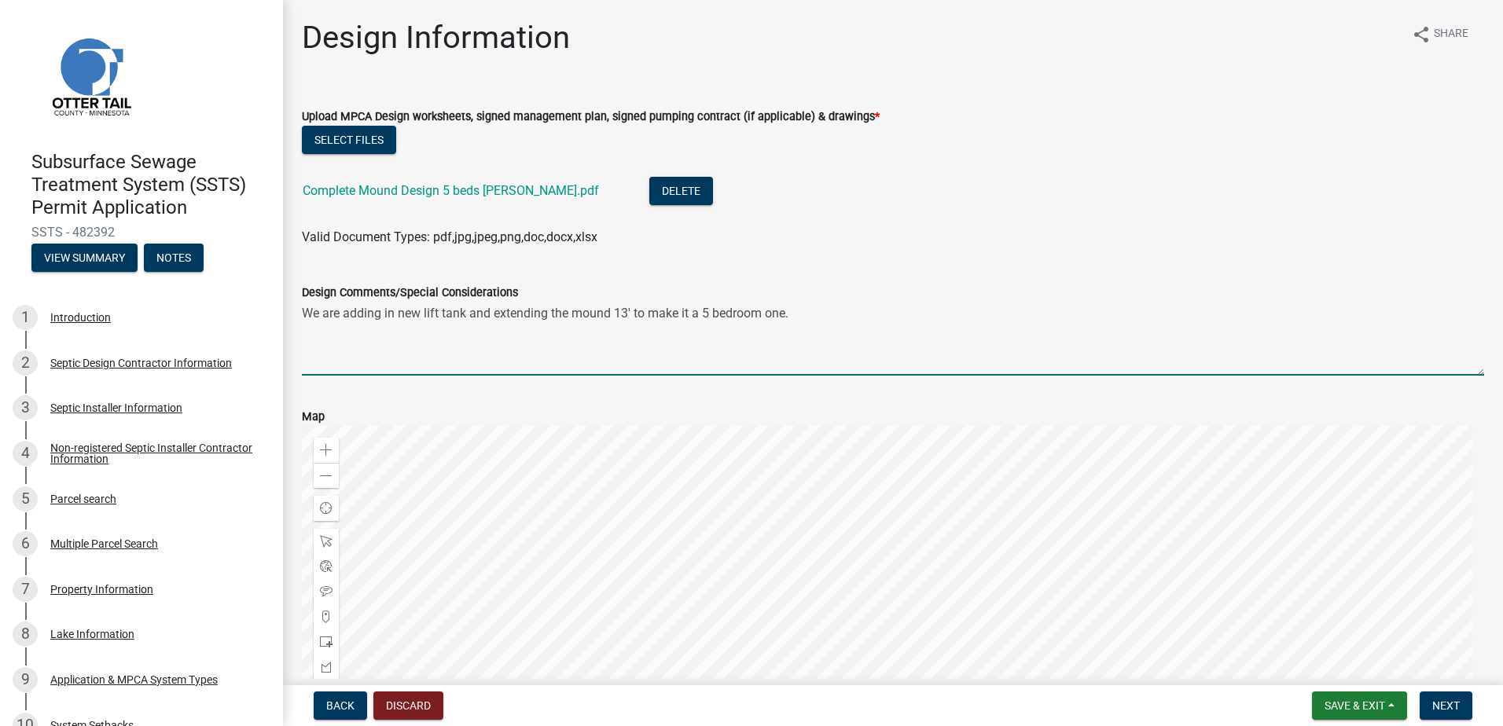
scroll to position [215, 0]
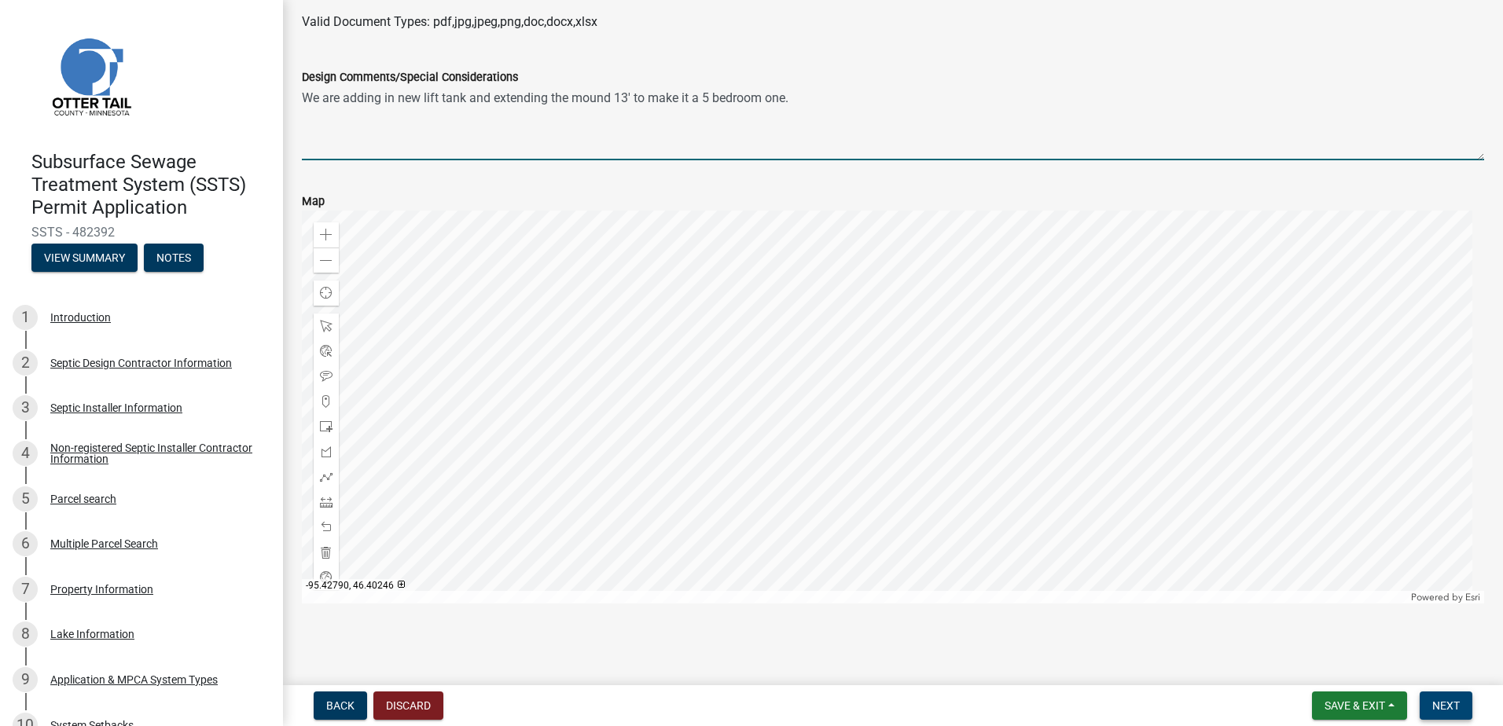
type textarea "We are adding in new lift tank and extending the mound 13' to make it a 5 bedro…"
click at [1448, 707] on span "Next" at bounding box center [1446, 706] width 28 height 13
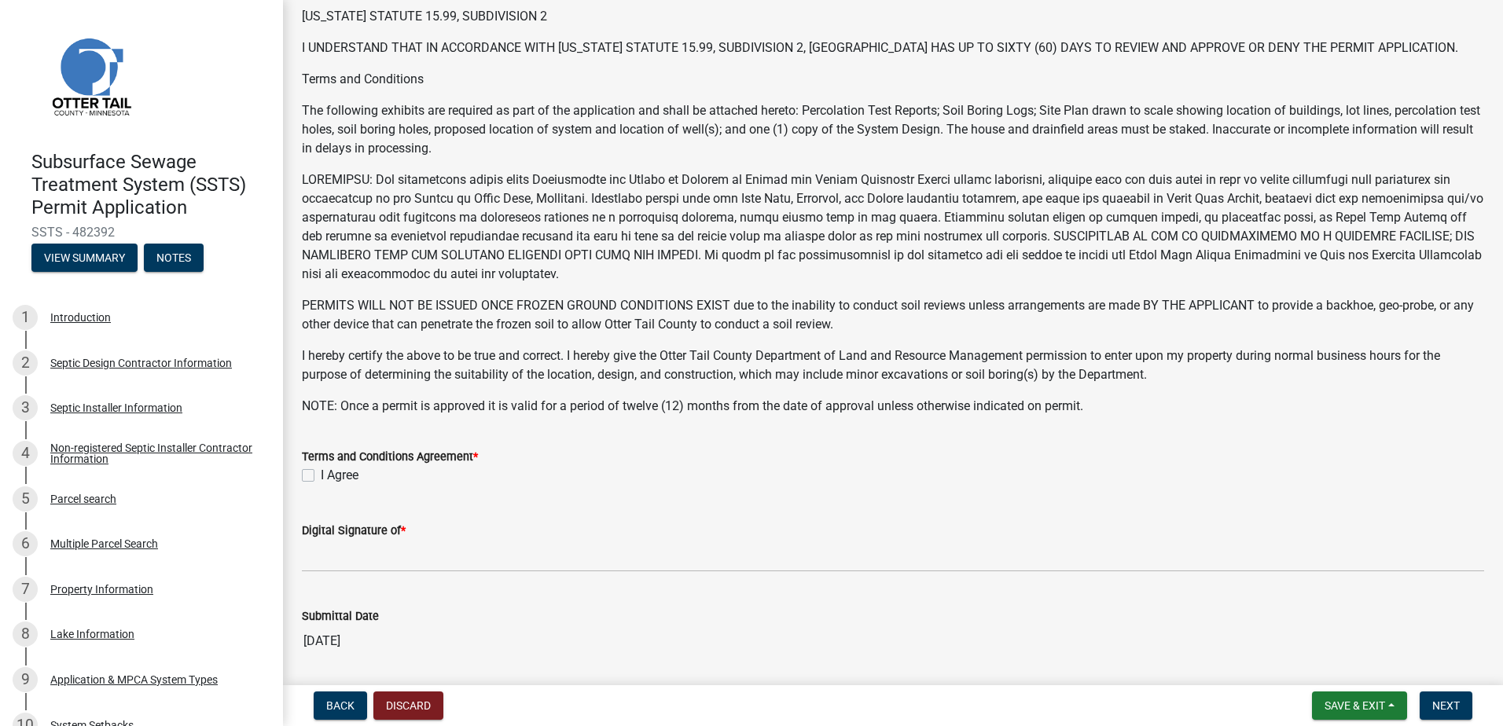
scroll to position [157, 0]
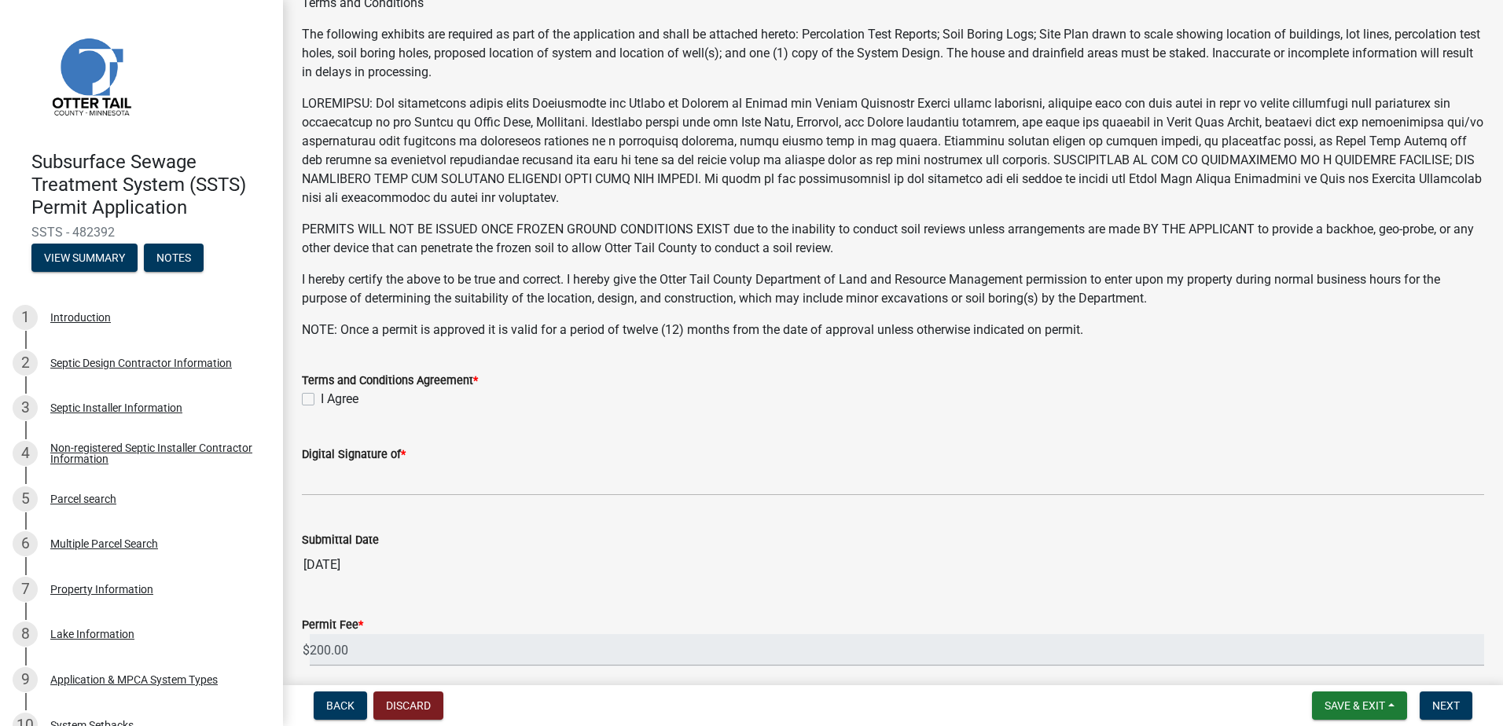
click at [321, 398] on label "I Agree" at bounding box center [340, 399] width 38 height 19
click at [321, 398] on input "I Agree" at bounding box center [326, 395] width 10 height 10
checkbox input "true"
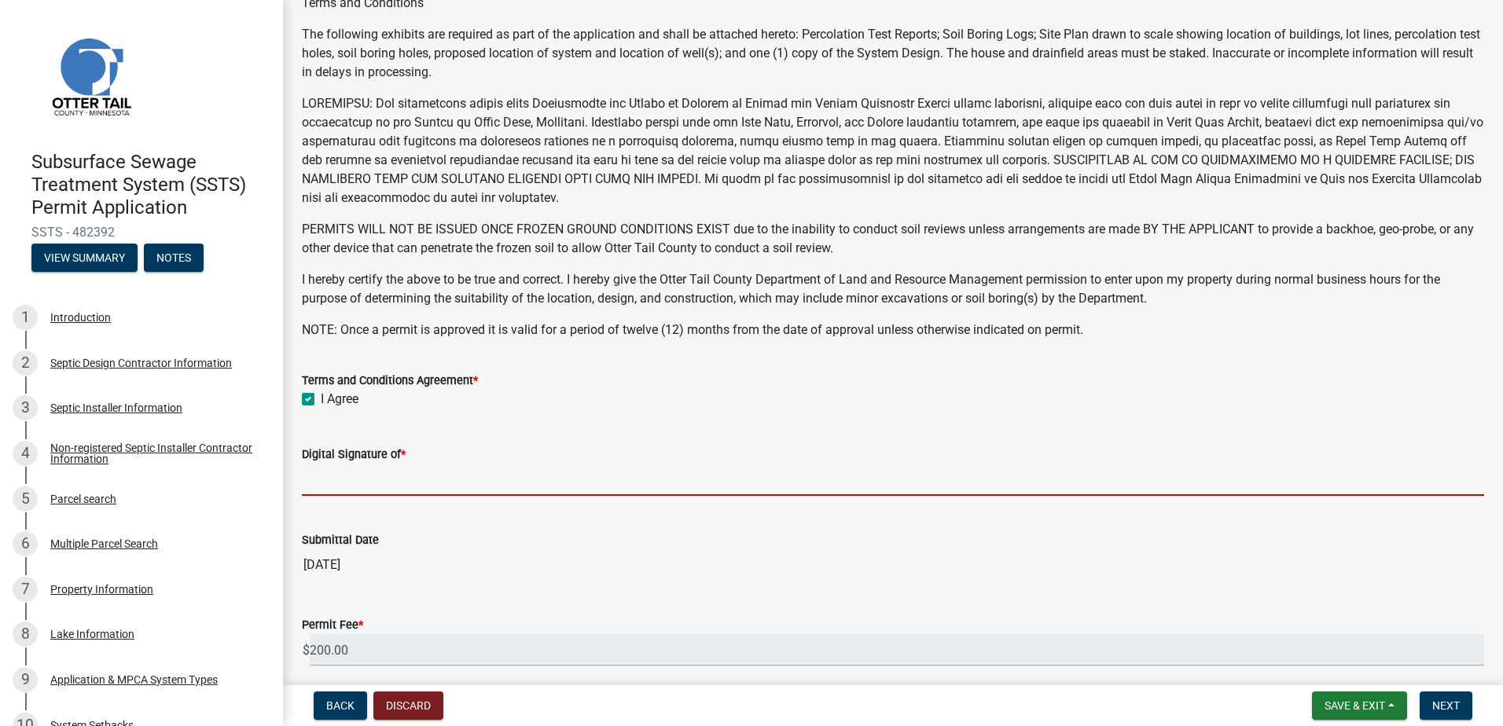
click at [332, 492] on input "Digital Signature of *" at bounding box center [893, 480] width 1182 height 32
type input "[PERSON_NAME]"
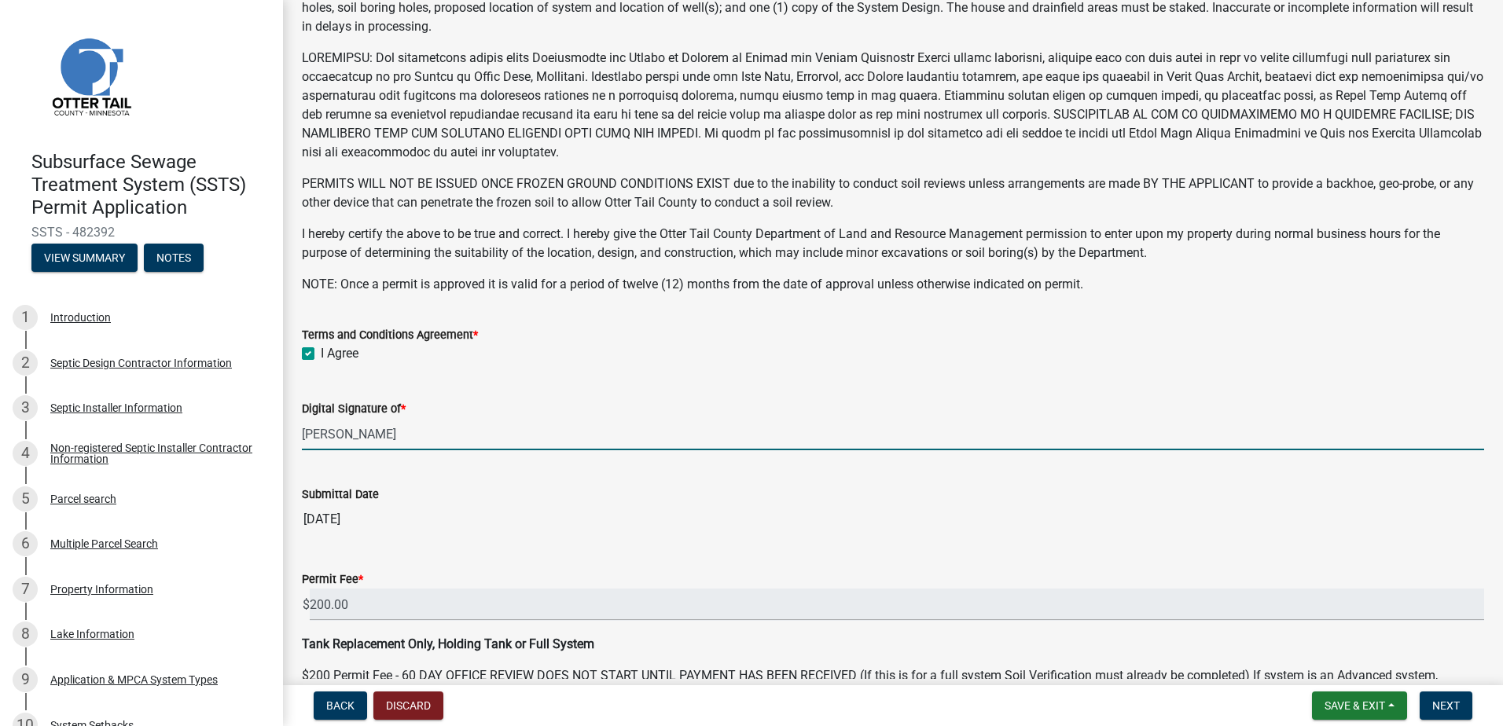
scroll to position [302, 0]
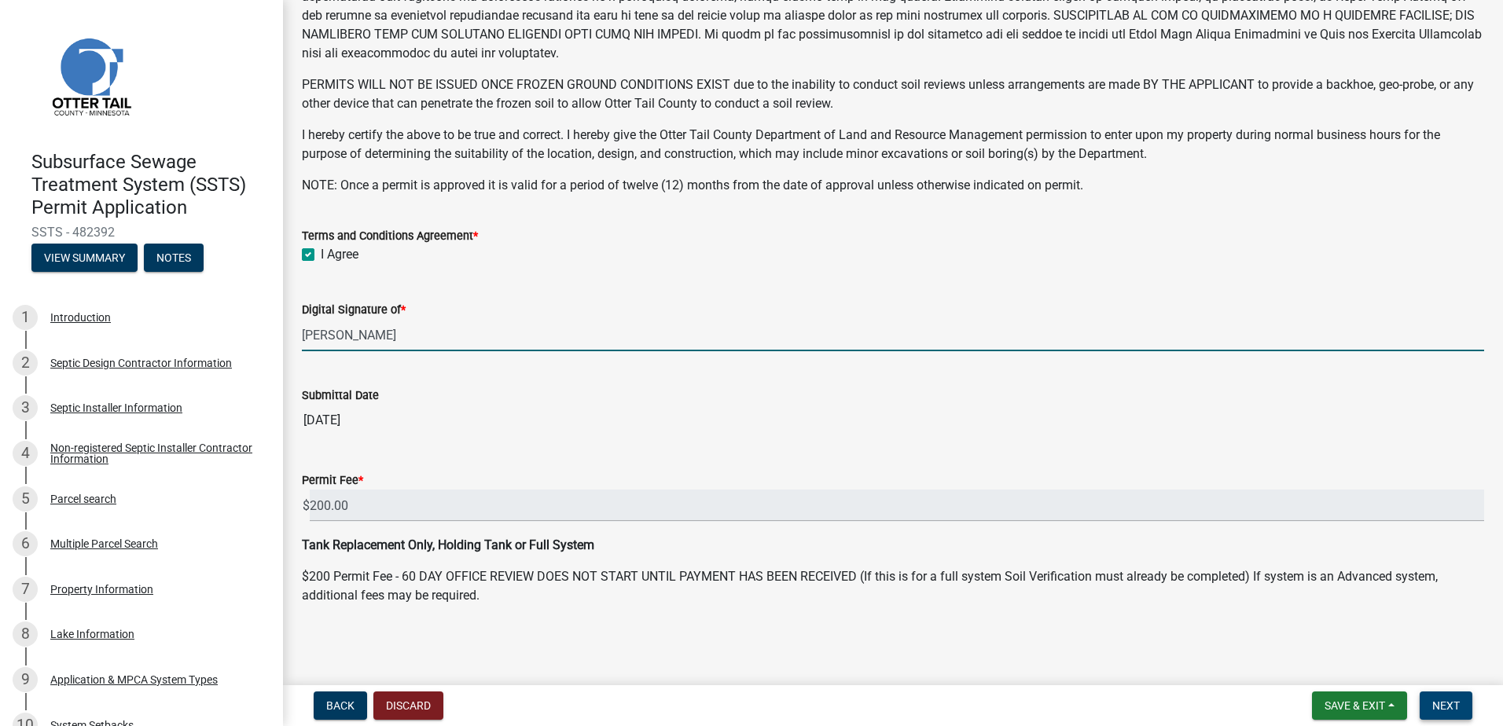
click at [1441, 698] on button "Next" at bounding box center [1446, 706] width 53 height 28
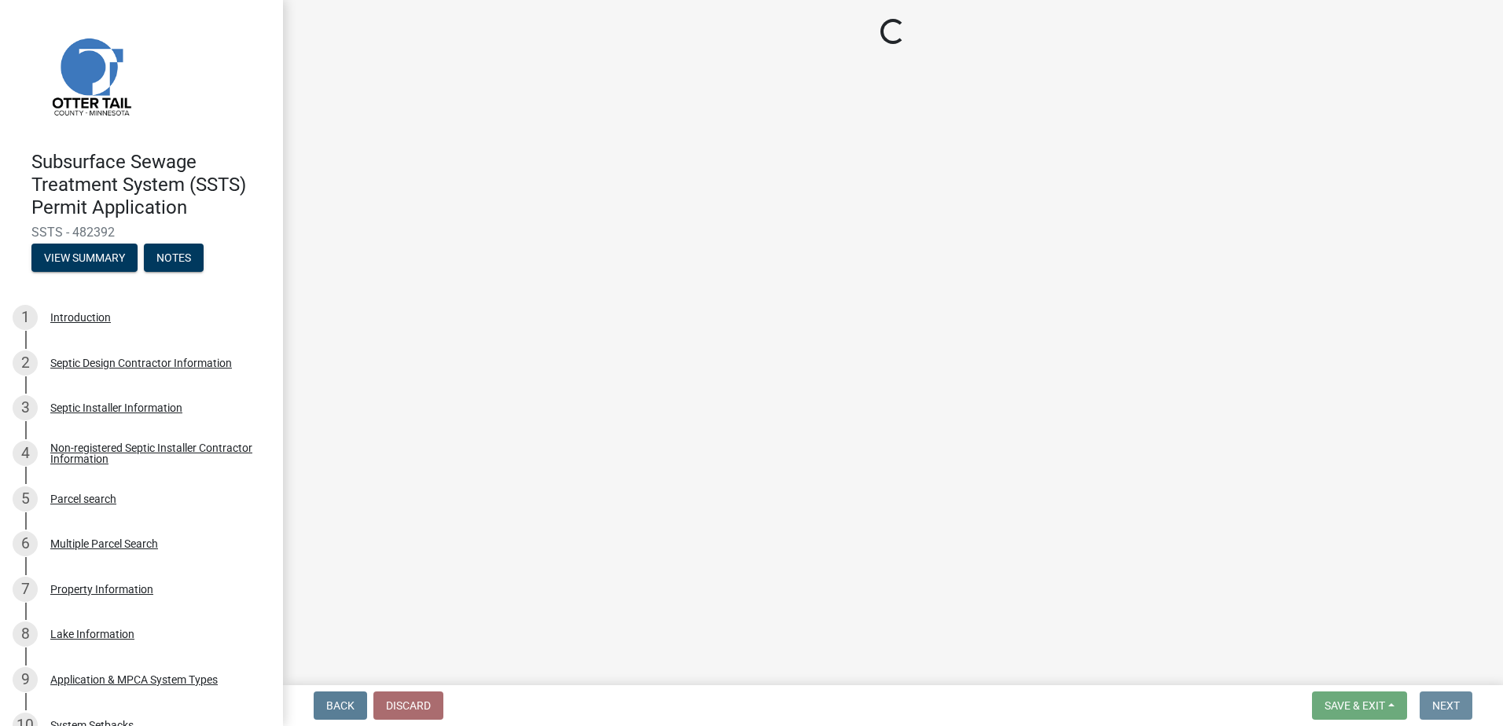
scroll to position [0, 0]
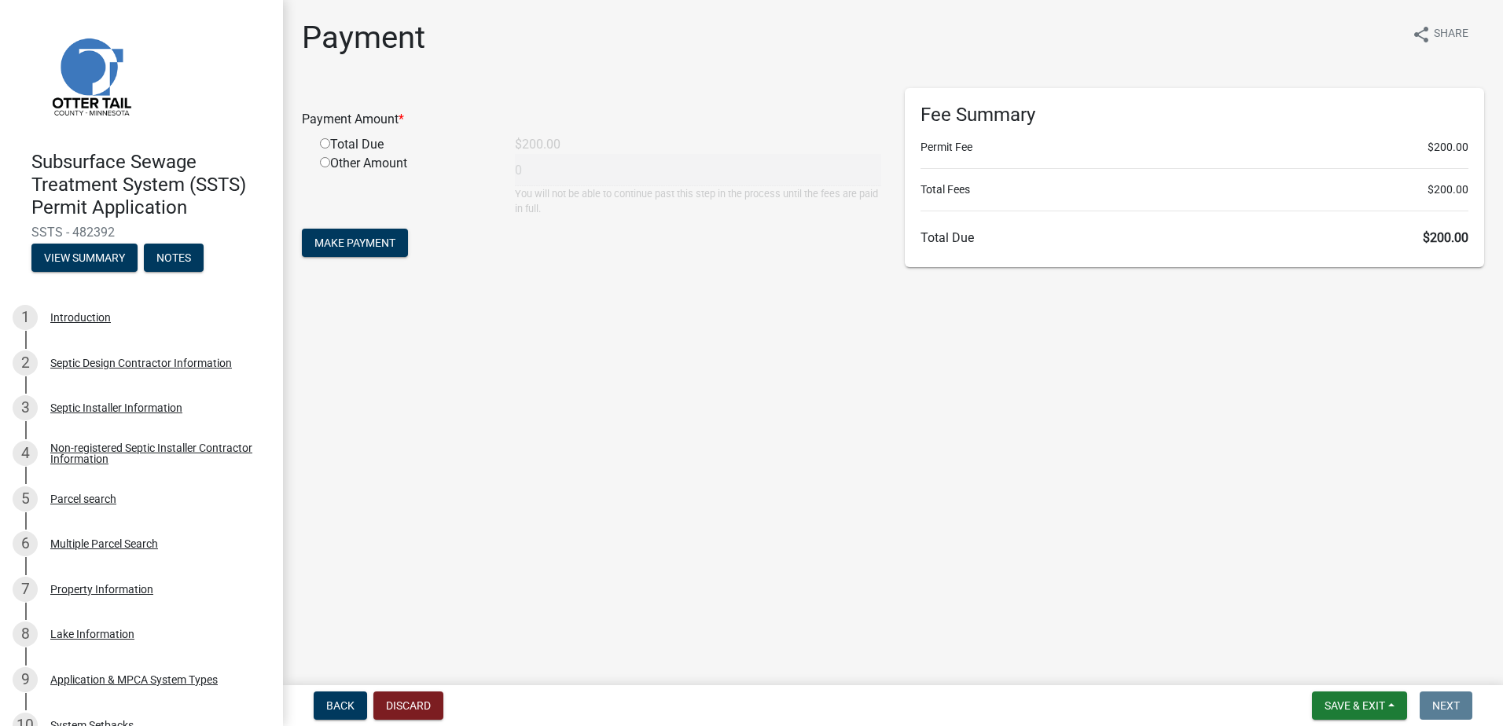
click at [322, 142] on input "radio" at bounding box center [325, 143] width 10 height 10
radio input "true"
type input "200"
click at [351, 238] on span "Make Payment" at bounding box center [354, 243] width 81 height 13
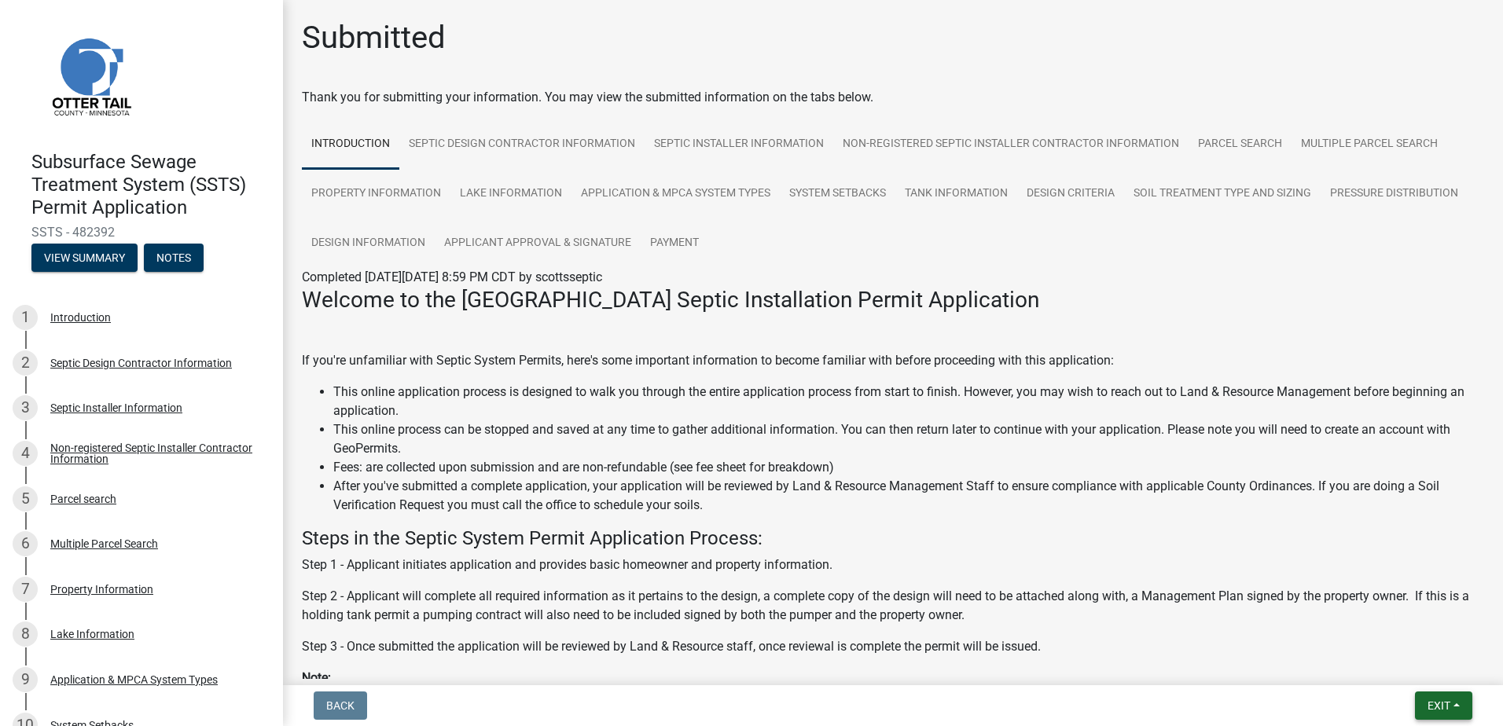
click at [1455, 705] on button "Exit" at bounding box center [1443, 706] width 57 height 28
click at [1428, 671] on button "Save & Exit" at bounding box center [1410, 665] width 126 height 38
